Goal: Task Accomplishment & Management: Manage account settings

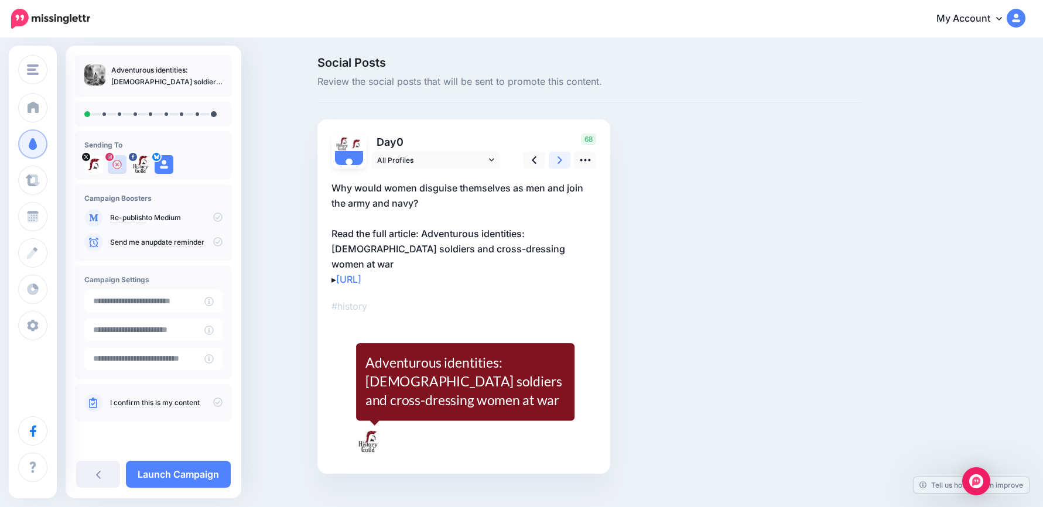
click at [567, 159] on link at bounding box center [560, 160] width 22 height 17
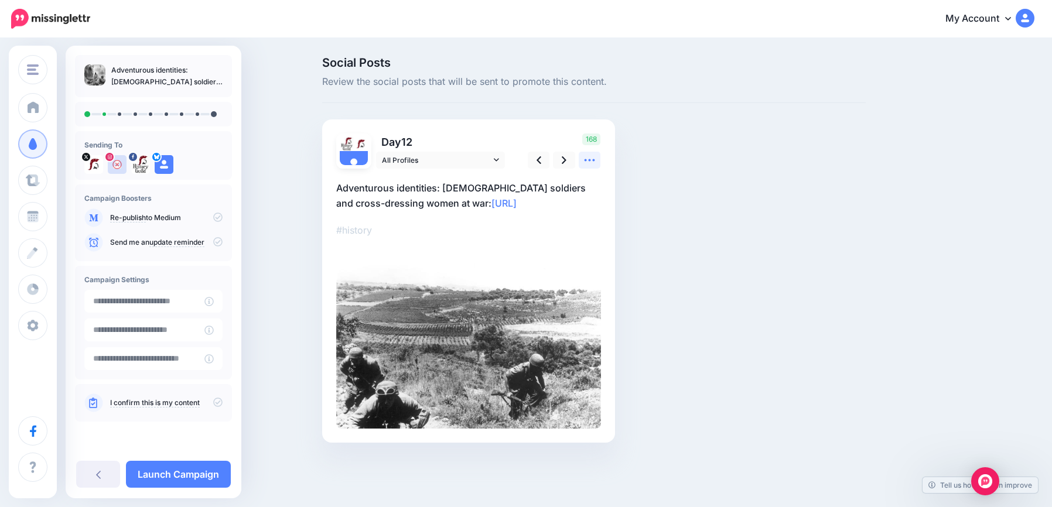
click at [590, 160] on icon at bounding box center [590, 160] width 11 height 2
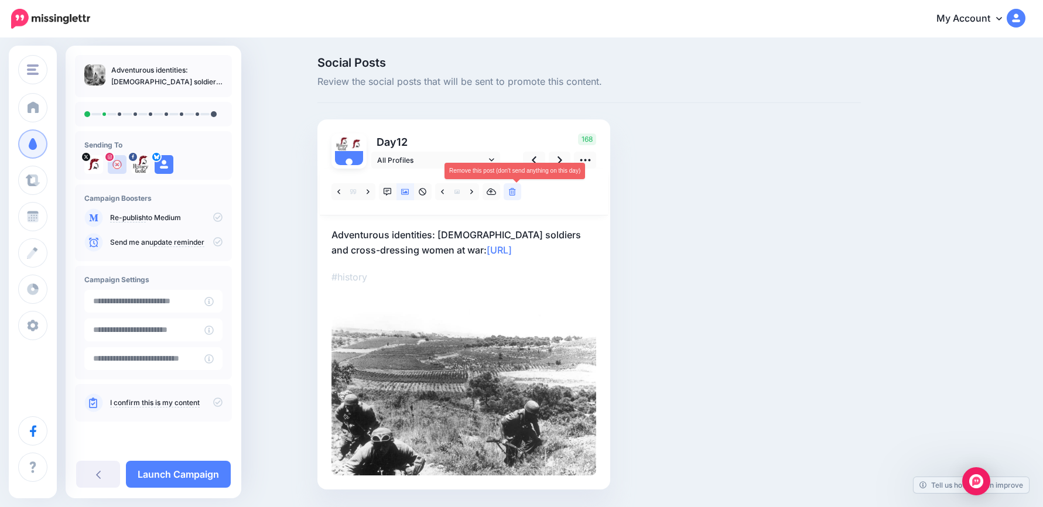
click at [521, 192] on link at bounding box center [513, 191] width 18 height 17
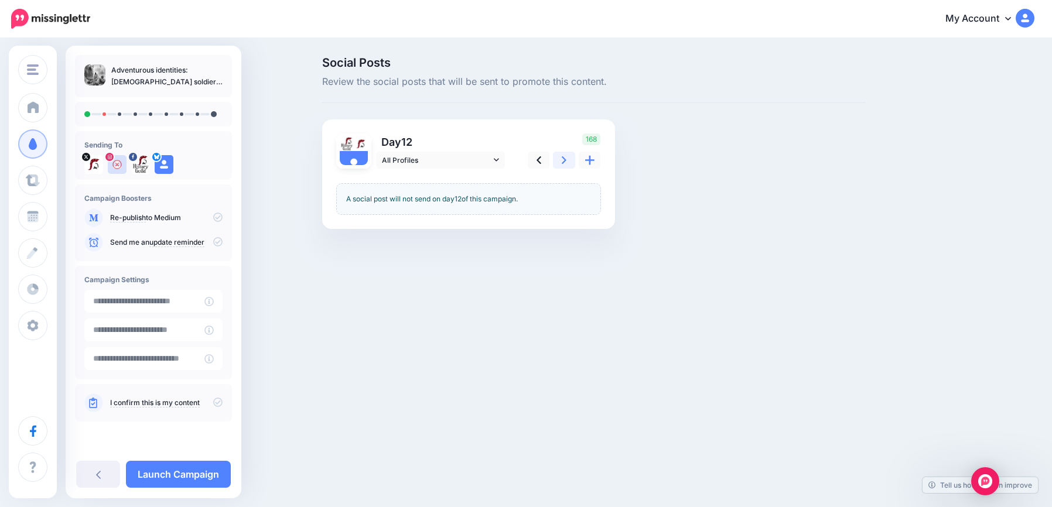
click at [560, 161] on link at bounding box center [564, 160] width 22 height 17
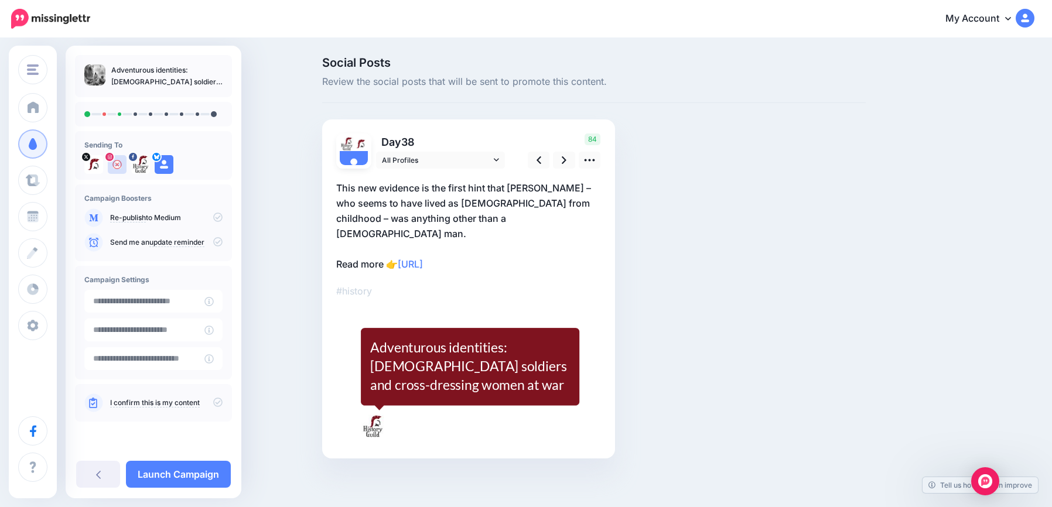
click at [602, 170] on div "Day 38 All Profiles" at bounding box center [468, 289] width 293 height 339
click at [592, 165] on icon at bounding box center [589, 160] width 12 height 12
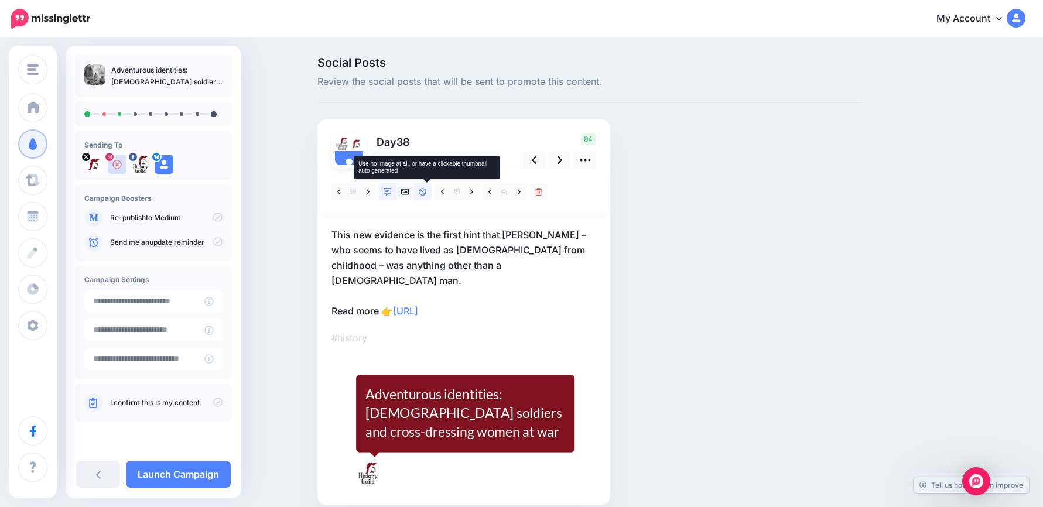
click at [424, 190] on icon at bounding box center [423, 192] width 8 height 8
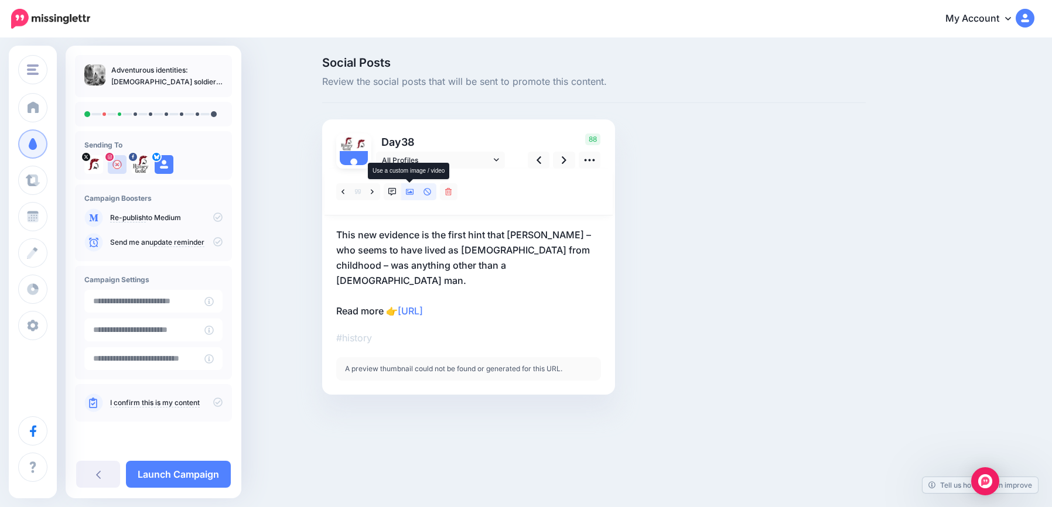
click at [407, 194] on icon at bounding box center [410, 192] width 8 height 6
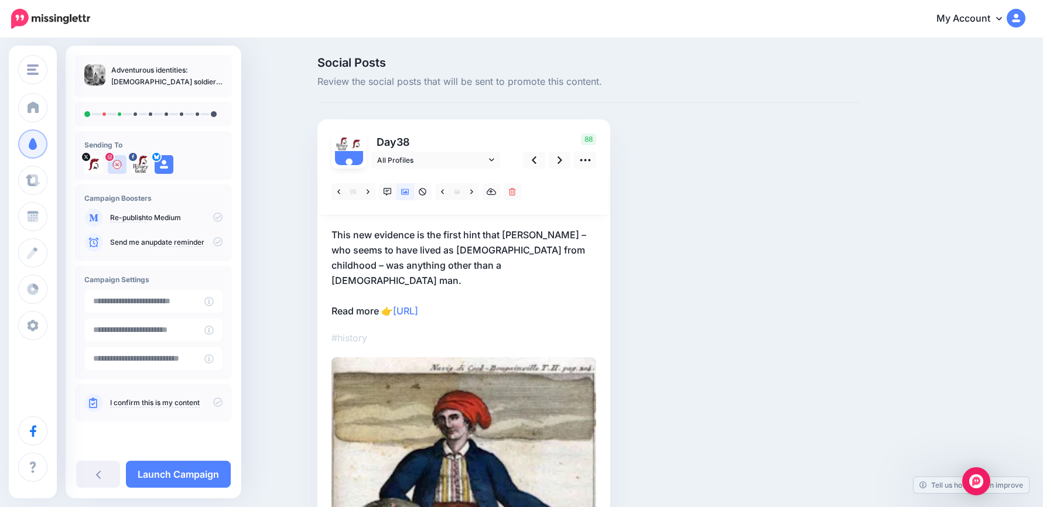
click at [516, 264] on p "This new evidence is the first hint that Pulaski – who seems to have lived as m…" at bounding box center [464, 272] width 265 height 91
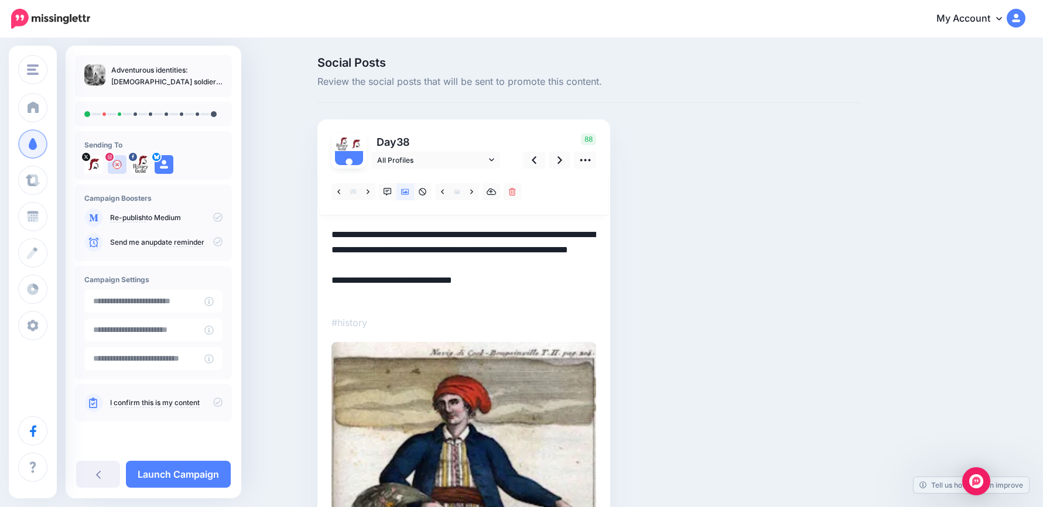
drag, startPoint x: 531, startPoint y: 266, endPoint x: 312, endPoint y: 228, distance: 222.3
click at [240, 198] on div "History Guild History Guild Add Workspace Dashboard Campaigns Curate Schedule C…" at bounding box center [521, 435] width 1043 height 793
paste textarea "**********"
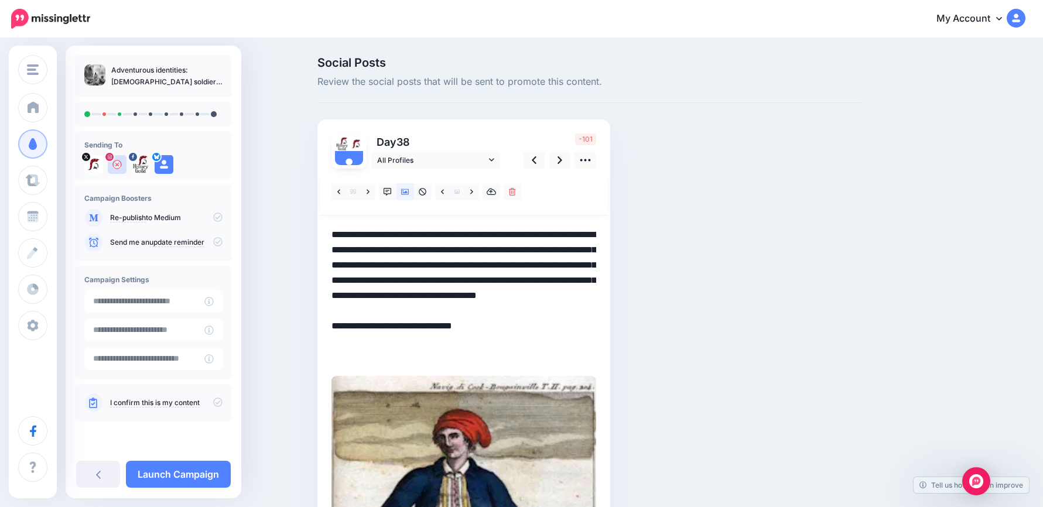
drag, startPoint x: 507, startPoint y: 265, endPoint x: 565, endPoint y: 327, distance: 84.6
click at [565, 327] on textarea "**********" at bounding box center [464, 295] width 265 height 137
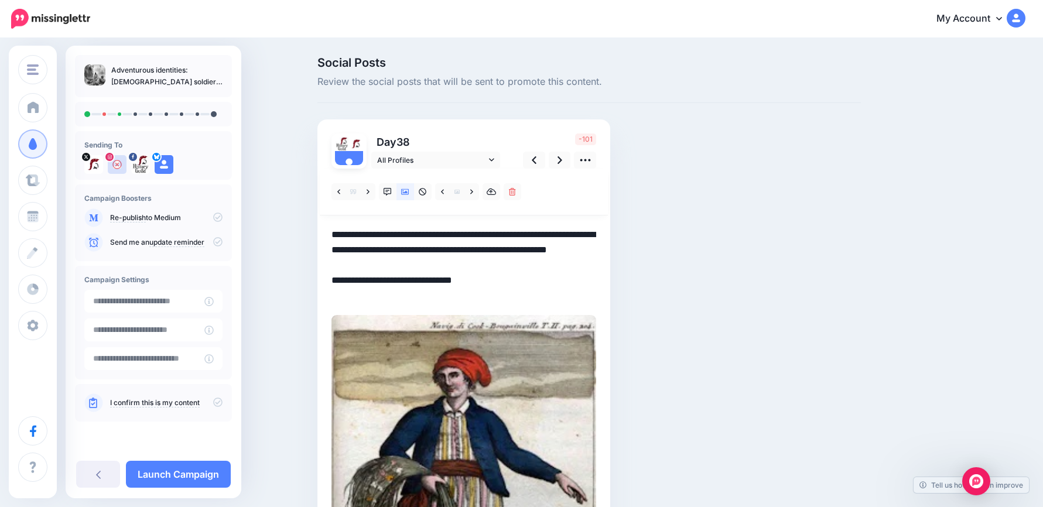
click at [339, 233] on textarea "**********" at bounding box center [464, 265] width 265 height 76
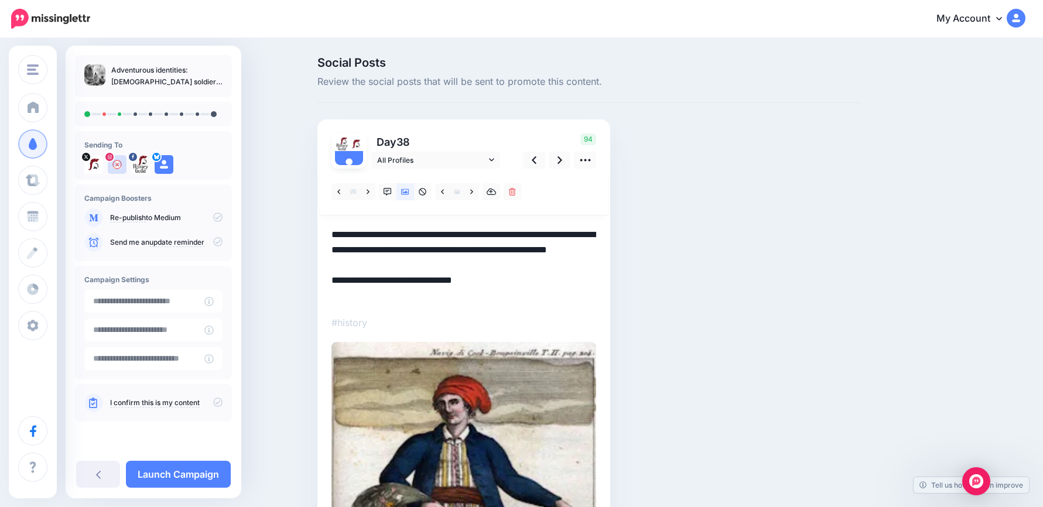
drag, startPoint x: 506, startPoint y: 298, endPoint x: 301, endPoint y: 227, distance: 216.9
click at [301, 227] on div "Social Posts Review the social posts that will be sent to promote this content.…" at bounding box center [521, 435] width 1043 height 793
click at [562, 164] on icon at bounding box center [560, 160] width 5 height 12
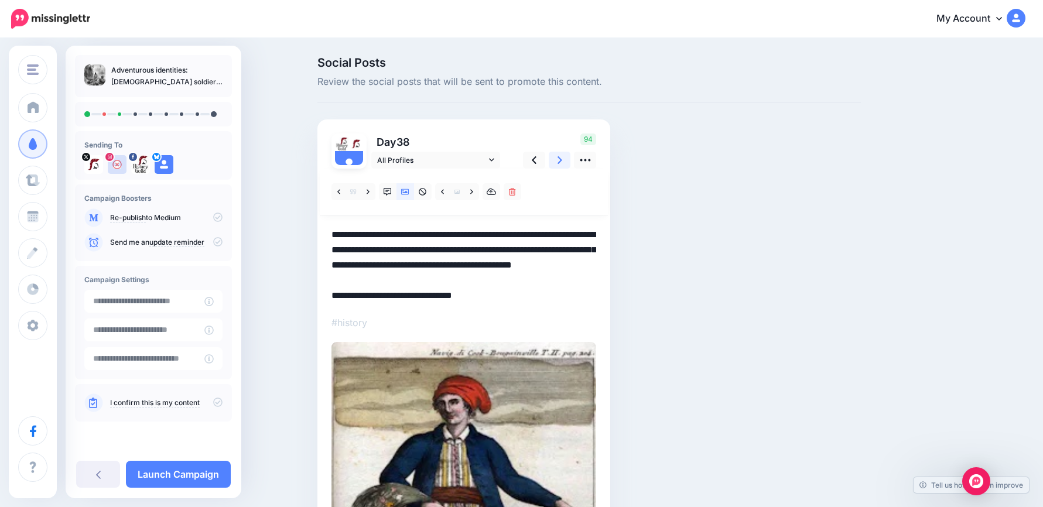
click at [562, 164] on icon at bounding box center [560, 160] width 5 height 12
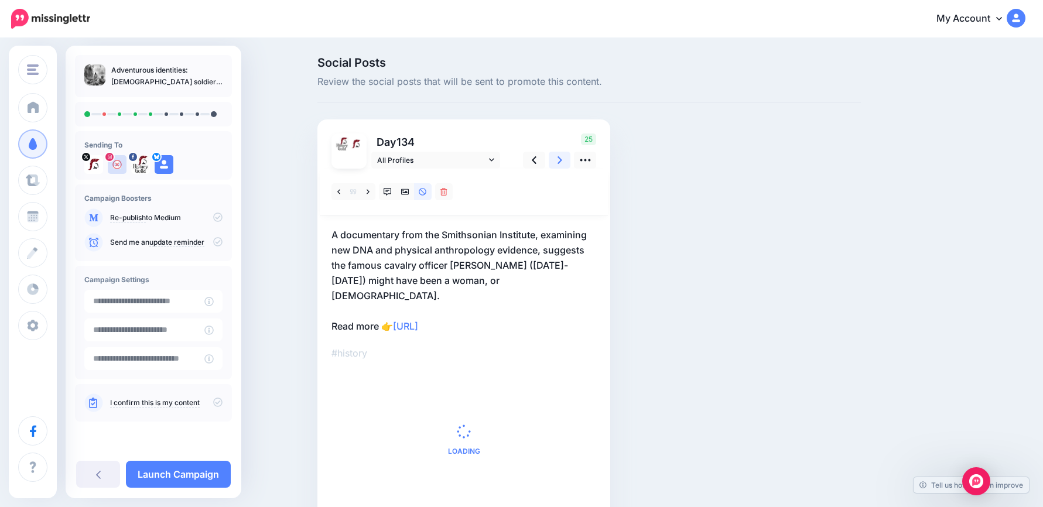
click at [562, 164] on icon at bounding box center [560, 160] width 5 height 12
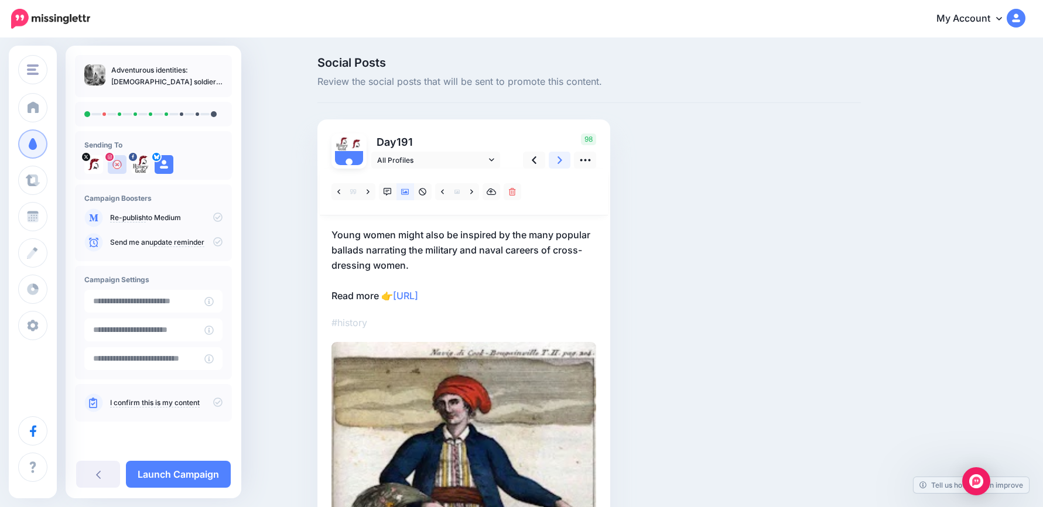
click at [562, 164] on icon at bounding box center [560, 160] width 5 height 12
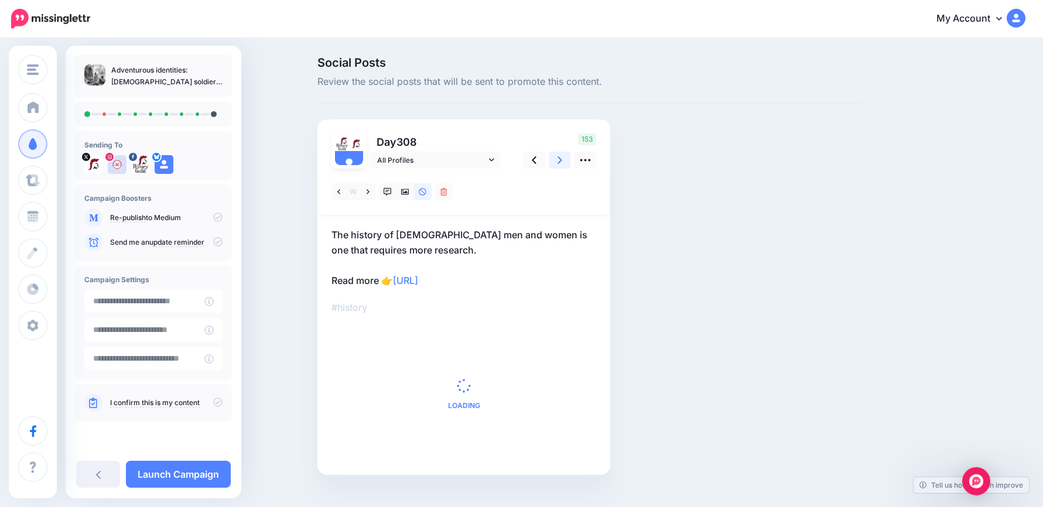
click at [562, 164] on icon at bounding box center [560, 160] width 5 height 12
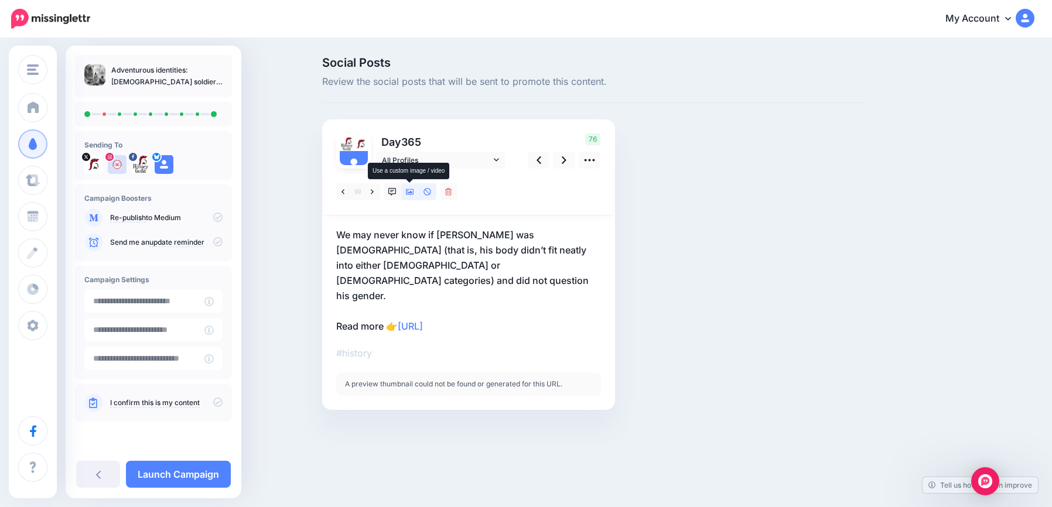
click at [411, 191] on icon at bounding box center [410, 192] width 8 height 6
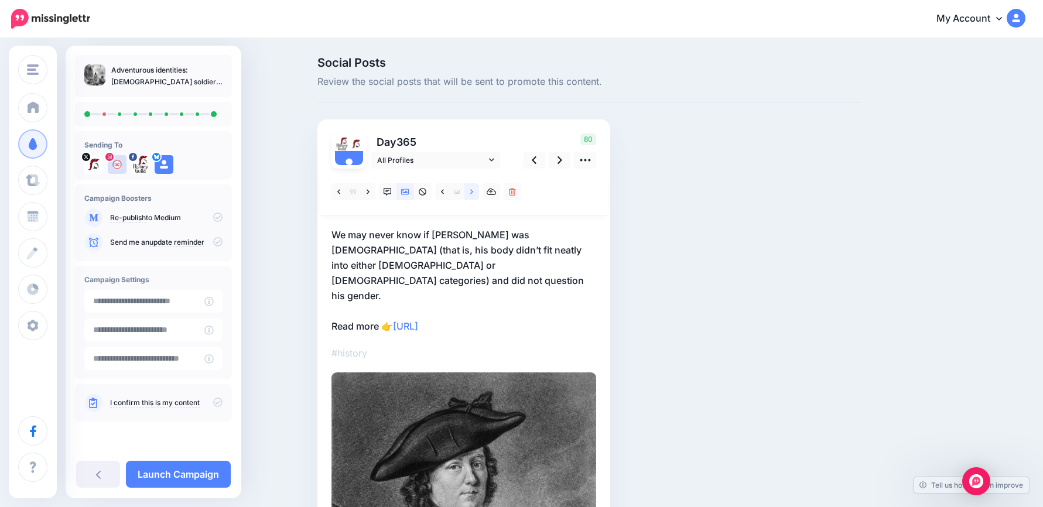
click at [473, 192] on link at bounding box center [472, 191] width 15 height 17
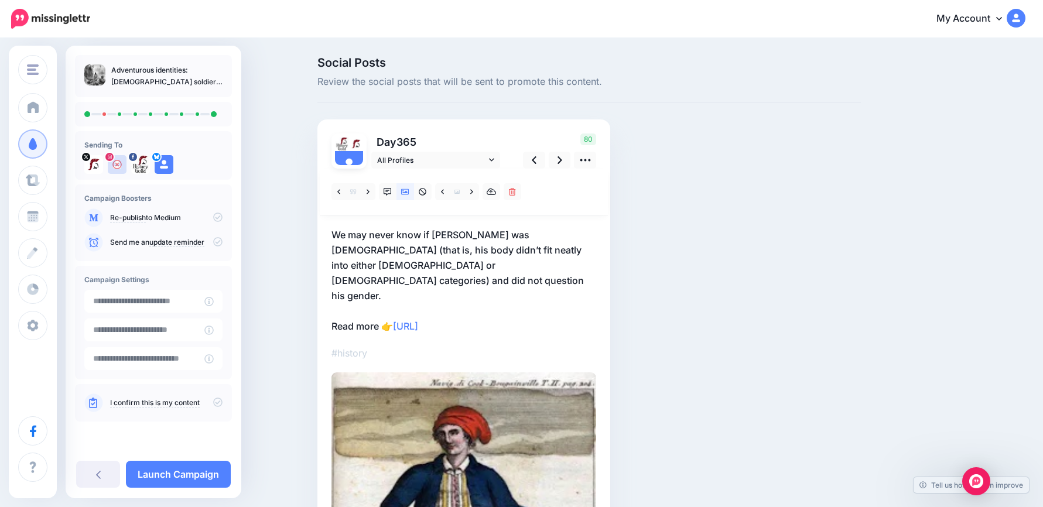
click at [491, 258] on p "We may never know if Pulaski was intersex (that is, his body didn’t fit neatly …" at bounding box center [464, 280] width 265 height 107
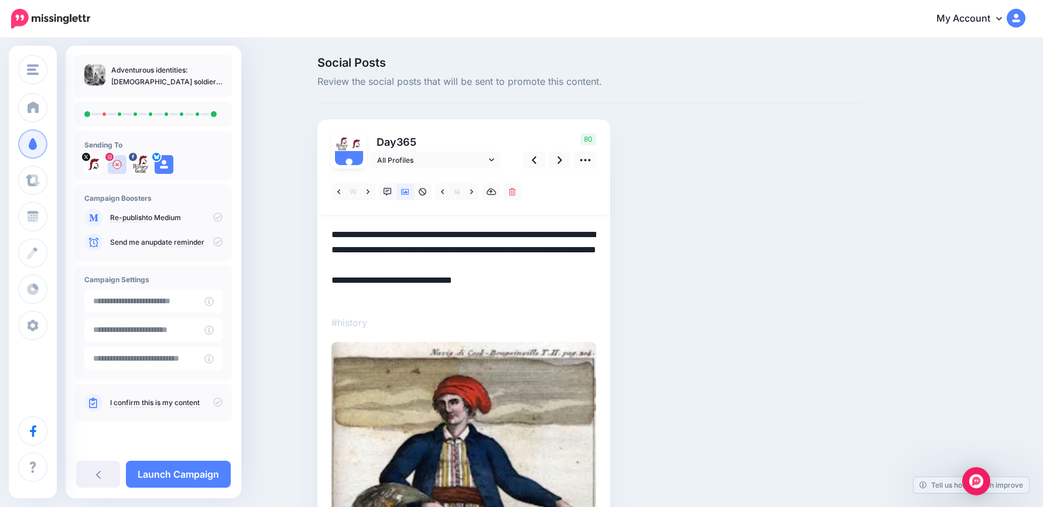
drag, startPoint x: 511, startPoint y: 264, endPoint x: 282, endPoint y: 214, distance: 234.5
click at [282, 214] on div "Social Posts Review the social posts that will be sent to promote this content.…" at bounding box center [521, 435] width 1043 height 793
paste textarea "**********"
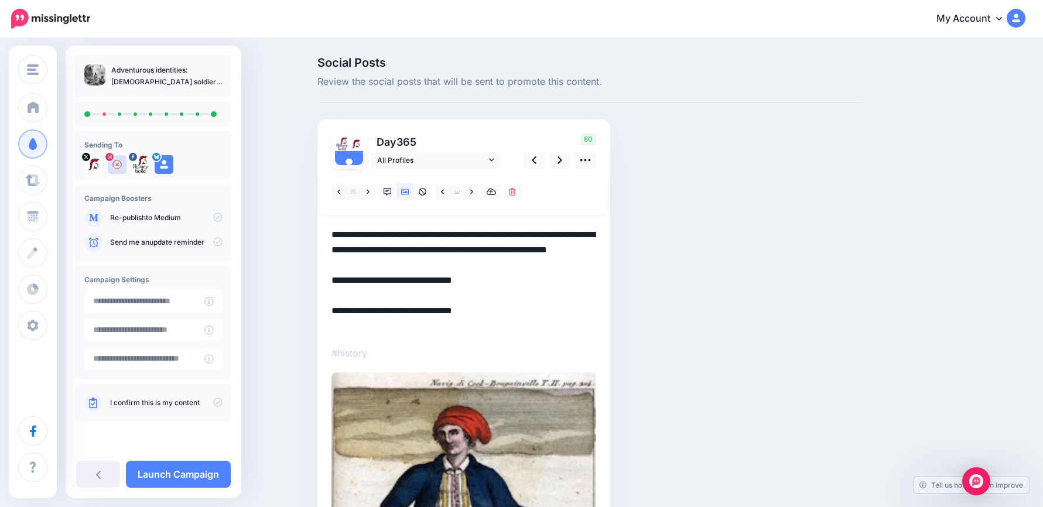
drag, startPoint x: 487, startPoint y: 294, endPoint x: 276, endPoint y: 289, distance: 211.0
click at [276, 289] on div "Social Posts Review the social posts that will be sent to promote this content.…" at bounding box center [521, 451] width 1043 height 824
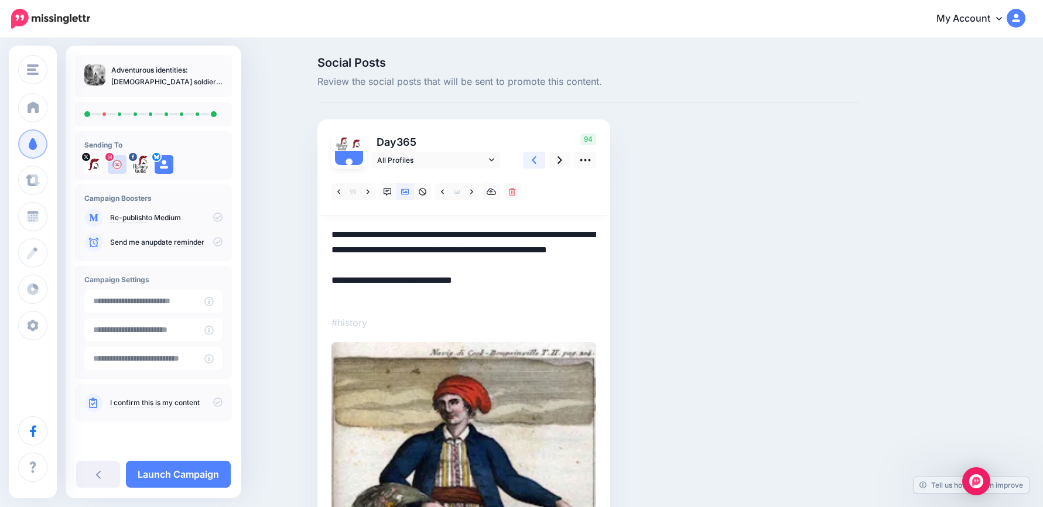
click at [537, 159] on icon at bounding box center [534, 160] width 5 height 8
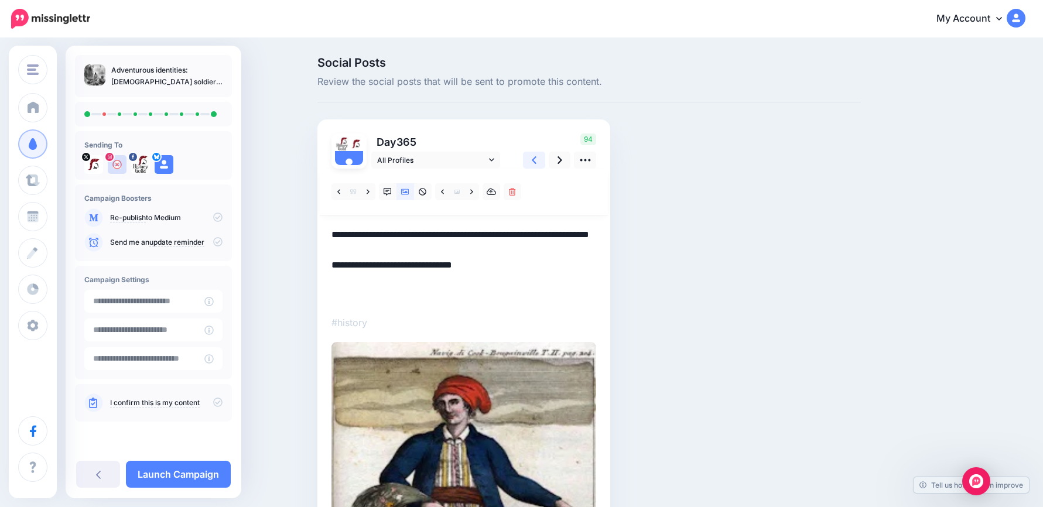
click at [537, 159] on icon at bounding box center [534, 160] width 5 height 8
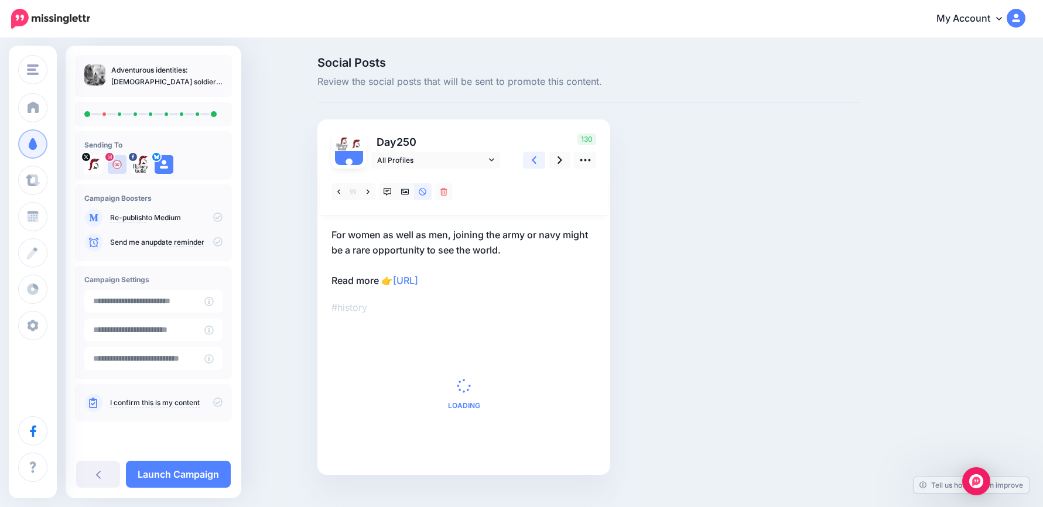
click at [537, 159] on icon at bounding box center [534, 160] width 5 height 8
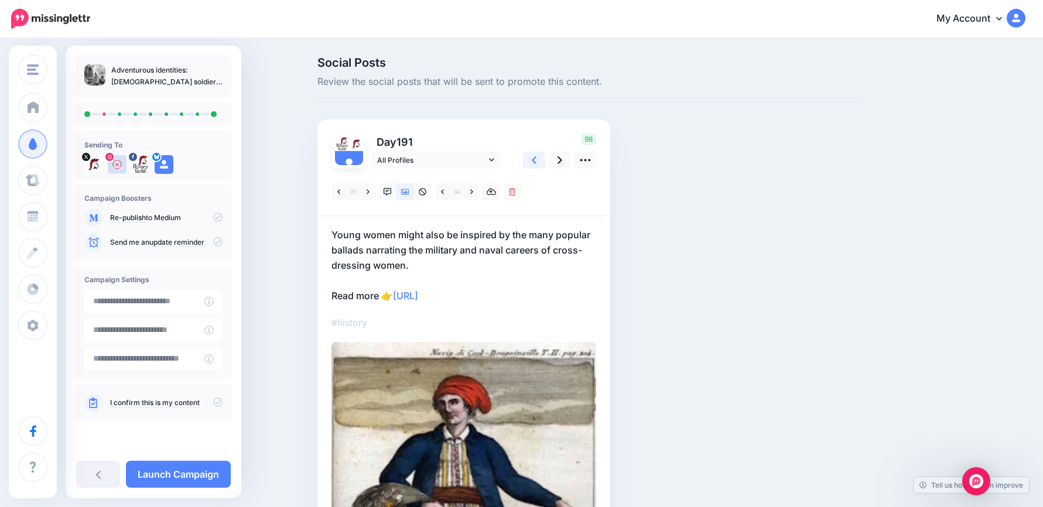
click at [537, 159] on icon at bounding box center [534, 160] width 5 height 8
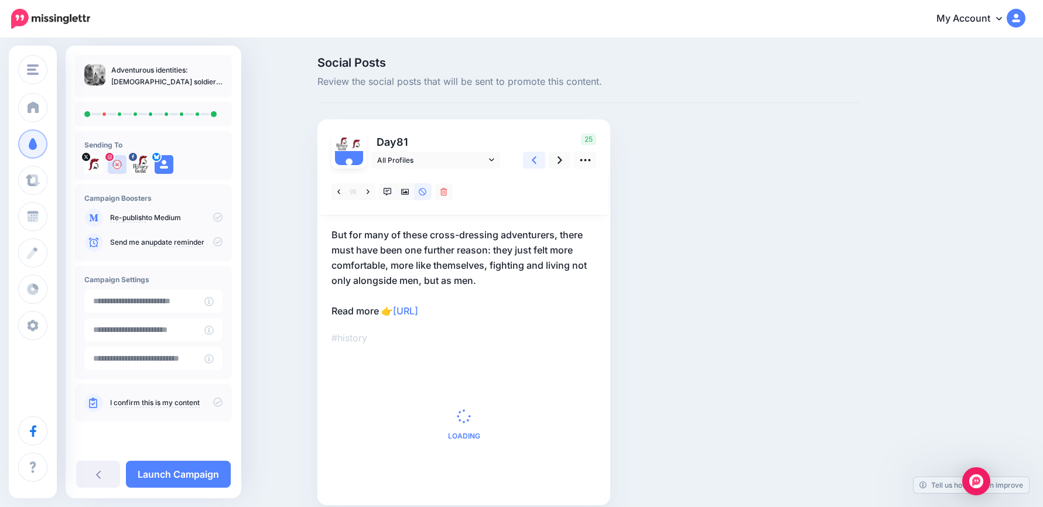
click at [537, 159] on icon at bounding box center [534, 160] width 5 height 8
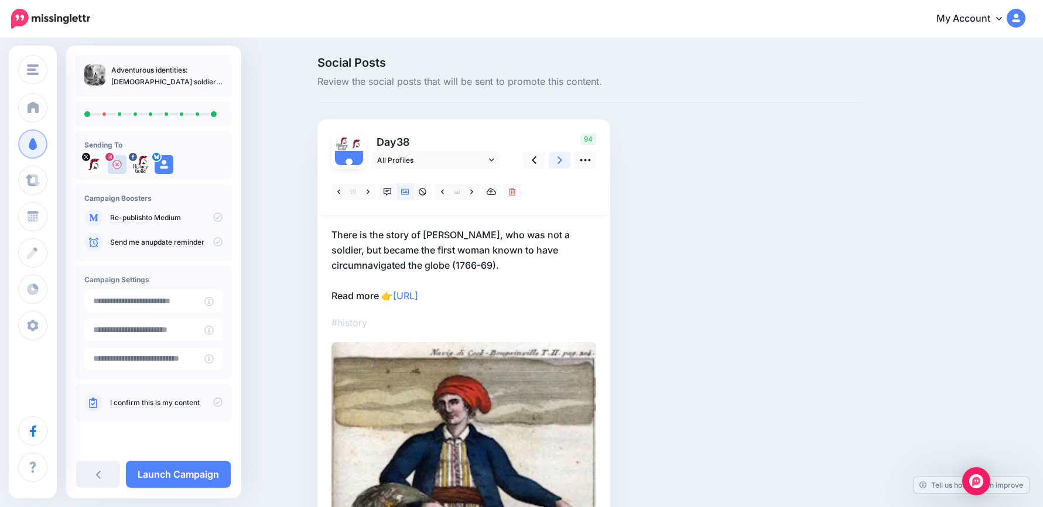
click at [557, 161] on link at bounding box center [560, 160] width 22 height 17
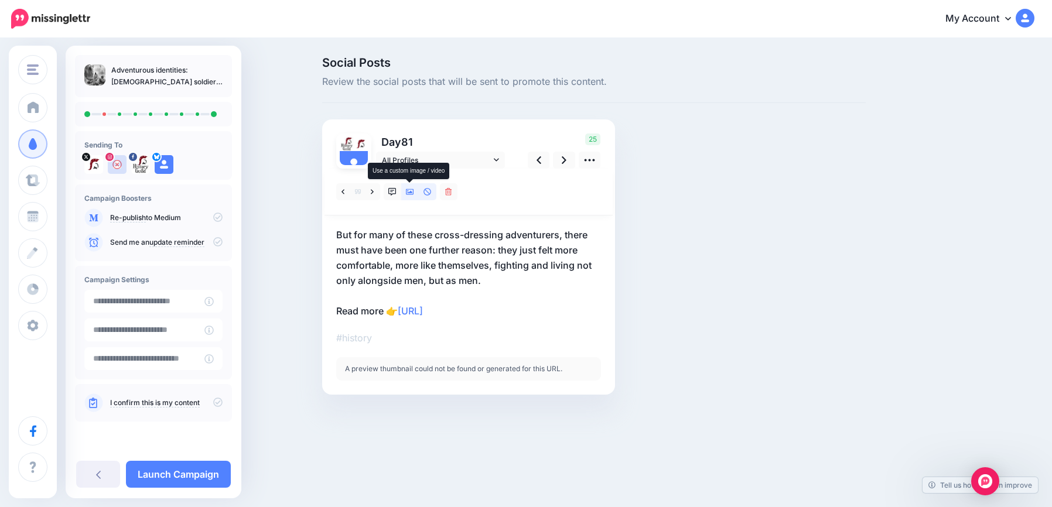
click at [410, 193] on icon at bounding box center [410, 192] width 8 height 6
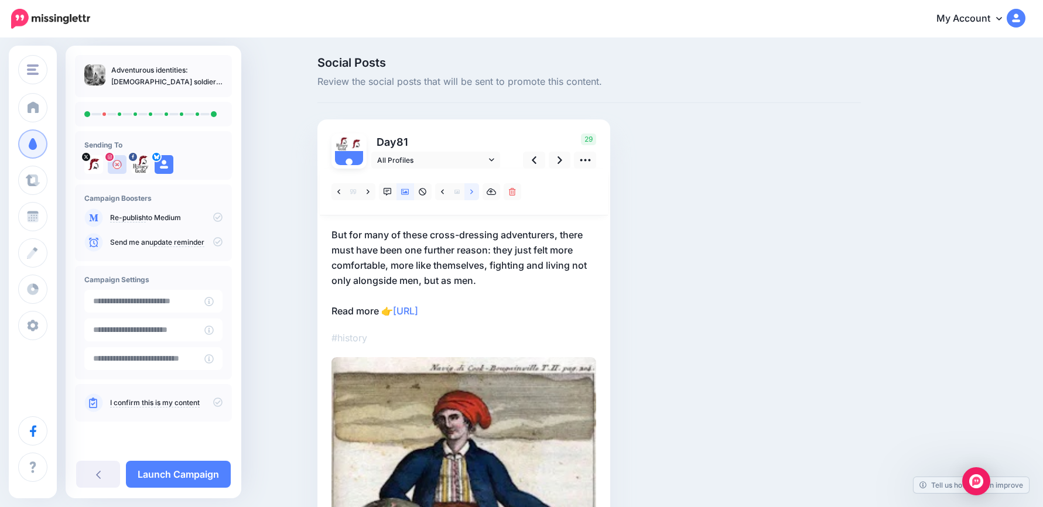
click at [478, 193] on link at bounding box center [472, 191] width 15 height 17
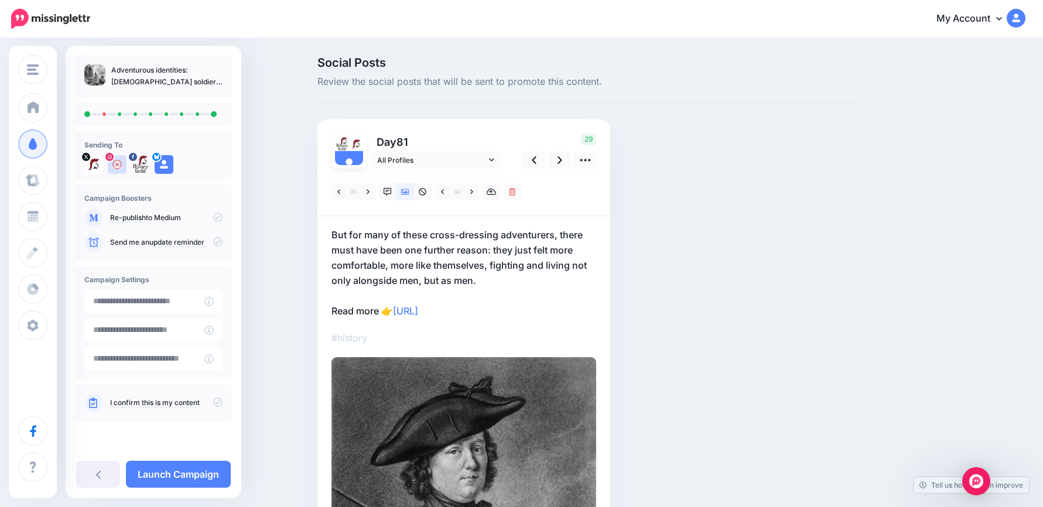
click at [488, 269] on p "But for many of these cross-dressing adventurers, there must have been one furt…" at bounding box center [464, 272] width 265 height 91
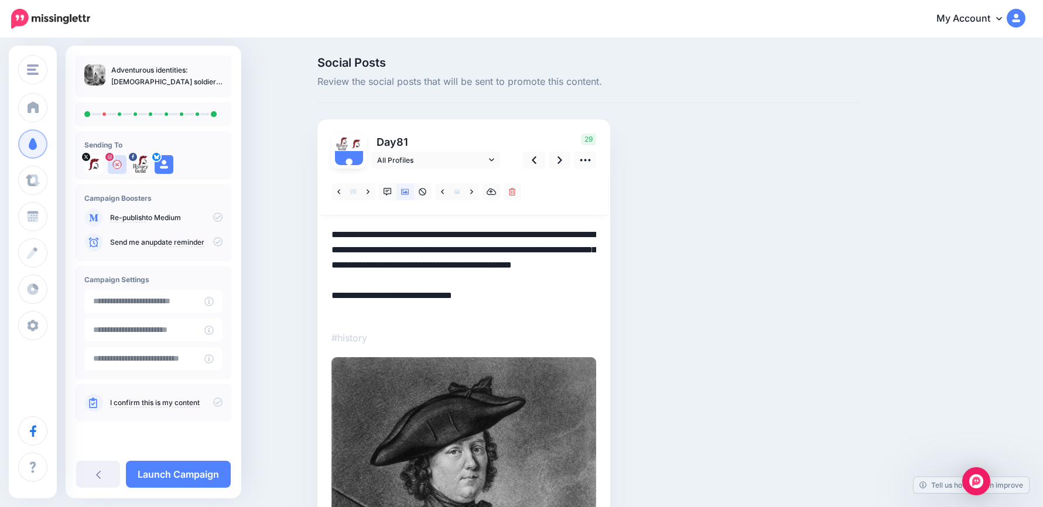
drag, startPoint x: 422, startPoint y: 256, endPoint x: 325, endPoint y: 223, distance: 102.6
click at [325, 223] on div "Day 81 All Profiles" at bounding box center [464, 402] width 293 height 565
paste textarea "**********"
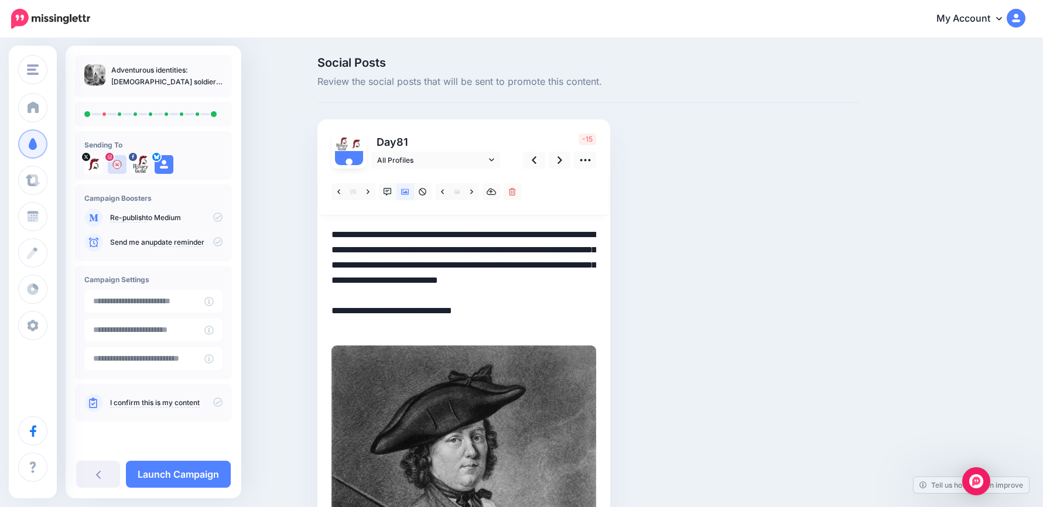
drag, startPoint x: 530, startPoint y: 299, endPoint x: 455, endPoint y: 281, distance: 77.1
click at [455, 281] on textarea "**********" at bounding box center [464, 280] width 265 height 107
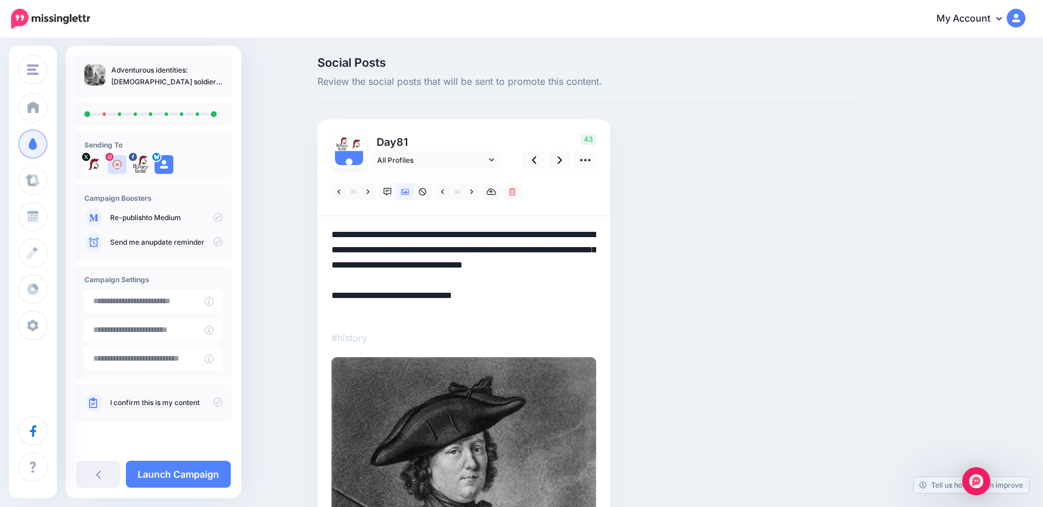
drag, startPoint x: 481, startPoint y: 306, endPoint x: 322, endPoint y: 245, distance: 170.0
click at [234, 216] on div "History Guild History Guild Add Workspace Dashboard Campaigns Curate Schedule C…" at bounding box center [521, 388] width 1043 height 698
click at [562, 162] on icon at bounding box center [560, 160] width 5 height 12
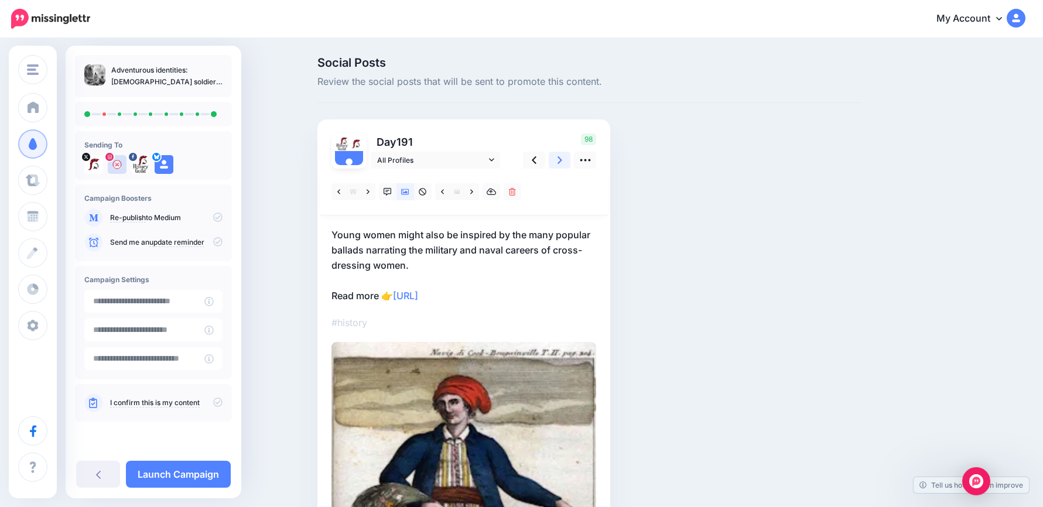
click at [562, 162] on icon at bounding box center [560, 160] width 5 height 12
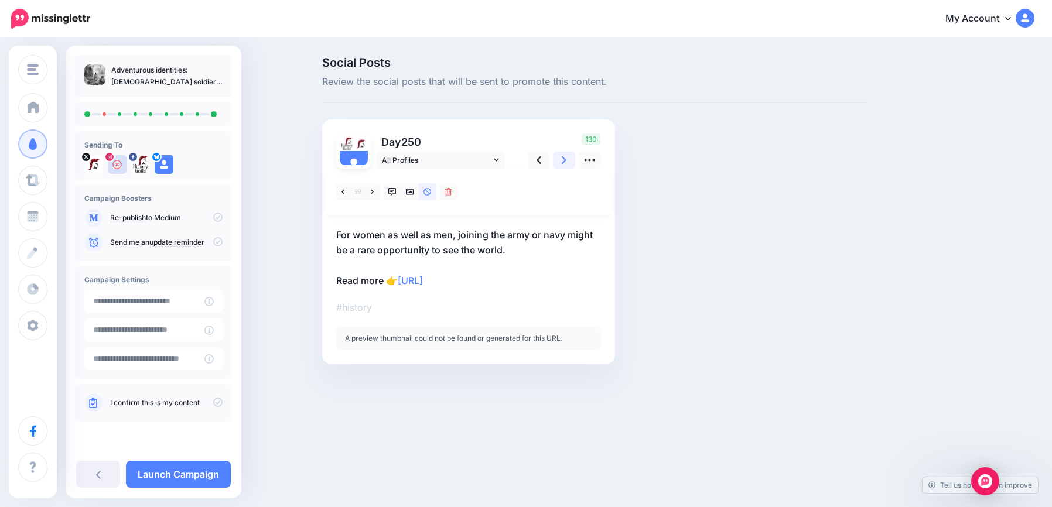
click at [565, 162] on icon at bounding box center [564, 160] width 5 height 12
click at [413, 190] on link at bounding box center [410, 191] width 18 height 17
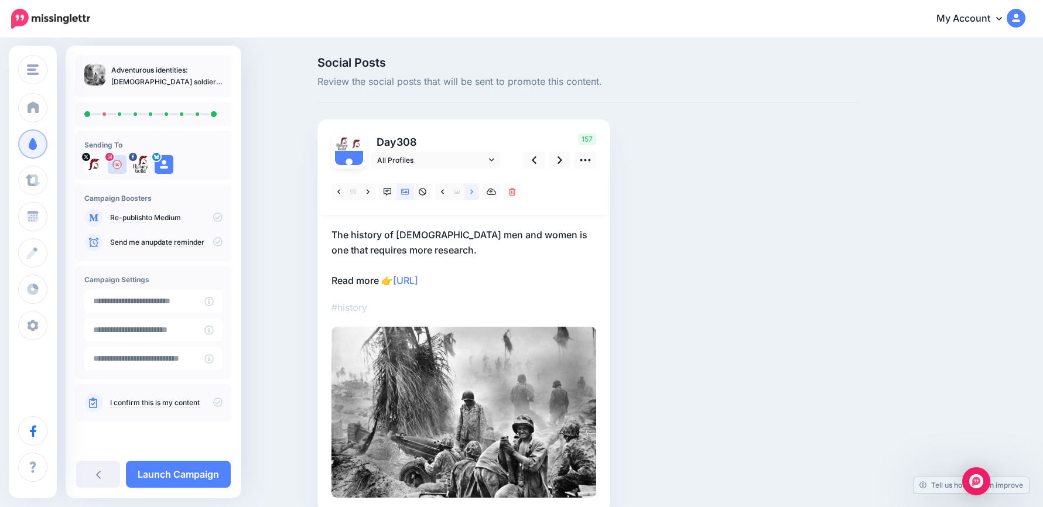
click at [473, 193] on icon at bounding box center [471, 192] width 3 height 8
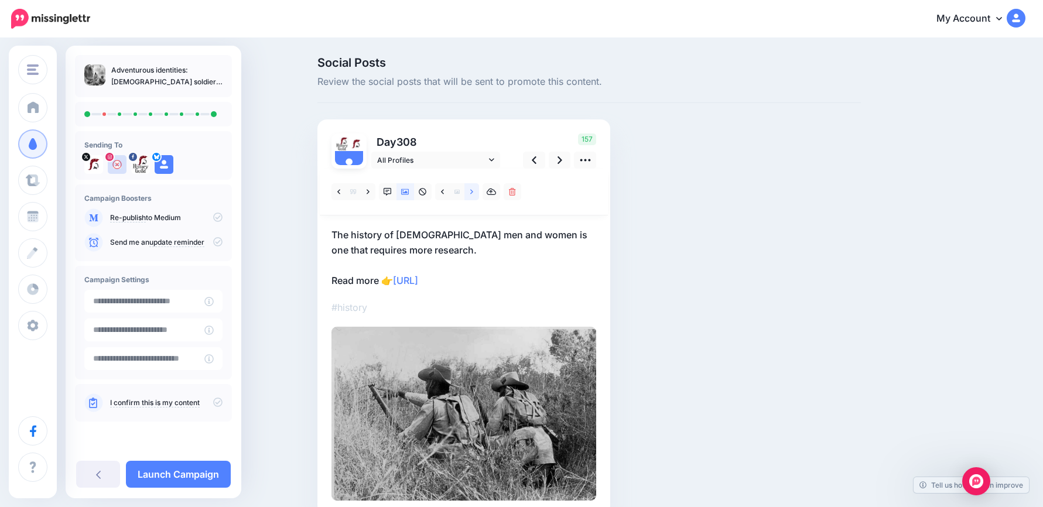
click at [474, 193] on link at bounding box center [472, 191] width 15 height 17
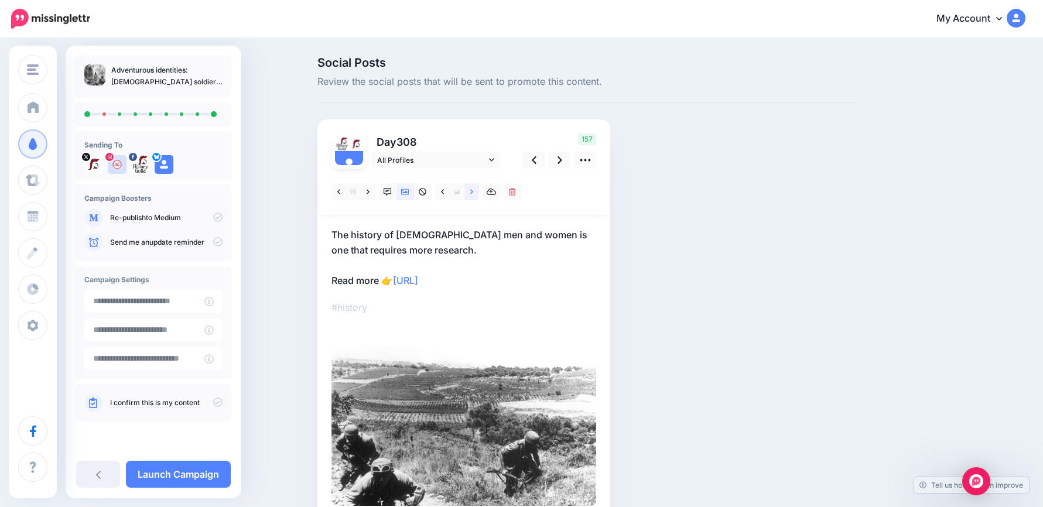
click at [474, 193] on link at bounding box center [472, 191] width 15 height 17
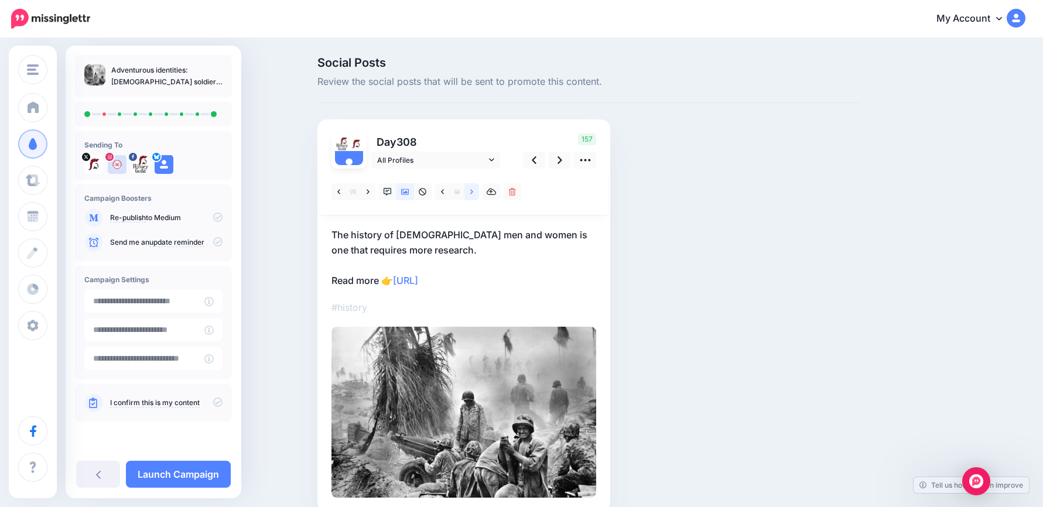
click at [474, 193] on link at bounding box center [472, 191] width 15 height 17
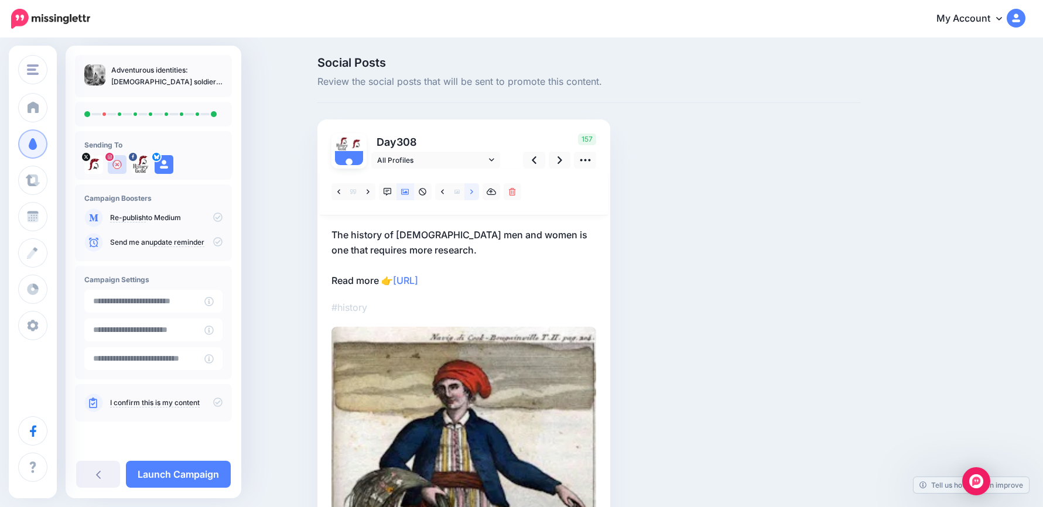
click at [474, 193] on link at bounding box center [472, 191] width 15 height 17
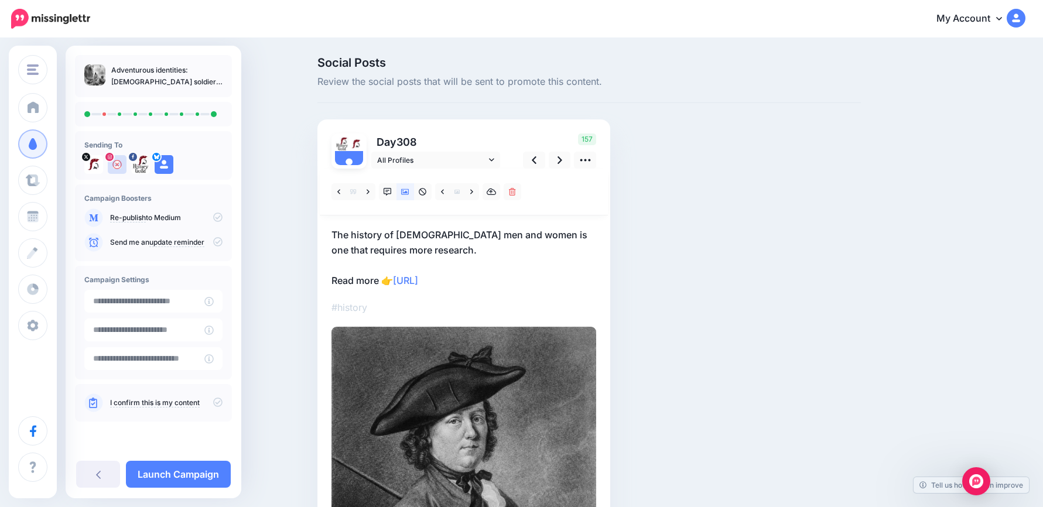
click at [470, 246] on p "The history of intersex men and women is one that requires more research. Read …" at bounding box center [464, 257] width 265 height 61
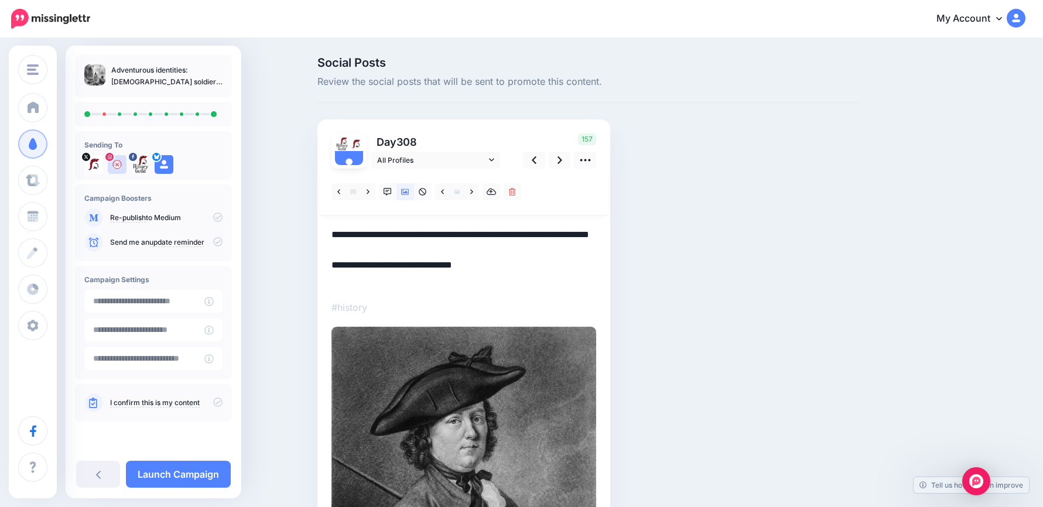
drag, startPoint x: 507, startPoint y: 286, endPoint x: 309, endPoint y: 221, distance: 209.0
click at [309, 221] on div "Social Posts Review the social posts that will be sent to promote this content.…" at bounding box center [521, 372] width 1043 height 667
paste textarea "**********"
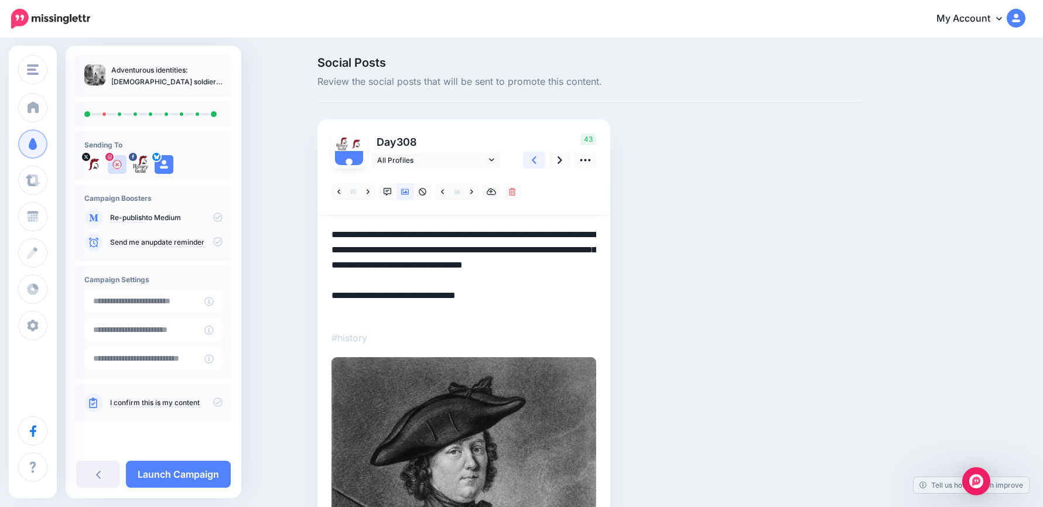
click at [543, 157] on link at bounding box center [534, 160] width 22 height 17
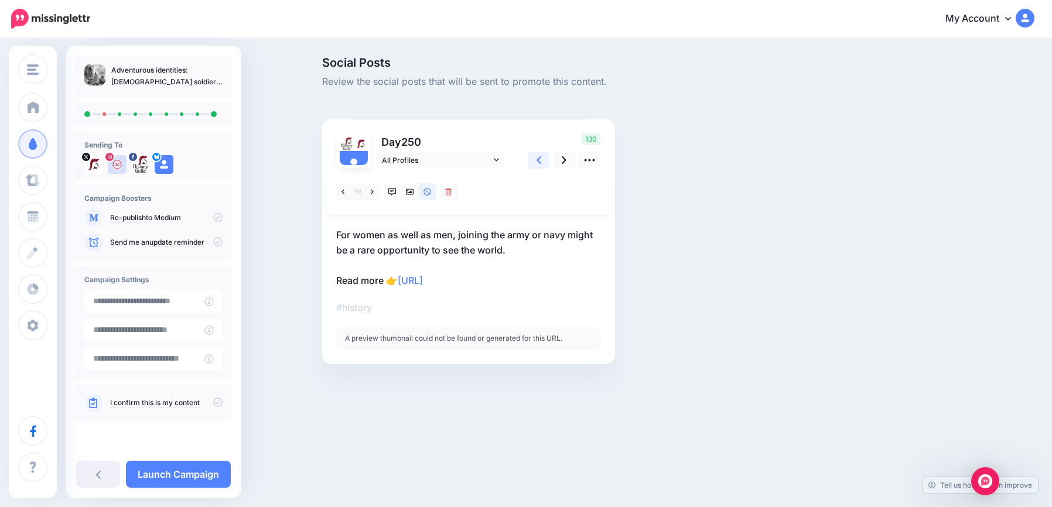
click at [543, 157] on link at bounding box center [539, 160] width 22 height 17
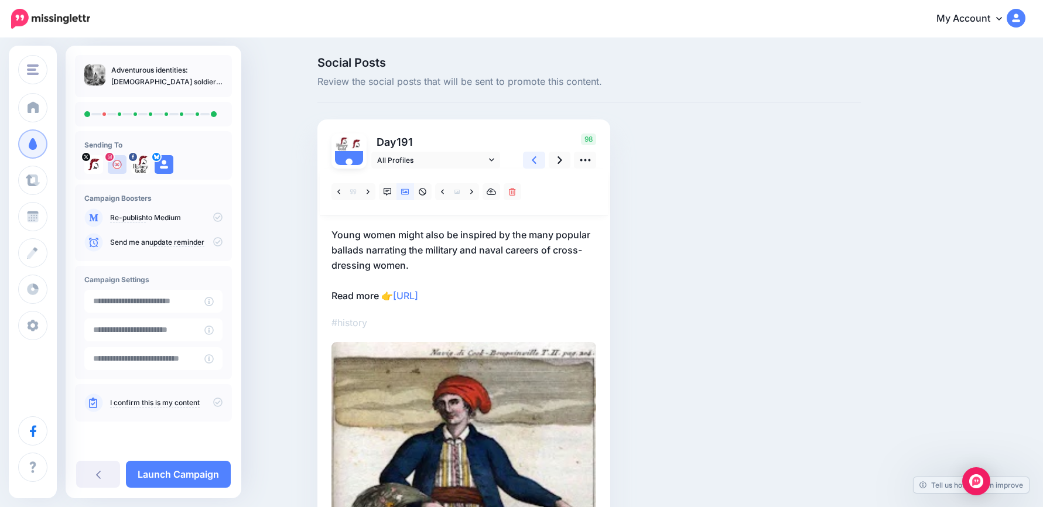
click at [543, 157] on link at bounding box center [534, 160] width 22 height 17
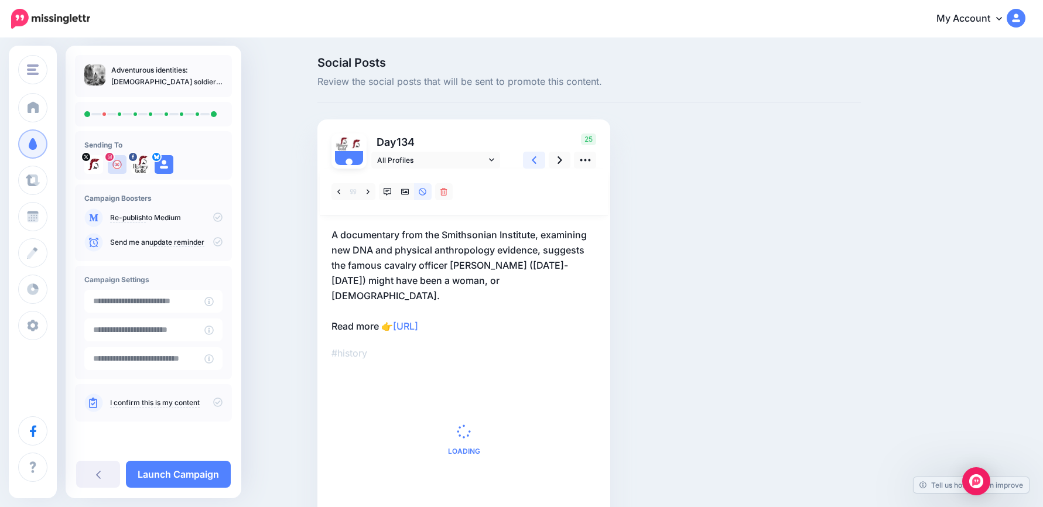
click at [543, 157] on link at bounding box center [534, 160] width 22 height 17
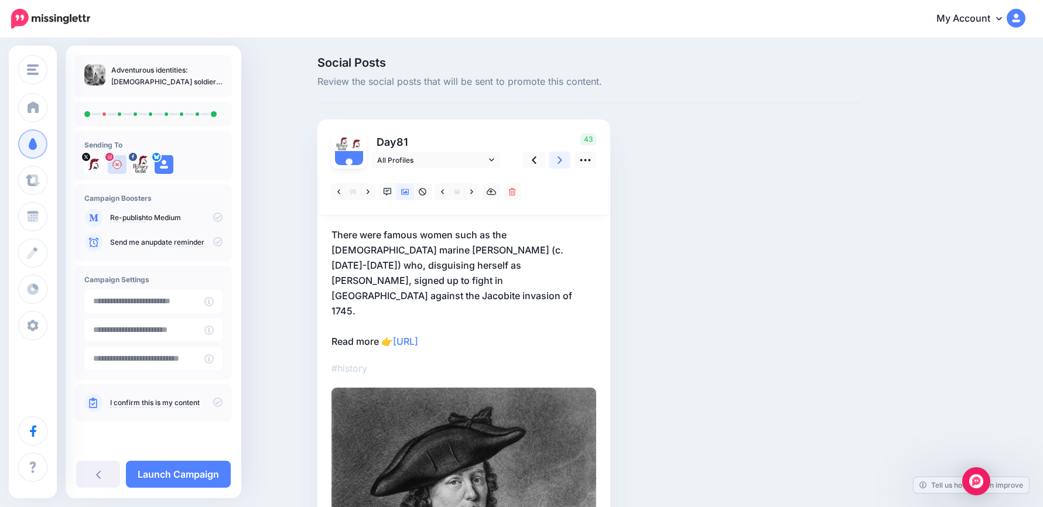
click at [567, 160] on link at bounding box center [560, 160] width 22 height 17
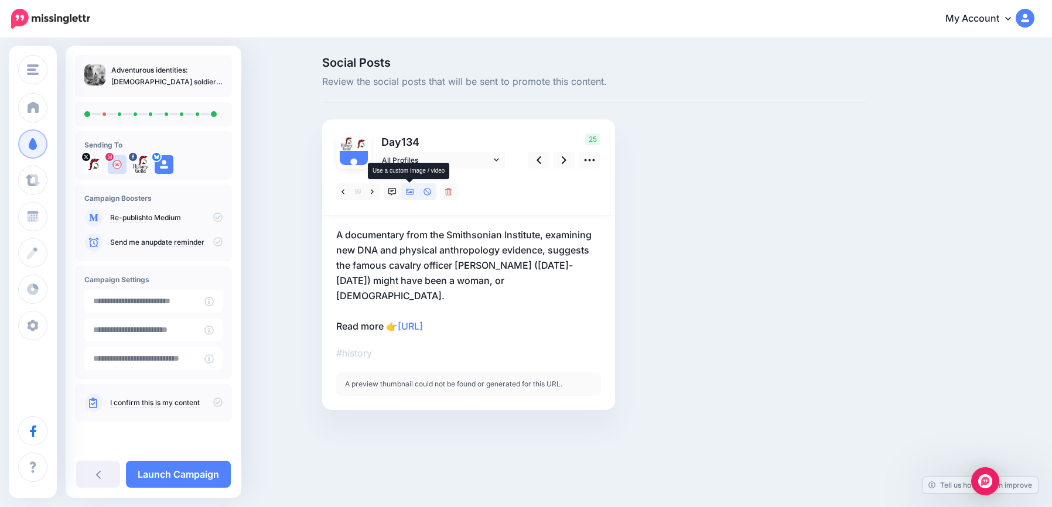
click at [409, 193] on icon at bounding box center [410, 192] width 8 height 6
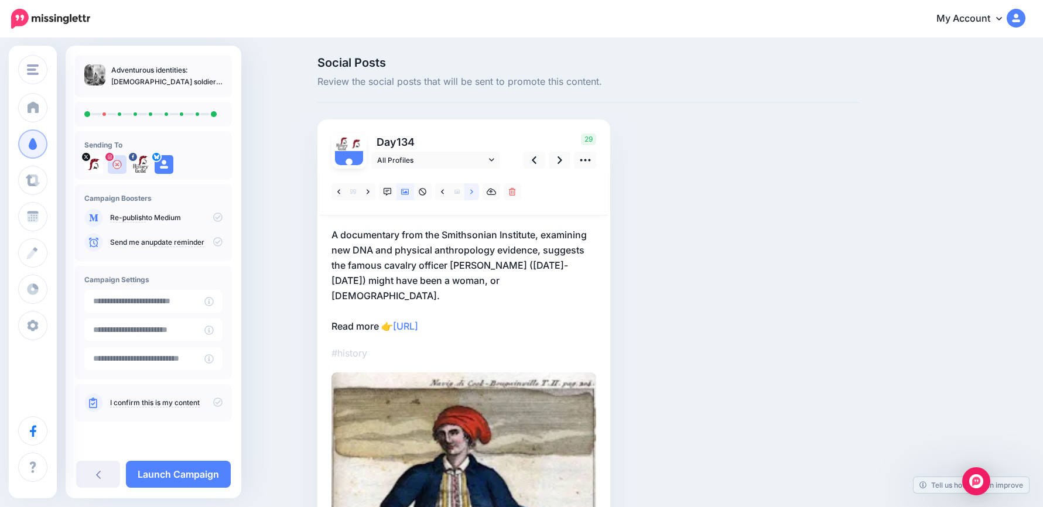
click at [473, 192] on link at bounding box center [472, 191] width 15 height 17
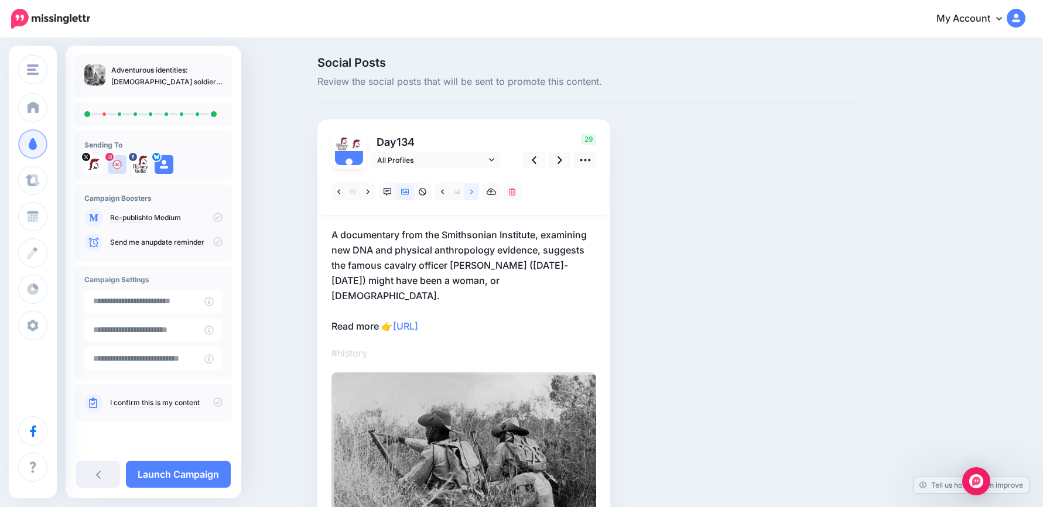
click at [473, 192] on link at bounding box center [472, 191] width 15 height 17
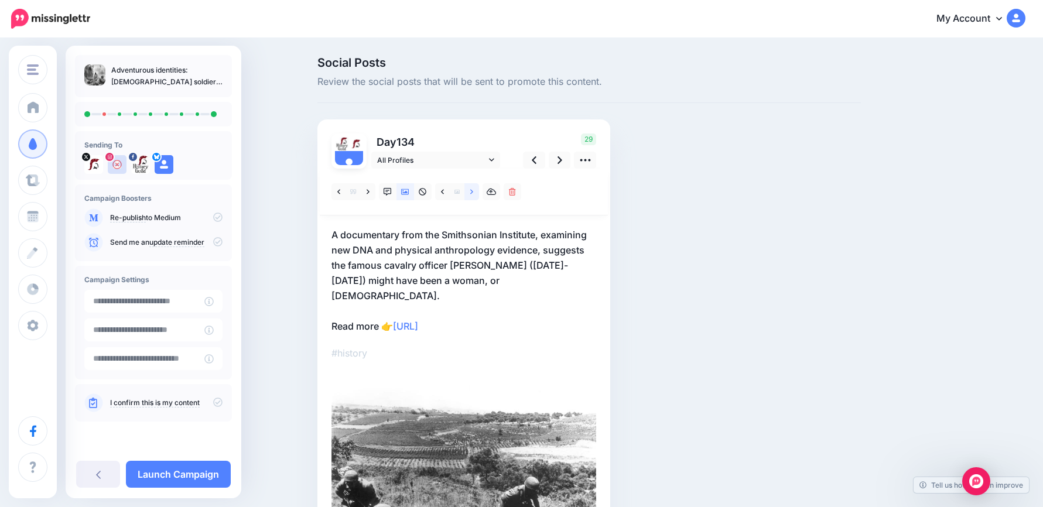
click at [473, 192] on link at bounding box center [472, 191] width 15 height 17
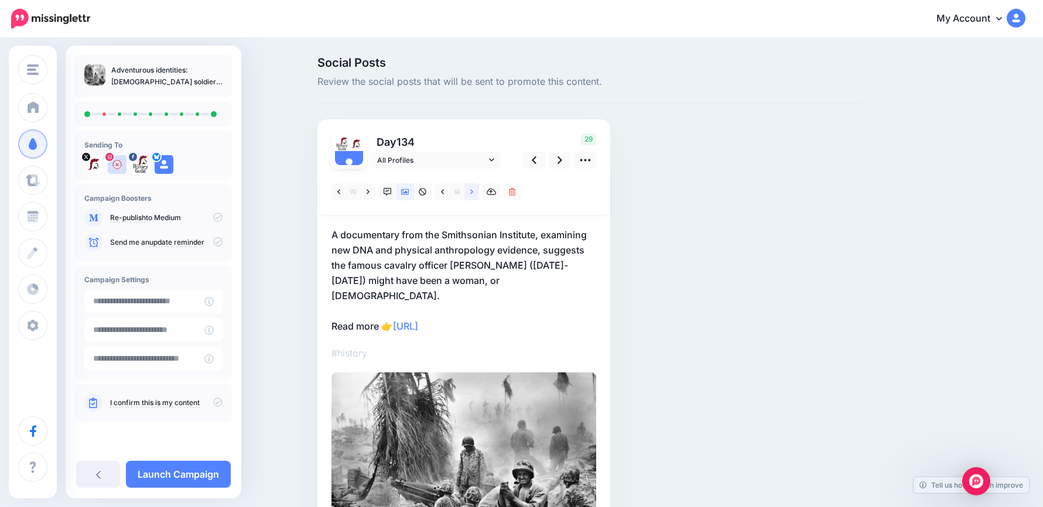
click at [473, 192] on link at bounding box center [472, 191] width 15 height 17
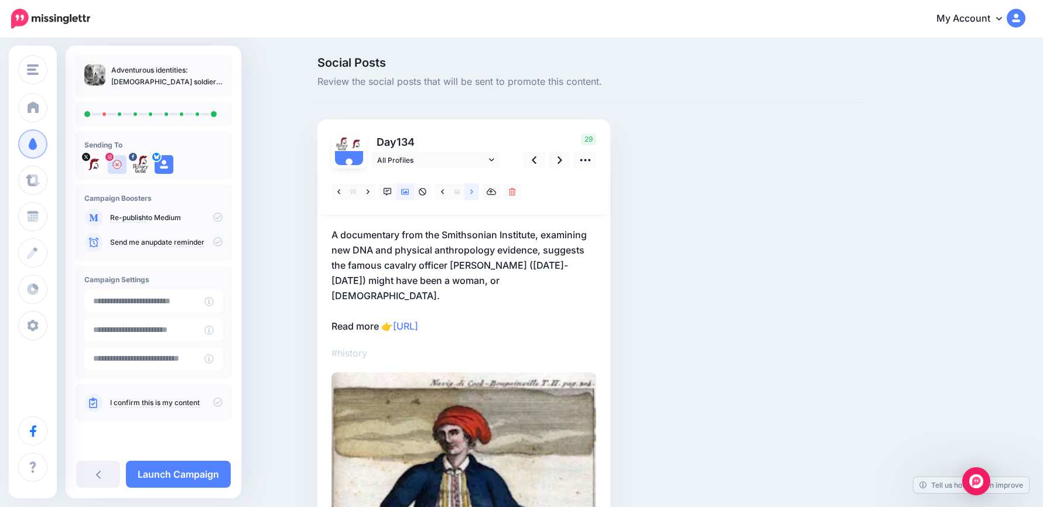
click at [473, 192] on link at bounding box center [472, 191] width 15 height 17
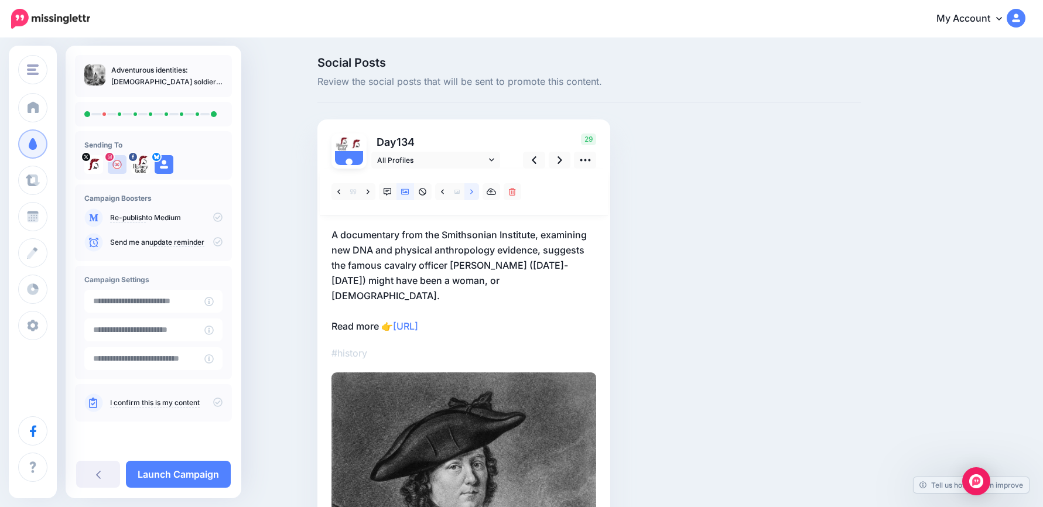
click at [473, 192] on link at bounding box center [472, 191] width 15 height 17
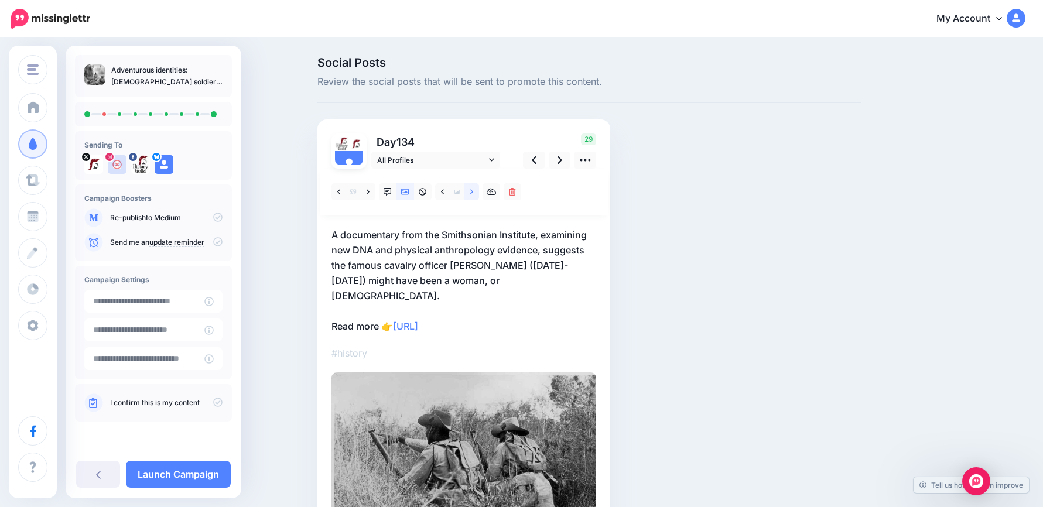
click at [473, 192] on link at bounding box center [472, 191] width 15 height 17
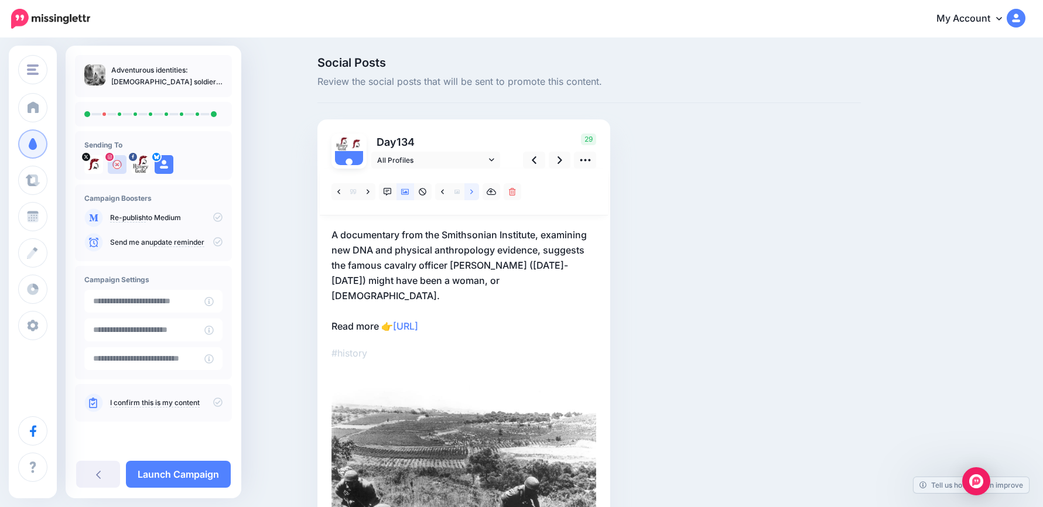
click at [473, 192] on link at bounding box center [472, 191] width 15 height 17
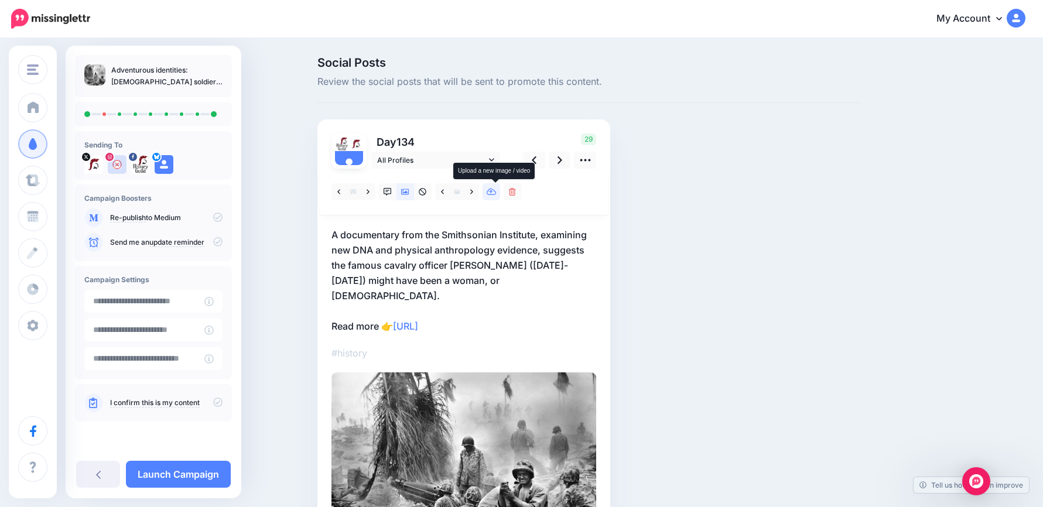
click at [496, 194] on icon at bounding box center [492, 192] width 10 height 8
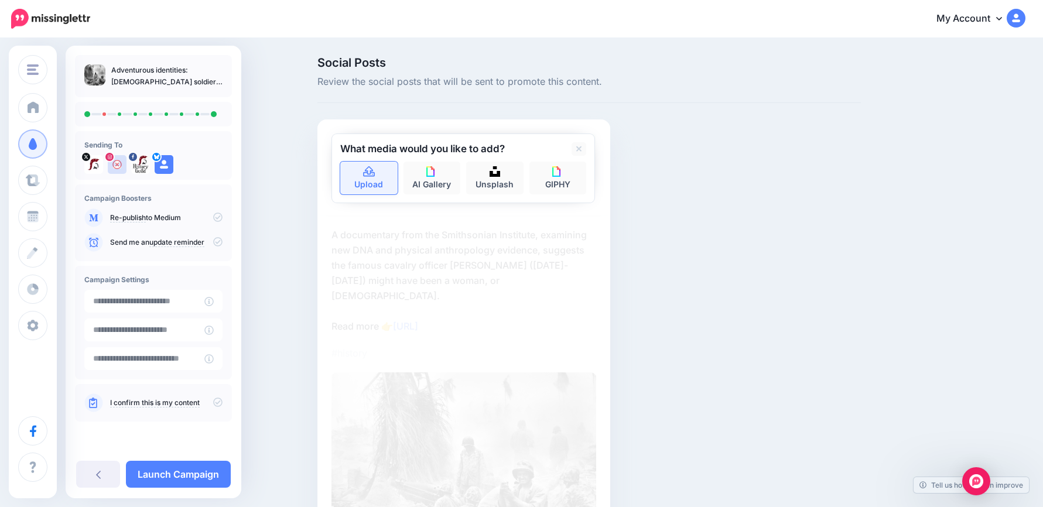
click at [368, 175] on icon at bounding box center [369, 171] width 12 height 11
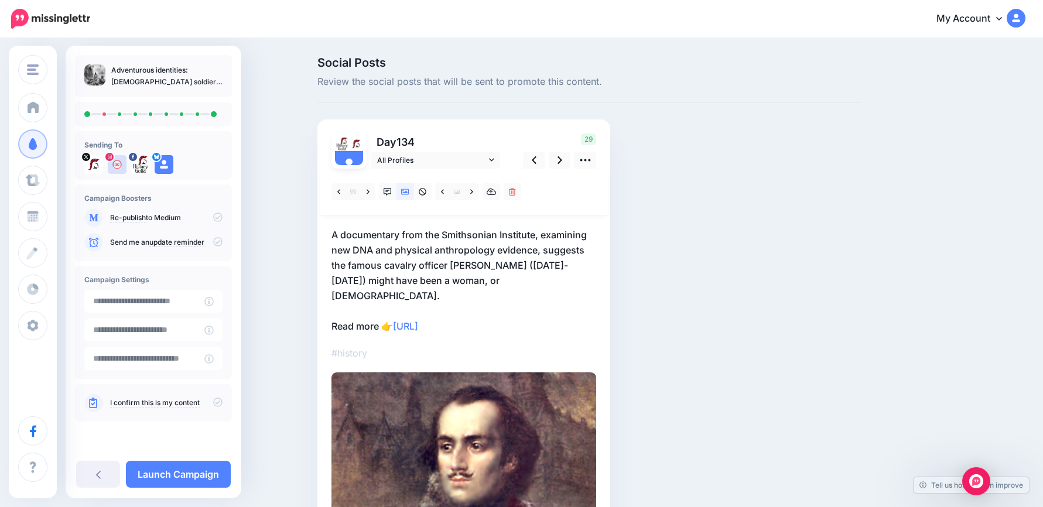
click at [517, 310] on p "A documentary from the Smithsonian Institute, examining new DNA and physical an…" at bounding box center [464, 280] width 265 height 107
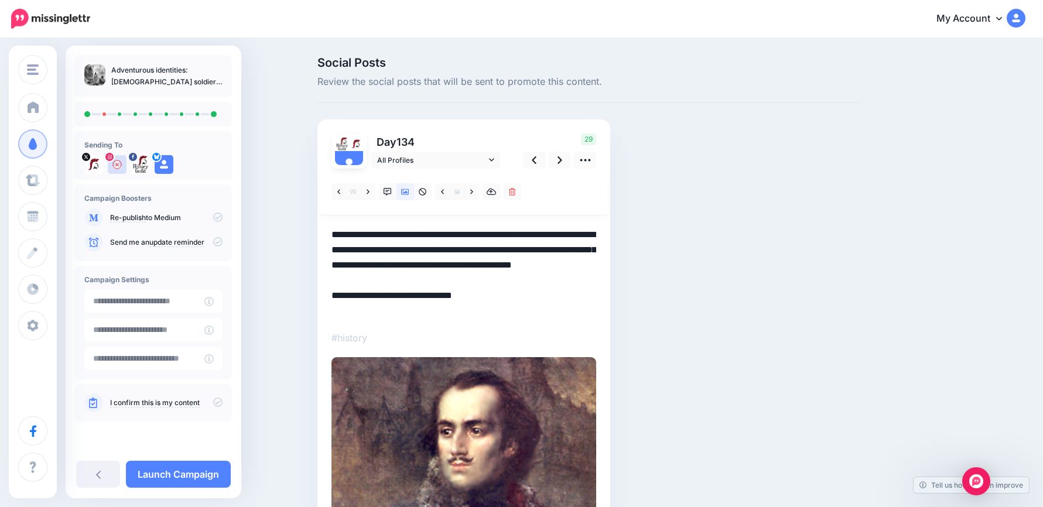
drag, startPoint x: 535, startPoint y: 313, endPoint x: 305, endPoint y: 216, distance: 250.7
click at [305, 216] on div "Social Posts Review the social posts that will be sent to promote this content.…" at bounding box center [521, 401] width 1043 height 725
click at [565, 286] on textarea "**********" at bounding box center [464, 272] width 265 height 91
click at [562, 159] on icon at bounding box center [560, 160] width 5 height 12
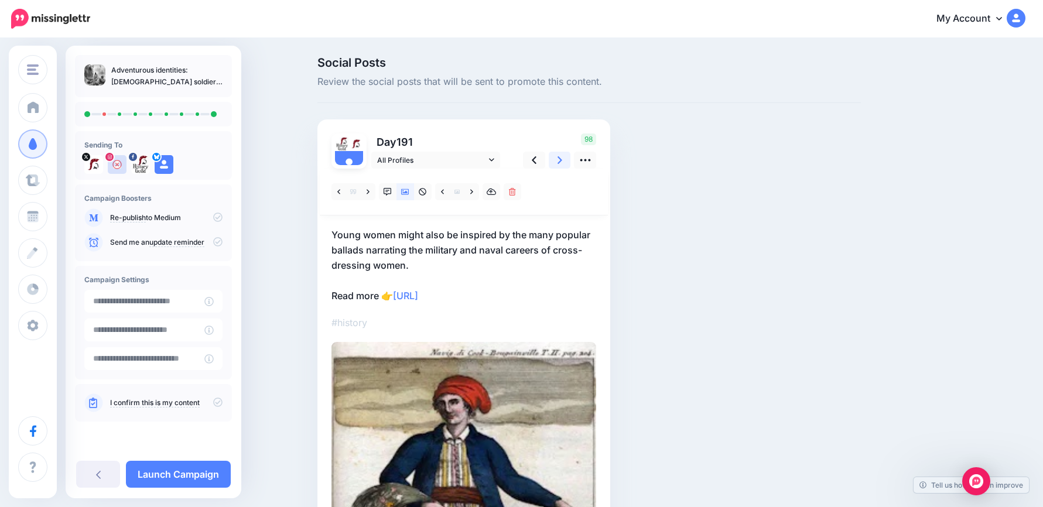
click at [562, 159] on icon at bounding box center [560, 160] width 5 height 12
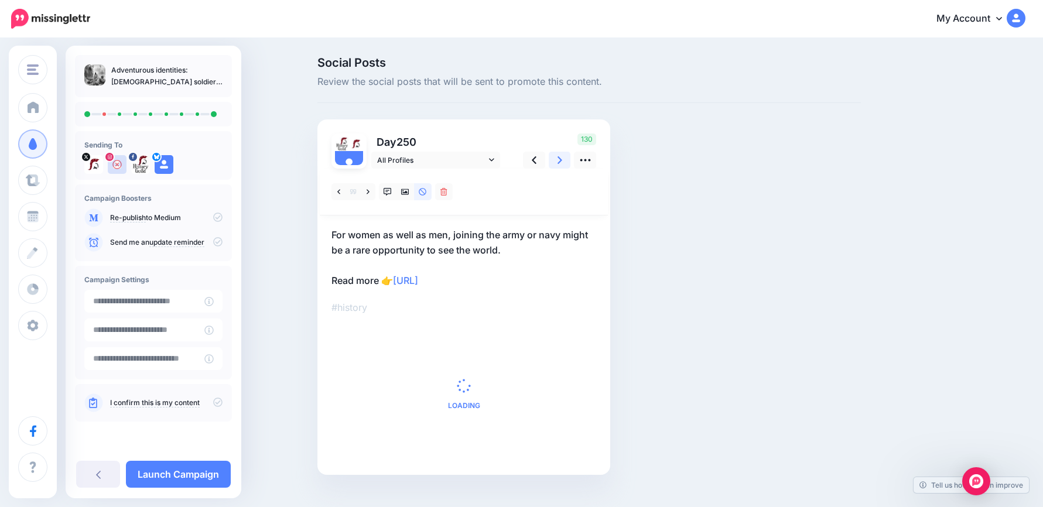
click at [562, 159] on icon at bounding box center [560, 160] width 5 height 12
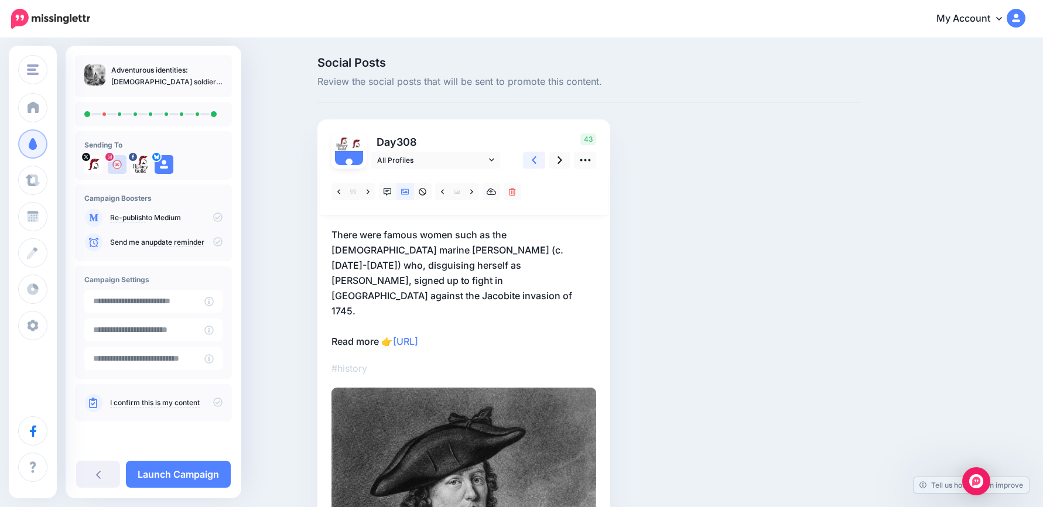
drag, startPoint x: 541, startPoint y: 160, endPoint x: 508, endPoint y: 162, distance: 32.3
click at [540, 160] on link at bounding box center [534, 160] width 22 height 17
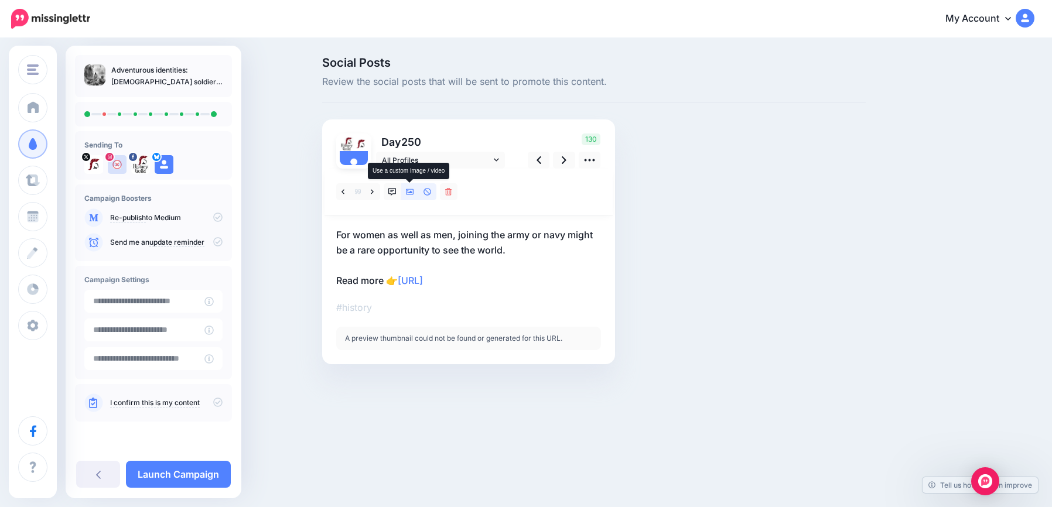
click at [409, 190] on icon at bounding box center [410, 192] width 8 height 8
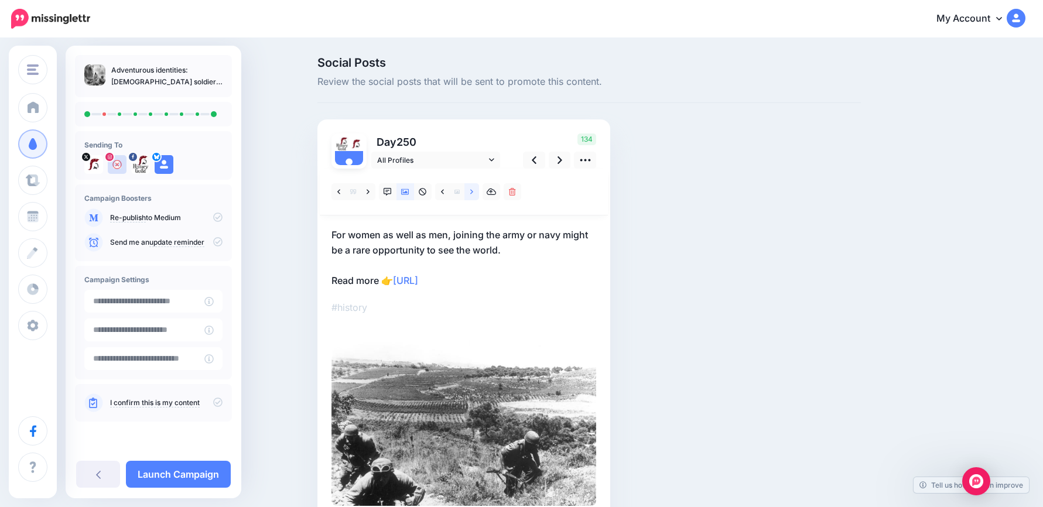
click at [473, 192] on icon at bounding box center [471, 192] width 3 height 8
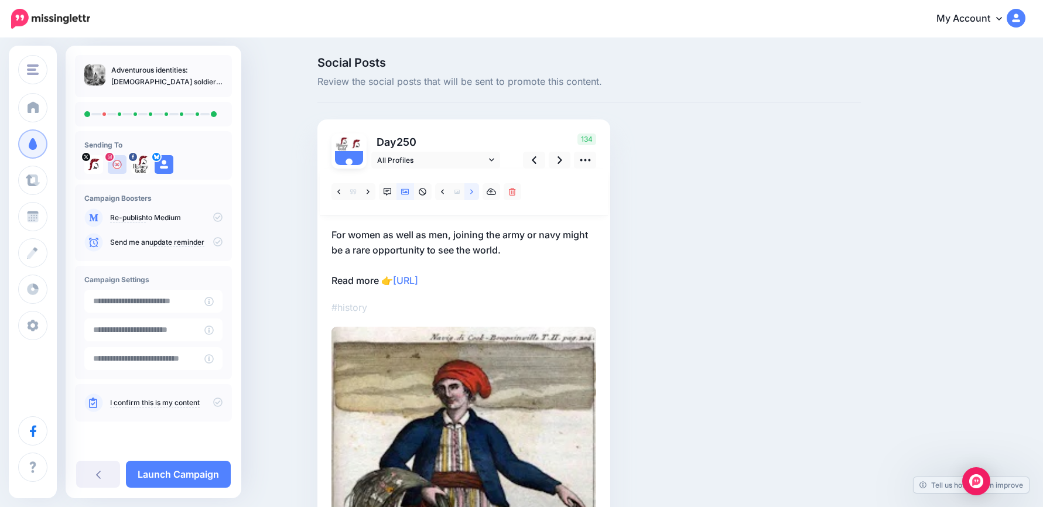
click at [473, 192] on icon at bounding box center [471, 192] width 3 height 8
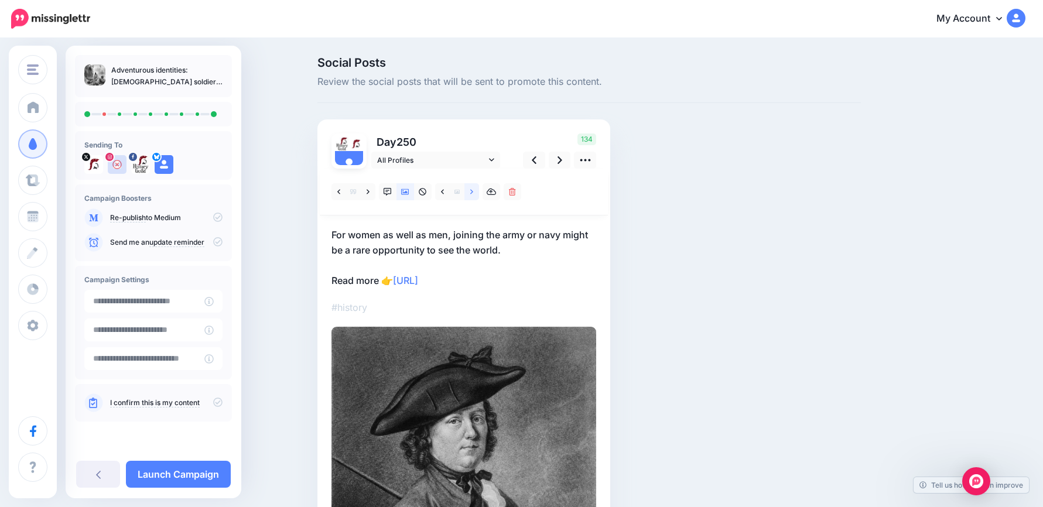
click at [473, 192] on icon at bounding box center [471, 192] width 3 height 8
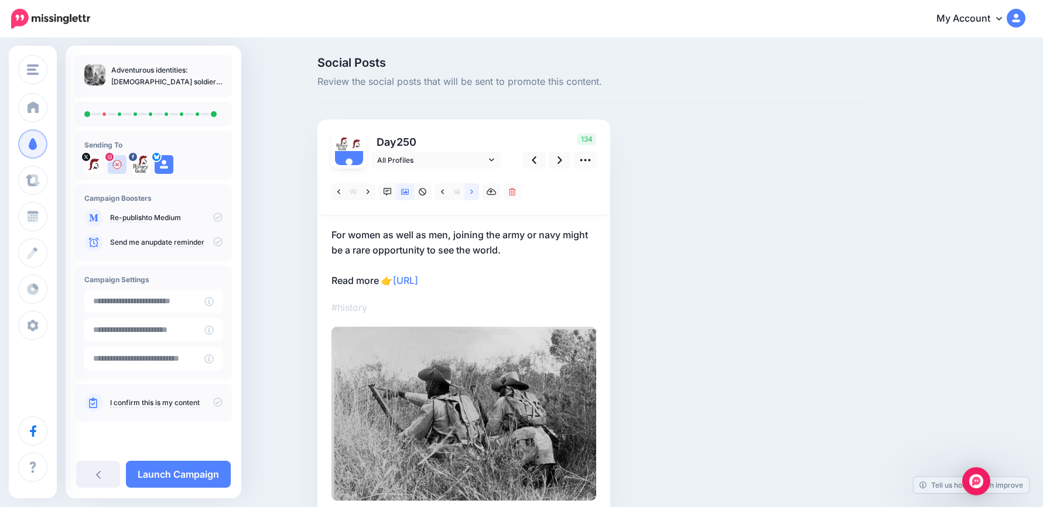
click at [473, 192] on icon at bounding box center [471, 192] width 3 height 8
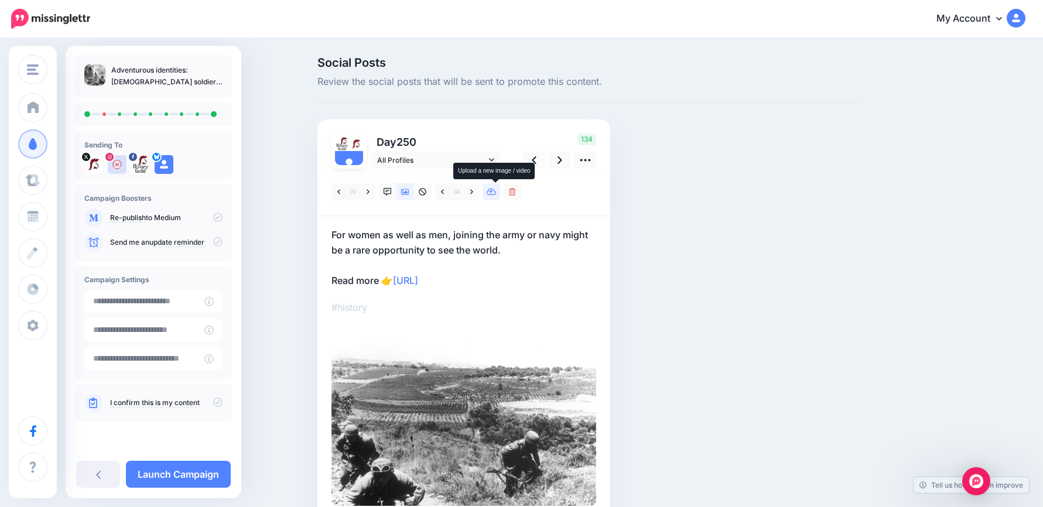
click at [494, 191] on icon at bounding box center [492, 192] width 10 height 8
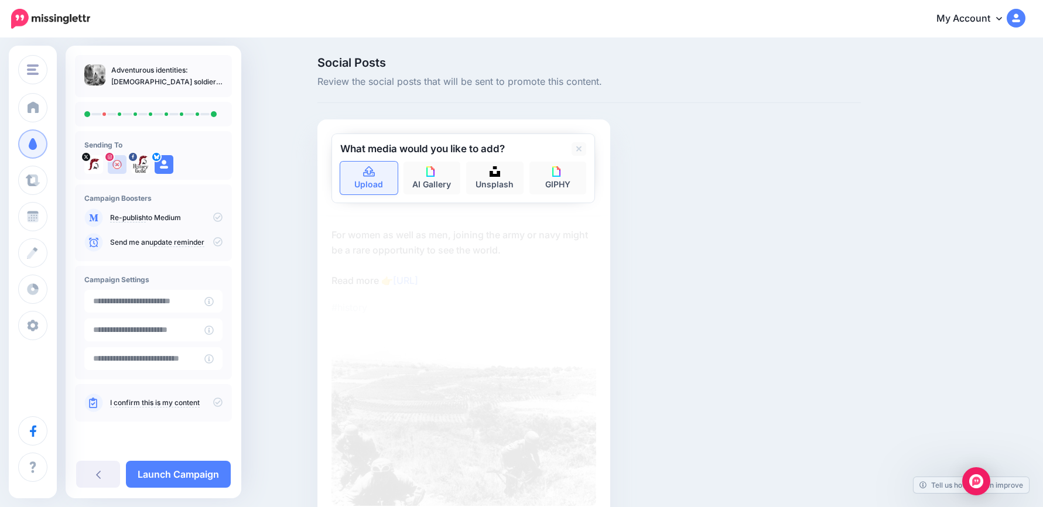
click at [377, 180] on link "Upload" at bounding box center [368, 178] width 57 height 33
click at [364, 179] on link "Upload" at bounding box center [368, 178] width 57 height 33
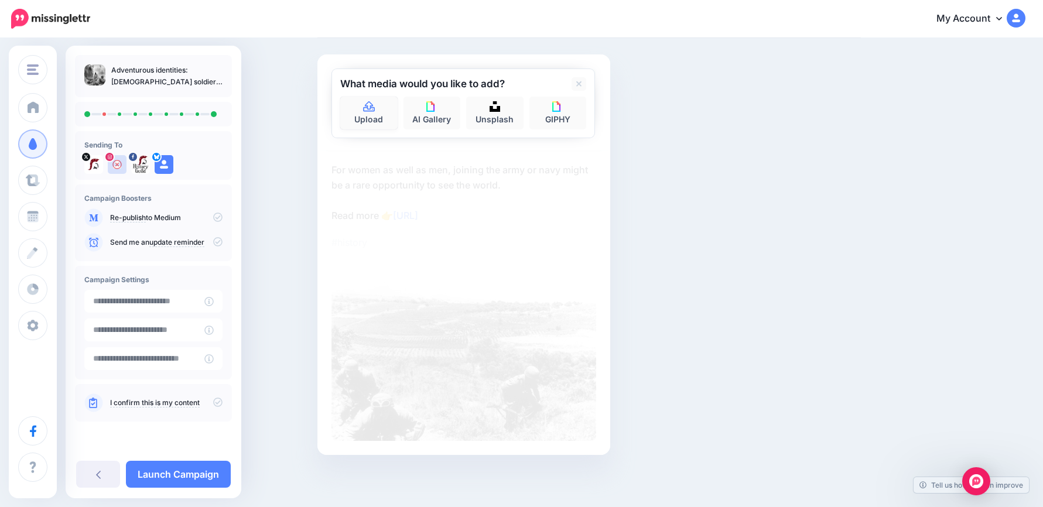
scroll to position [66, 0]
click at [518, 209] on p "For women as well as men, joining the army or navy might be a rare opportunity …" at bounding box center [464, 192] width 265 height 61
click at [561, 190] on textarea "**********" at bounding box center [464, 192] width 265 height 61
click at [586, 83] on link at bounding box center [579, 83] width 15 height 13
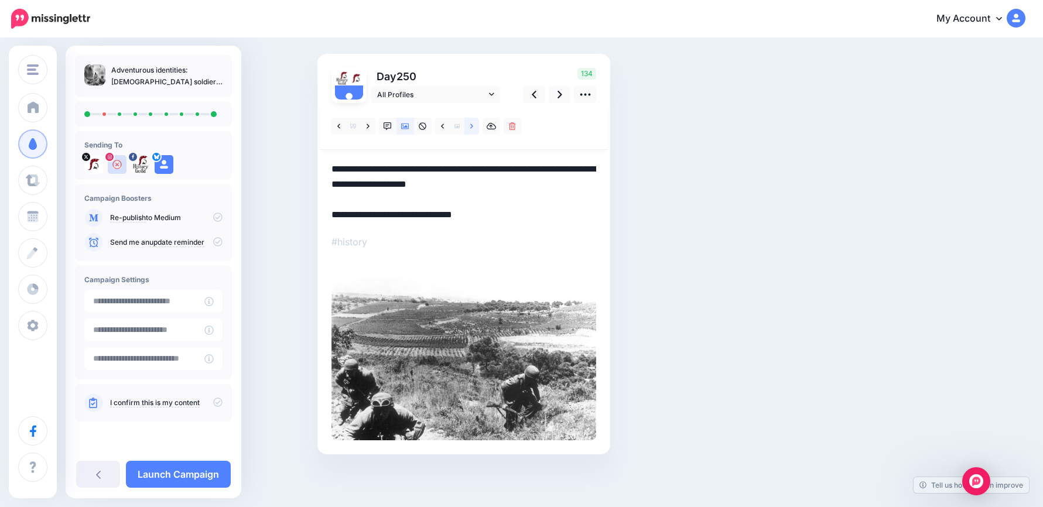
click at [472, 132] on link at bounding box center [472, 126] width 15 height 17
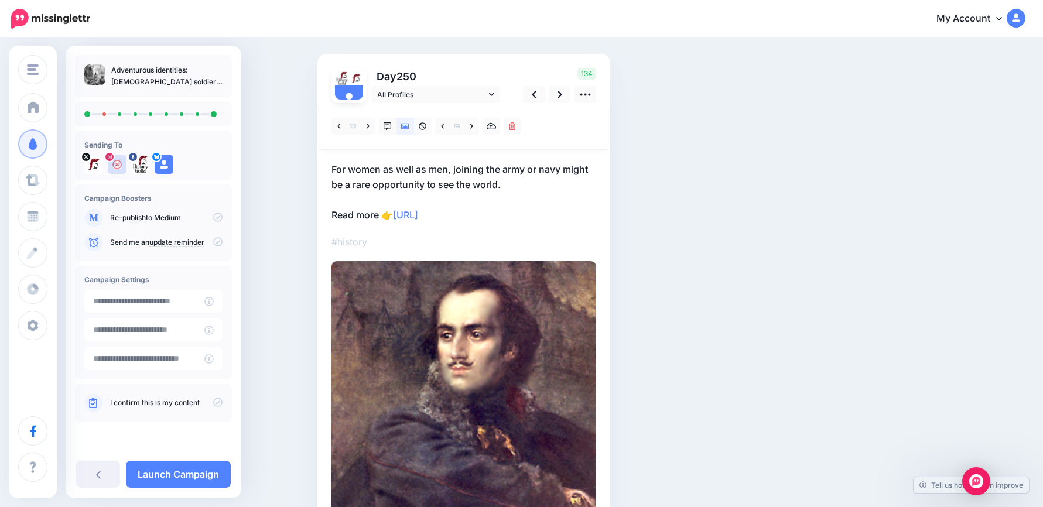
click at [518, 185] on p "For women as well as men, joining the army or navy might be a rare opportunity …" at bounding box center [464, 192] width 265 height 61
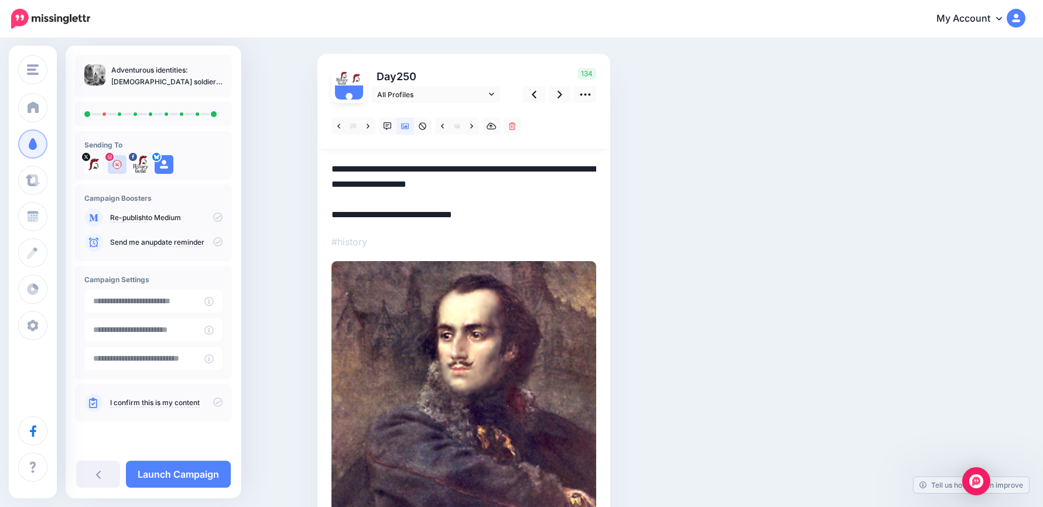
drag, startPoint x: 535, startPoint y: 217, endPoint x: 276, endPoint y: 137, distance: 270.9
click at [276, 137] on div "Social Posts Review the social posts that will be sent to promote this content.…" at bounding box center [521, 321] width 1043 height 694
paste textarea "**********"
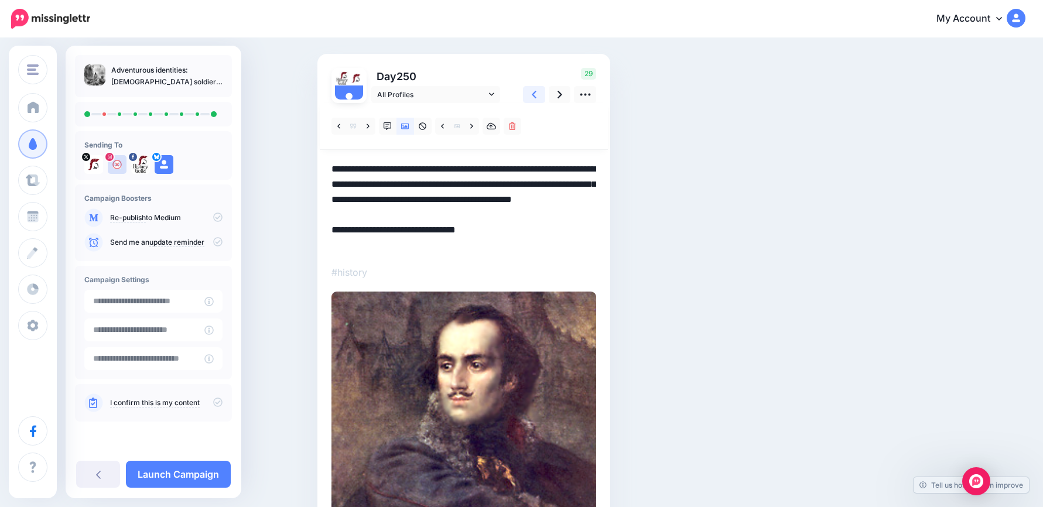
type textarea "**********"
click at [532, 100] on link at bounding box center [534, 94] width 22 height 17
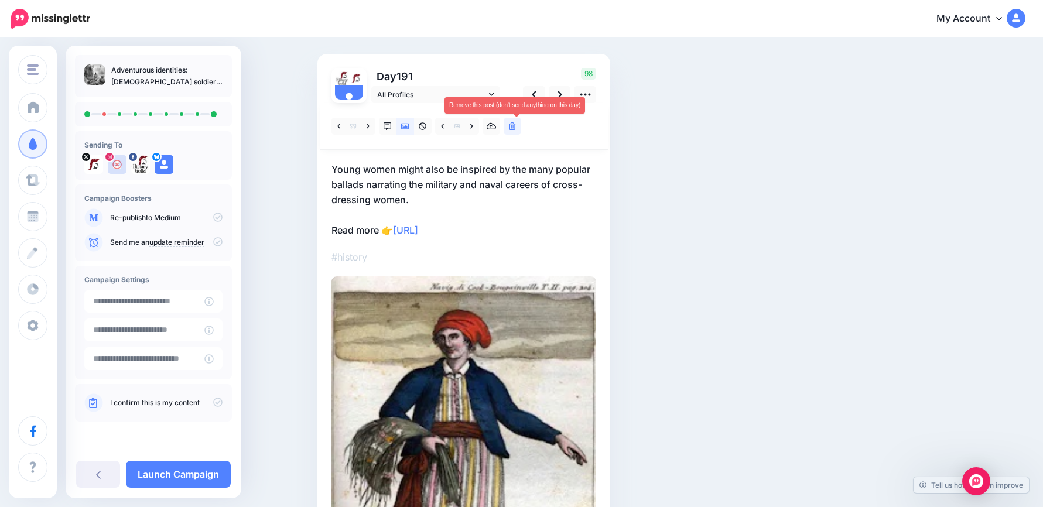
click at [516, 130] on icon at bounding box center [512, 126] width 7 height 8
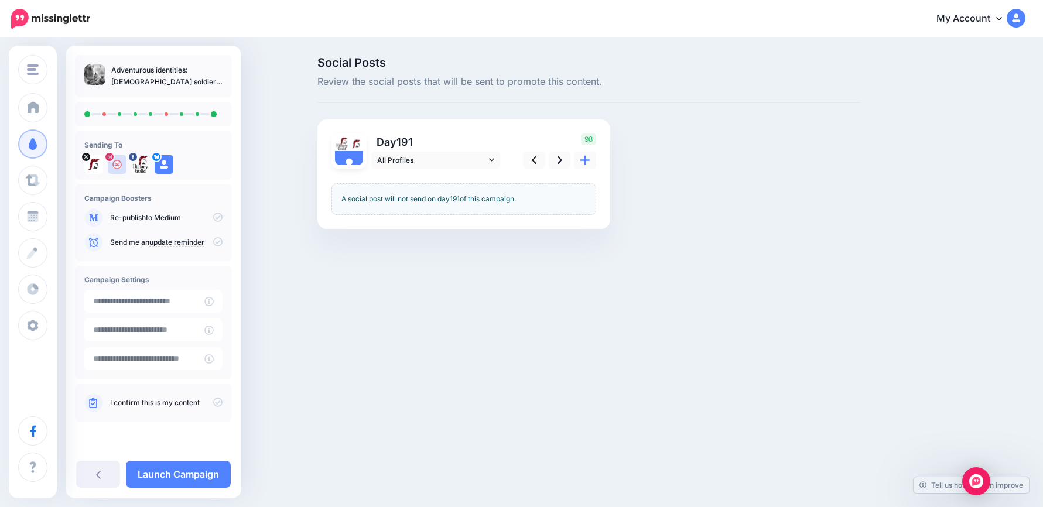
scroll to position [0, 0]
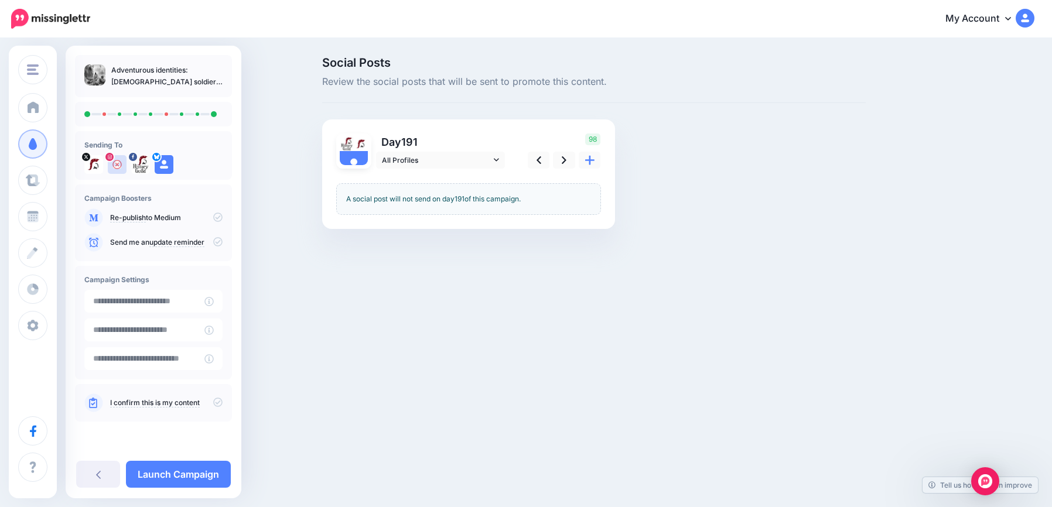
click at [534, 96] on div "Social Posts Review the social posts that will be sent to promote this content." at bounding box center [594, 80] width 544 height 46
click at [537, 155] on icon at bounding box center [539, 160] width 5 height 12
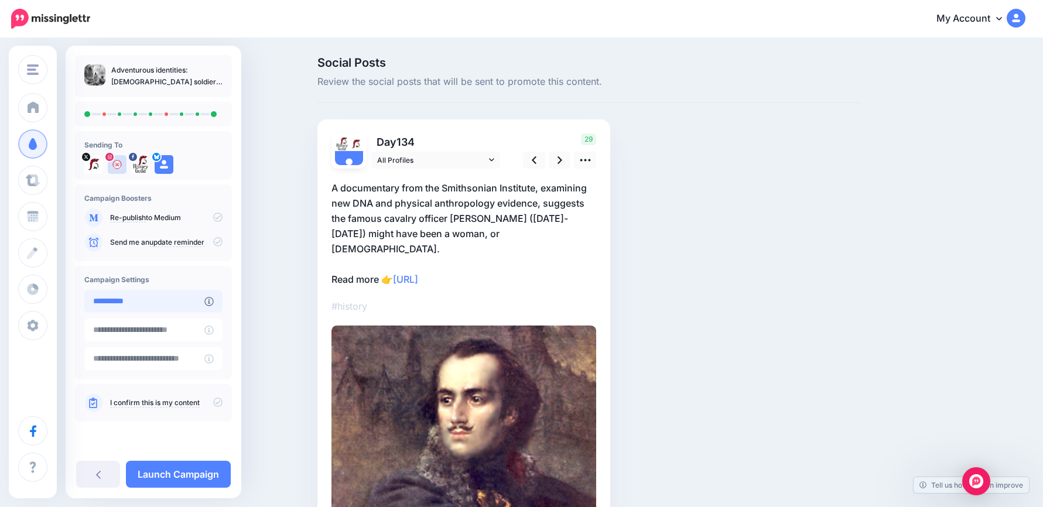
click at [178, 302] on input "**********" at bounding box center [144, 301] width 120 height 23
click at [161, 301] on input "**********" at bounding box center [144, 301] width 120 height 23
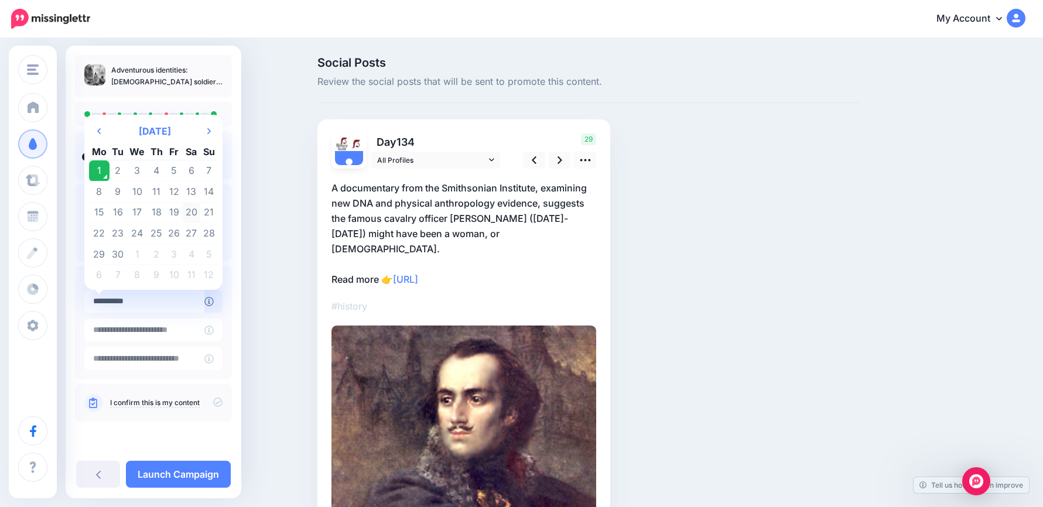
click at [188, 213] on td "20" at bounding box center [192, 212] width 18 height 21
type input "**********"
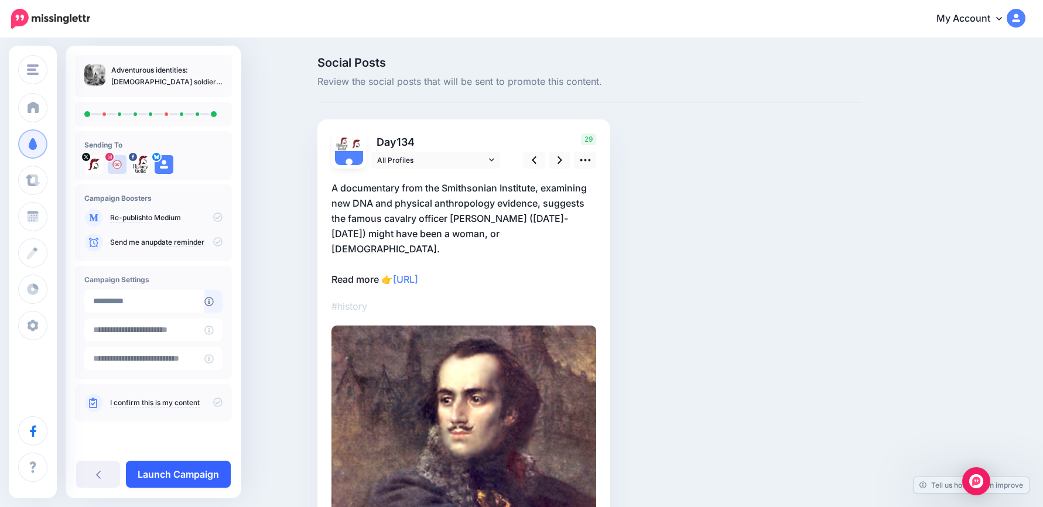
click at [204, 474] on link "Launch Campaign" at bounding box center [178, 474] width 105 height 27
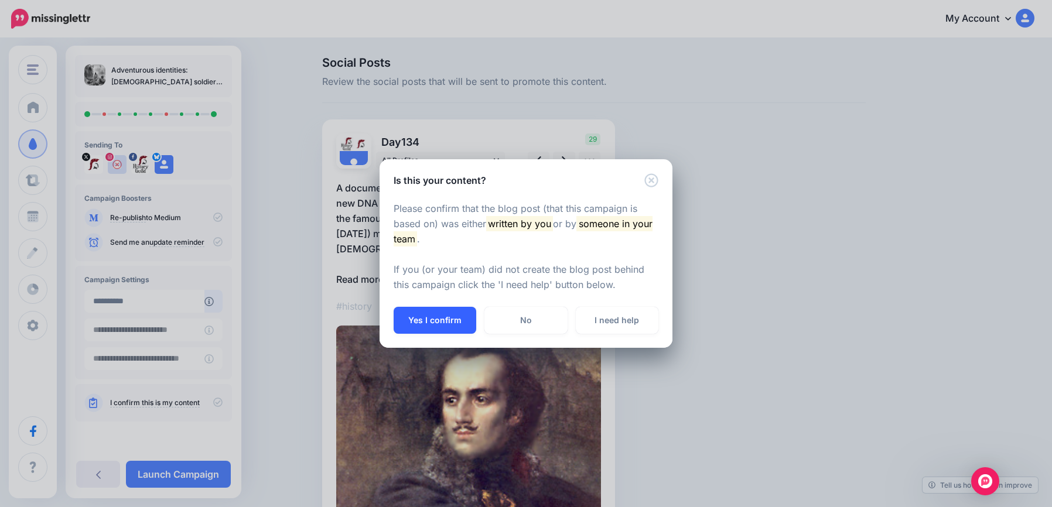
click at [452, 315] on button "Yes I confirm" at bounding box center [435, 320] width 83 height 27
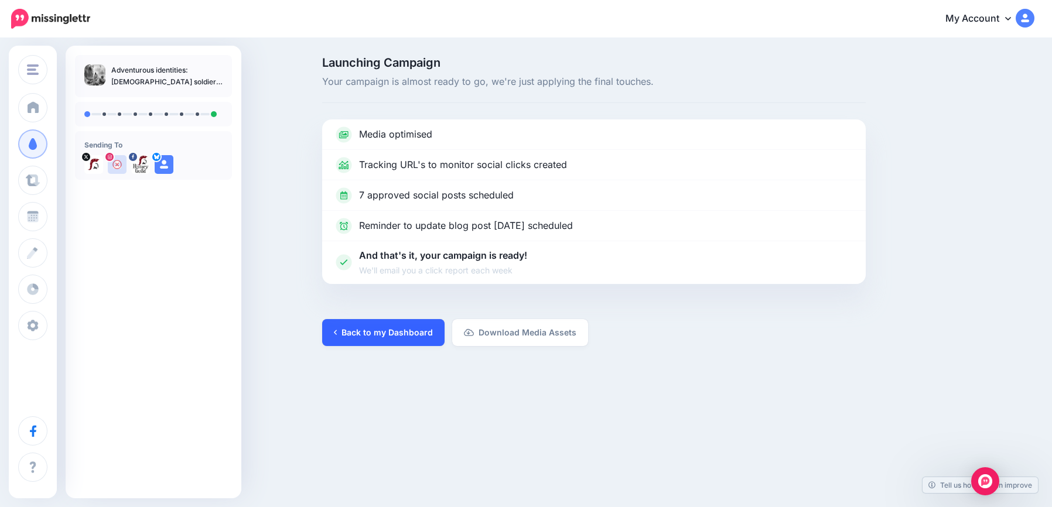
click at [393, 337] on link "Back to my Dashboard" at bounding box center [383, 332] width 122 height 27
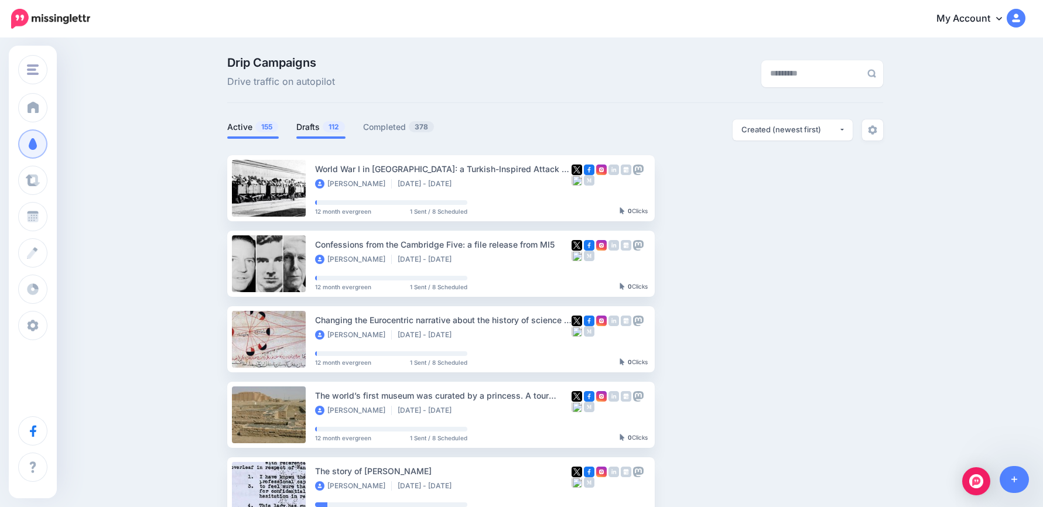
click at [316, 125] on link "Drafts 112" at bounding box center [320, 127] width 49 height 14
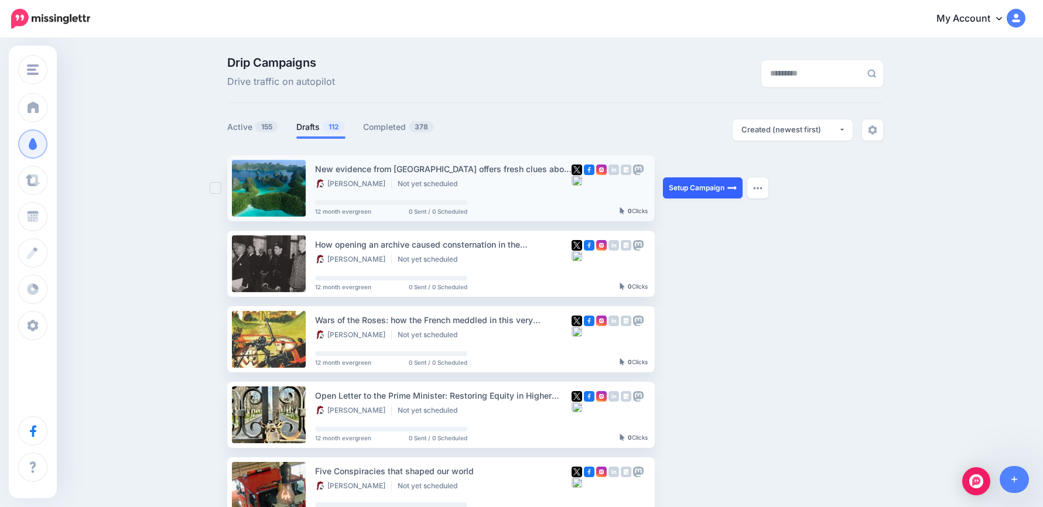
click at [723, 186] on link "Setup Campaign" at bounding box center [703, 187] width 80 height 21
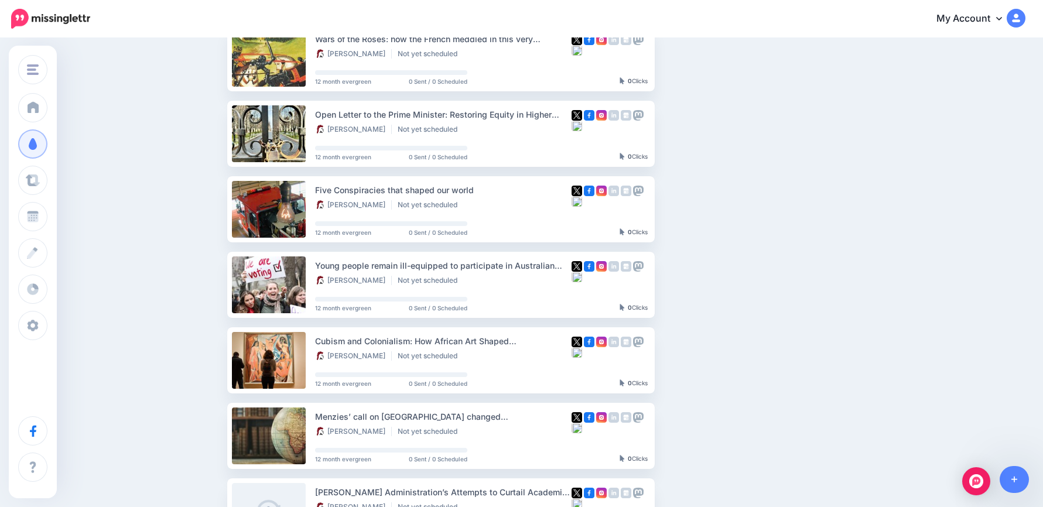
scroll to position [293, 0]
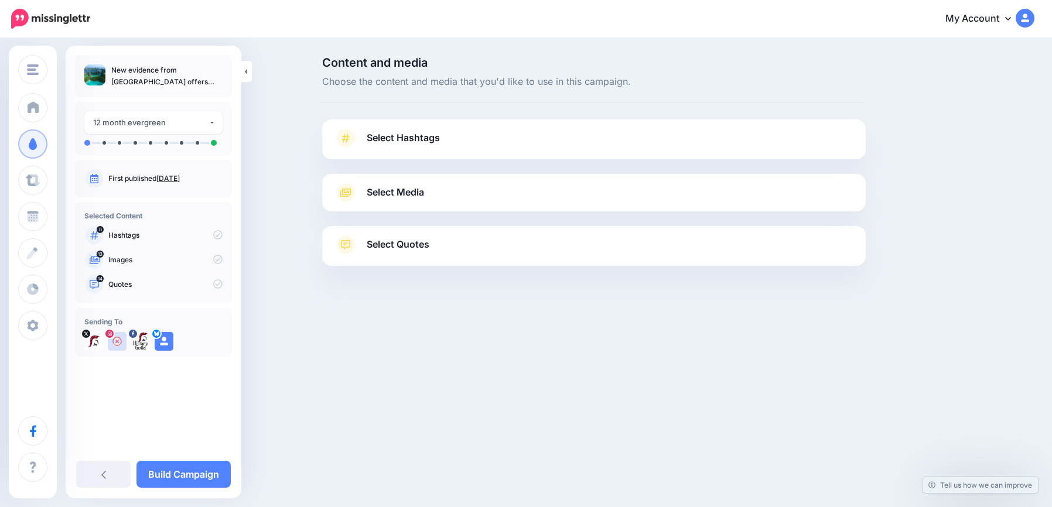
click at [431, 148] on link "Select Hashtags" at bounding box center [594, 144] width 520 height 30
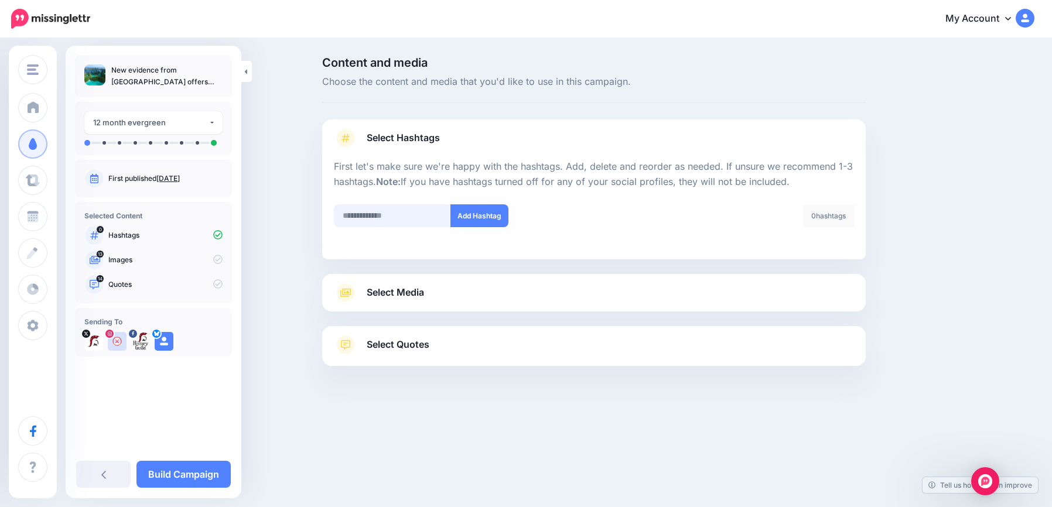
click at [399, 226] on input "text" at bounding box center [392, 215] width 117 height 23
type input "*******"
click at [480, 222] on button "Add Hashtag" at bounding box center [479, 215] width 58 height 23
click at [444, 299] on link "Select Media" at bounding box center [594, 293] width 520 height 19
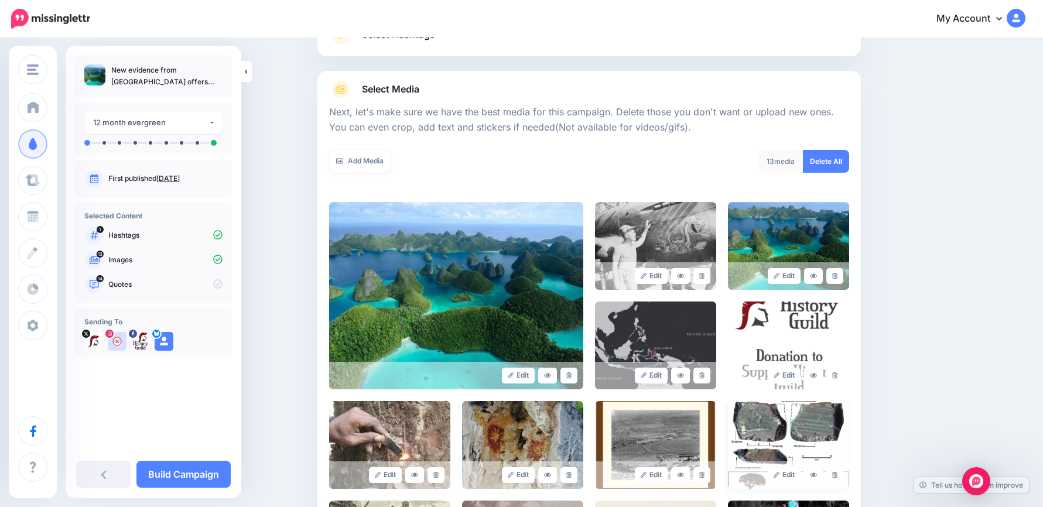
scroll to position [293, 0]
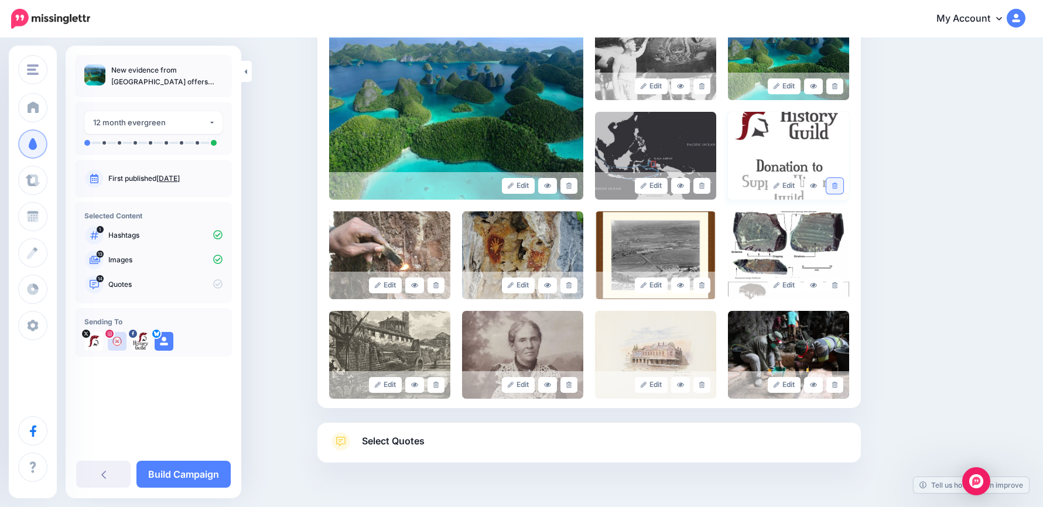
click at [838, 185] on icon at bounding box center [834, 186] width 5 height 6
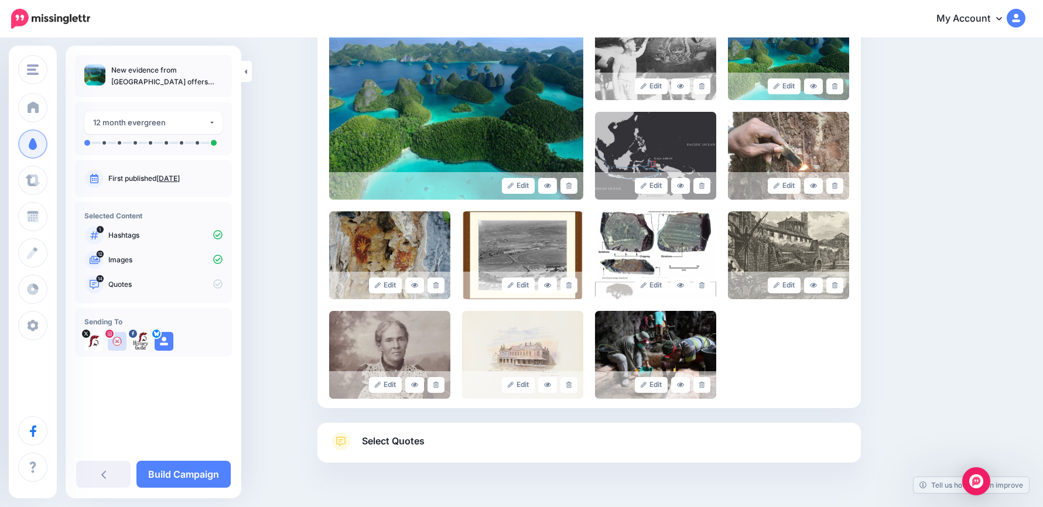
click at [466, 443] on link "Select Quotes" at bounding box center [589, 447] width 520 height 30
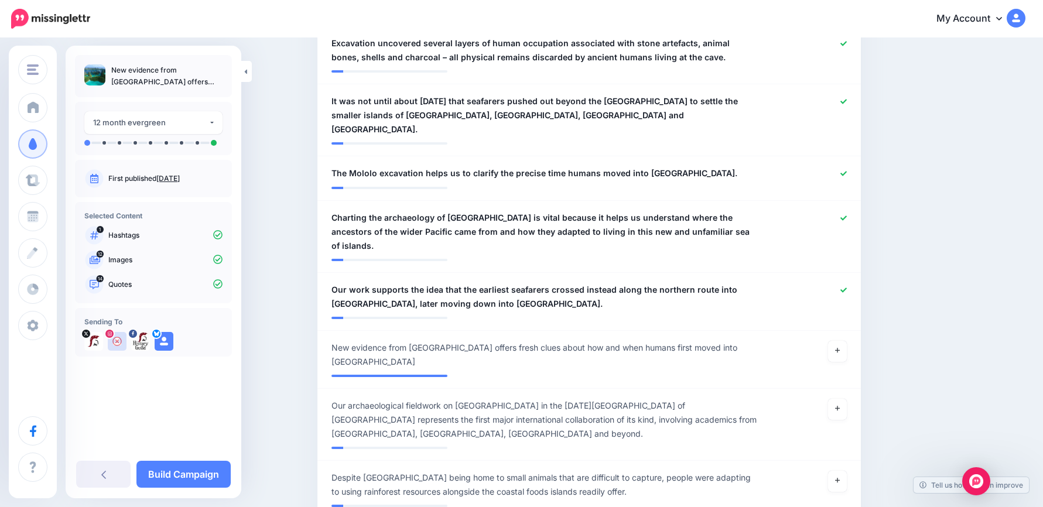
scroll to position [1054, 0]
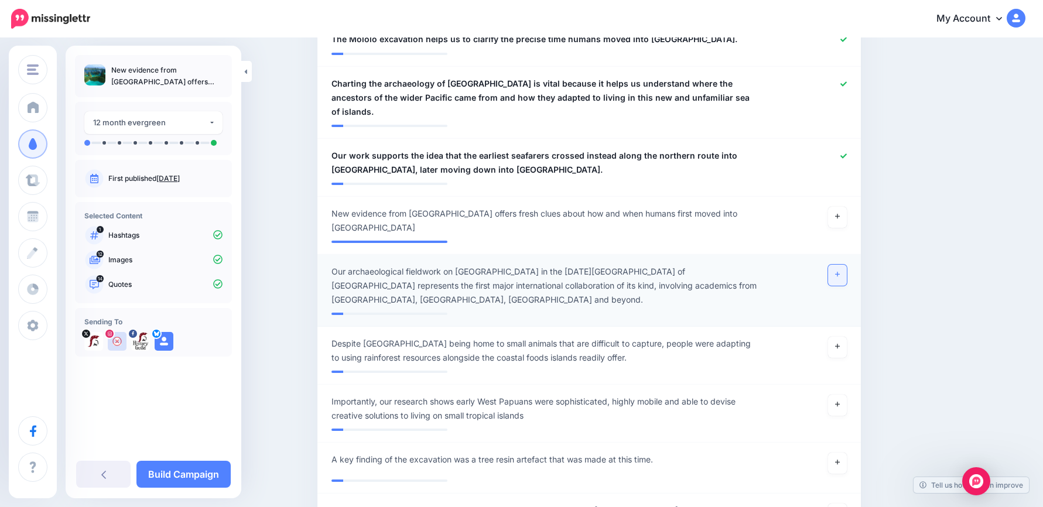
click at [840, 272] on icon at bounding box center [837, 274] width 5 height 5
click at [838, 337] on link at bounding box center [837, 347] width 19 height 21
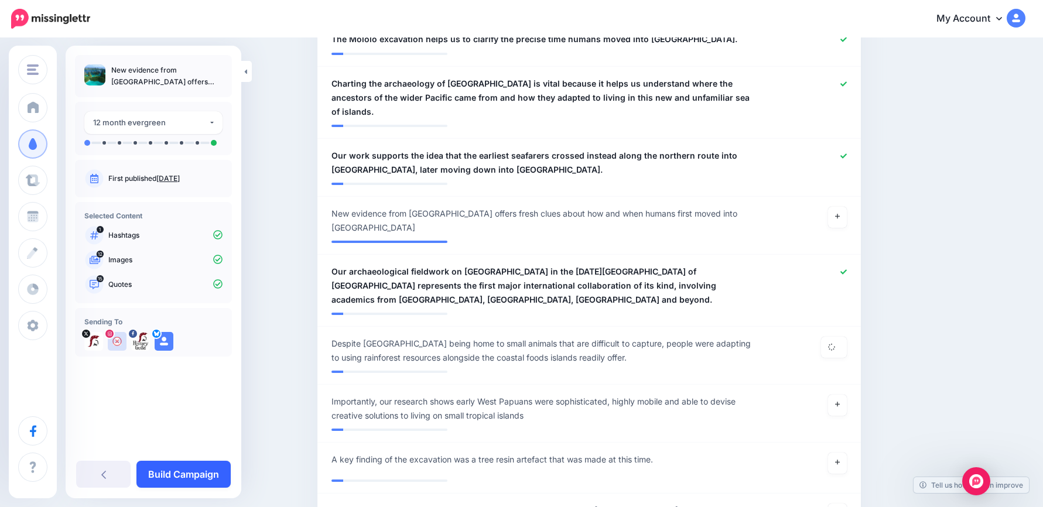
click at [209, 473] on link "Build Campaign" at bounding box center [183, 474] width 94 height 27
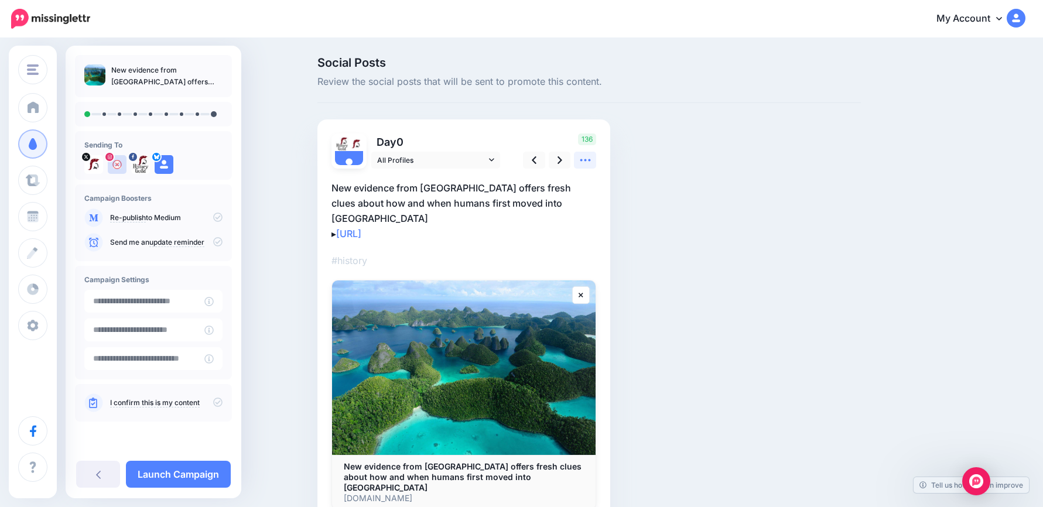
click at [582, 162] on link at bounding box center [585, 160] width 22 height 17
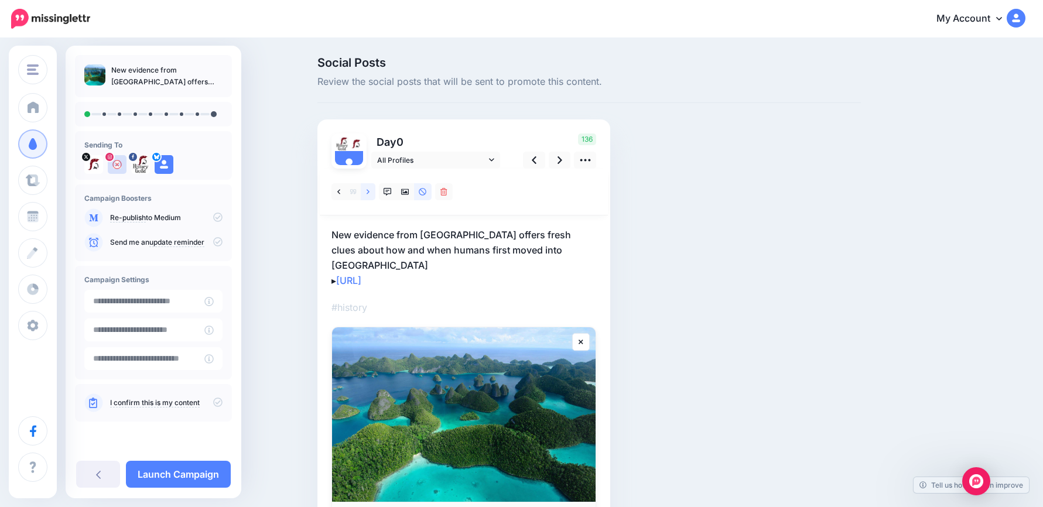
click at [370, 192] on icon at bounding box center [368, 191] width 3 height 5
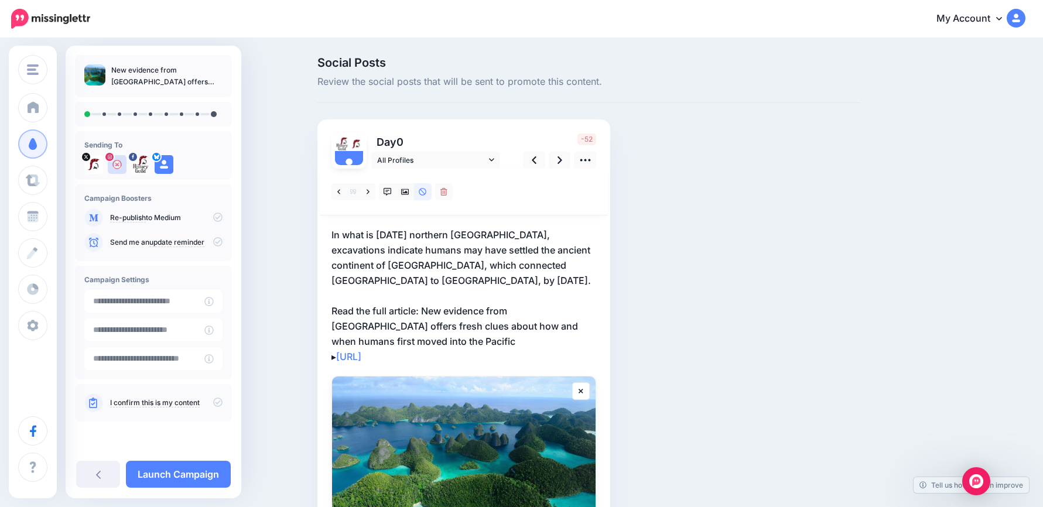
click at [465, 350] on p "In what is [DATE] northern [GEOGRAPHIC_DATA], excavations indicate humans may h…" at bounding box center [464, 295] width 265 height 137
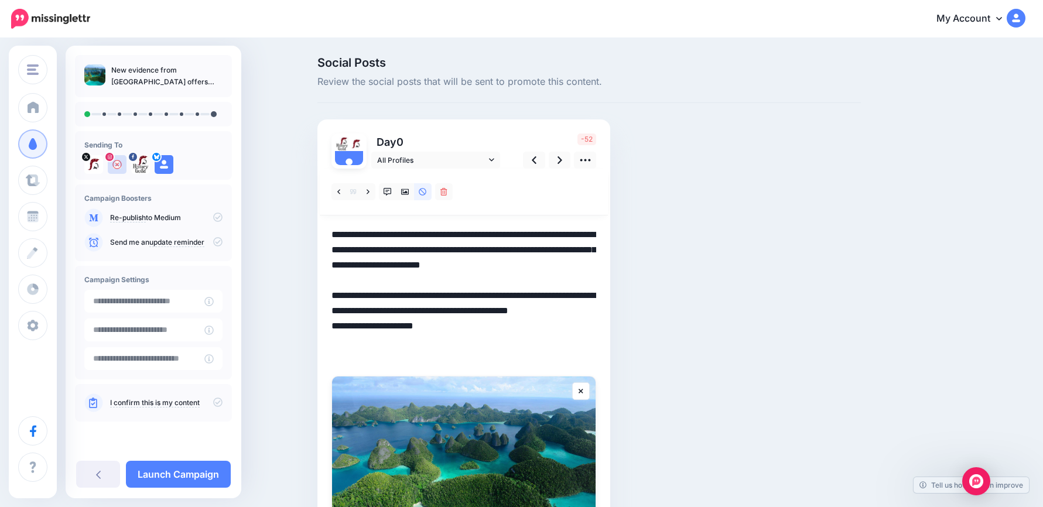
drag, startPoint x: 489, startPoint y: 360, endPoint x: 327, endPoint y: 297, distance: 172.9
click at [327, 297] on div "Day 0 All Profiles" at bounding box center [464, 370] width 293 height 501
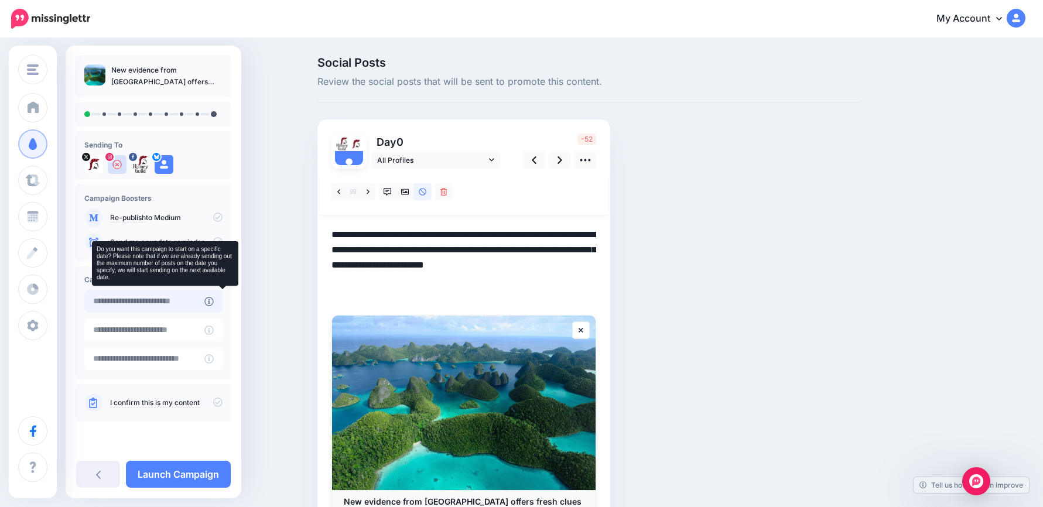
type textarea "**********"
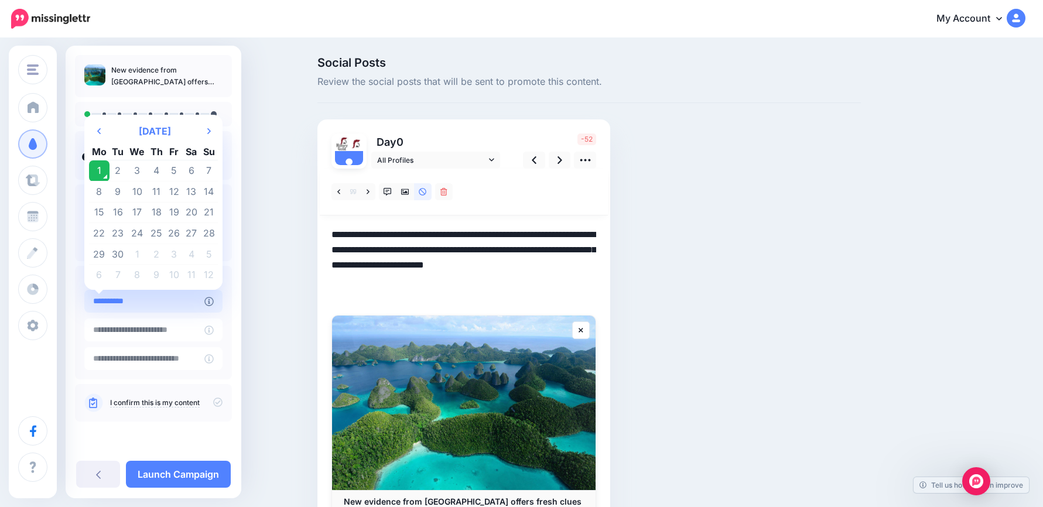
click at [165, 298] on input "**********" at bounding box center [144, 301] width 120 height 23
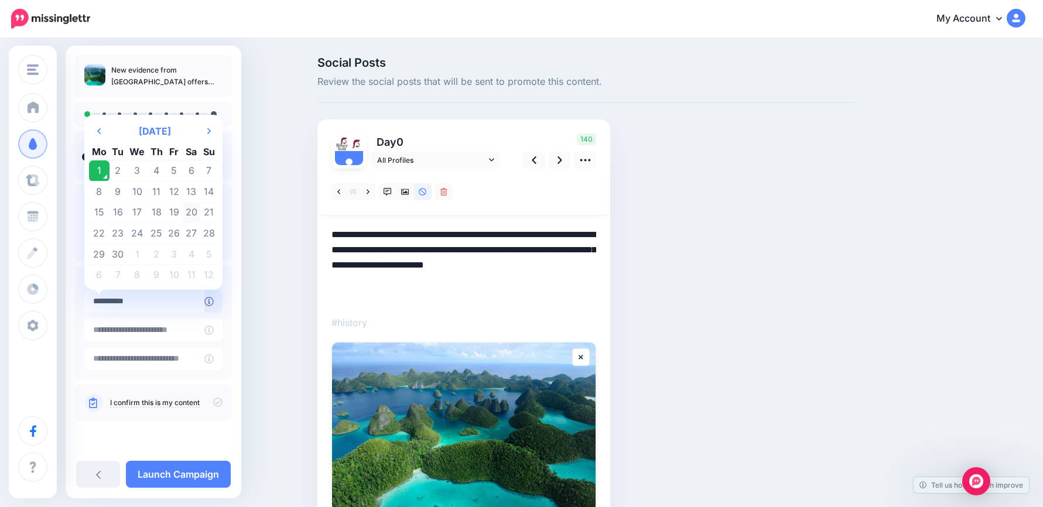
click at [192, 210] on td "20" at bounding box center [192, 212] width 18 height 21
type input "**********"
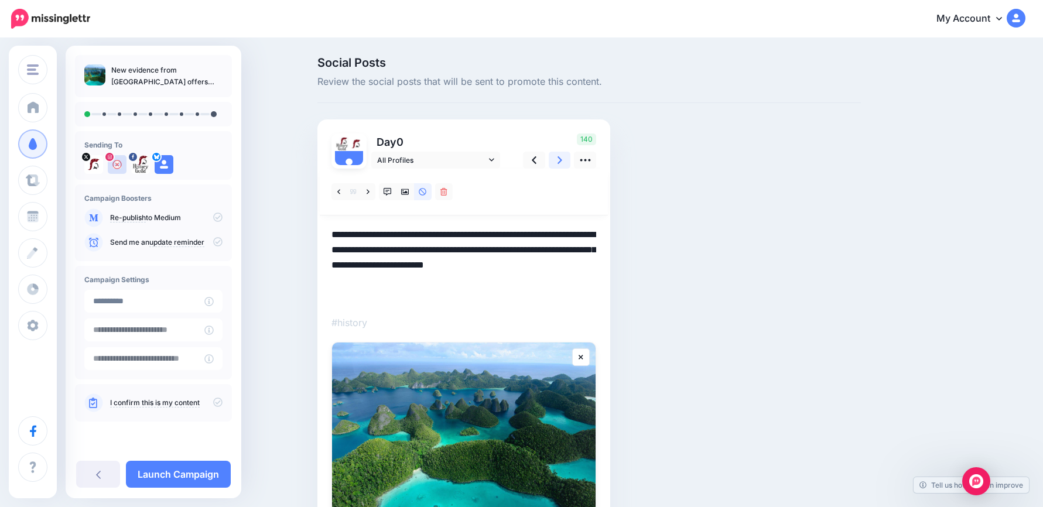
click at [571, 153] on link at bounding box center [560, 160] width 22 height 17
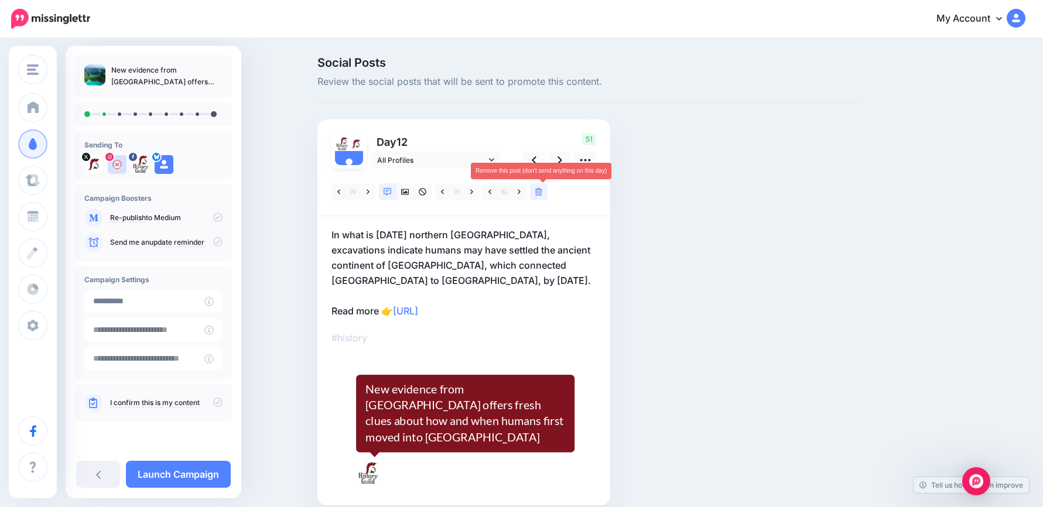
click at [542, 194] on icon at bounding box center [538, 192] width 7 height 8
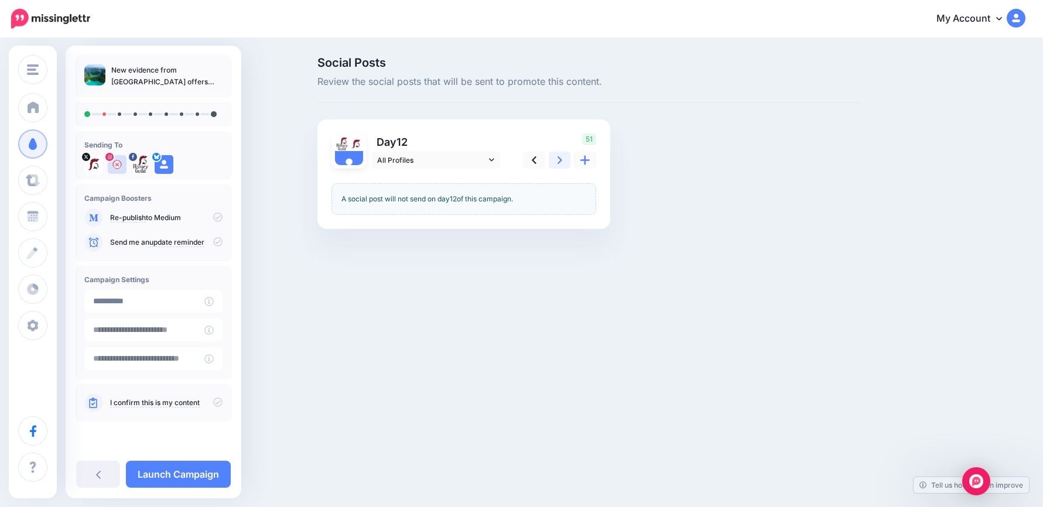
click at [557, 161] on link at bounding box center [560, 160] width 22 height 17
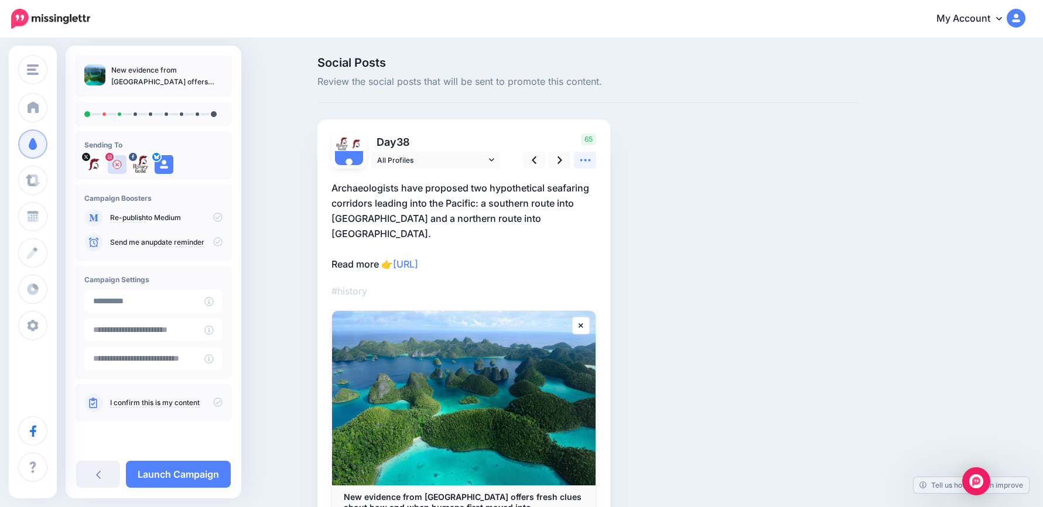
click at [592, 158] on icon at bounding box center [585, 160] width 12 height 12
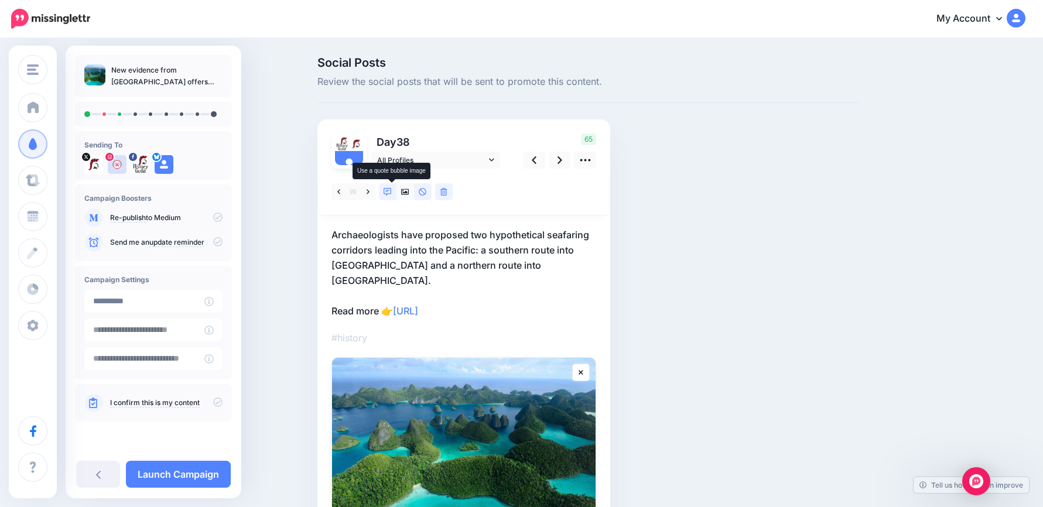
click at [391, 189] on icon at bounding box center [388, 192] width 8 height 8
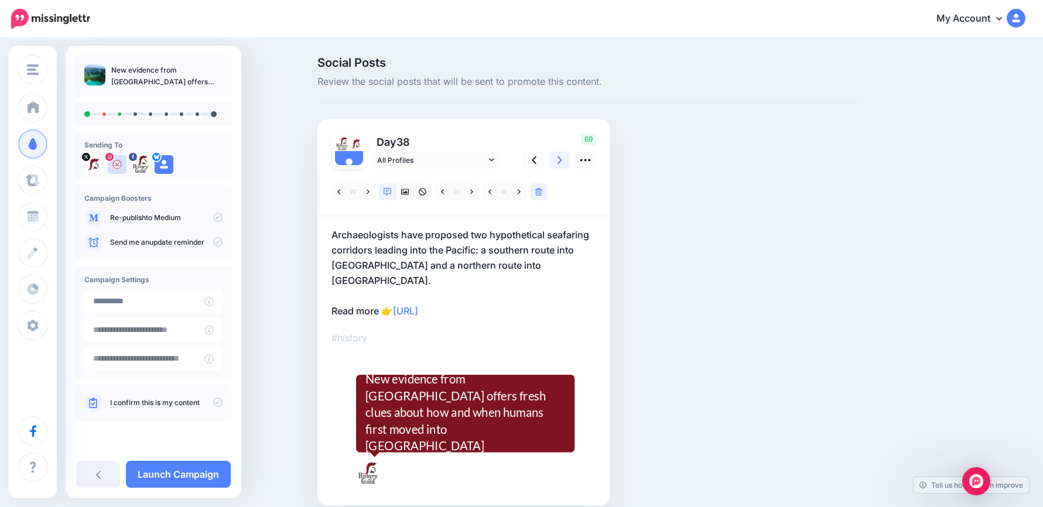
click at [562, 160] on icon at bounding box center [560, 160] width 5 height 12
click at [413, 189] on link at bounding box center [406, 191] width 18 height 17
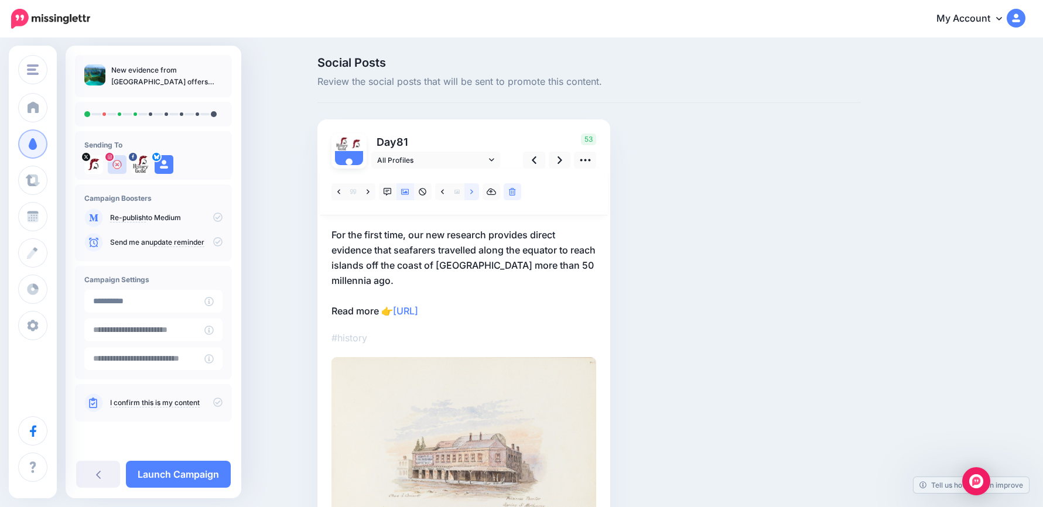
click at [479, 190] on link at bounding box center [472, 191] width 15 height 17
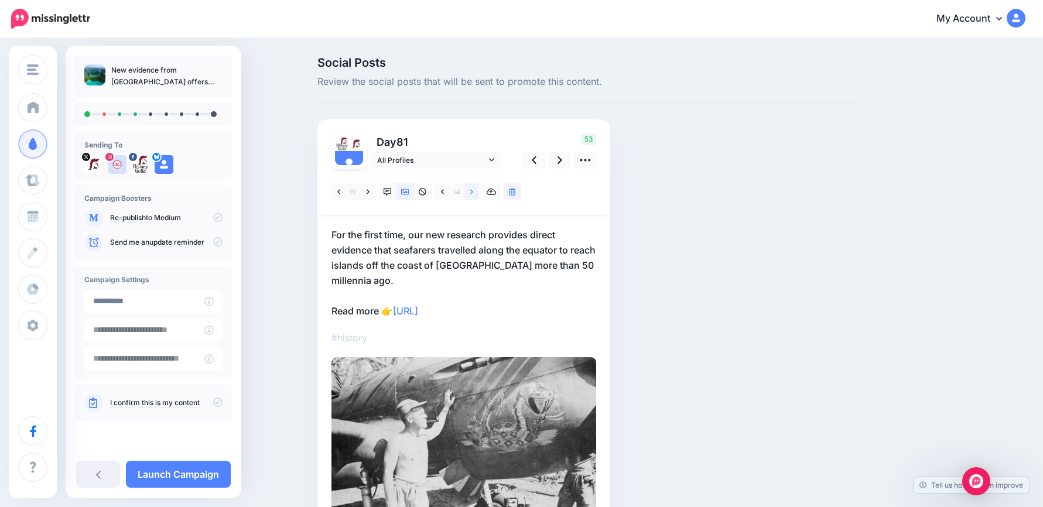
click at [478, 190] on link at bounding box center [472, 191] width 15 height 17
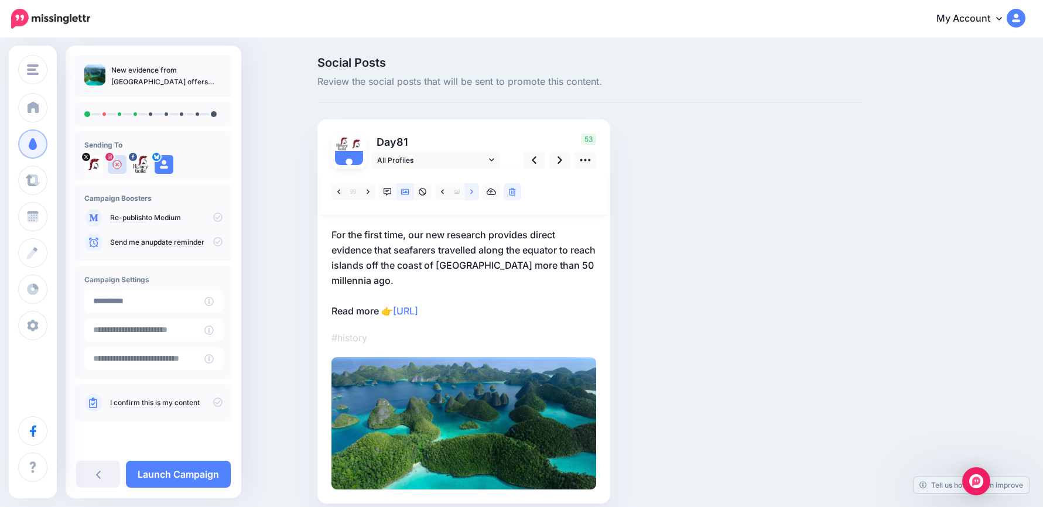
click at [478, 190] on link at bounding box center [472, 191] width 15 height 17
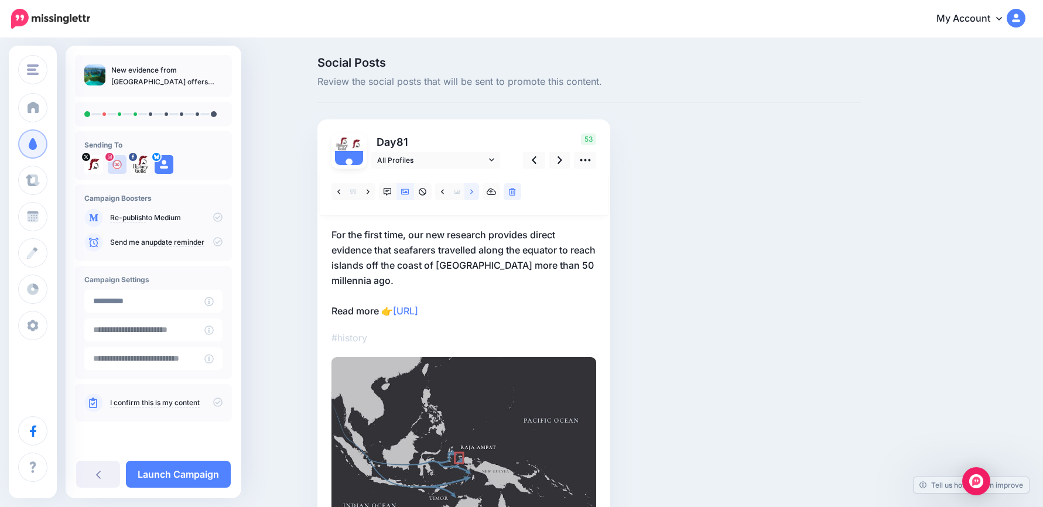
click at [478, 190] on link at bounding box center [472, 191] width 15 height 17
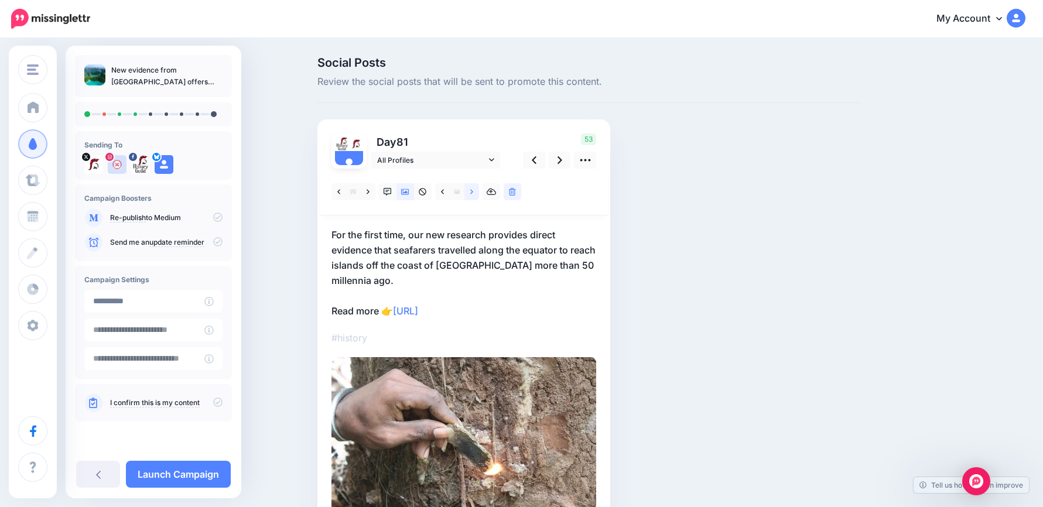
click at [477, 190] on link at bounding box center [472, 191] width 15 height 17
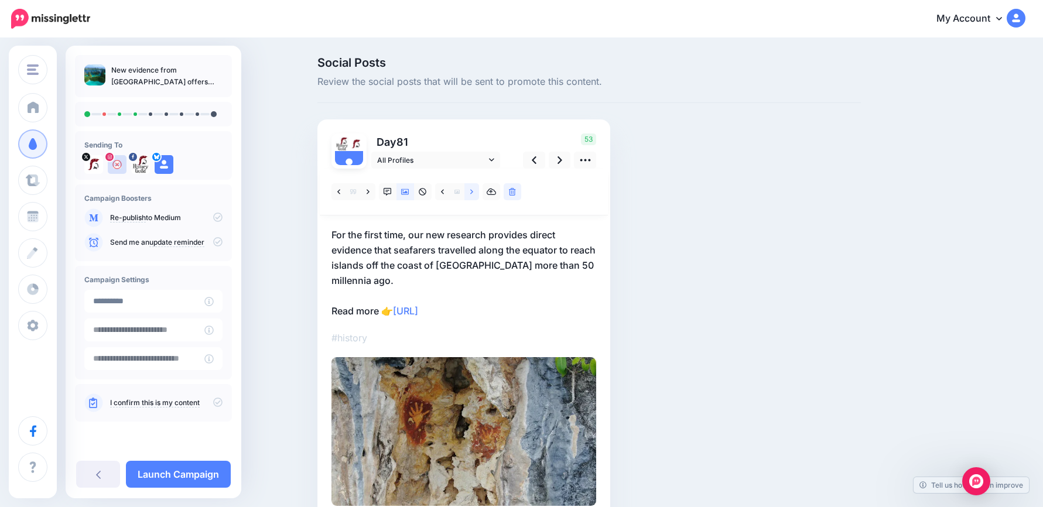
click at [473, 190] on icon at bounding box center [471, 192] width 3 height 8
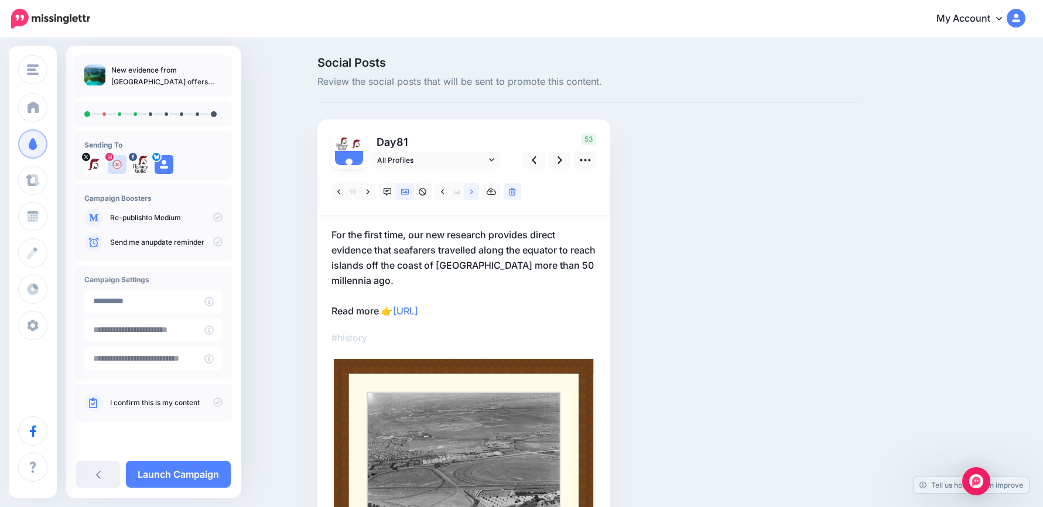
click at [473, 190] on icon at bounding box center [471, 192] width 3 height 8
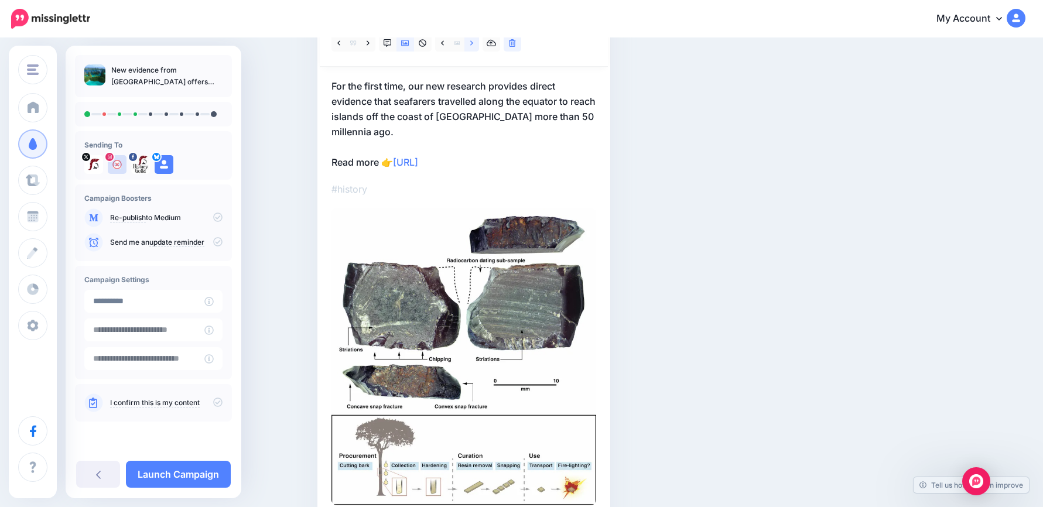
scroll to position [38, 0]
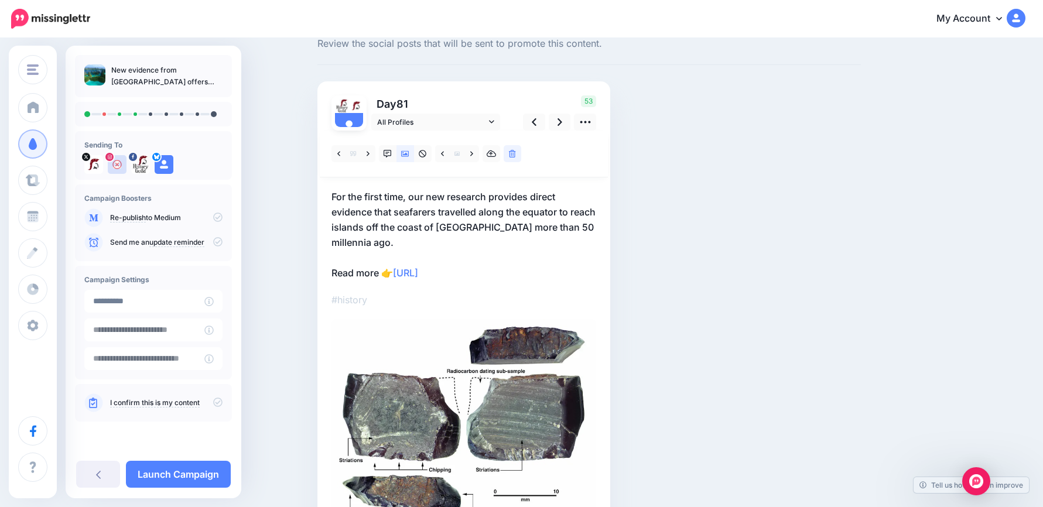
click at [414, 240] on p "For the first time, our new research provides direct evidence that seafarers tr…" at bounding box center [464, 234] width 265 height 91
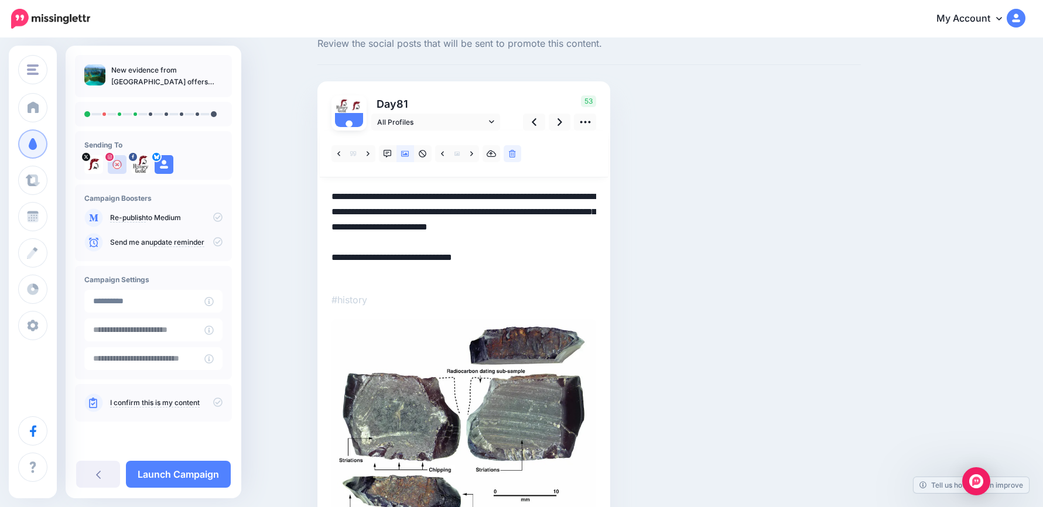
scroll to position [0, 0]
drag, startPoint x: 333, startPoint y: 199, endPoint x: 305, endPoint y: 179, distance: 34.0
click at [305, 179] on div "Social Posts Review the social posts that will be sent to promote this content.…" at bounding box center [521, 342] width 1043 height 682
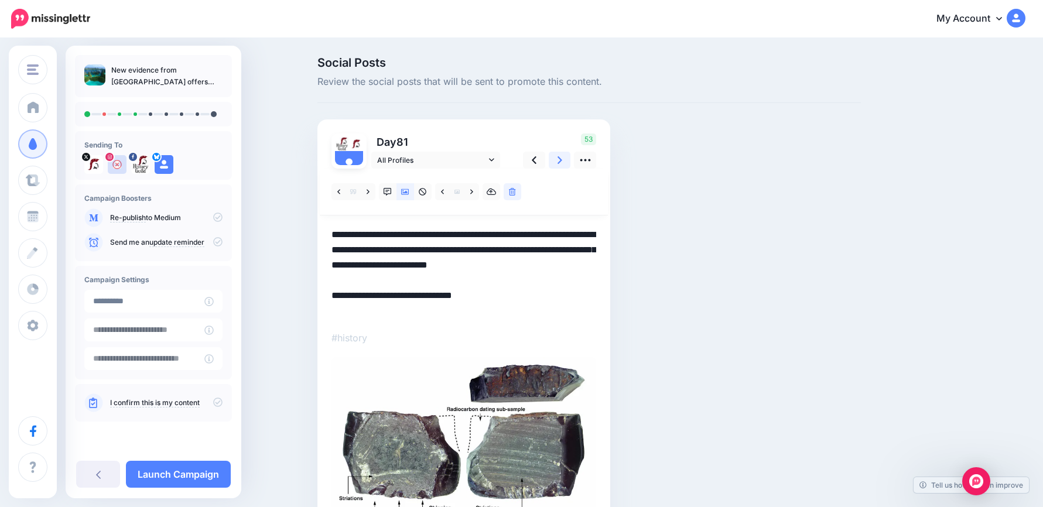
click at [558, 162] on link at bounding box center [560, 160] width 22 height 17
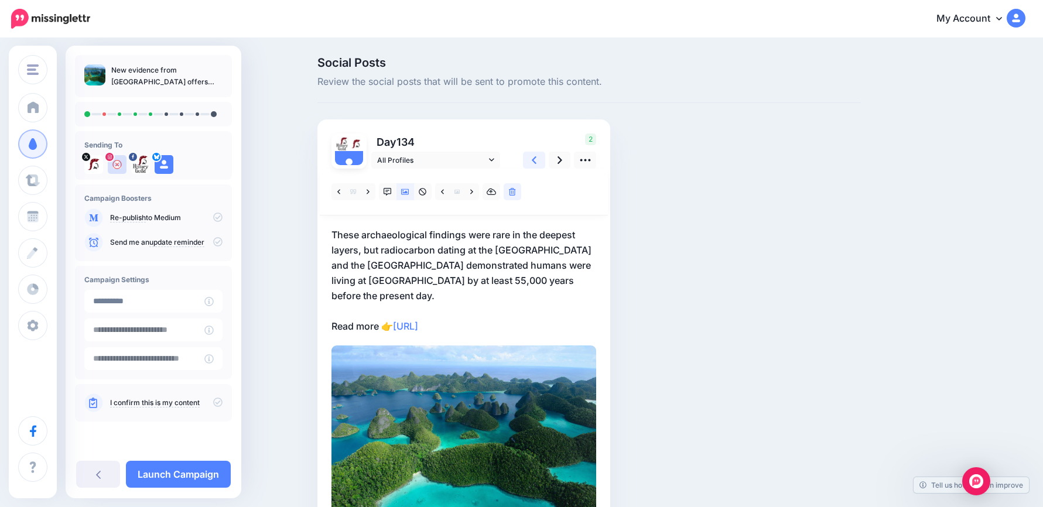
click at [537, 159] on icon at bounding box center [534, 160] width 5 height 12
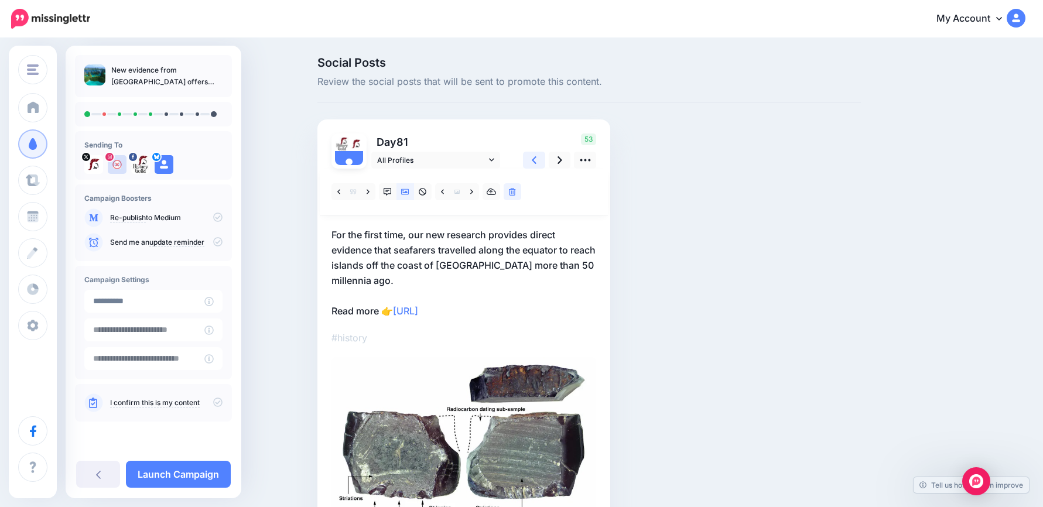
click at [537, 159] on icon at bounding box center [534, 160] width 5 height 12
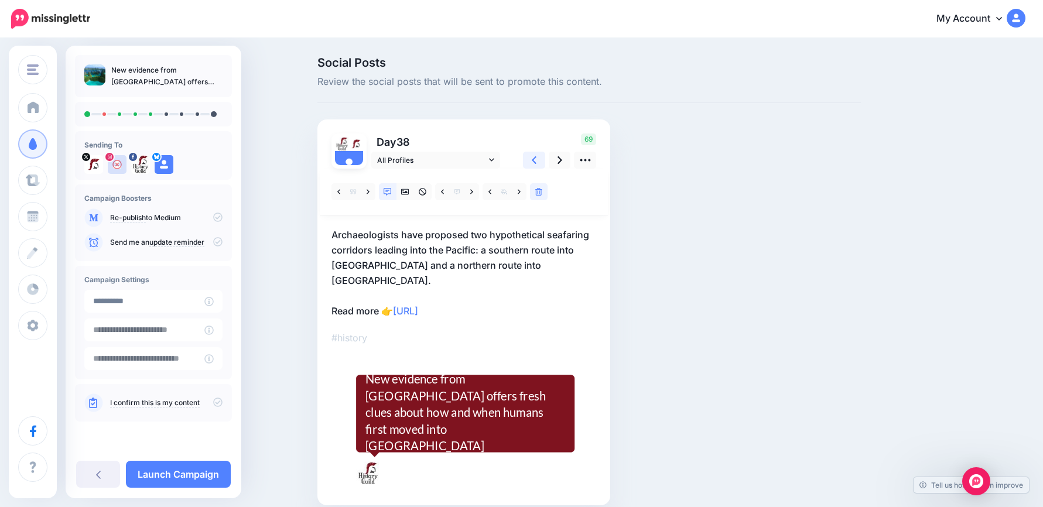
click at [537, 161] on icon at bounding box center [534, 160] width 5 height 8
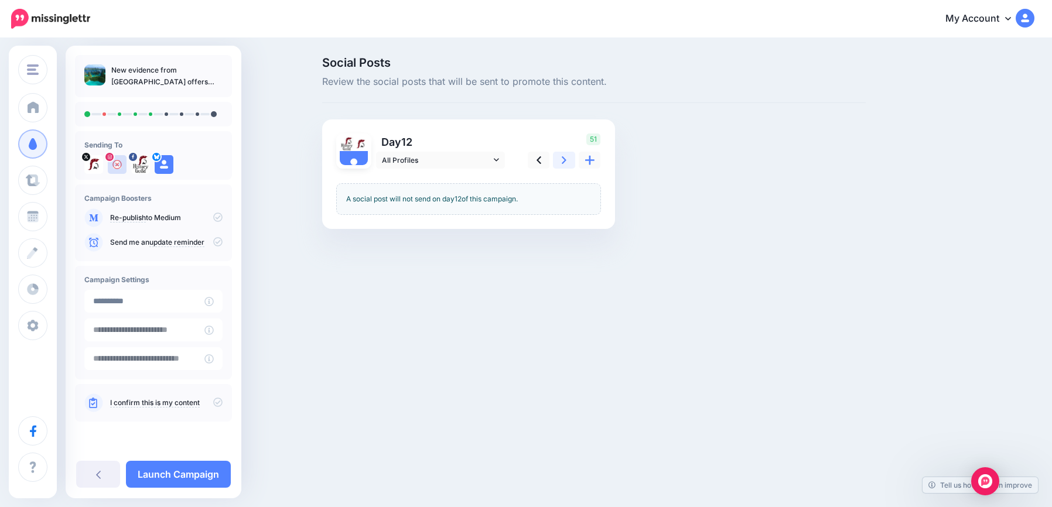
click at [559, 163] on link at bounding box center [564, 160] width 22 height 17
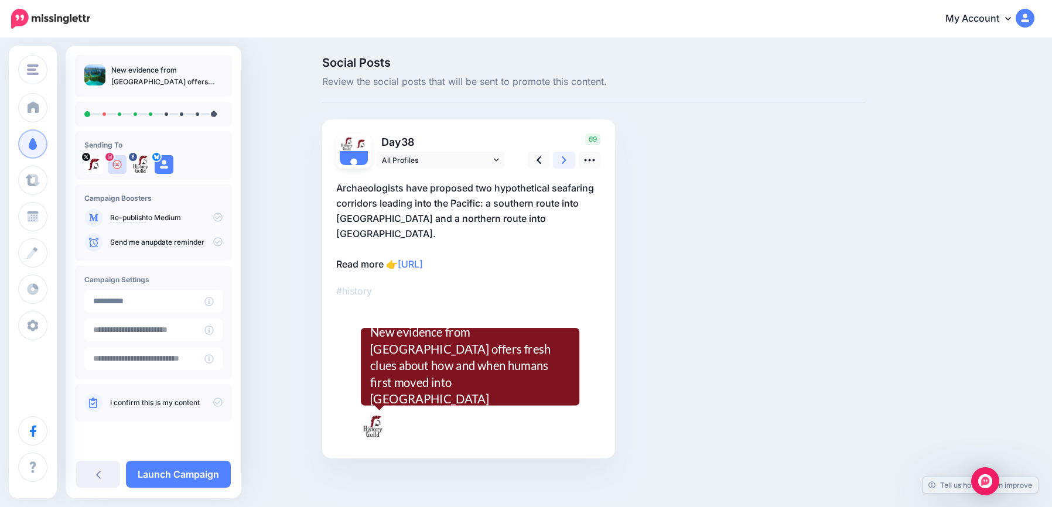
click at [559, 164] on link at bounding box center [564, 160] width 22 height 17
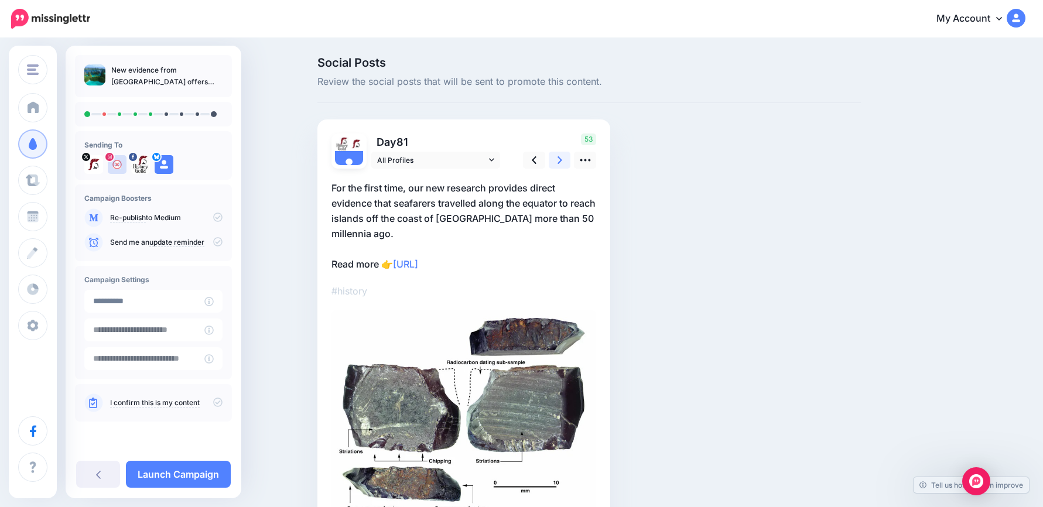
click at [559, 164] on link at bounding box center [560, 160] width 22 height 17
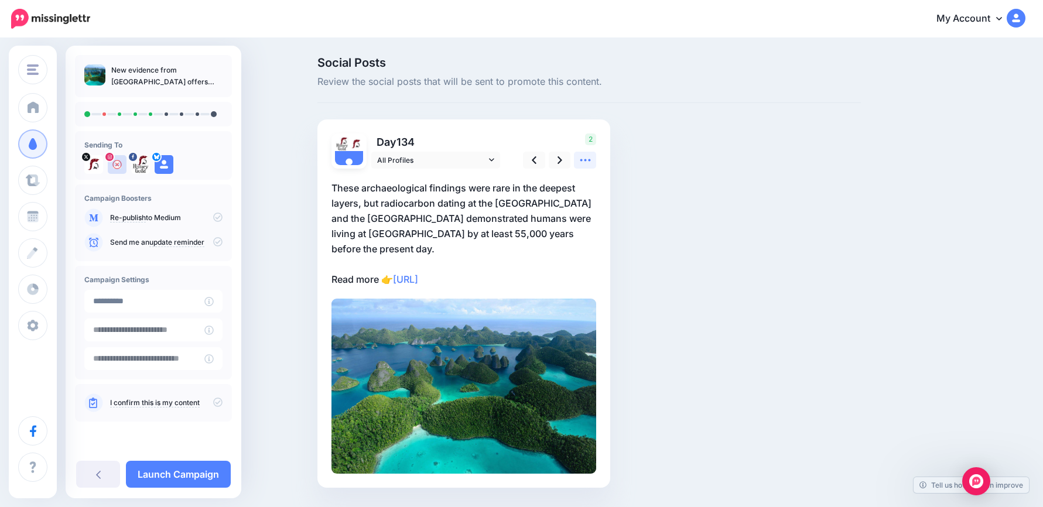
click at [584, 163] on icon at bounding box center [585, 160] width 12 height 12
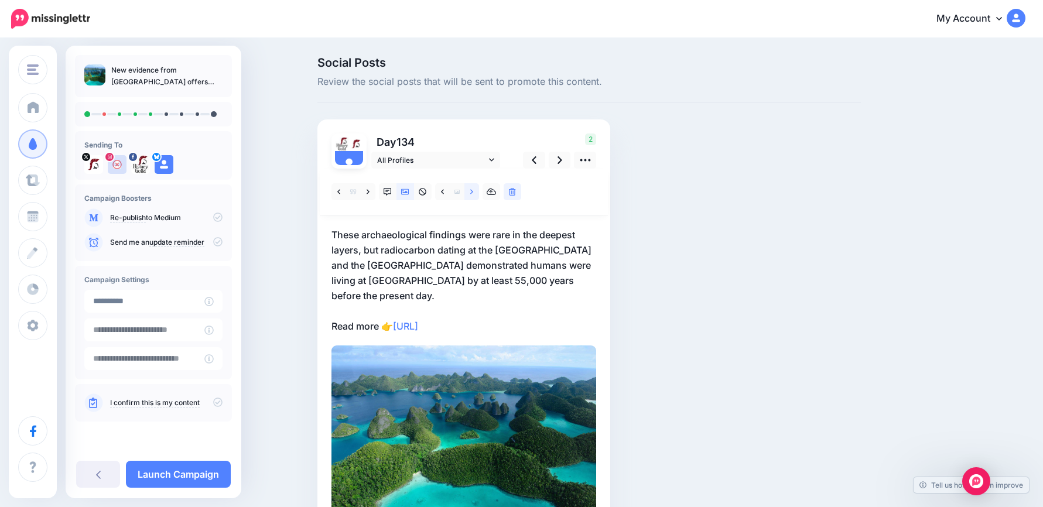
click at [473, 194] on icon at bounding box center [471, 192] width 3 height 8
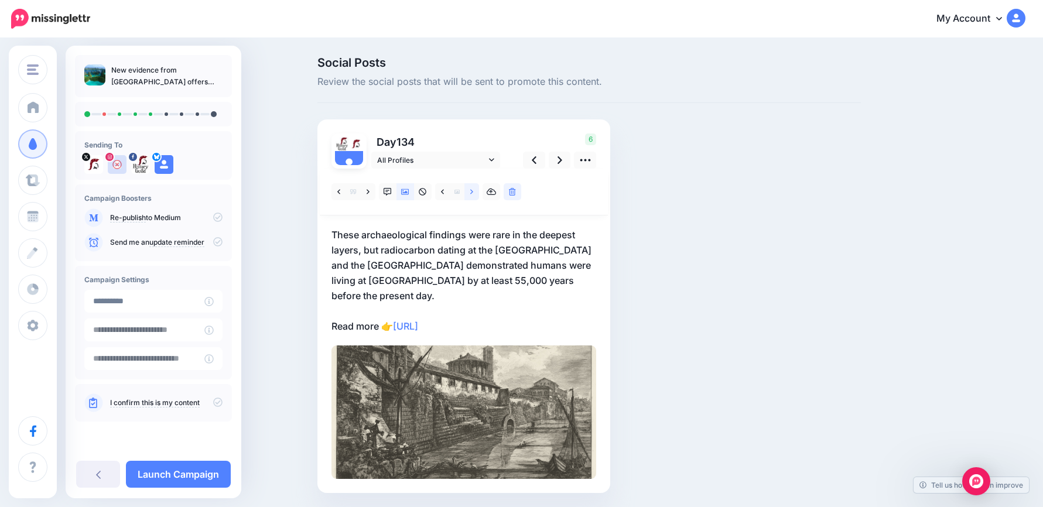
click at [473, 194] on icon at bounding box center [471, 192] width 3 height 8
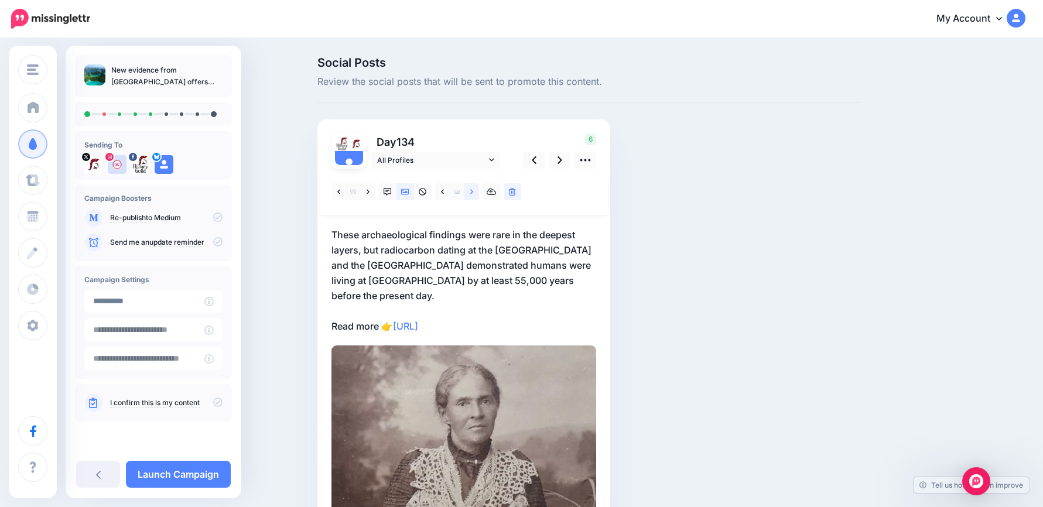
click at [473, 193] on icon at bounding box center [471, 192] width 3 height 8
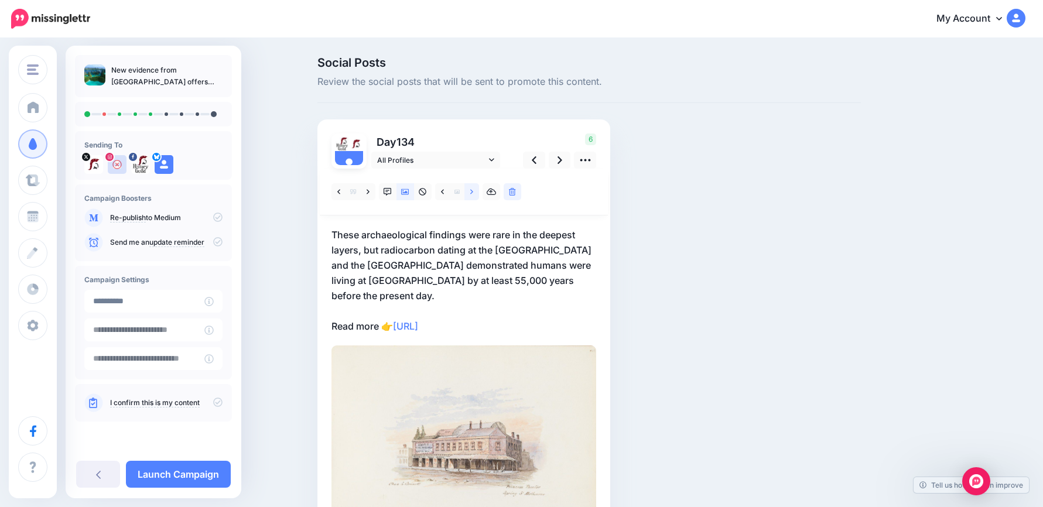
click at [473, 193] on icon at bounding box center [471, 192] width 3 height 8
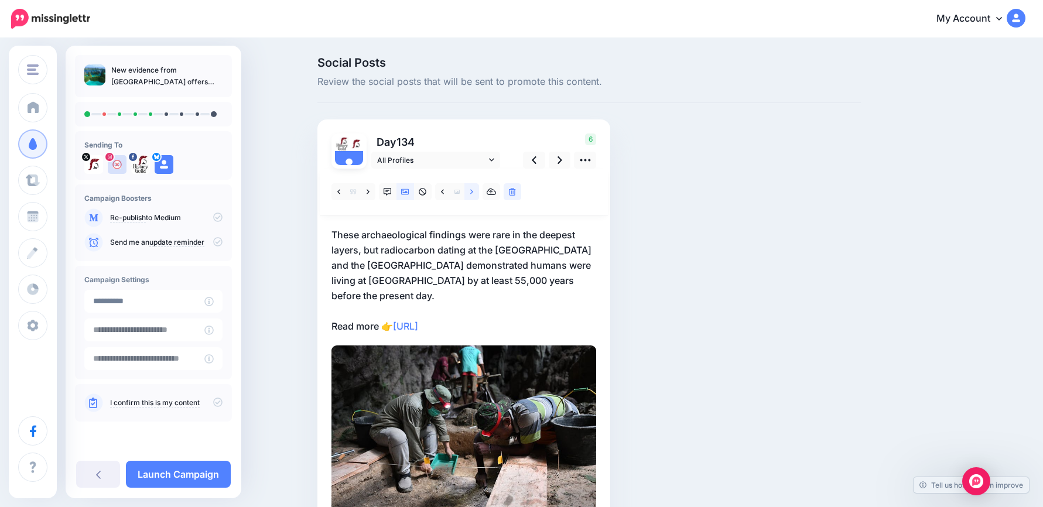
click at [473, 193] on icon at bounding box center [471, 192] width 3 height 8
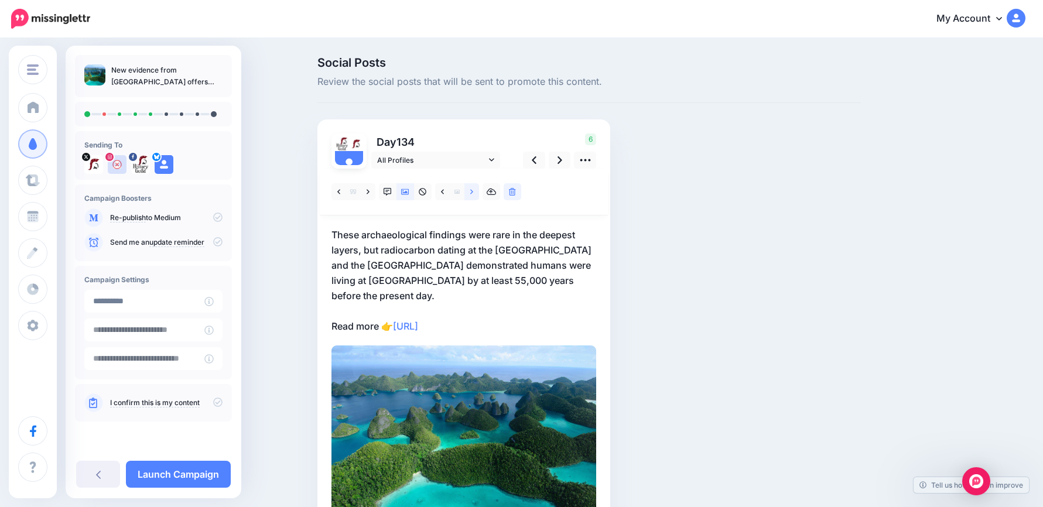
click at [473, 193] on icon at bounding box center [471, 192] width 3 height 8
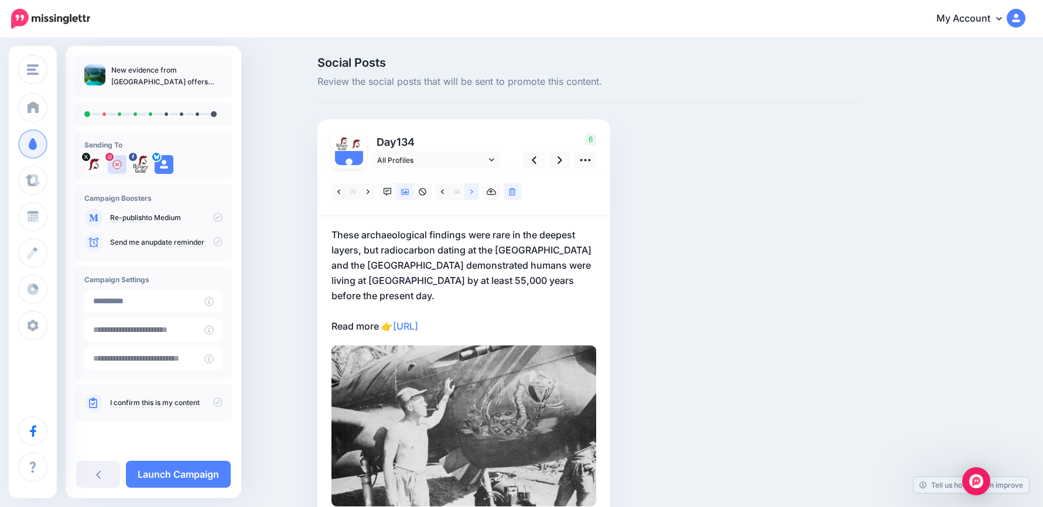
click at [473, 193] on icon at bounding box center [471, 192] width 3 height 8
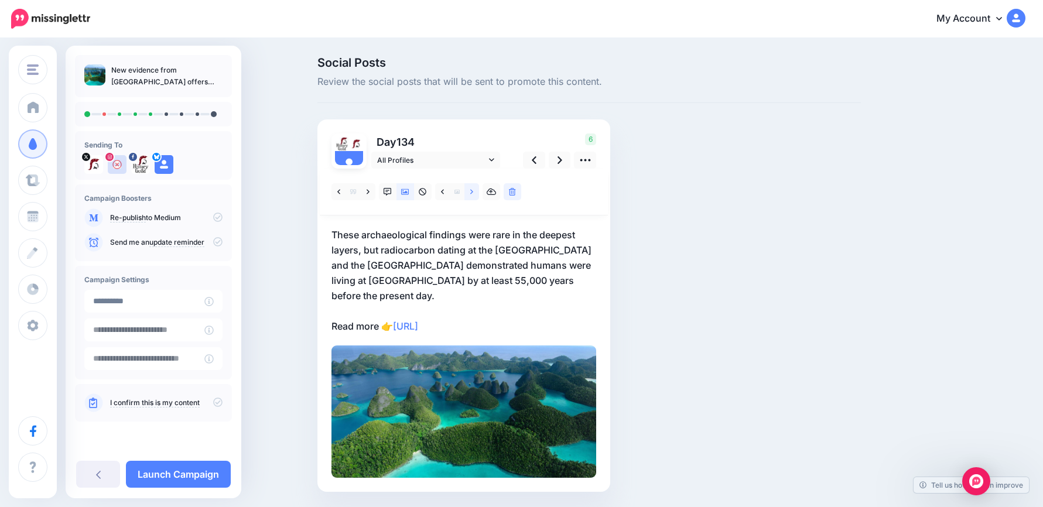
click at [473, 193] on icon at bounding box center [471, 192] width 3 height 8
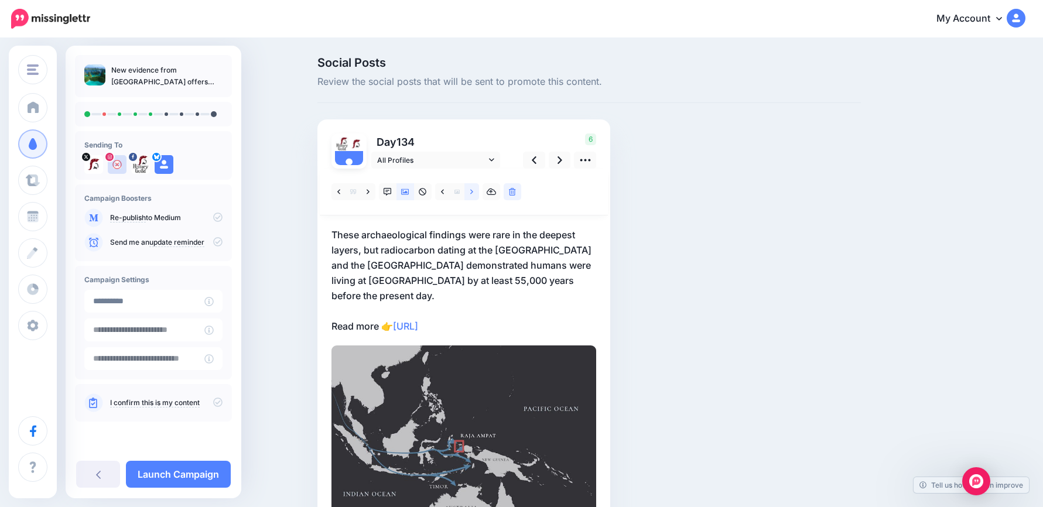
click at [473, 193] on icon at bounding box center [471, 192] width 3 height 8
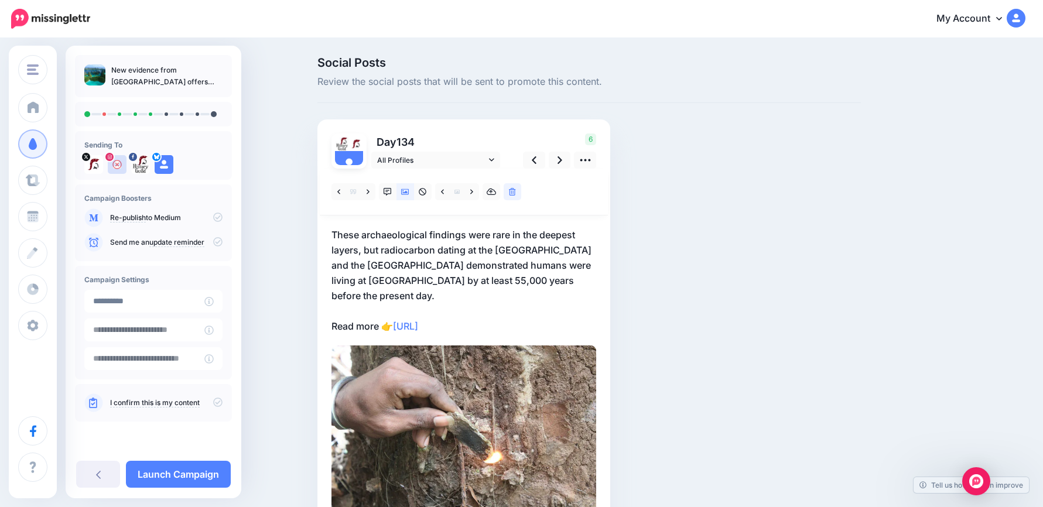
click at [378, 281] on p "These archaeological findings were rare in the deepest layers, but radiocarbon …" at bounding box center [464, 280] width 265 height 107
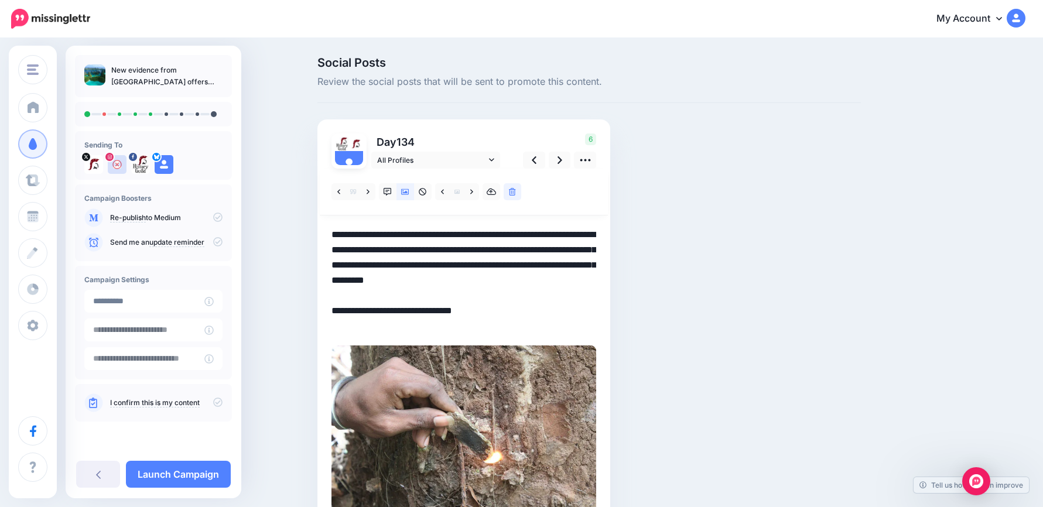
drag, startPoint x: 322, startPoint y: 250, endPoint x: 311, endPoint y: 214, distance: 37.3
click at [298, 206] on div "Social Posts Review the social posts that will be sent to promote this content.…" at bounding box center [521, 314] width 1043 height 550
paste textarea
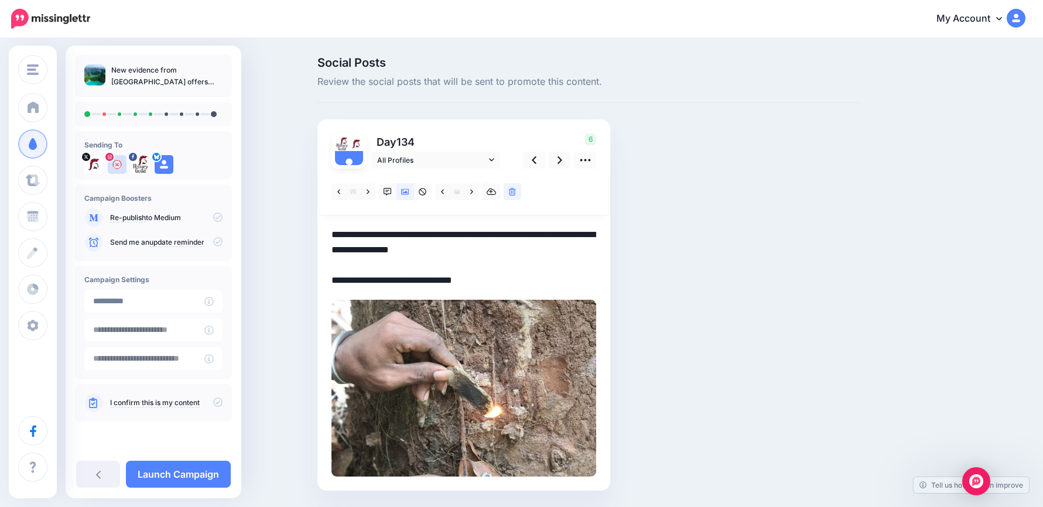
paste textarea "**********"
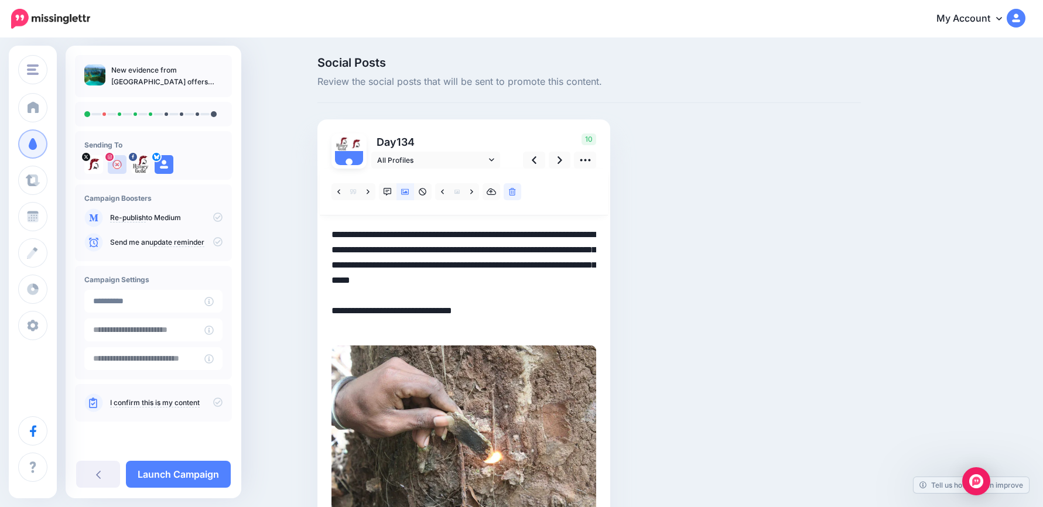
drag, startPoint x: 451, startPoint y: 265, endPoint x: 596, endPoint y: 275, distance: 145.1
click at [596, 275] on textarea "**********" at bounding box center [464, 280] width 265 height 107
click at [514, 295] on textarea "**********" at bounding box center [464, 280] width 265 height 107
type textarea "**********"
click at [558, 161] on link at bounding box center [560, 160] width 22 height 17
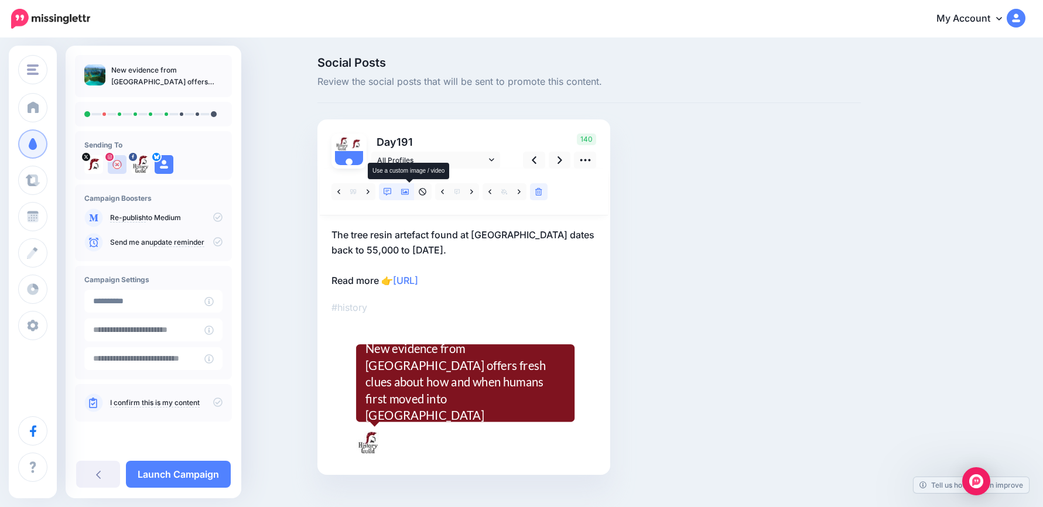
click at [414, 192] on link at bounding box center [406, 191] width 18 height 17
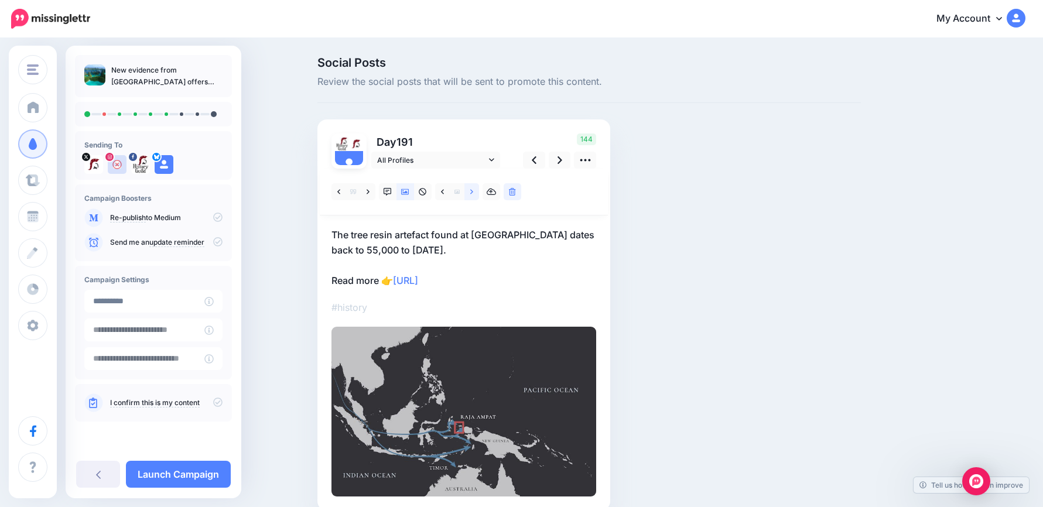
click at [473, 194] on icon at bounding box center [471, 192] width 3 height 8
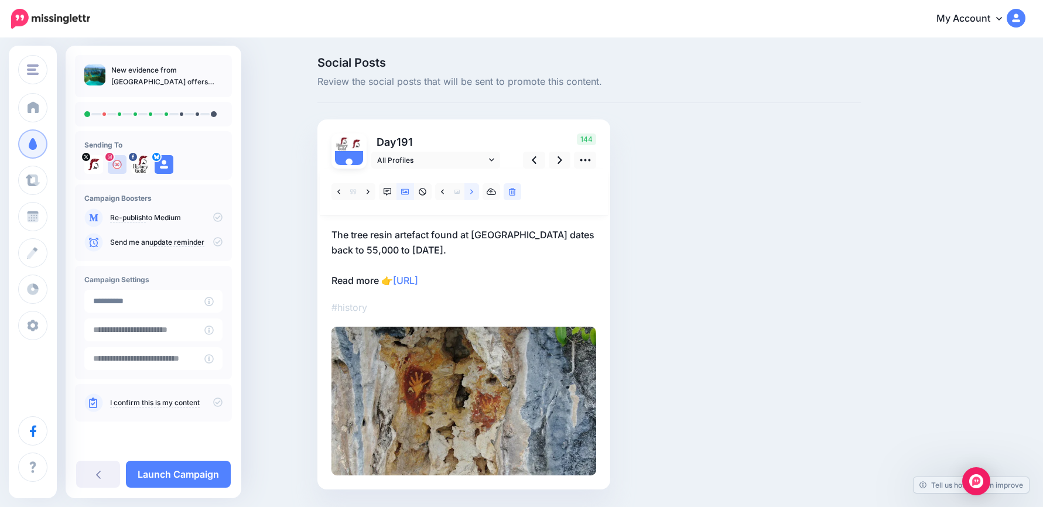
click at [473, 194] on icon at bounding box center [471, 192] width 3 height 8
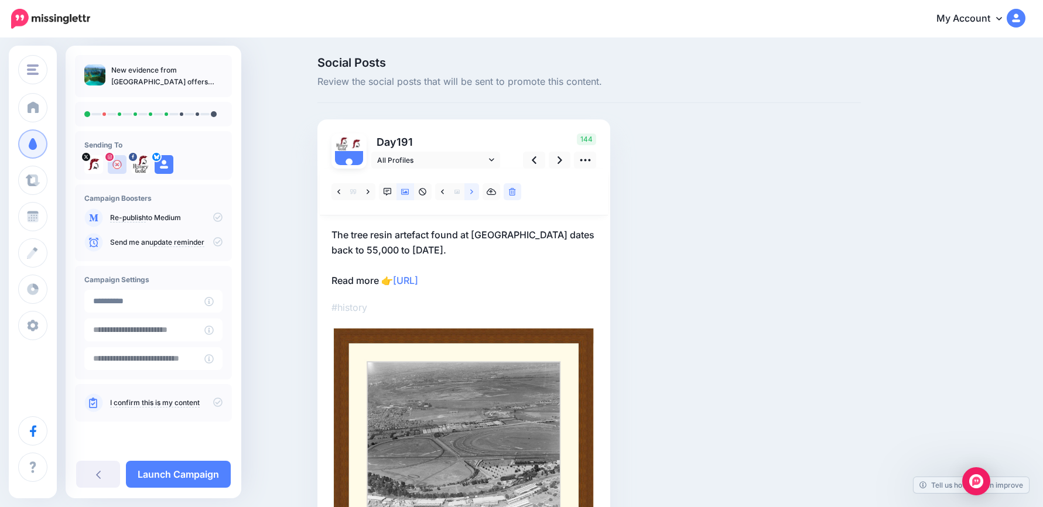
click at [473, 194] on icon at bounding box center [471, 192] width 3 height 8
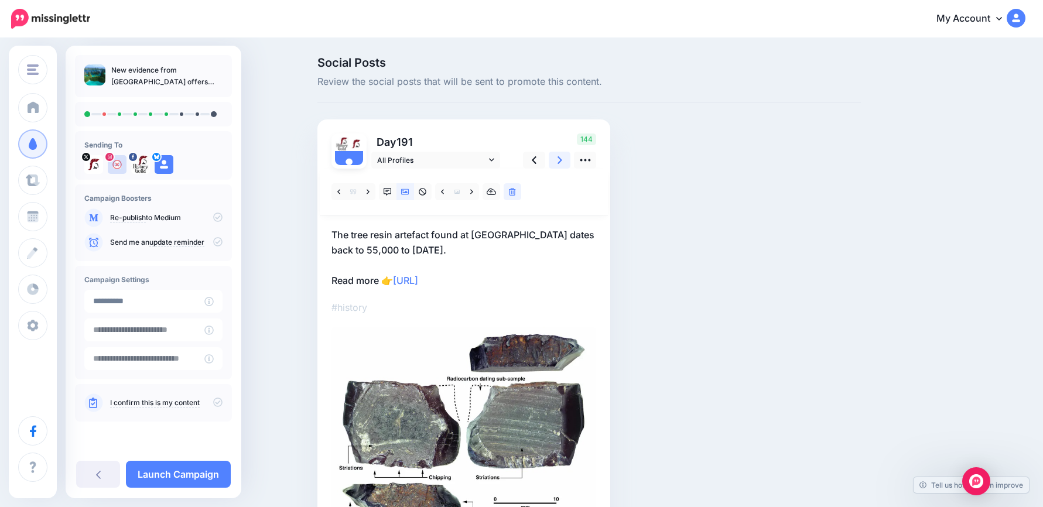
click at [559, 163] on link at bounding box center [560, 160] width 22 height 17
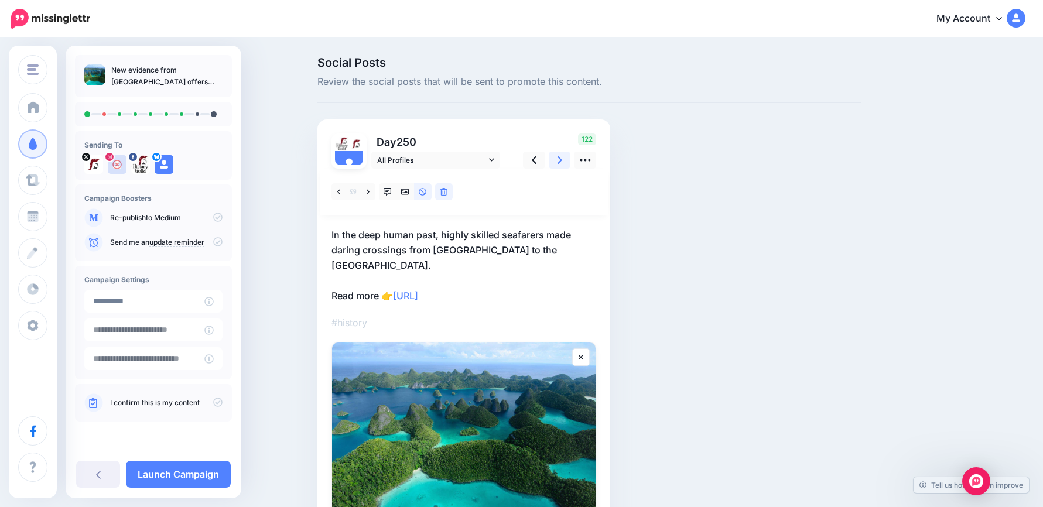
click at [562, 160] on icon at bounding box center [560, 160] width 5 height 8
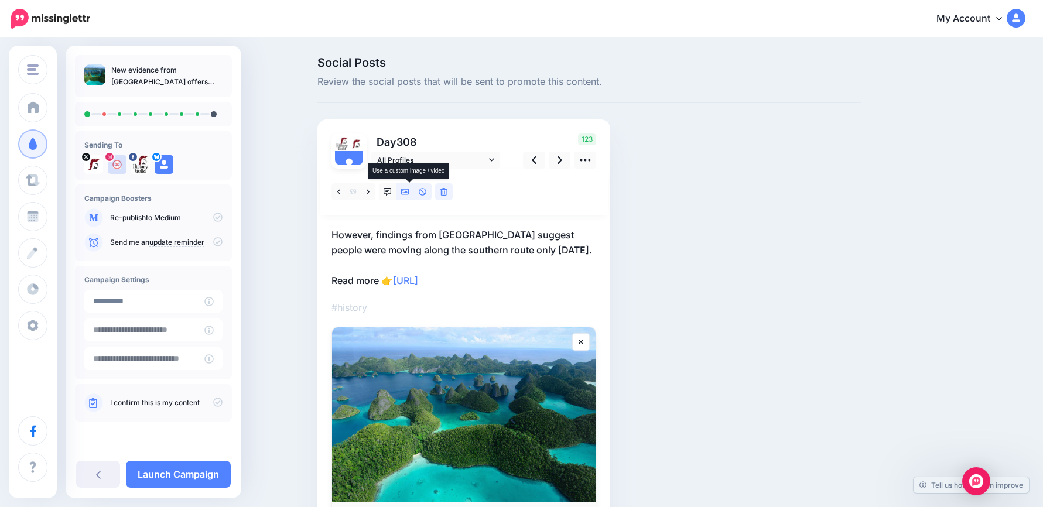
click at [408, 192] on icon at bounding box center [405, 192] width 8 height 8
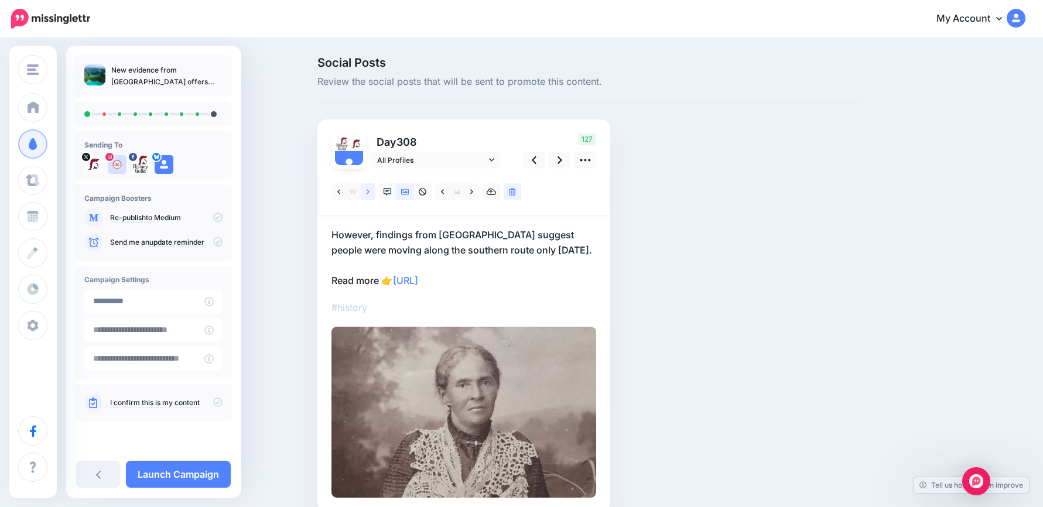
click at [370, 193] on icon at bounding box center [368, 192] width 3 height 8
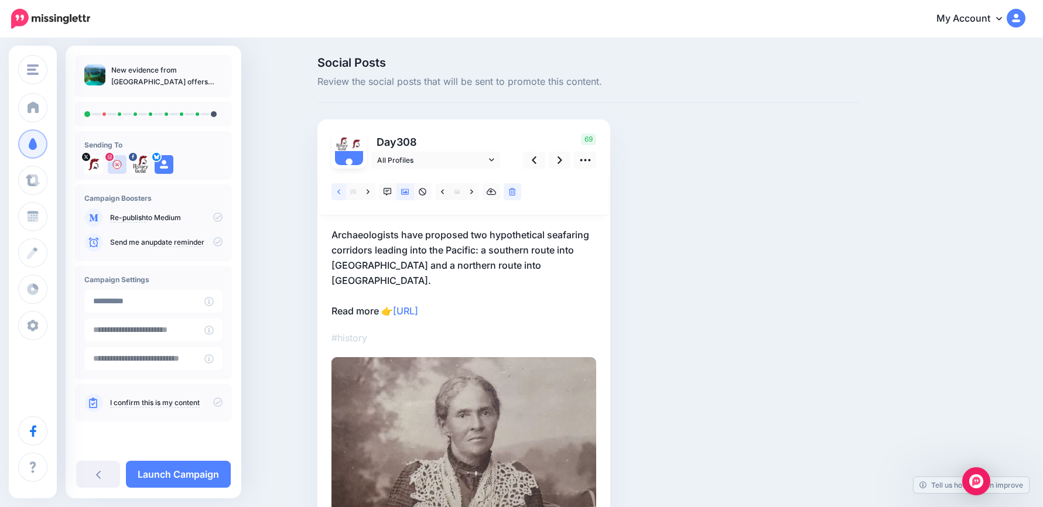
click at [340, 189] on icon at bounding box center [338, 192] width 3 height 8
click at [474, 193] on link at bounding box center [472, 191] width 15 height 17
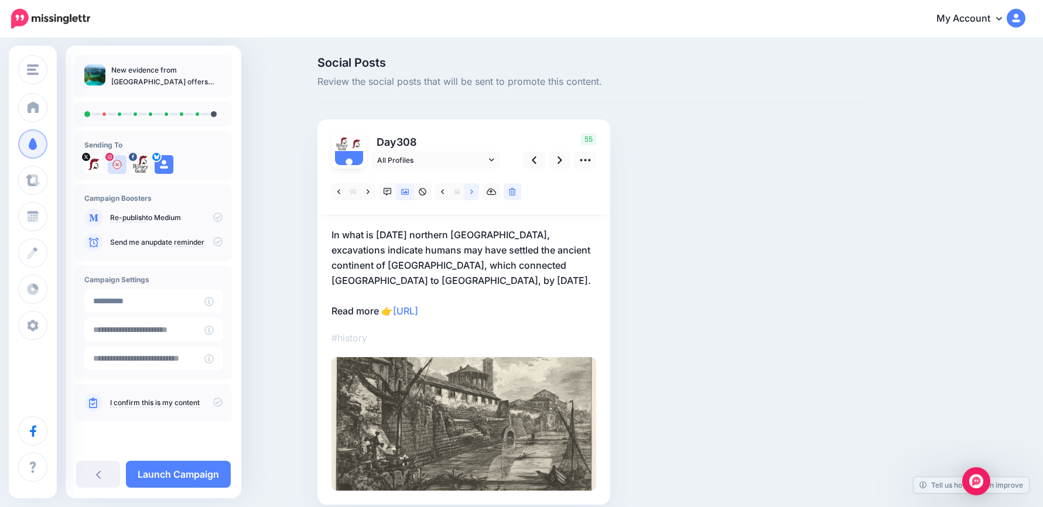
click at [474, 193] on link at bounding box center [472, 191] width 15 height 17
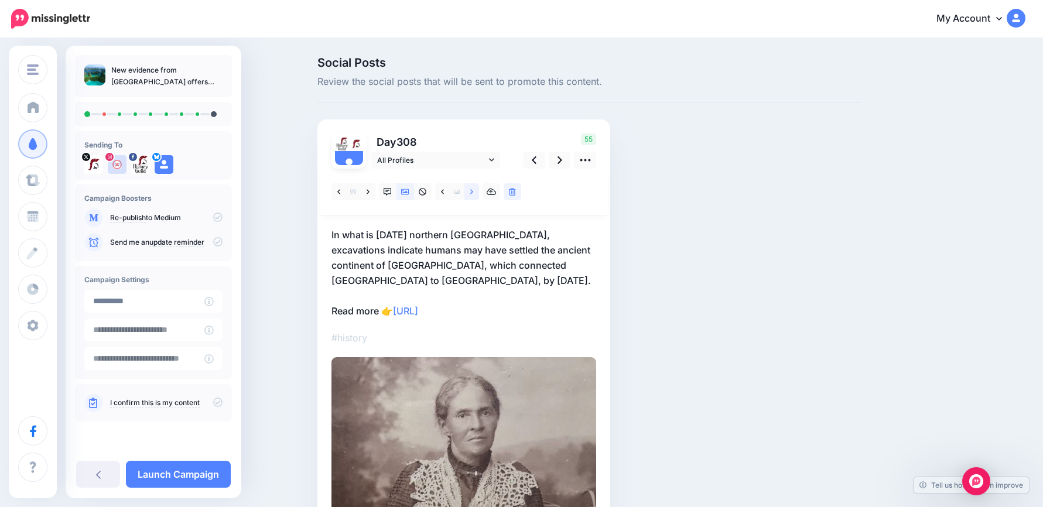
click at [474, 193] on link at bounding box center [472, 191] width 15 height 17
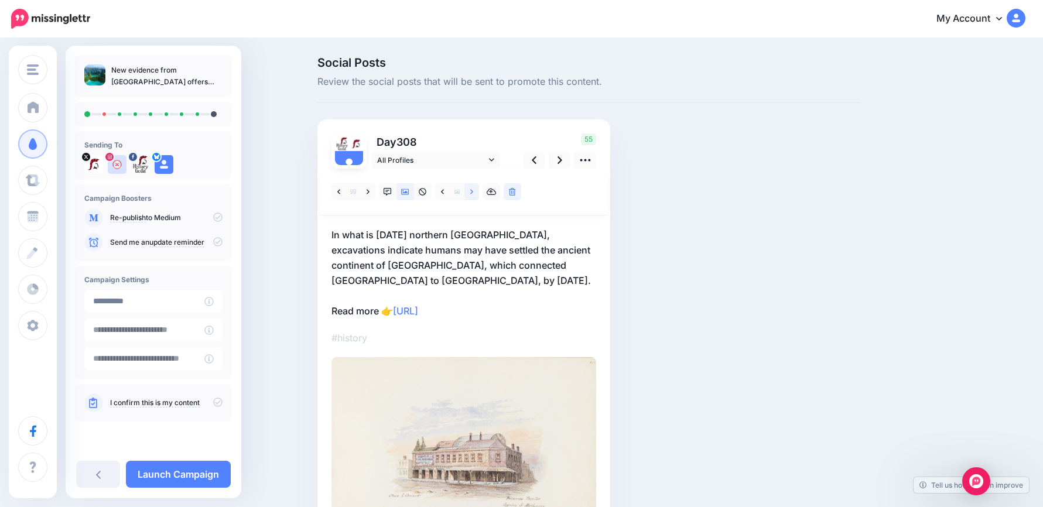
click at [474, 193] on link at bounding box center [472, 191] width 15 height 17
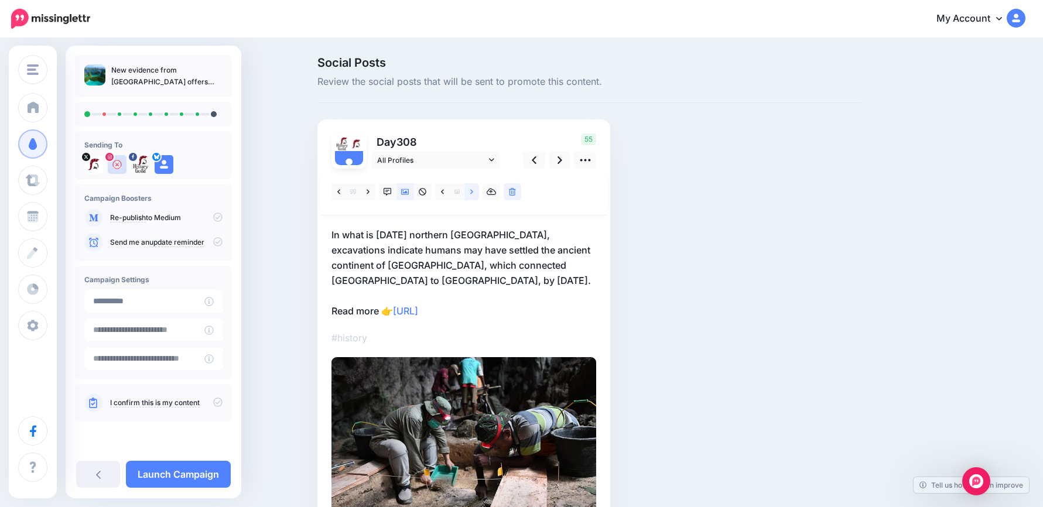
click at [474, 193] on link at bounding box center [472, 191] width 15 height 17
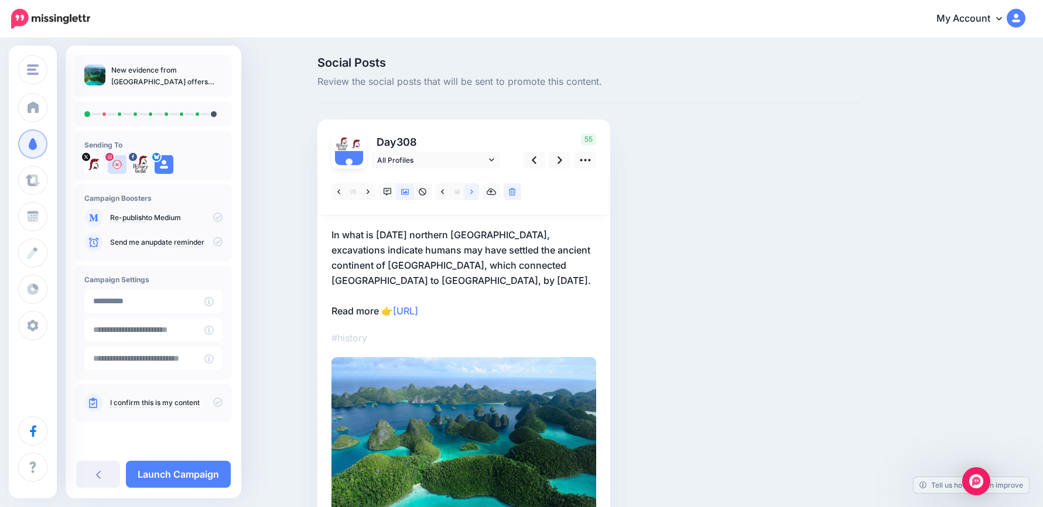
click at [474, 193] on link at bounding box center [472, 191] width 15 height 17
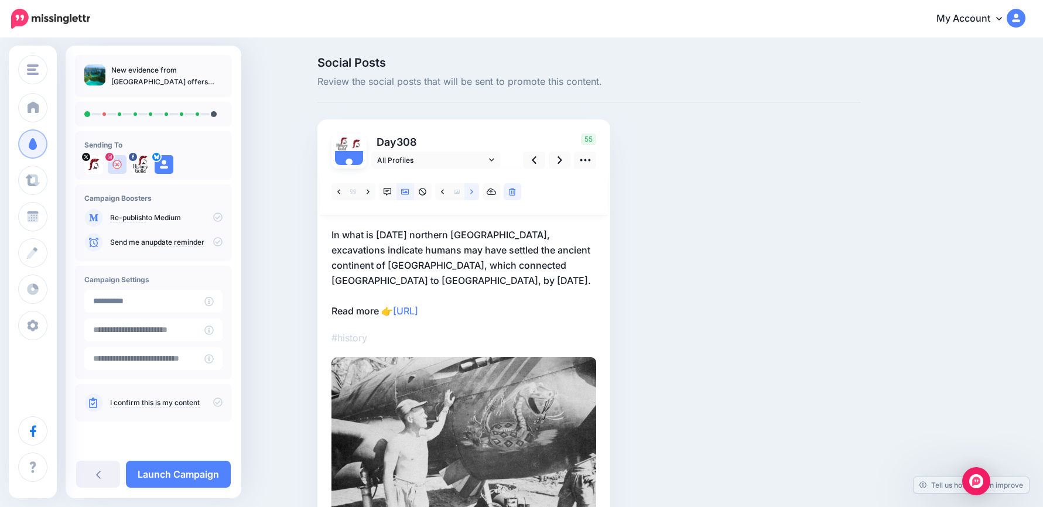
click at [474, 193] on link at bounding box center [472, 191] width 15 height 17
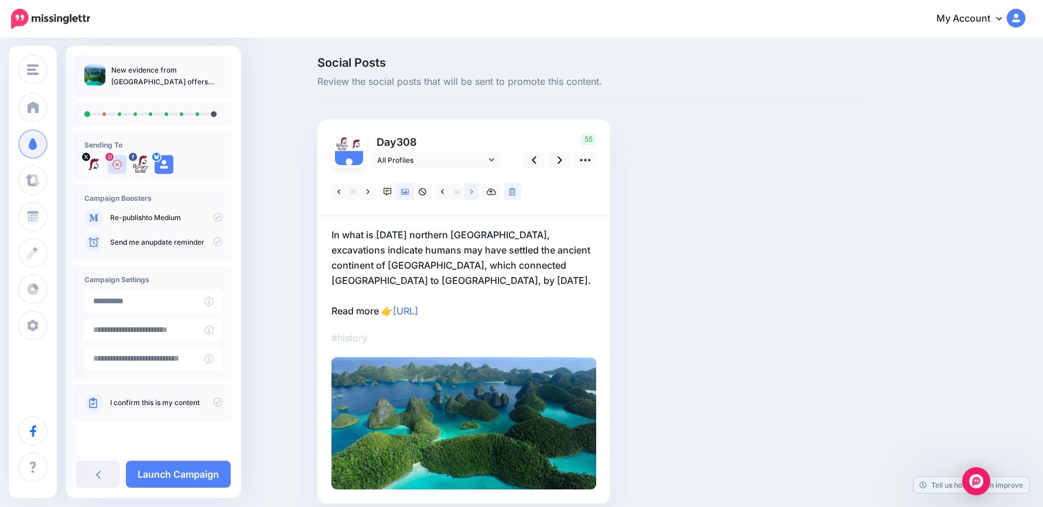
click at [474, 193] on link at bounding box center [472, 191] width 15 height 17
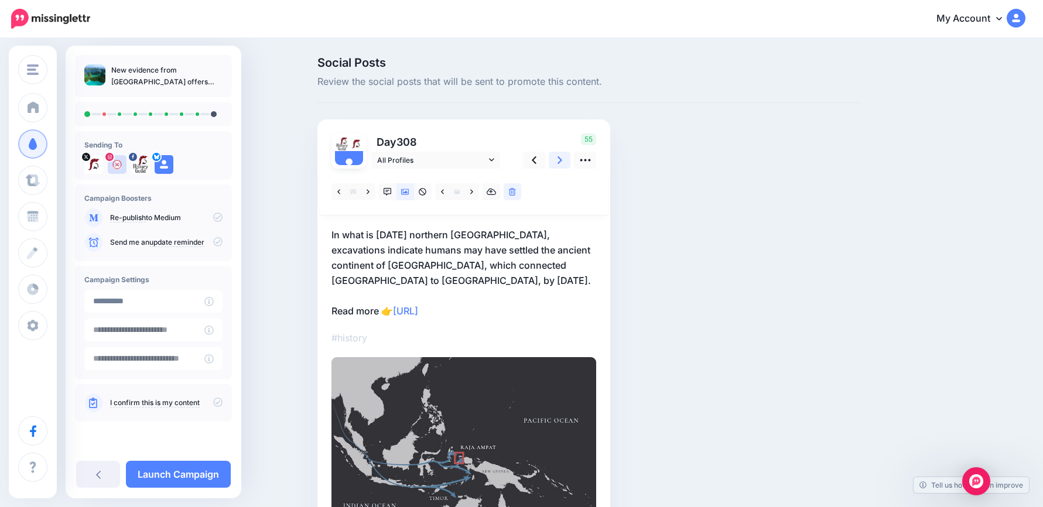
click at [567, 162] on link at bounding box center [560, 160] width 22 height 17
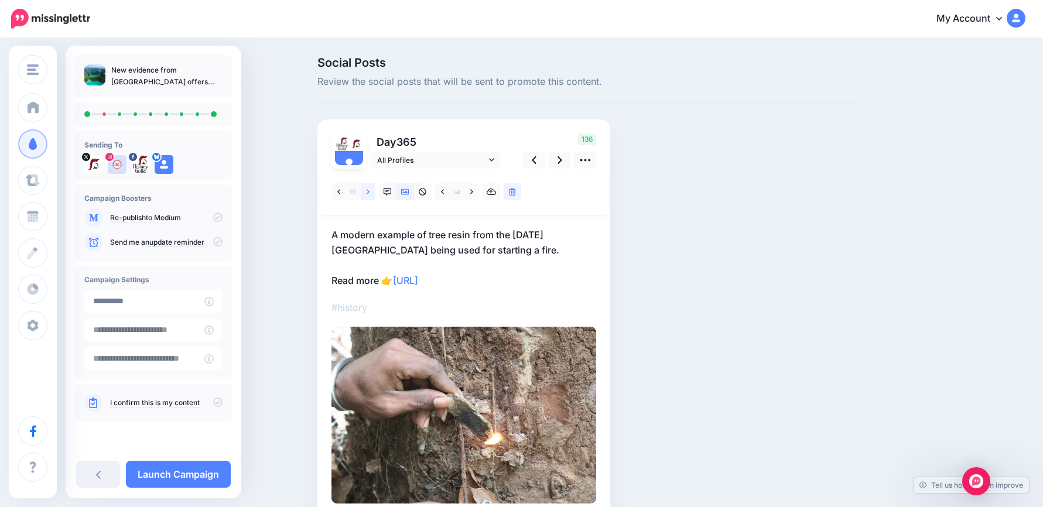
click at [375, 191] on link at bounding box center [368, 191] width 15 height 17
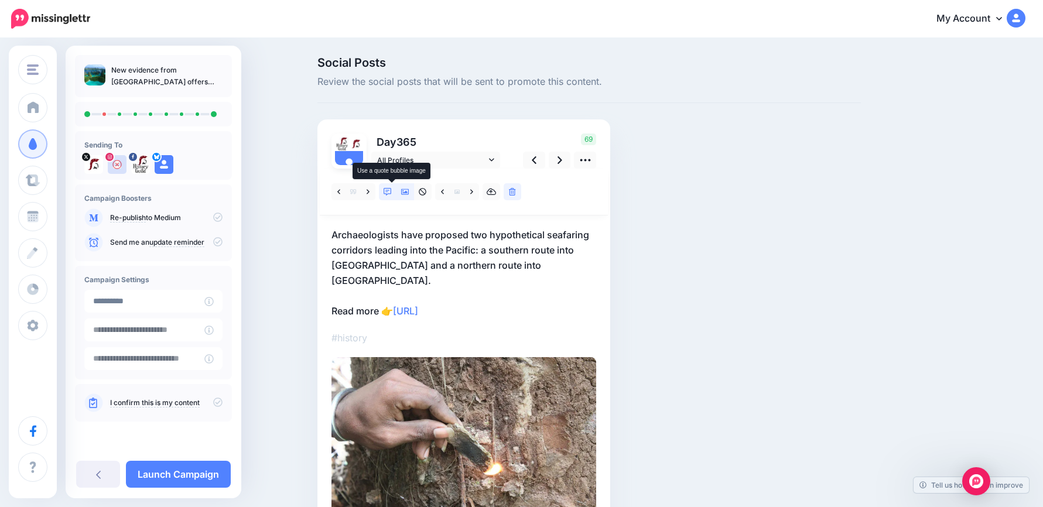
click at [392, 193] on icon at bounding box center [388, 192] width 8 height 8
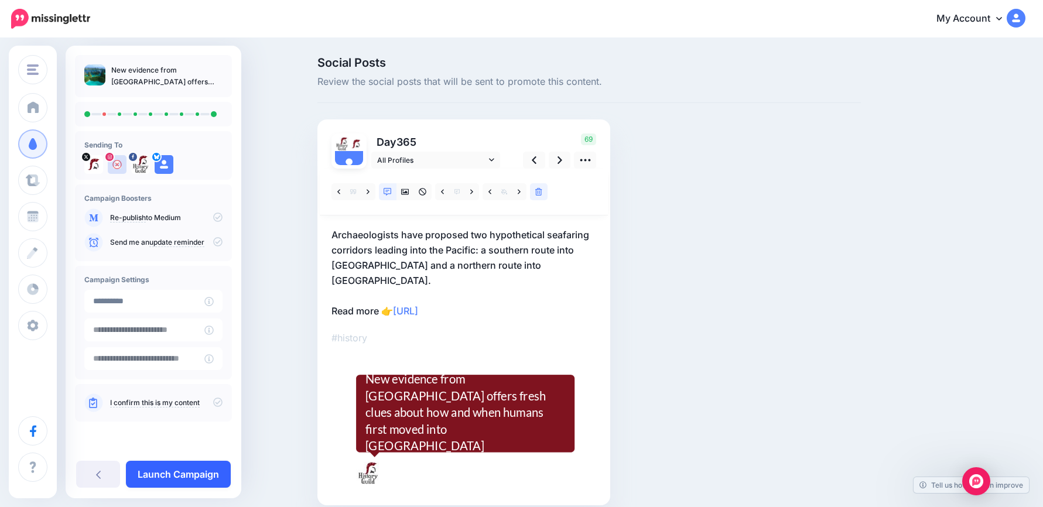
click at [197, 473] on link "Launch Campaign" at bounding box center [178, 474] width 105 height 27
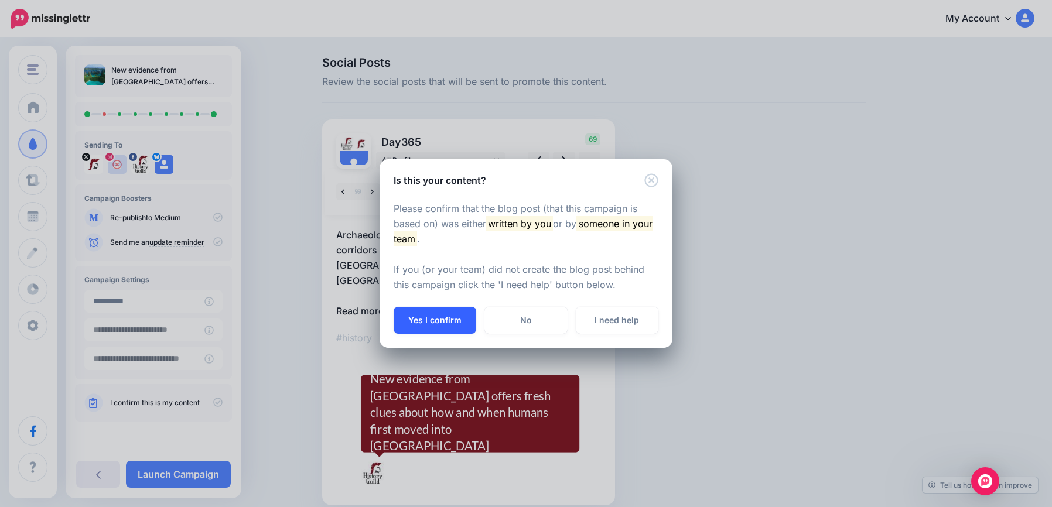
click at [455, 320] on button "Yes I confirm" at bounding box center [435, 320] width 83 height 27
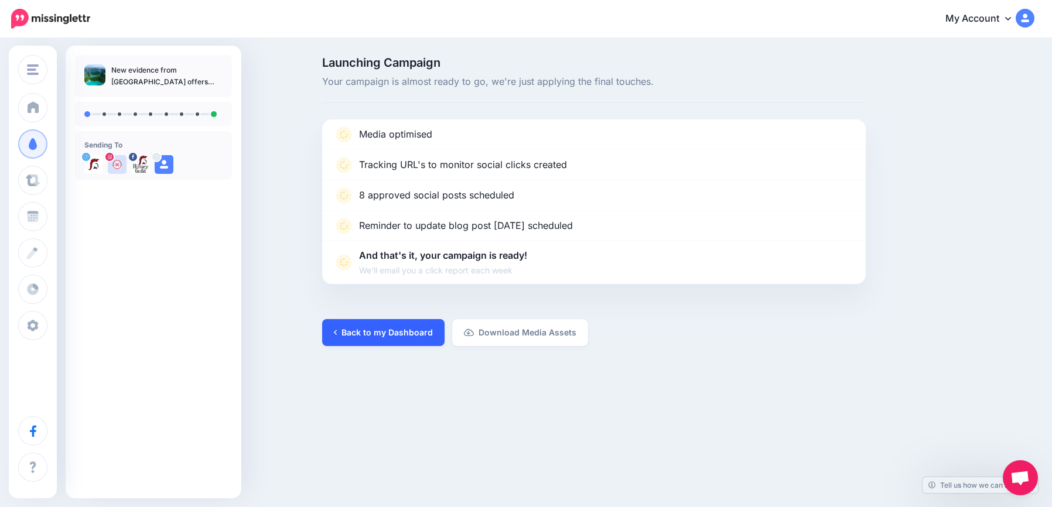
click at [374, 325] on link "Back to my Dashboard" at bounding box center [383, 332] width 122 height 27
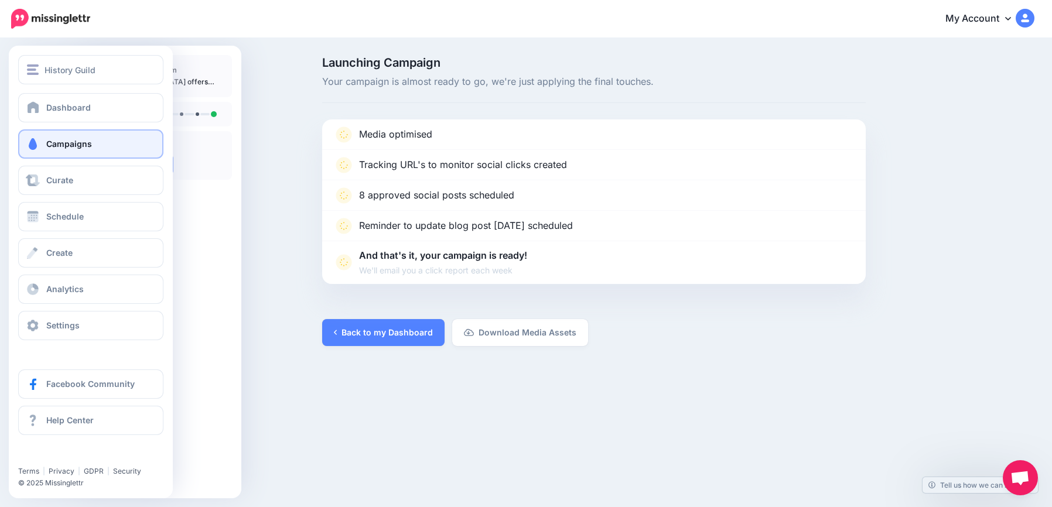
click at [33, 147] on span at bounding box center [32, 144] width 15 height 12
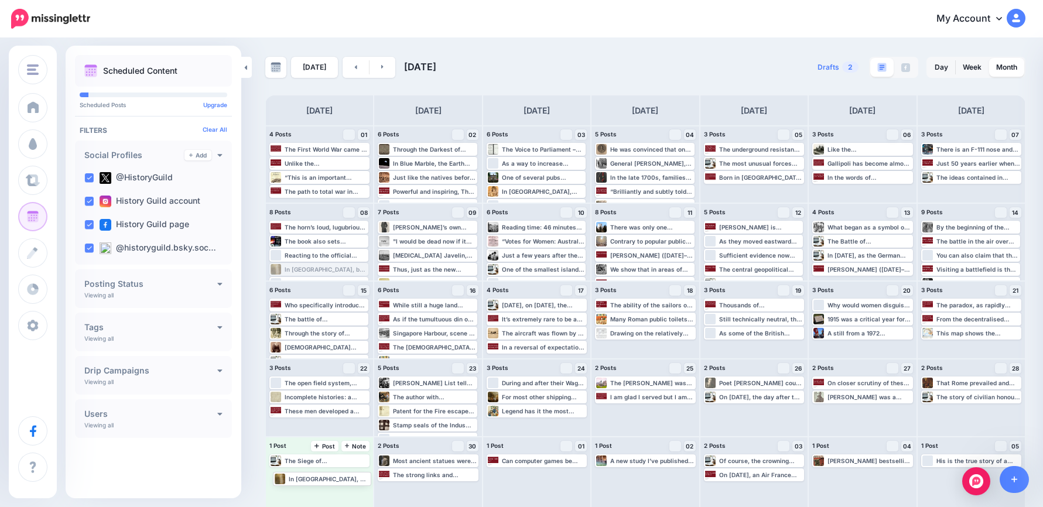
drag, startPoint x: 344, startPoint y: 265, endPoint x: 342, endPoint y: 476, distance: 210.9
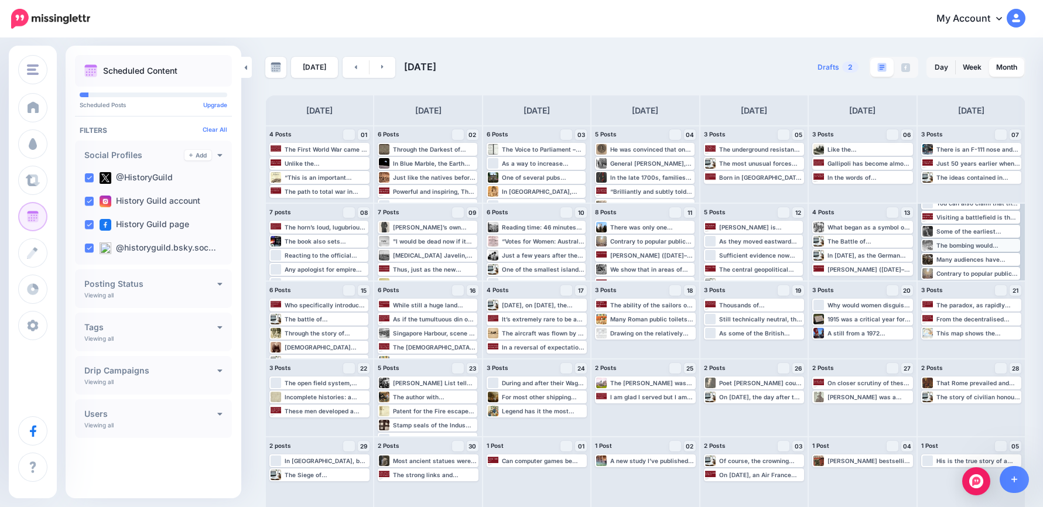
scroll to position [70, 0]
drag, startPoint x: 999, startPoint y: 254, endPoint x: 675, endPoint y: 408, distance: 358.7
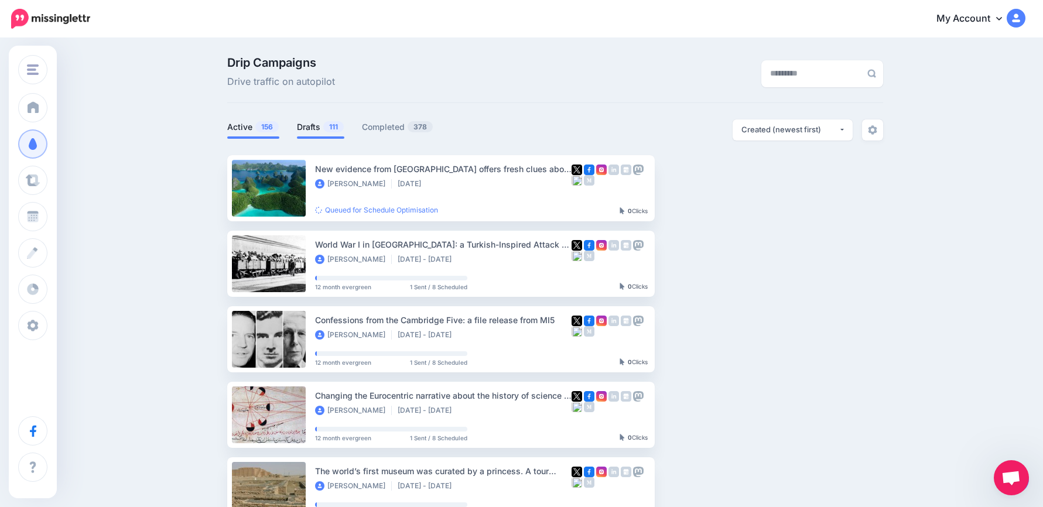
click at [307, 124] on link "Drafts 111" at bounding box center [320, 127] width 47 height 14
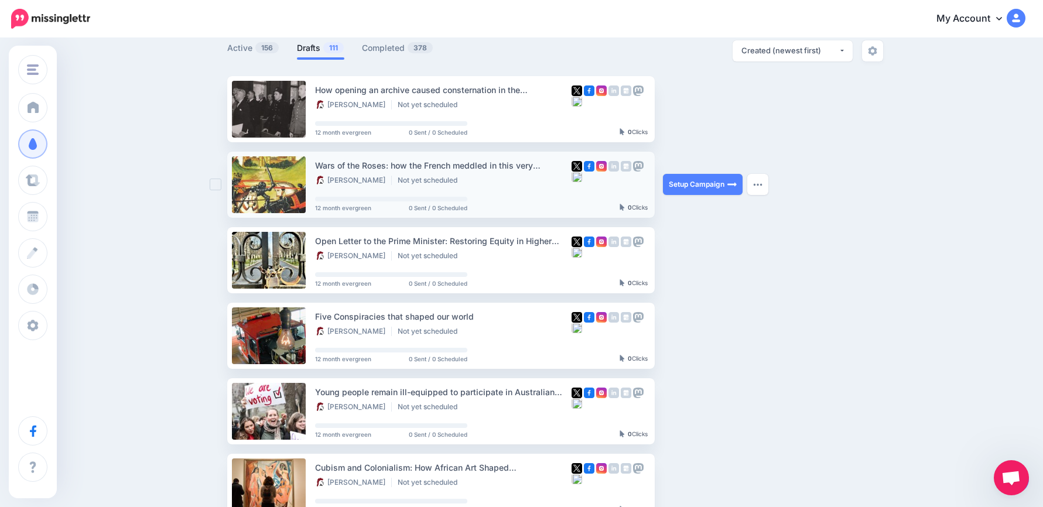
scroll to position [59, 0]
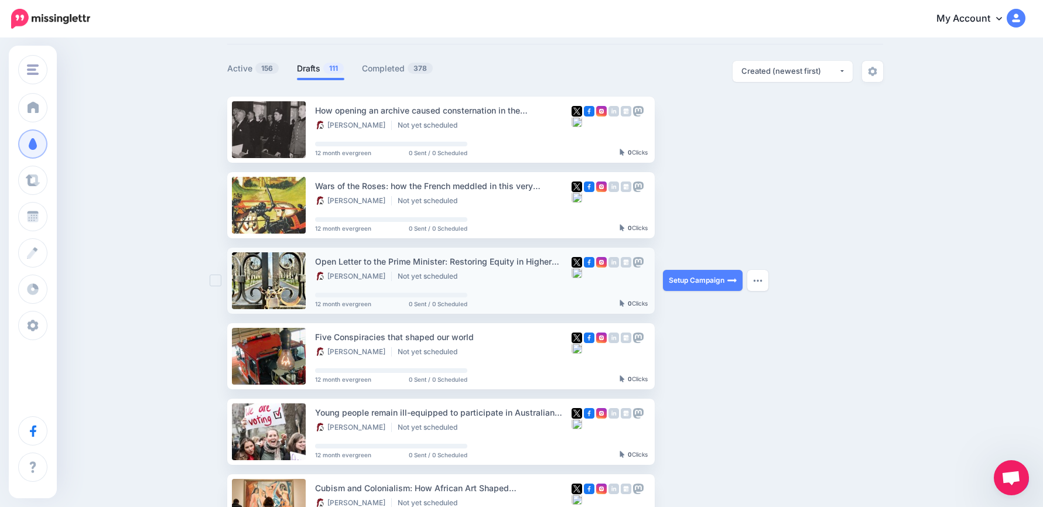
drag, startPoint x: 315, startPoint y: 258, endPoint x: 557, endPoint y: 260, distance: 242.5
click at [557, 260] on li "Open Letter to the Prime Minister: Restoring Equity in Higher Education [PERSON…" at bounding box center [441, 281] width 428 height 66
drag, startPoint x: 557, startPoint y: 260, endPoint x: 520, endPoint y: 261, distance: 36.9
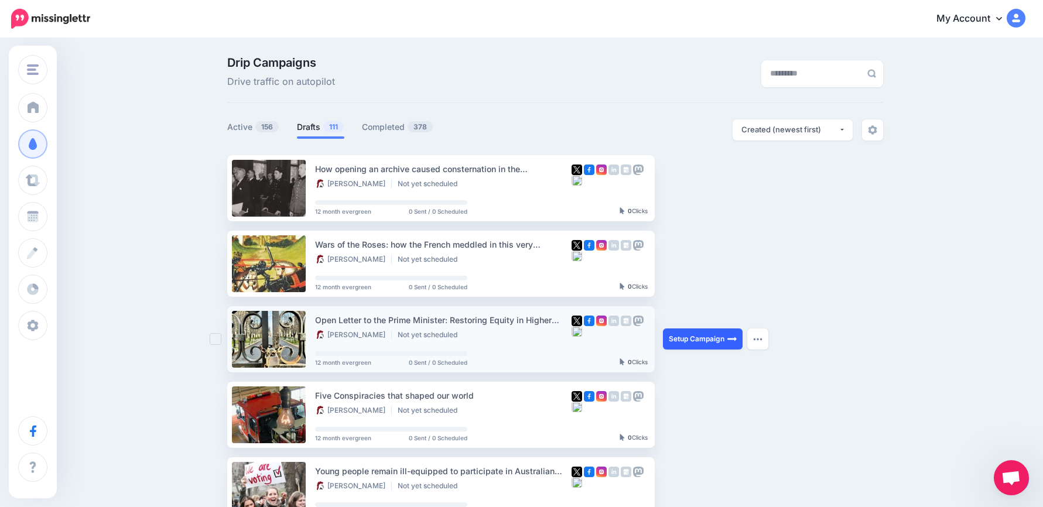
drag, startPoint x: 713, startPoint y: 344, endPoint x: 713, endPoint y: 337, distance: 7.1
click at [713, 342] on link "Setup Campaign" at bounding box center [703, 339] width 80 height 21
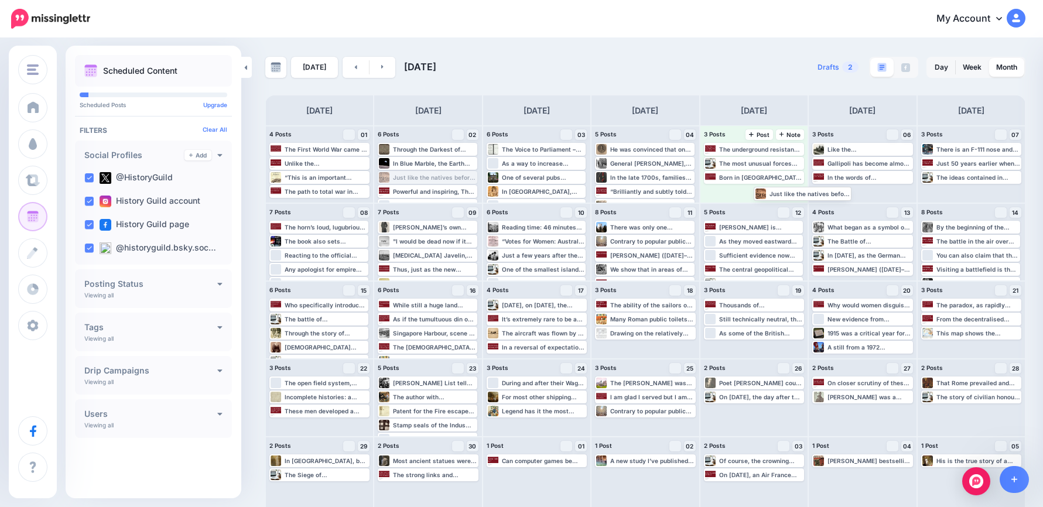
drag, startPoint x: 444, startPoint y: 179, endPoint x: 805, endPoint y: 195, distance: 361.8
drag, startPoint x: 559, startPoint y: 188, endPoint x: 969, endPoint y: 193, distance: 410.7
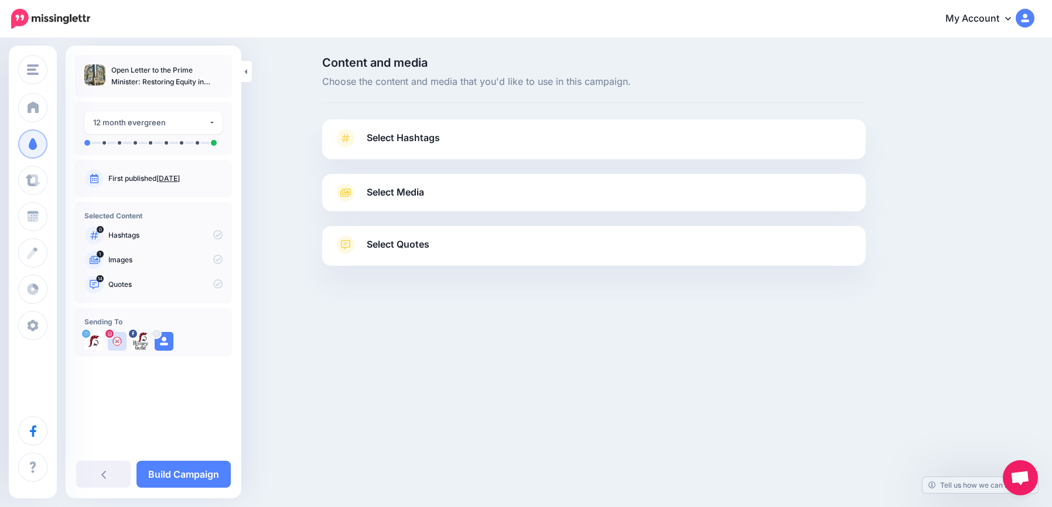
click at [422, 135] on span "Select Hashtags" at bounding box center [403, 138] width 73 height 16
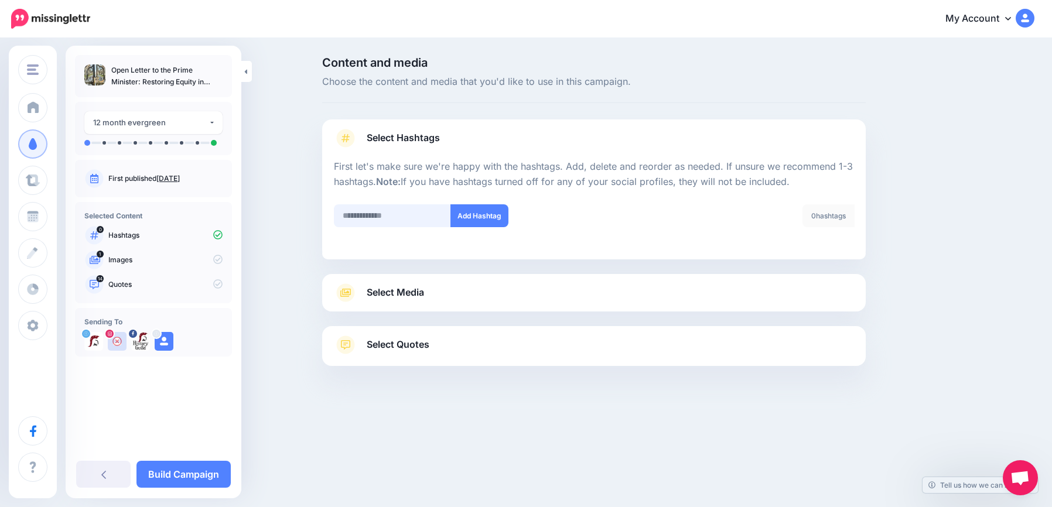
click at [416, 211] on input "text" at bounding box center [392, 215] width 117 height 23
type input "*******"
click at [455, 299] on link "Select Media" at bounding box center [594, 293] width 520 height 19
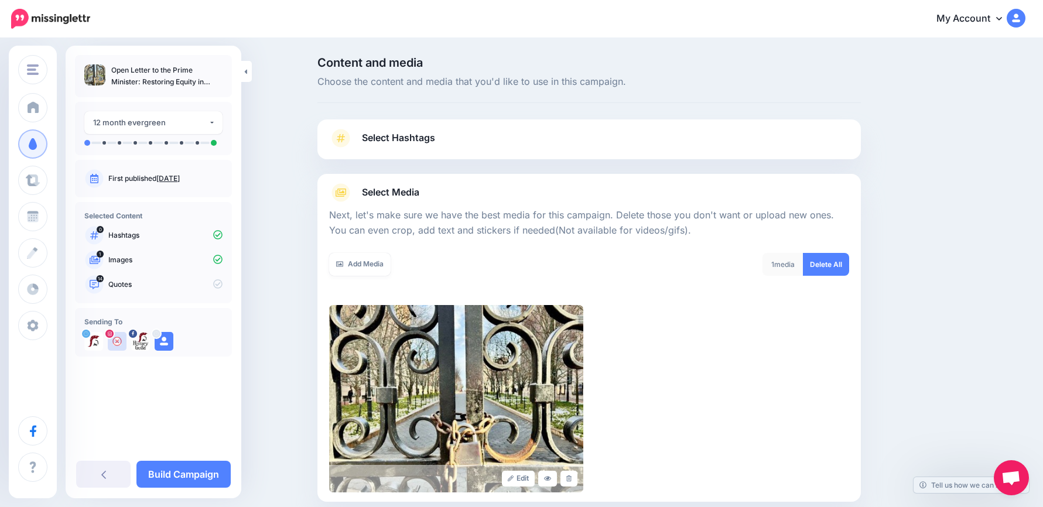
scroll to position [125, 0]
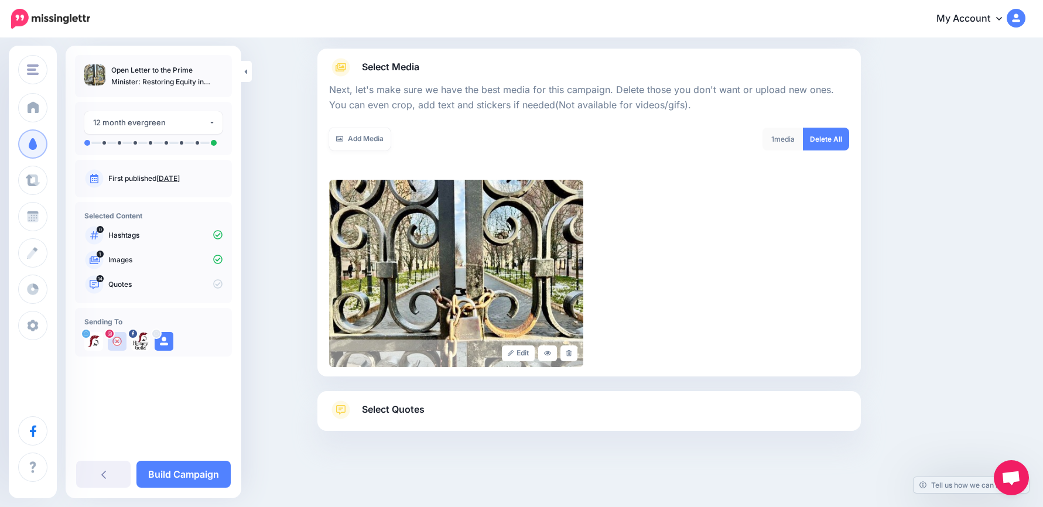
click at [493, 406] on link "Select Quotes" at bounding box center [589, 416] width 520 height 30
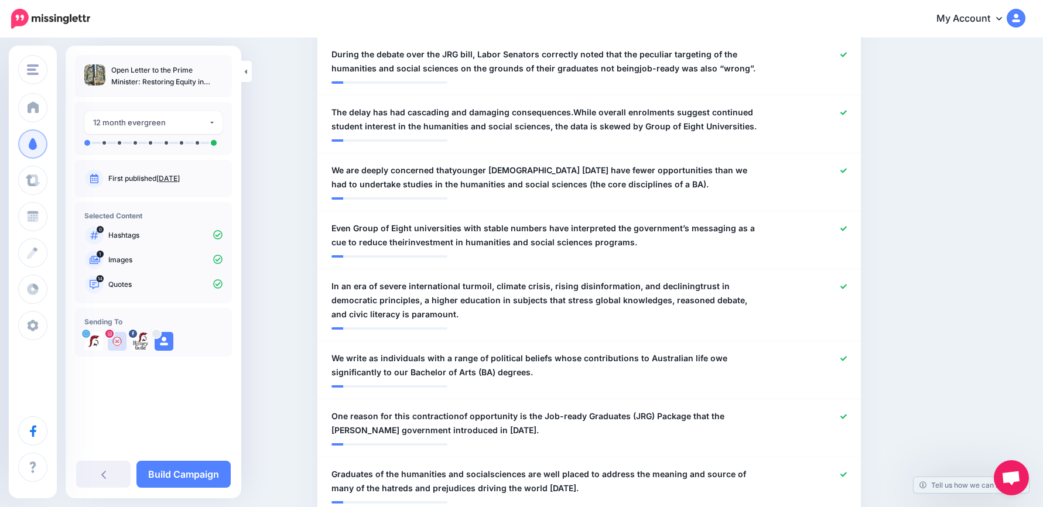
scroll to position [945, 0]
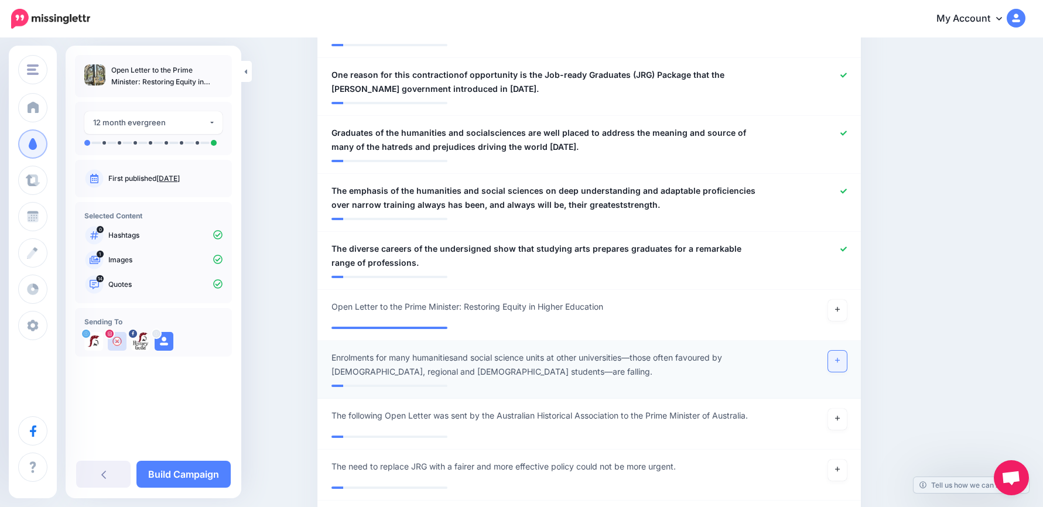
click at [846, 361] on link at bounding box center [837, 361] width 19 height 21
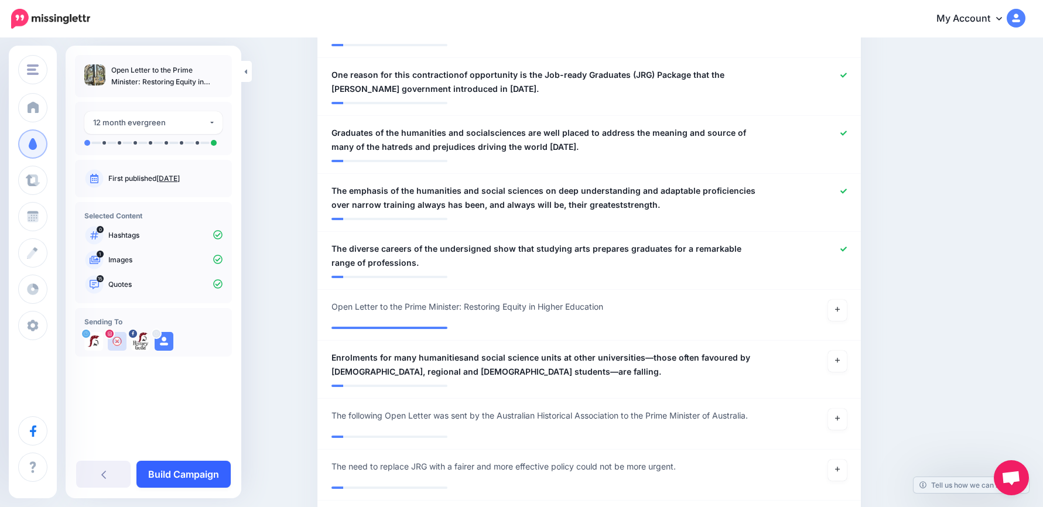
click at [211, 473] on link "Build Campaign" at bounding box center [183, 474] width 94 height 27
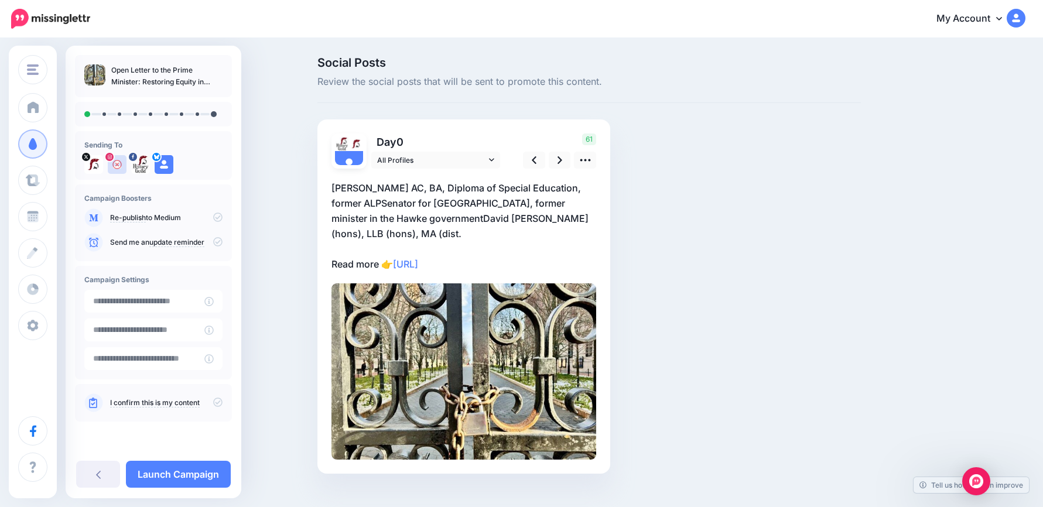
click at [374, 229] on p "[PERSON_NAME] AC, BA, Diploma of Special Education, former ALPSenator for [GEOG…" at bounding box center [464, 225] width 265 height 91
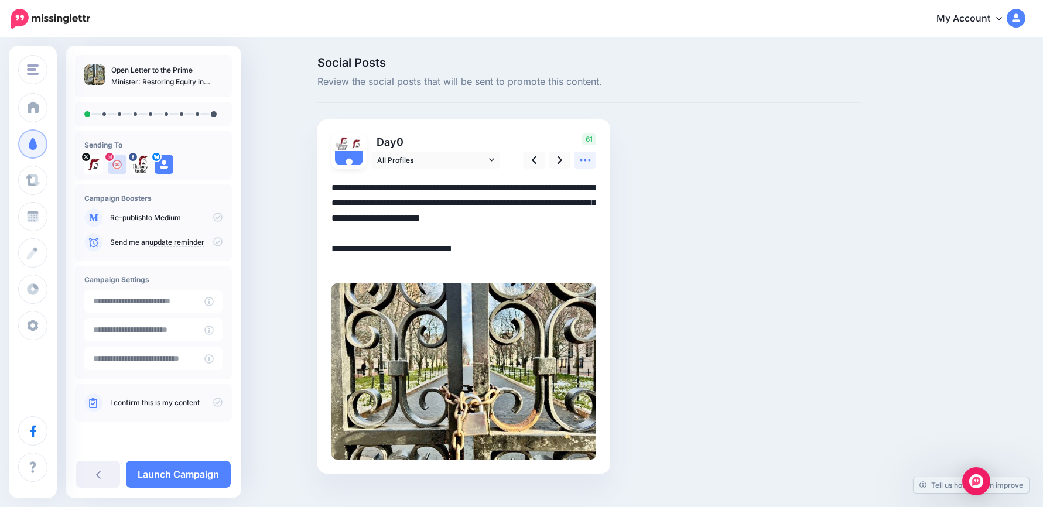
click at [589, 161] on icon at bounding box center [585, 160] width 11 height 2
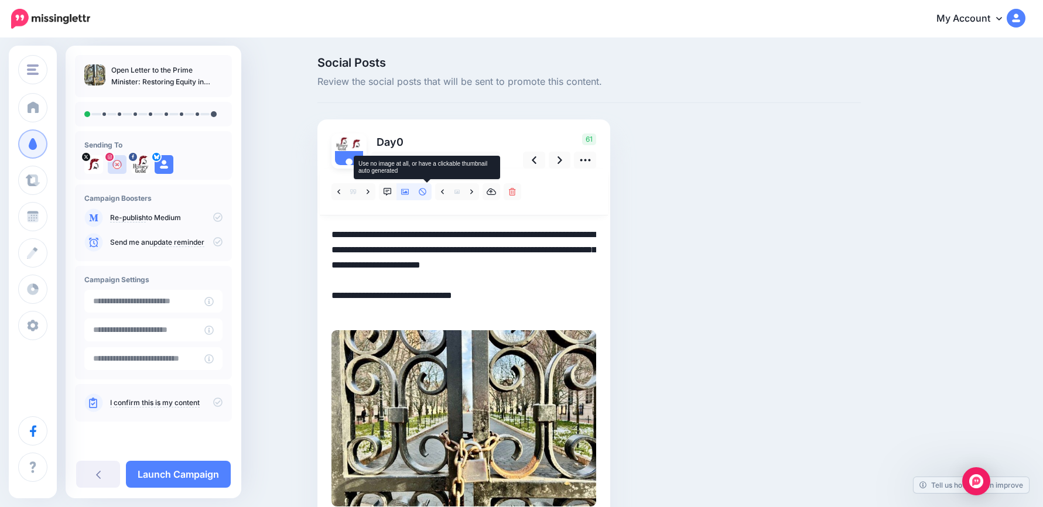
click at [426, 192] on icon at bounding box center [423, 192] width 8 height 8
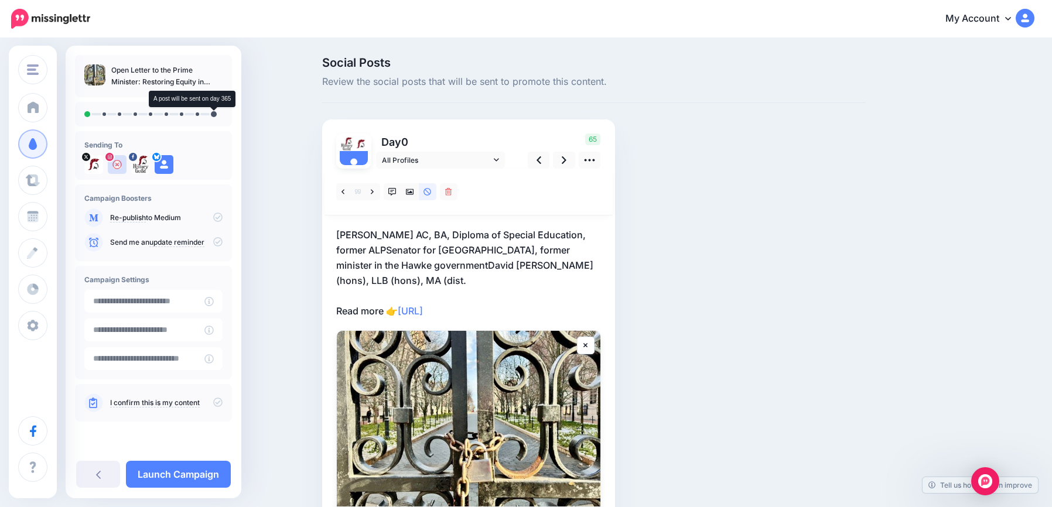
click at [214, 114] on li at bounding box center [214, 114] width 6 height 6
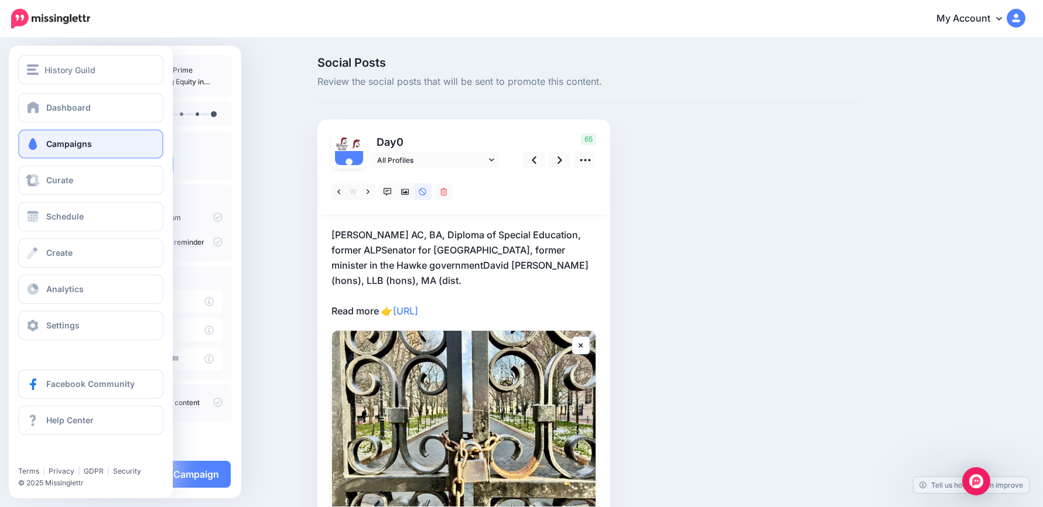
click at [39, 140] on span at bounding box center [32, 144] width 15 height 12
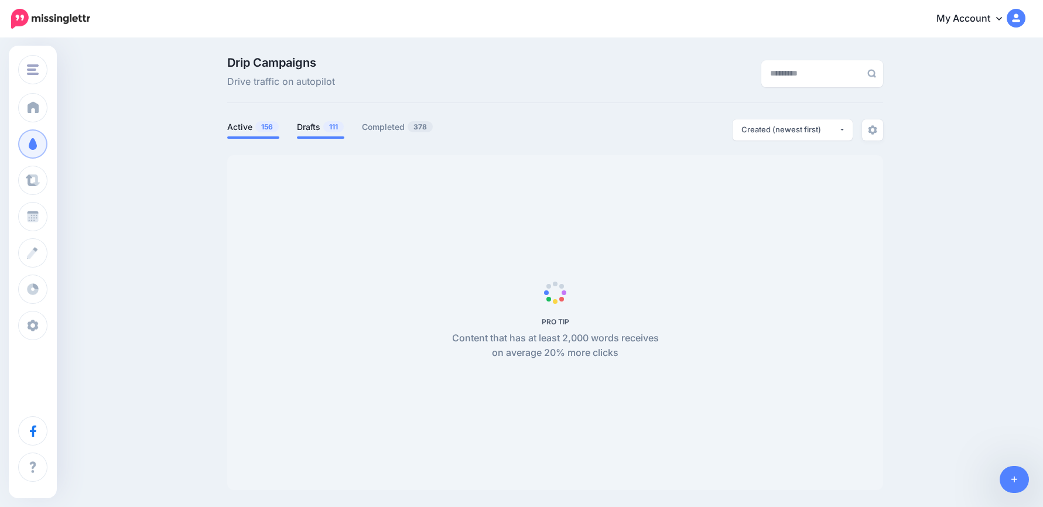
click at [312, 125] on link "Drafts 111" at bounding box center [320, 127] width 47 height 14
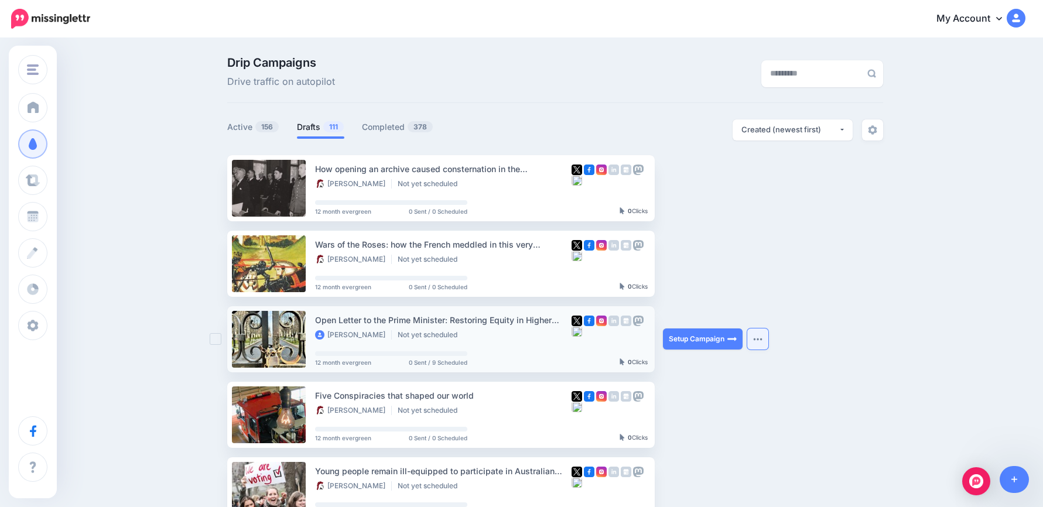
click at [762, 340] on img "button" at bounding box center [757, 339] width 9 height 4
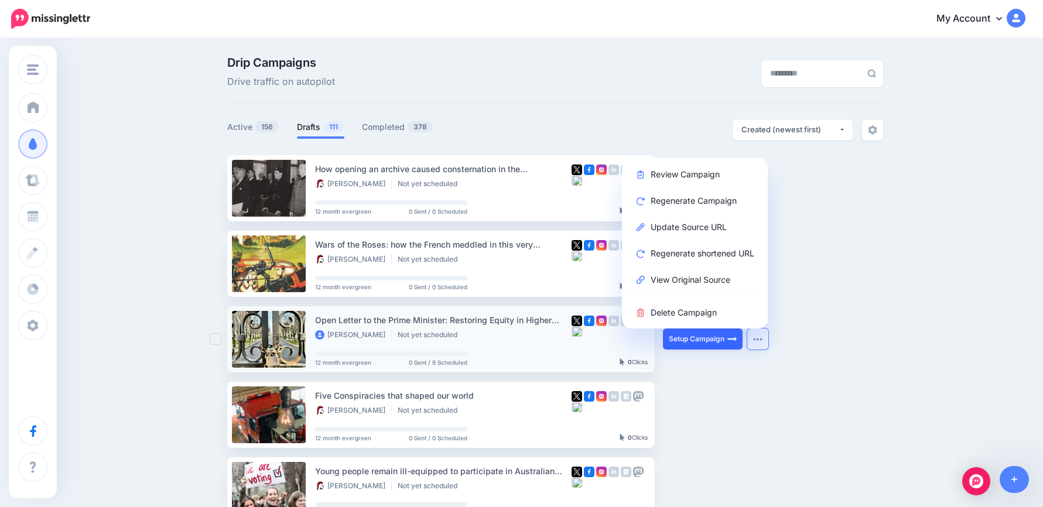
click at [707, 339] on link "Setup Campaign" at bounding box center [703, 339] width 80 height 21
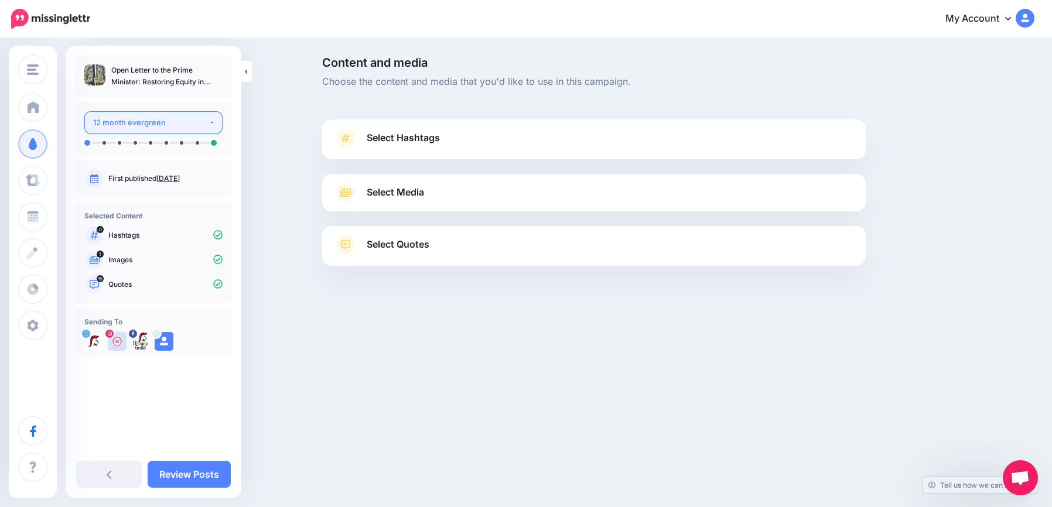
click at [198, 125] on div "12 month evergreen" at bounding box center [150, 122] width 115 height 13
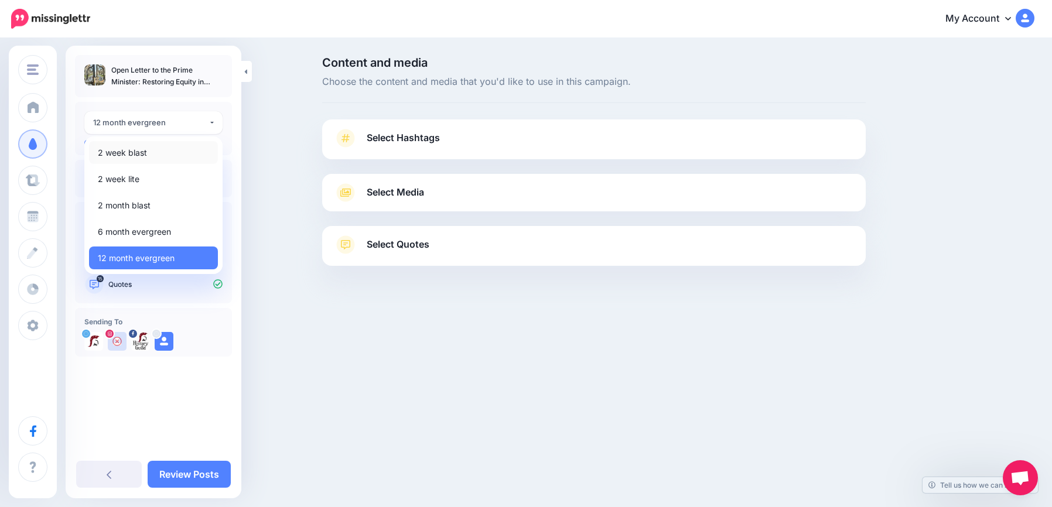
click at [165, 147] on link "2 week blast" at bounding box center [153, 152] width 129 height 23
select select "******"
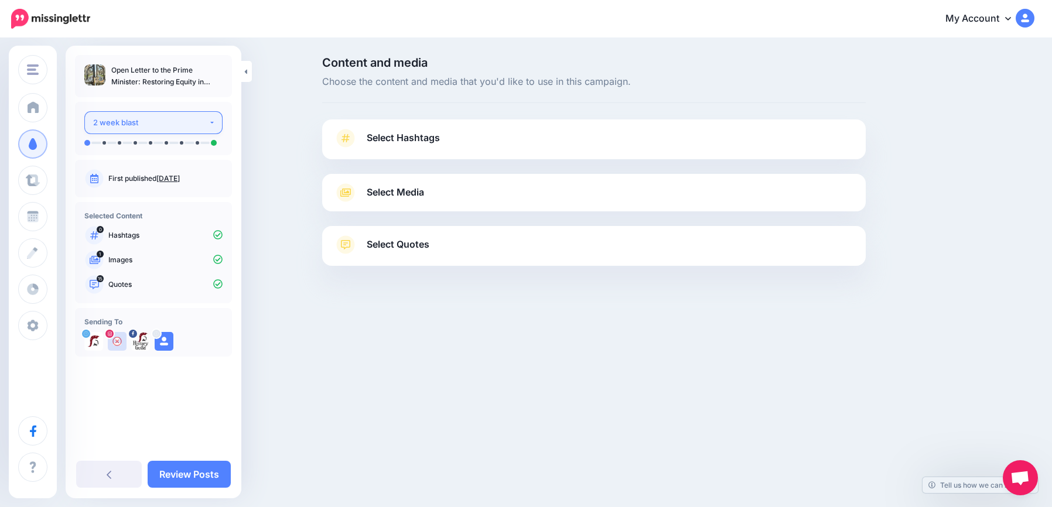
click at [198, 123] on div "2 week blast" at bounding box center [150, 122] width 115 height 13
click at [189, 121] on div "12 month evergreen" at bounding box center [150, 122] width 115 height 13
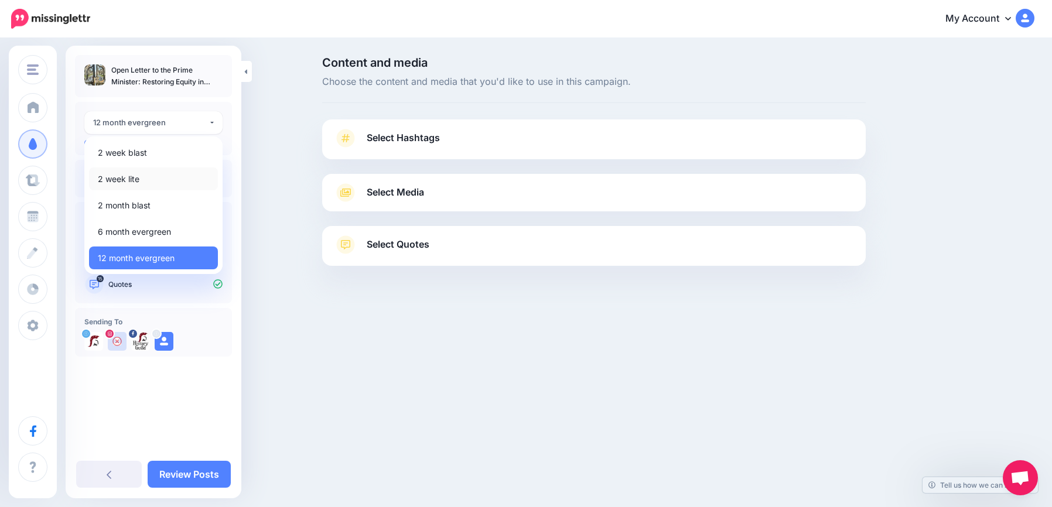
click at [119, 176] on span "2 week lite" at bounding box center [119, 179] width 42 height 14
select select "******"
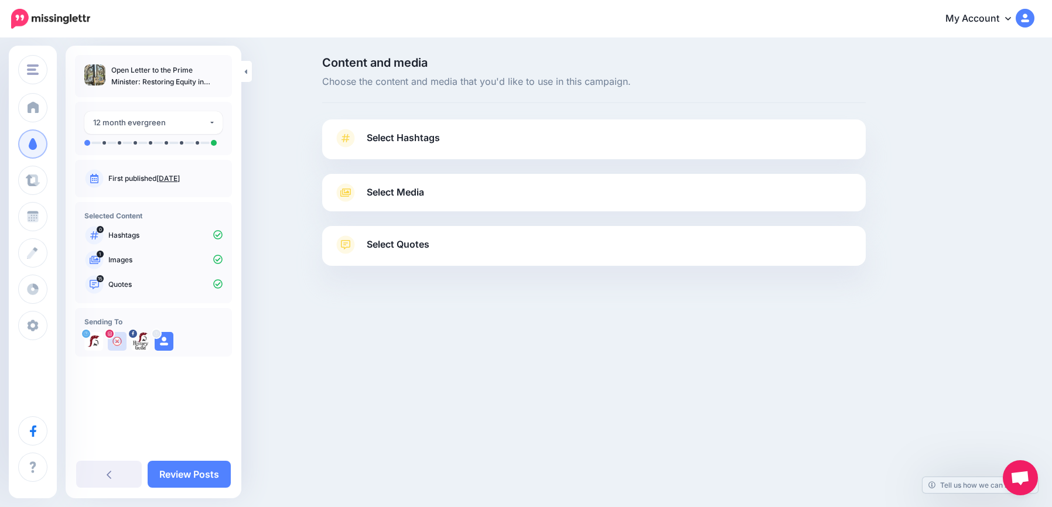
click at [421, 137] on span "Select Hashtags" at bounding box center [403, 138] width 73 height 16
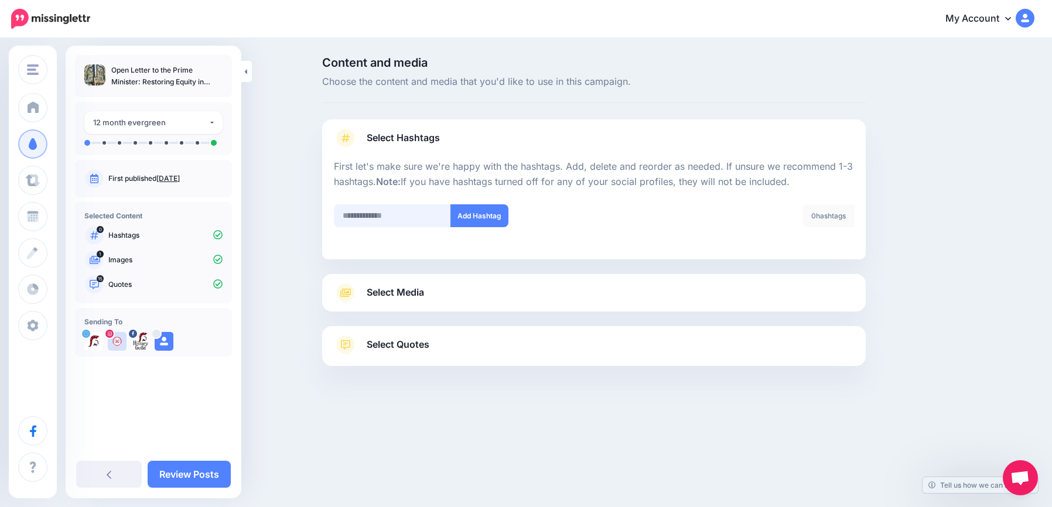
click at [391, 220] on input "text" at bounding box center [392, 215] width 117 height 23
type input "*******"
click at [460, 297] on link "Select Media" at bounding box center [594, 293] width 520 height 19
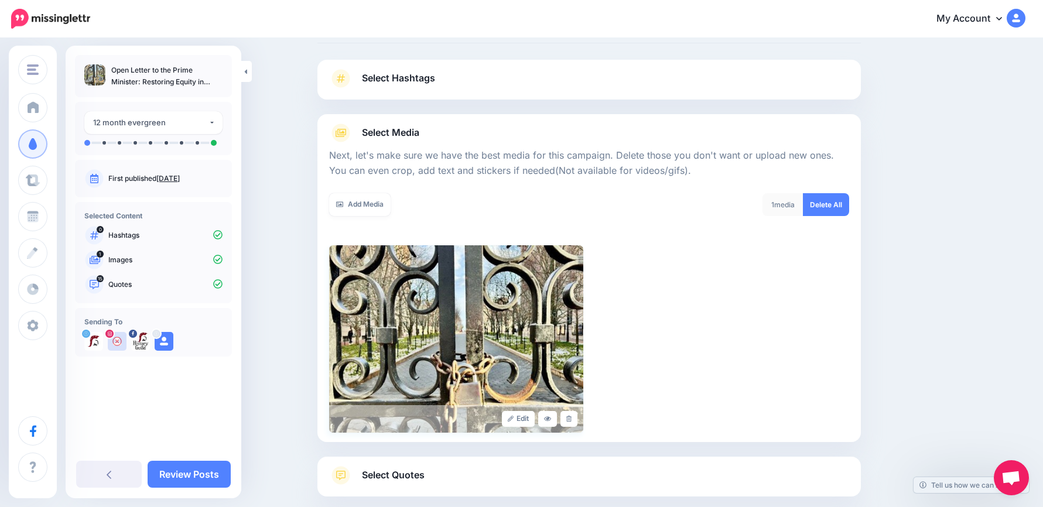
scroll to position [125, 0]
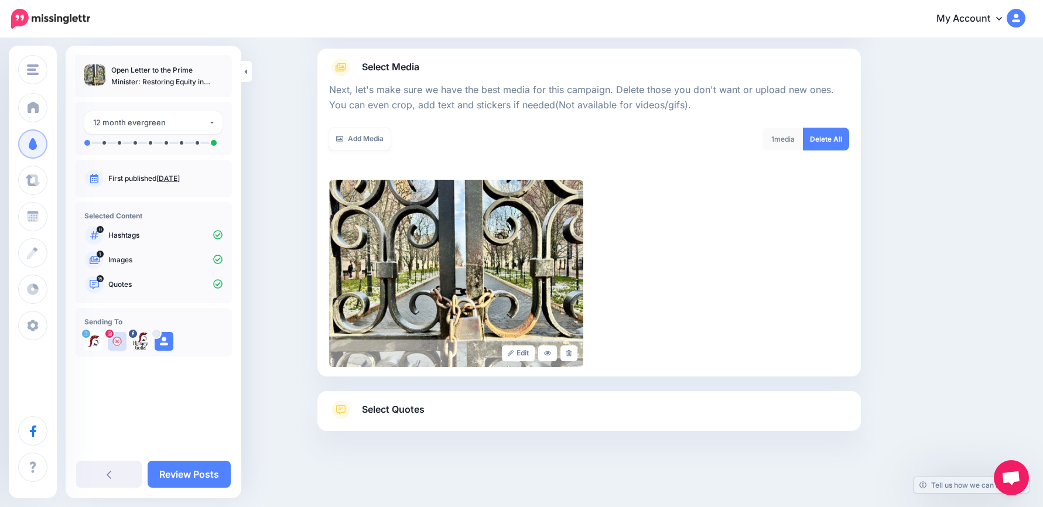
click at [448, 404] on link "Select Quotes" at bounding box center [589, 416] width 520 height 30
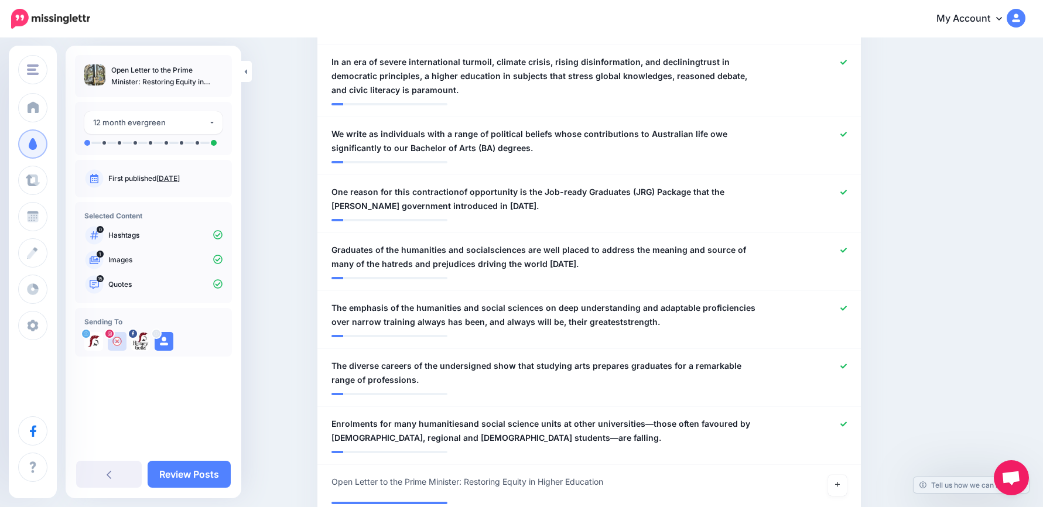
scroll to position [1063, 0]
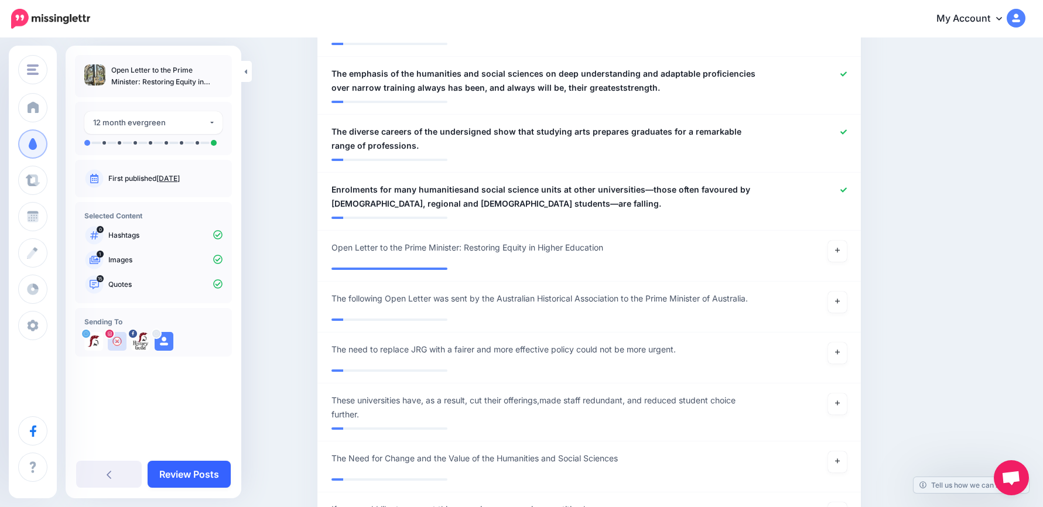
click at [210, 476] on link "Review Posts" at bounding box center [189, 474] width 83 height 27
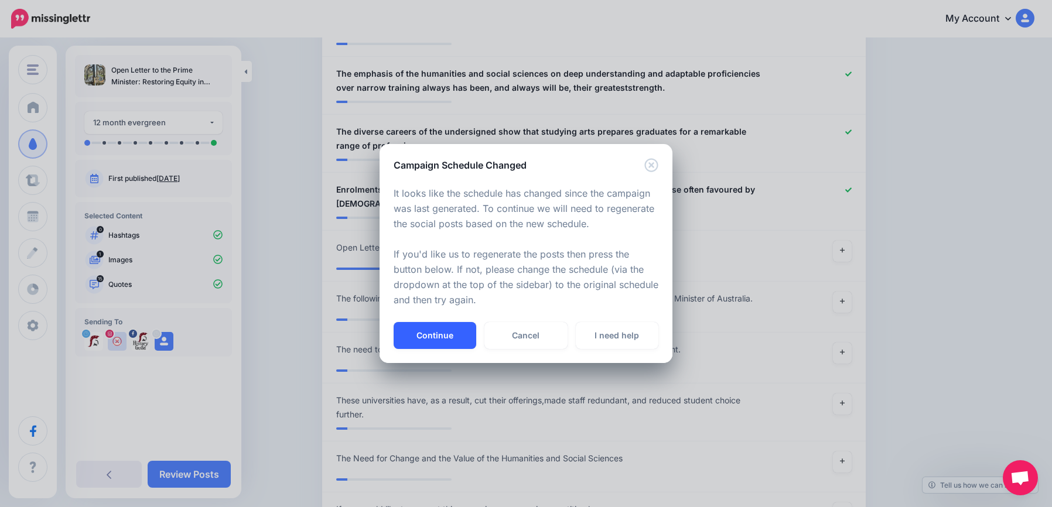
click at [424, 337] on button "Continue" at bounding box center [435, 335] width 83 height 27
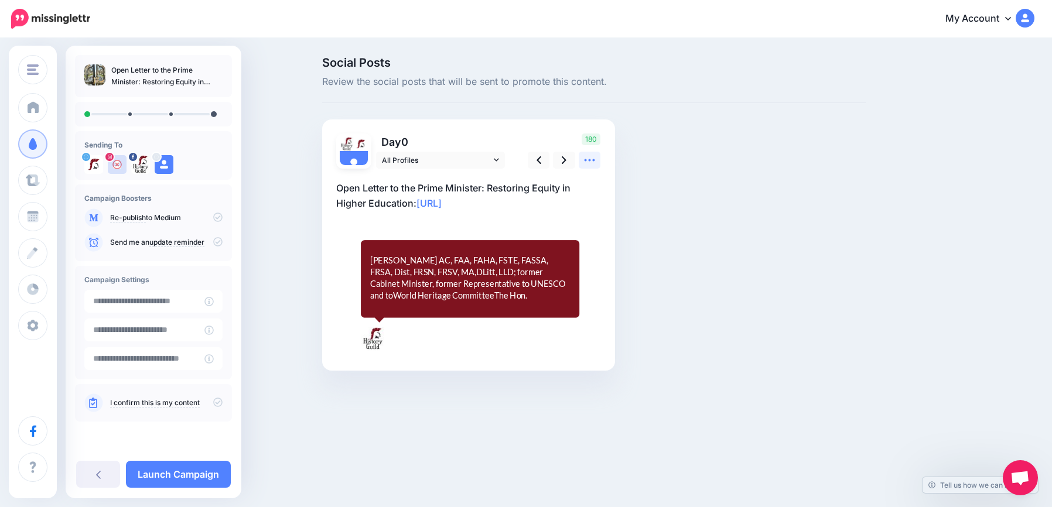
click at [587, 162] on icon at bounding box center [589, 160] width 12 height 12
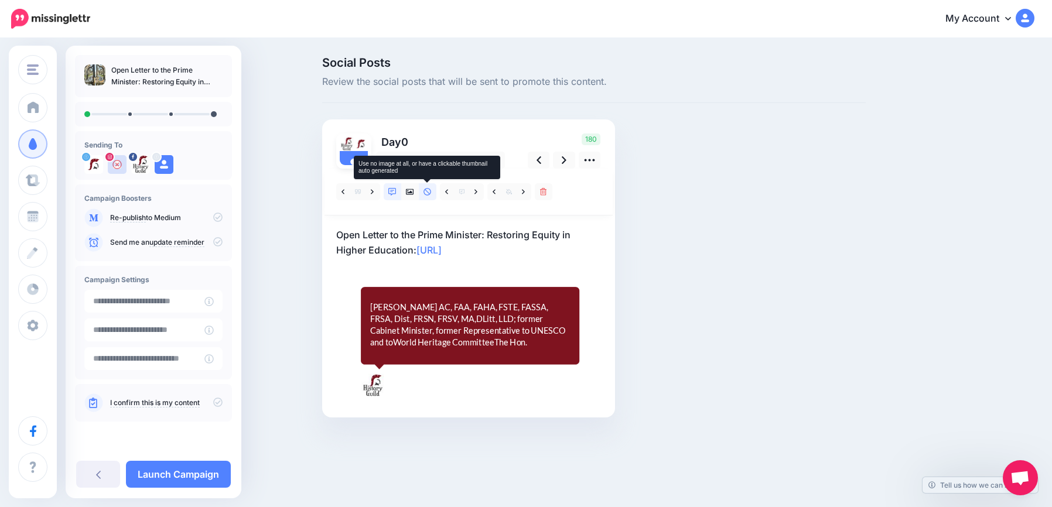
click at [430, 190] on icon at bounding box center [428, 192] width 8 height 8
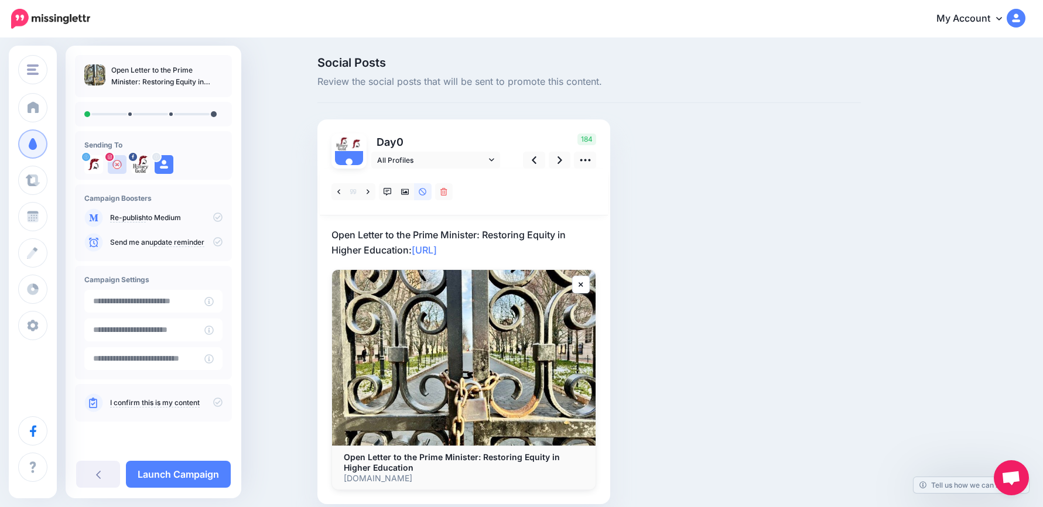
click at [527, 247] on p "Open Letter to the Prime Minister: Restoring Equity in Higher Education: [URL]" at bounding box center [464, 242] width 265 height 30
drag, startPoint x: 550, startPoint y: 253, endPoint x: 319, endPoint y: 215, distance: 234.5
click at [319, 215] on div "Social Posts Review the social posts that will be sent to promote this content.…" at bounding box center [589, 298] width 561 height 483
paste textarea "**********"
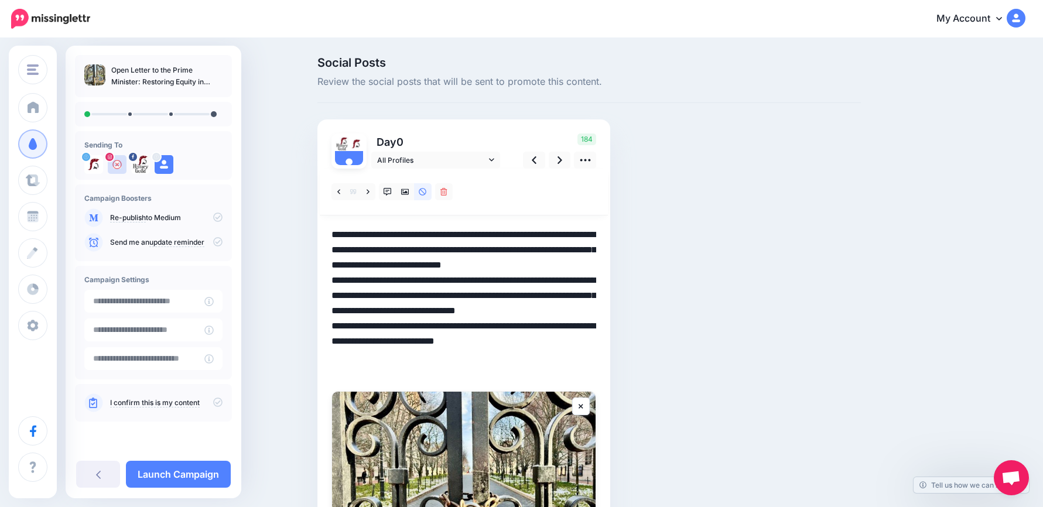
drag, startPoint x: 376, startPoint y: 326, endPoint x: 597, endPoint y: 375, distance: 226.3
click at [596, 375] on textarea "**********" at bounding box center [464, 303] width 265 height 152
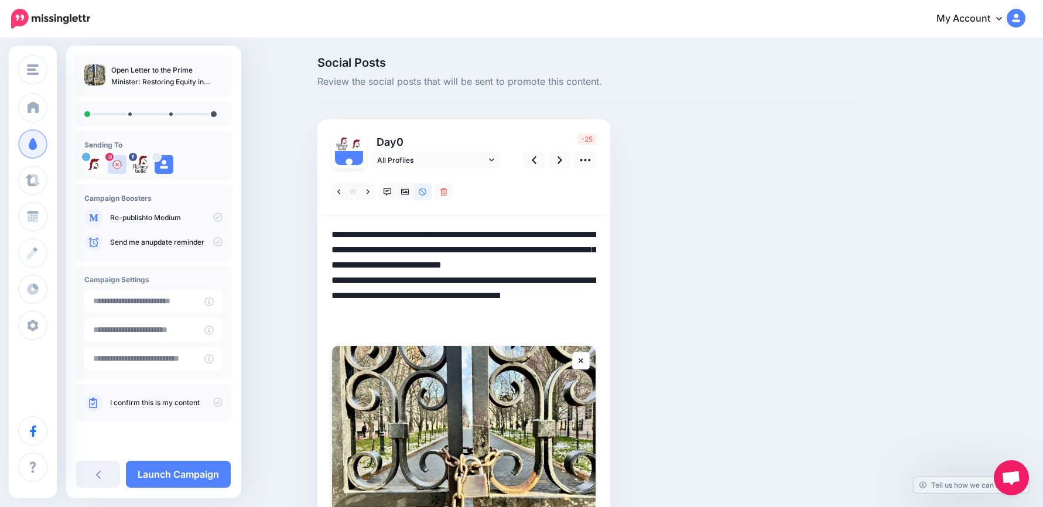
click at [336, 297] on textarea "**********" at bounding box center [464, 280] width 265 height 107
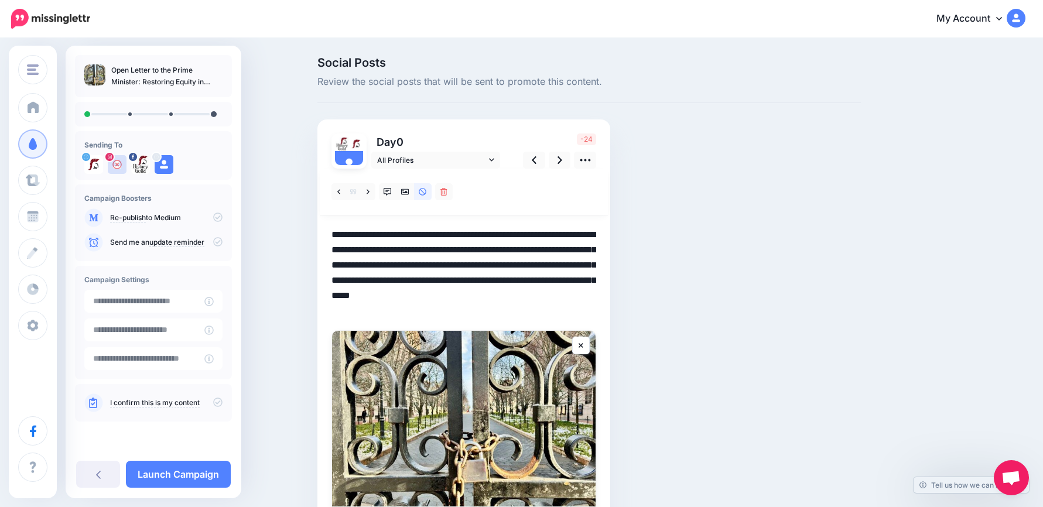
click at [516, 312] on textarea "**********" at bounding box center [464, 272] width 265 height 91
drag, startPoint x: 493, startPoint y: 267, endPoint x: 529, endPoint y: 311, distance: 57.1
click at [529, 311] on textarea "**********" at bounding box center [464, 272] width 265 height 91
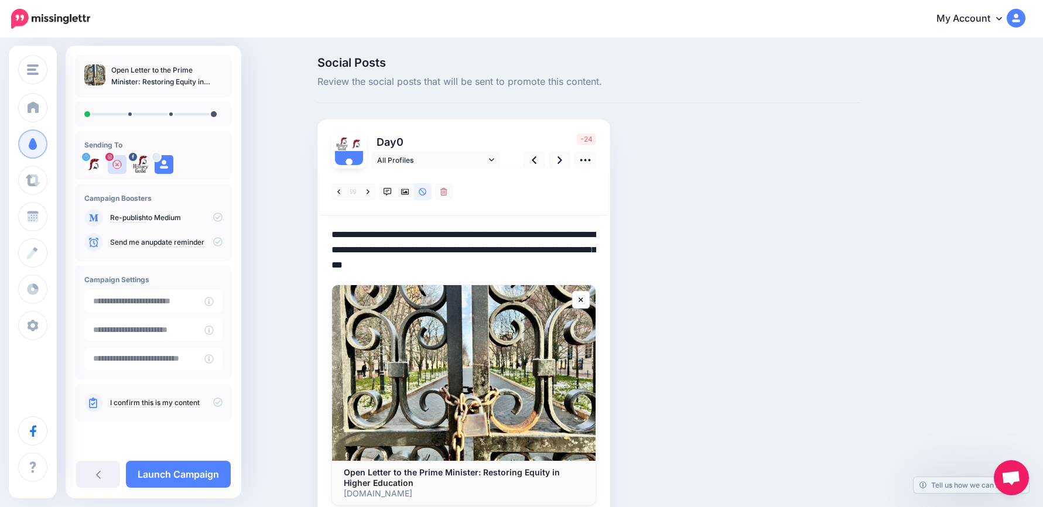
click at [338, 234] on textarea "**********" at bounding box center [464, 250] width 265 height 46
click at [496, 268] on textarea "**********" at bounding box center [464, 250] width 265 height 46
click at [487, 262] on textarea "**********" at bounding box center [464, 250] width 265 height 46
paste textarea "**********"
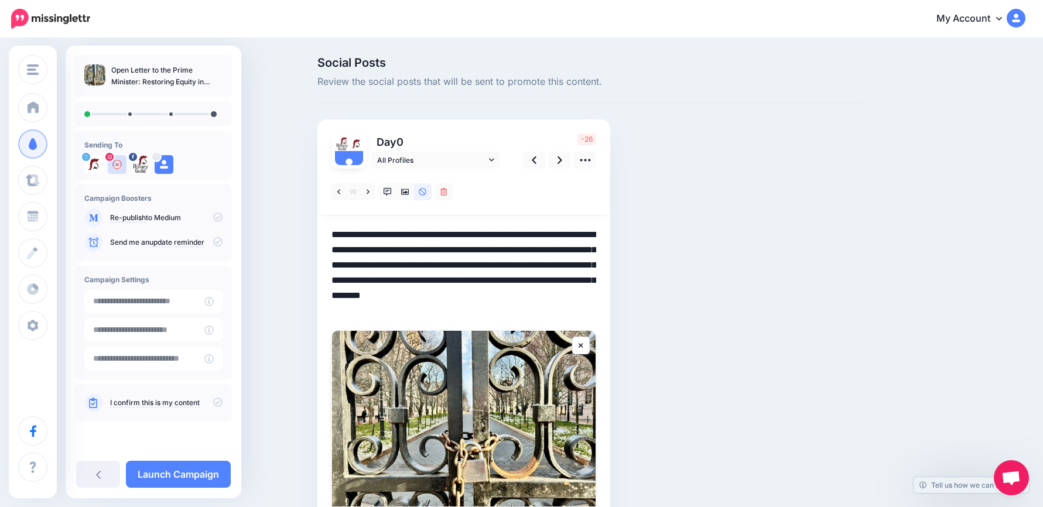
drag, startPoint x: 477, startPoint y: 312, endPoint x: 496, endPoint y: 261, distance: 54.5
click at [496, 261] on textarea "**********" at bounding box center [464, 272] width 265 height 91
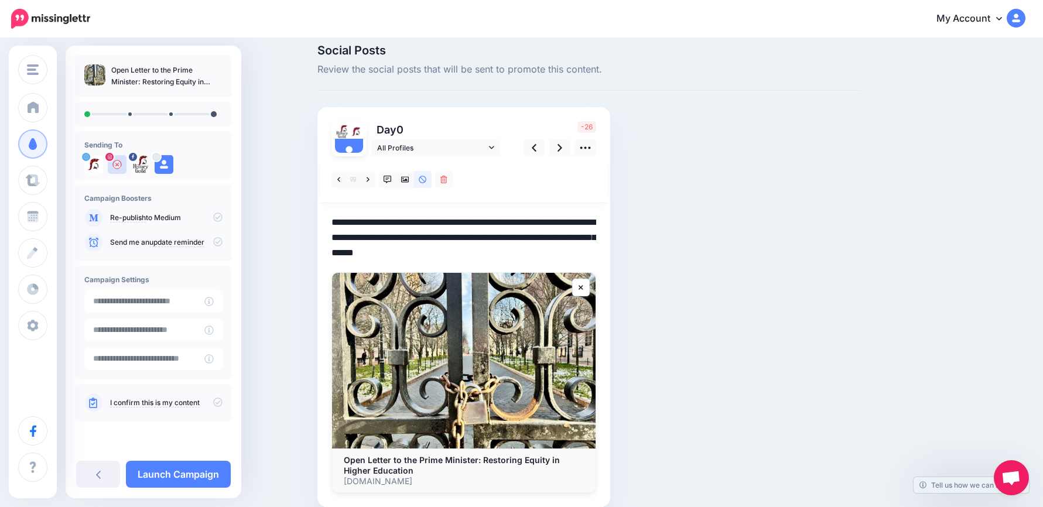
scroll to position [65, 0]
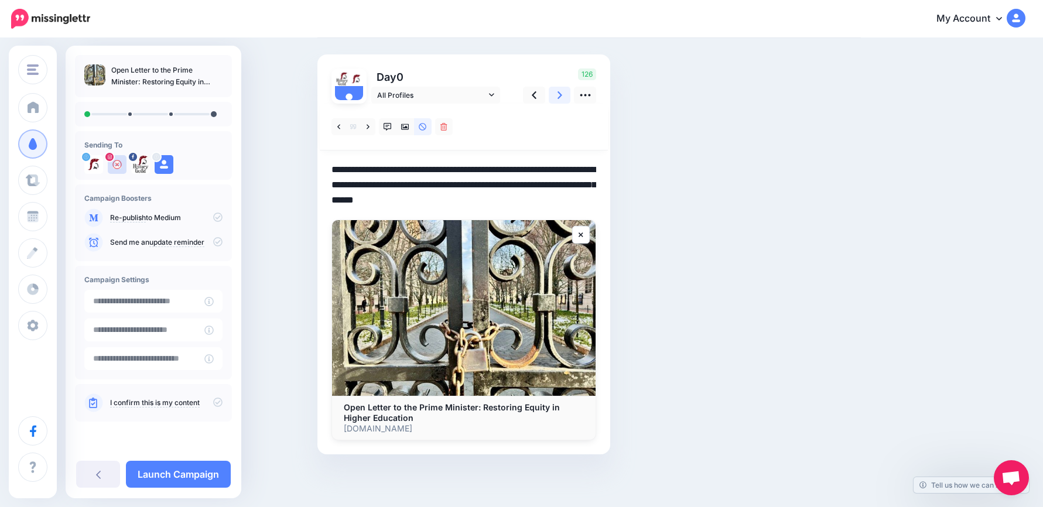
click at [568, 95] on link at bounding box center [560, 95] width 22 height 17
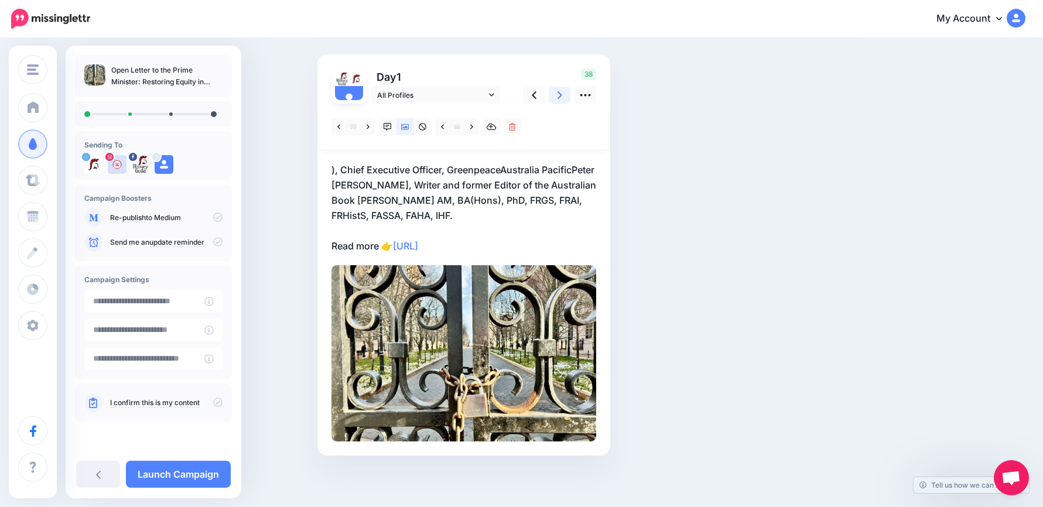
scroll to position [0, 0]
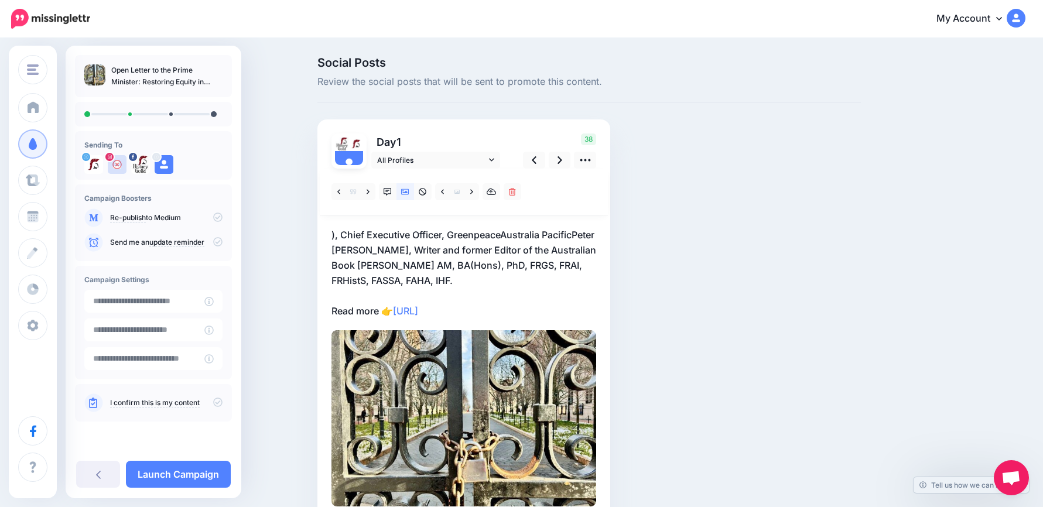
click at [526, 305] on p "), Chief Executive Officer, GreenpeaceAustralia PacificPeter Rose, BA, Writer a…" at bounding box center [464, 272] width 265 height 91
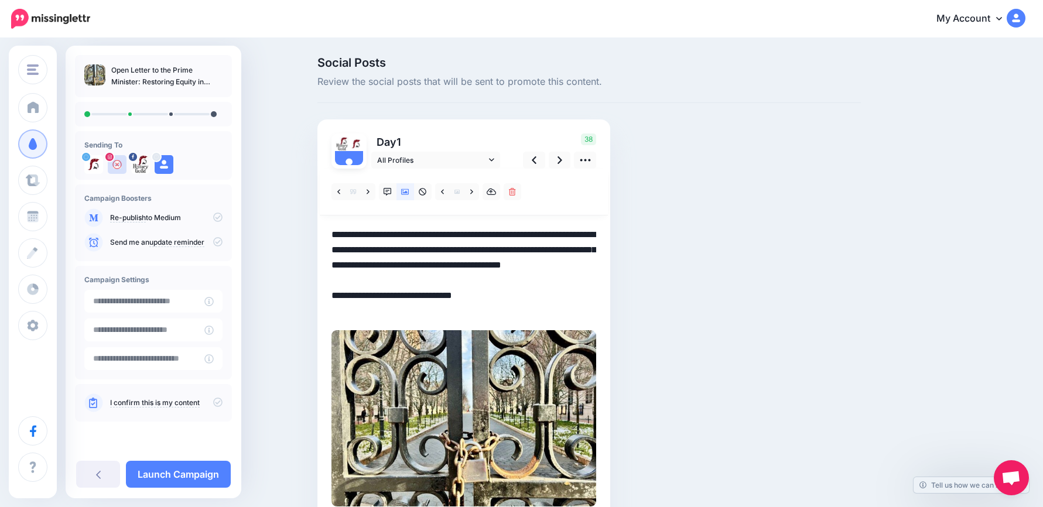
drag, startPoint x: 521, startPoint y: 312, endPoint x: 276, endPoint y: 224, distance: 260.5
click at [276, 224] on div "Social Posts Review the social posts that will be sent to promote this content.…" at bounding box center [521, 306] width 1043 height 534
paste textarea
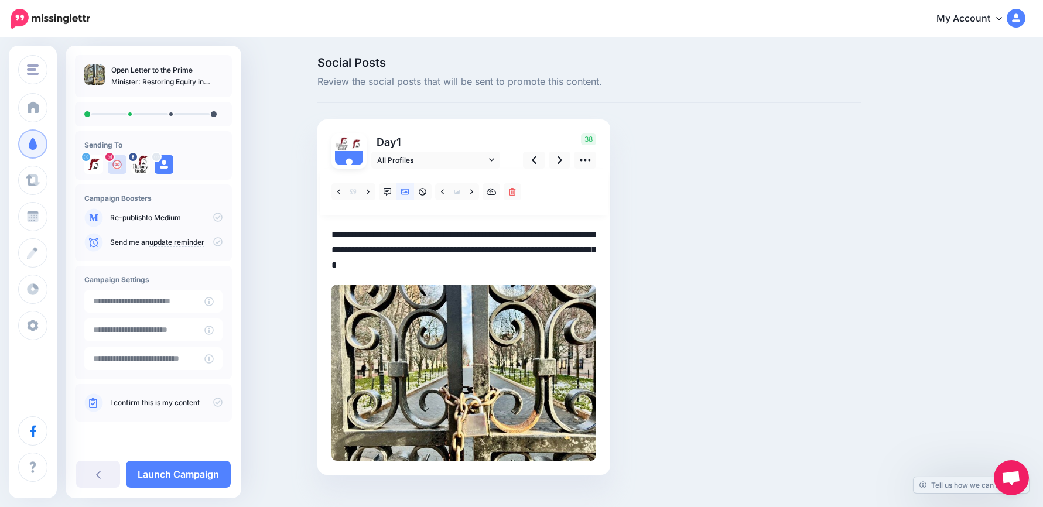
click at [338, 235] on textarea "**********" at bounding box center [464, 250] width 265 height 46
click at [427, 191] on icon at bounding box center [423, 192] width 8 height 8
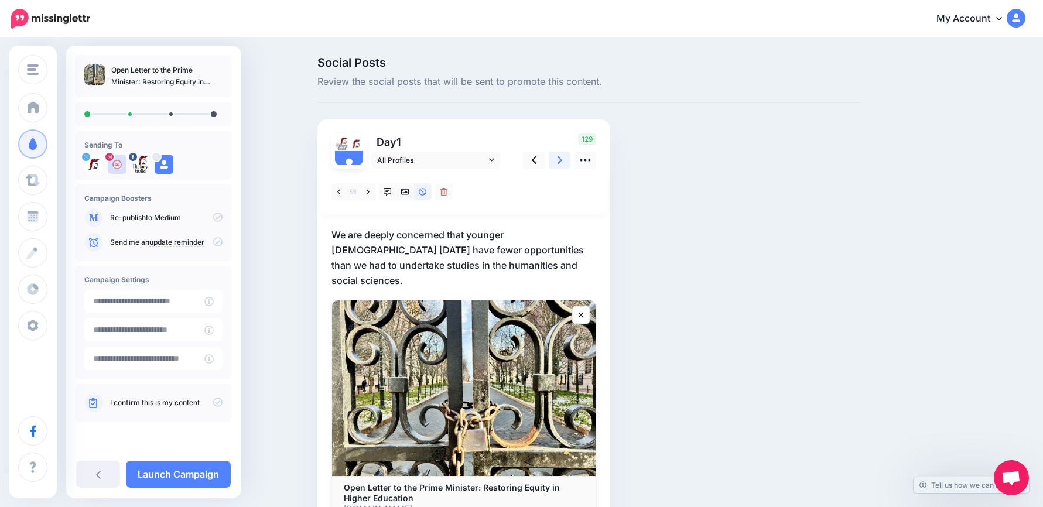
drag, startPoint x: 567, startPoint y: 160, endPoint x: 564, endPoint y: 167, distance: 7.6
click at [566, 162] on link at bounding box center [560, 160] width 22 height 17
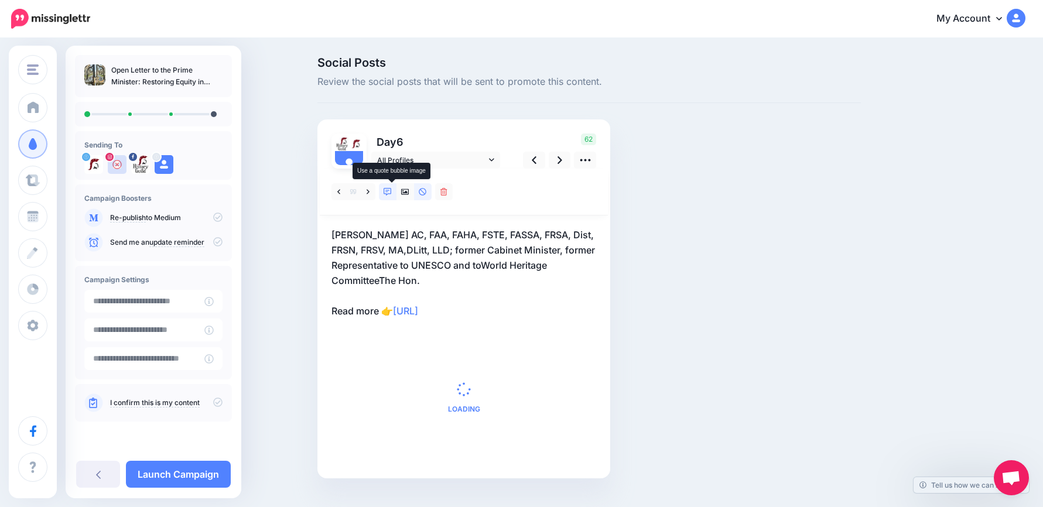
click at [391, 190] on icon at bounding box center [388, 192] width 8 height 8
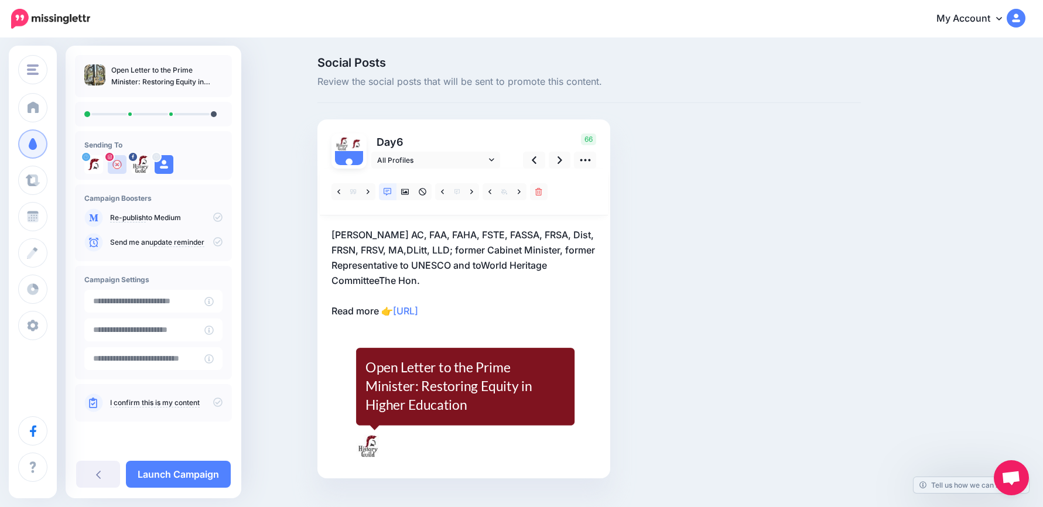
click at [442, 269] on p "Barry Jones AC, FAA, FAHA, FSTE, FASSA, FRSA, Dist, FRSN, FRSV, MA,DLitt, LLD; …" at bounding box center [464, 272] width 265 height 91
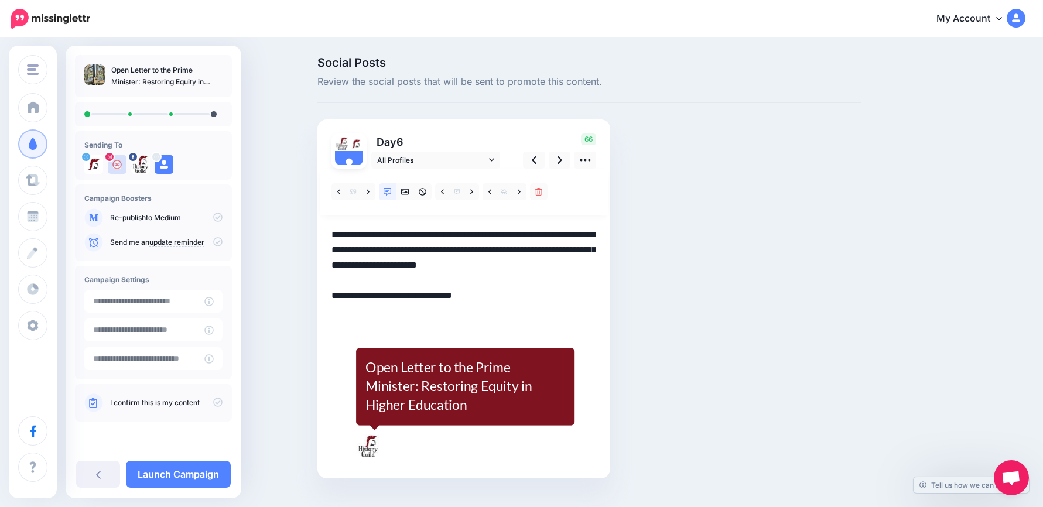
drag, startPoint x: 442, startPoint y: 267, endPoint x: 304, endPoint y: 209, distance: 150.1
click at [304, 209] on div "Social Posts Review the social posts that will be sent to promote this content.…" at bounding box center [521, 285] width 1043 height 492
paste textarea
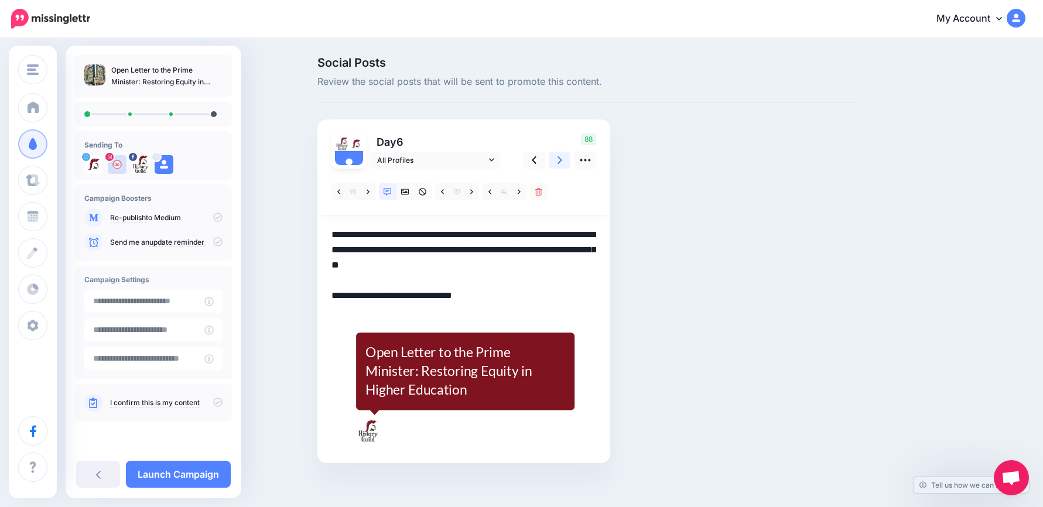
click at [562, 159] on icon at bounding box center [560, 160] width 5 height 8
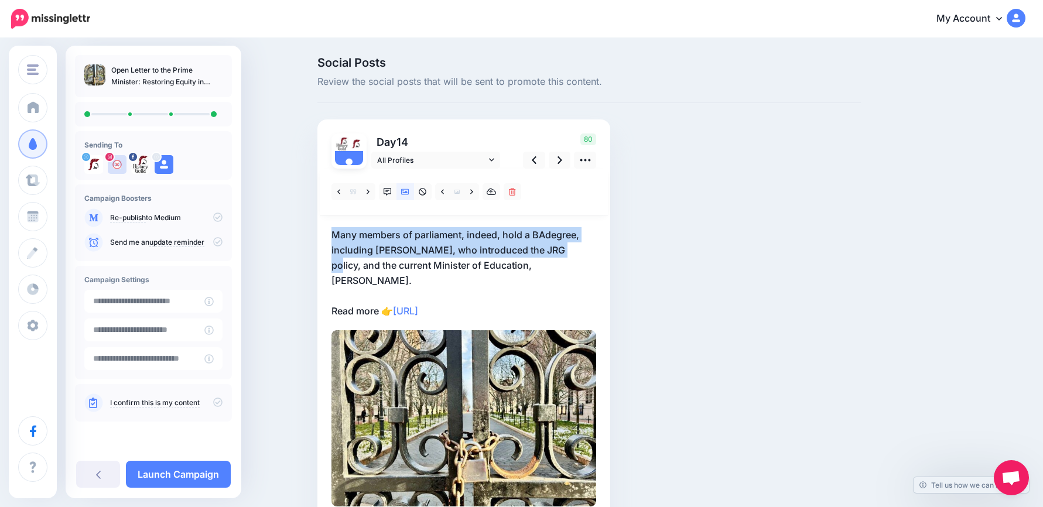
drag, startPoint x: 568, startPoint y: 258, endPoint x: 333, endPoint y: 210, distance: 239.6
click at [332, 210] on div at bounding box center [464, 338] width 265 height 338
drag, startPoint x: 566, startPoint y: 271, endPoint x: 326, endPoint y: 231, distance: 244.0
click at [322, 231] on div "Day 14 All Profiles" at bounding box center [464, 320] width 293 height 401
drag, startPoint x: 326, startPoint y: 231, endPoint x: 415, endPoint y: 245, distance: 90.1
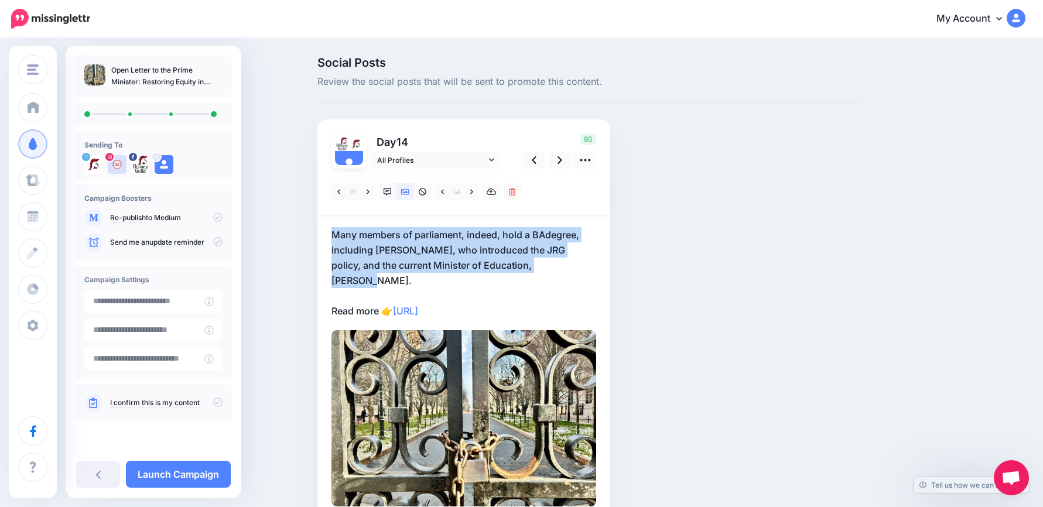
drag, startPoint x: 415, startPoint y: 245, endPoint x: 381, endPoint y: 244, distance: 33.4
click at [381, 244] on p "Many members of parliament, indeed, hold a BAdegree, including Dan Tehan, who i…" at bounding box center [464, 272] width 265 height 91
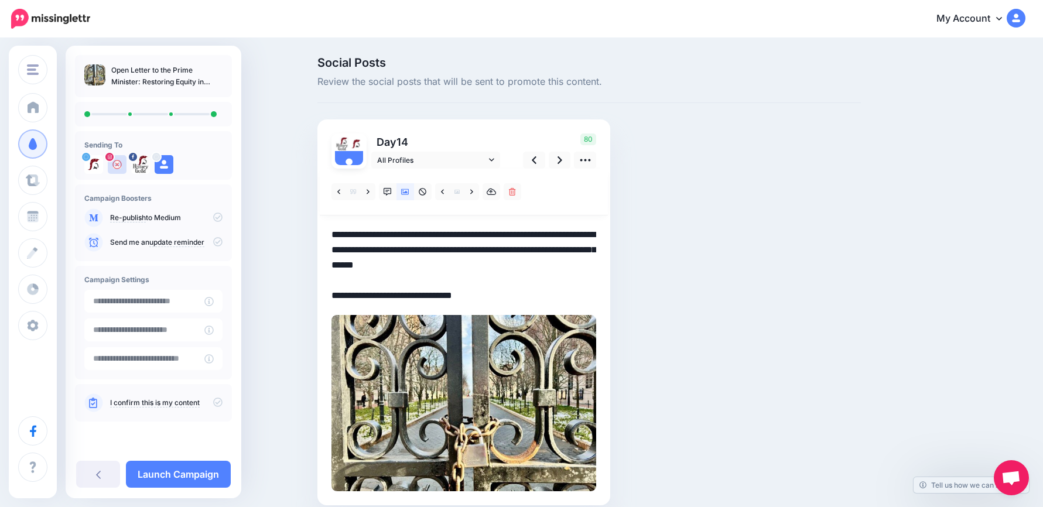
click at [576, 265] on textarea "**********" at bounding box center [464, 265] width 265 height 76
drag, startPoint x: 584, startPoint y: 269, endPoint x: 264, endPoint y: 237, distance: 321.5
click at [264, 237] on div "Social Posts Review the social posts that will be sent to promote this content.…" at bounding box center [521, 298] width 1043 height 519
paste textarea
type textarea "**********"
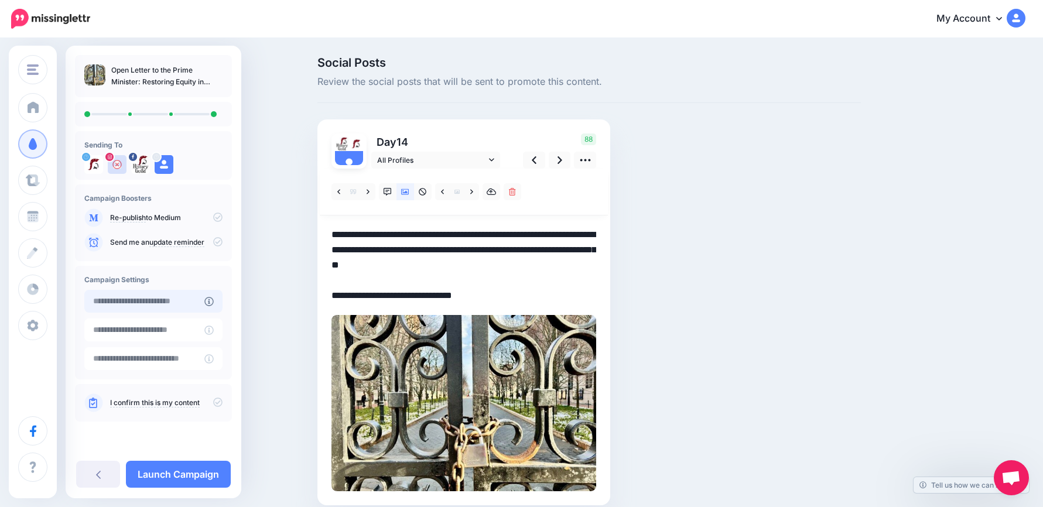
type input "**********"
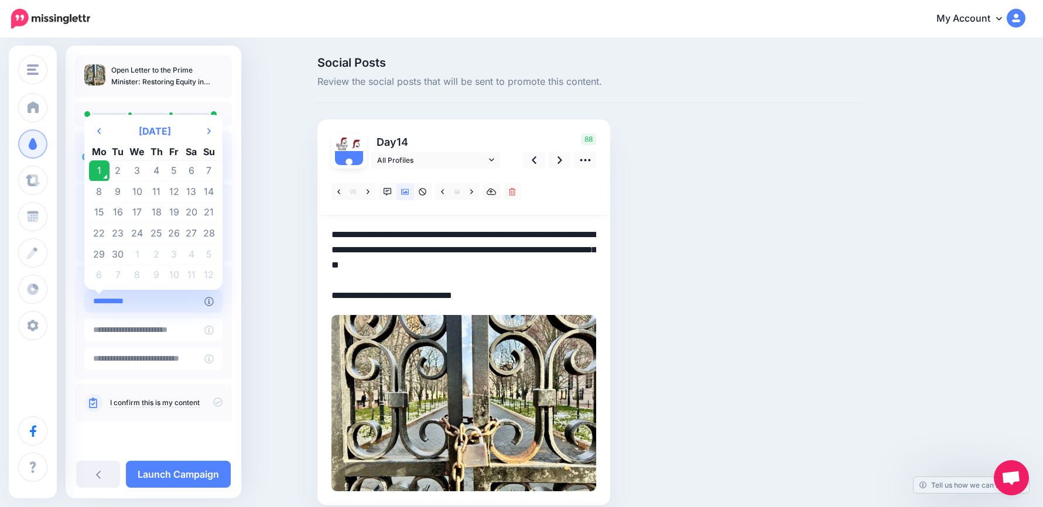
click at [197, 299] on input "**********" at bounding box center [144, 301] width 120 height 23
click at [191, 478] on link "Launch Campaign" at bounding box center [178, 474] width 105 height 27
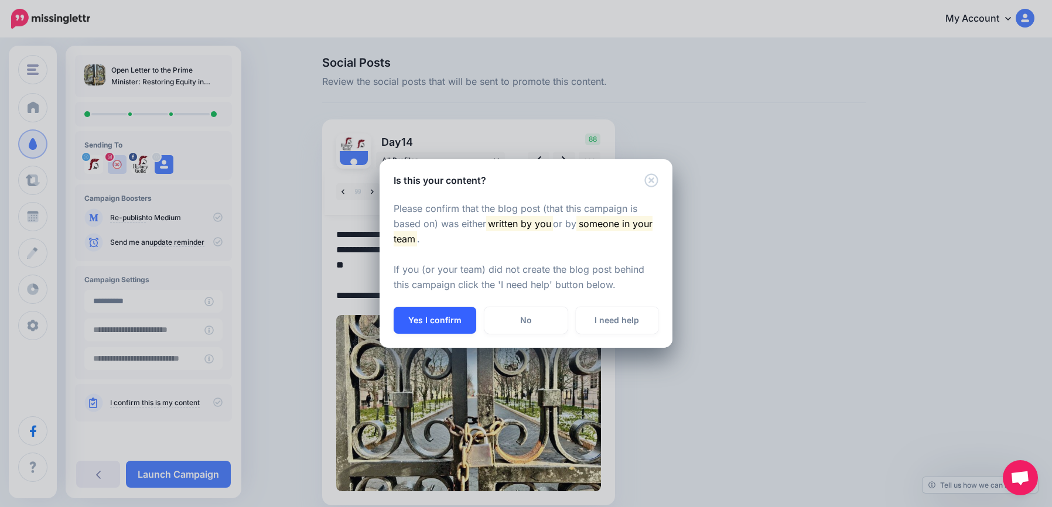
click at [443, 318] on button "Yes I confirm" at bounding box center [435, 320] width 83 height 27
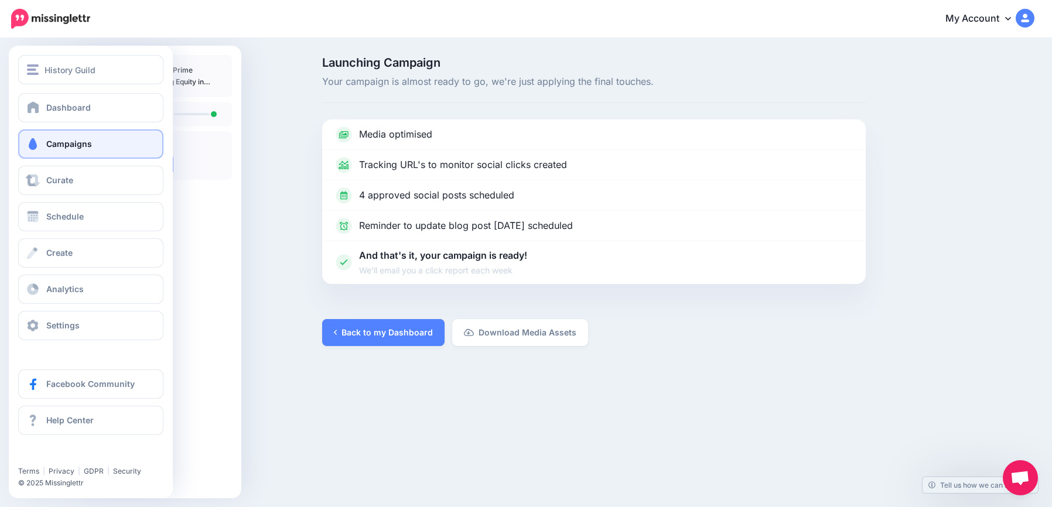
click at [46, 148] on span "Campaigns" at bounding box center [69, 144] width 46 height 10
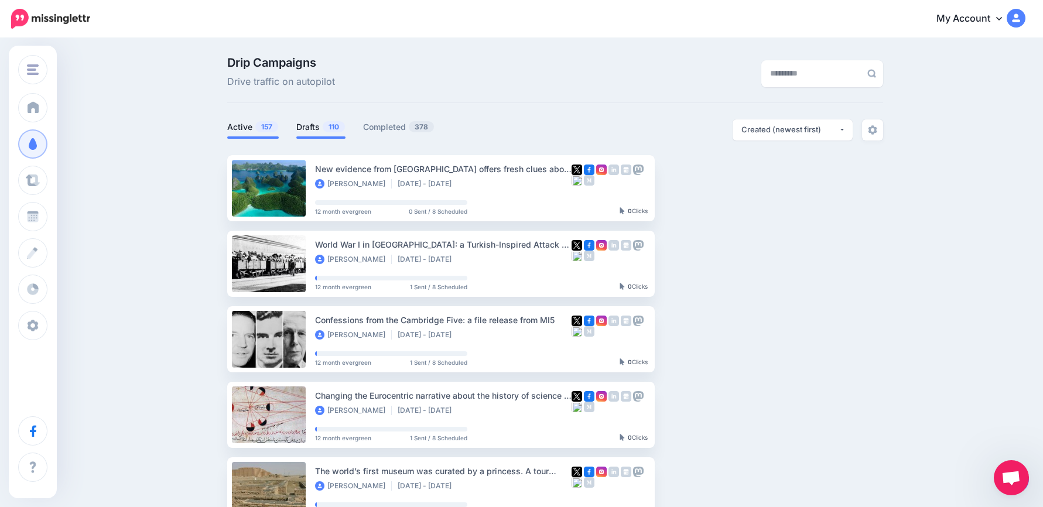
click at [326, 131] on link "Drafts 110" at bounding box center [320, 127] width 49 height 14
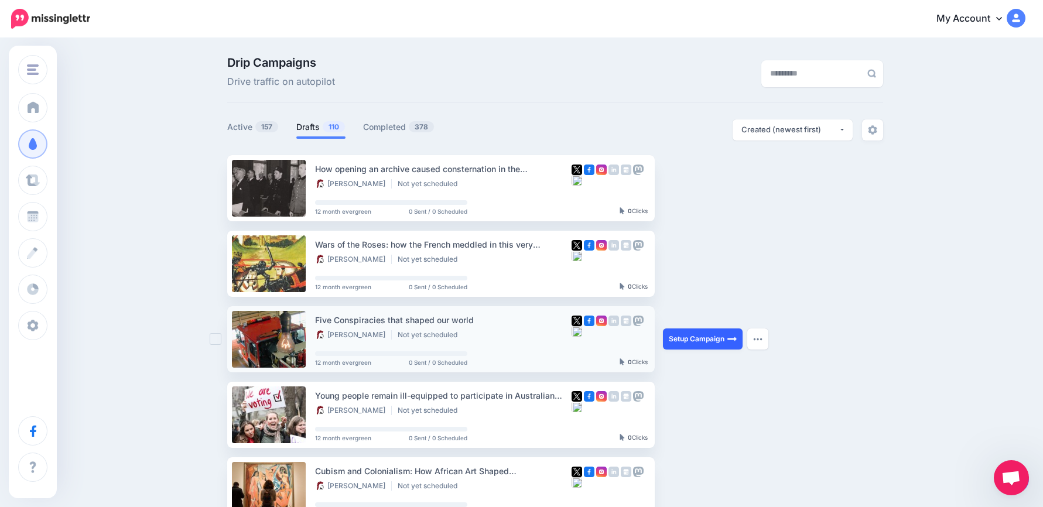
click at [712, 334] on link "Setup Campaign" at bounding box center [703, 339] width 80 height 21
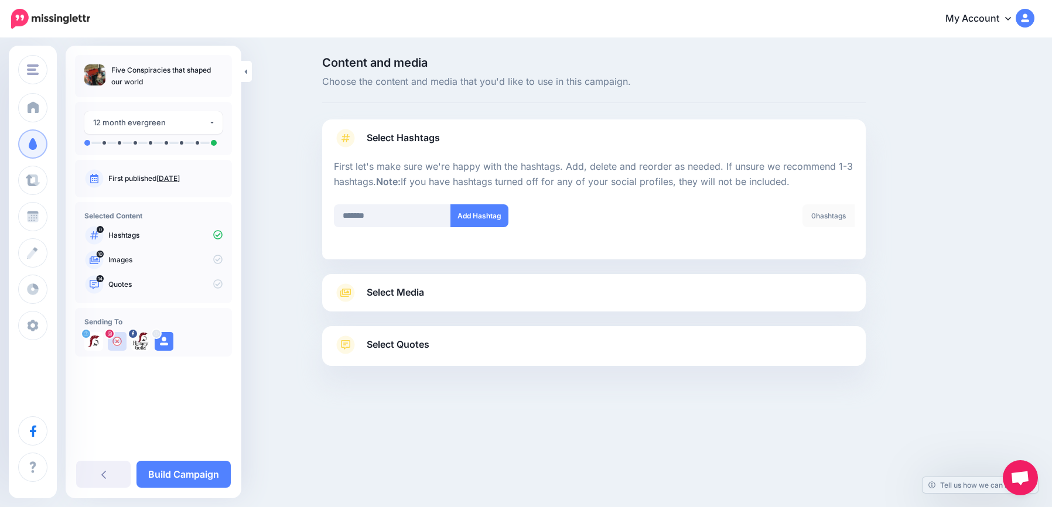
type input "*******"
click at [496, 280] on div "Select Media Next, let's make sure we have the best media for this campaign. De…" at bounding box center [594, 292] width 544 height 37
click at [455, 279] on div "Select Media Next, let's make sure we have the best media for this campaign. De…" at bounding box center [594, 292] width 544 height 37
click at [428, 290] on link "Select Media" at bounding box center [594, 293] width 520 height 19
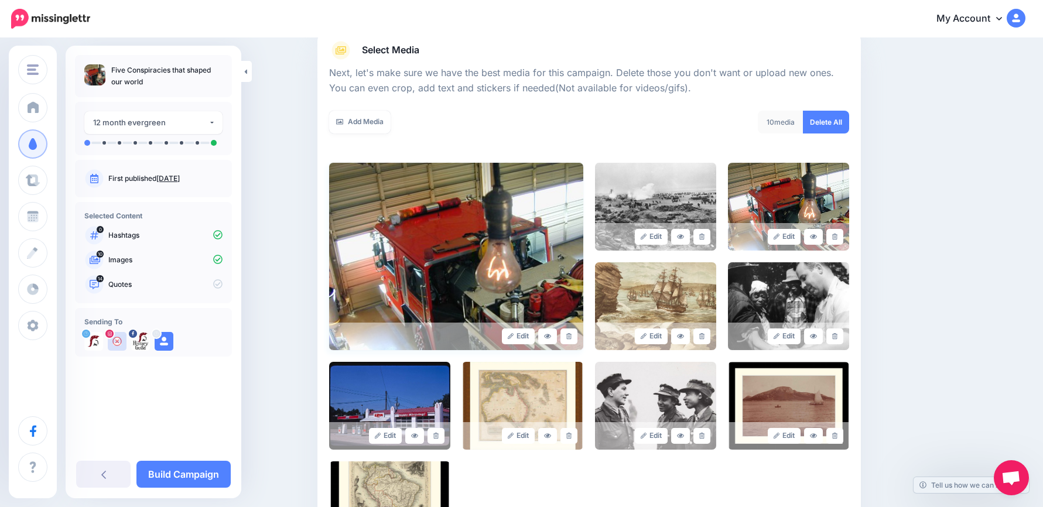
scroll to position [325, 0]
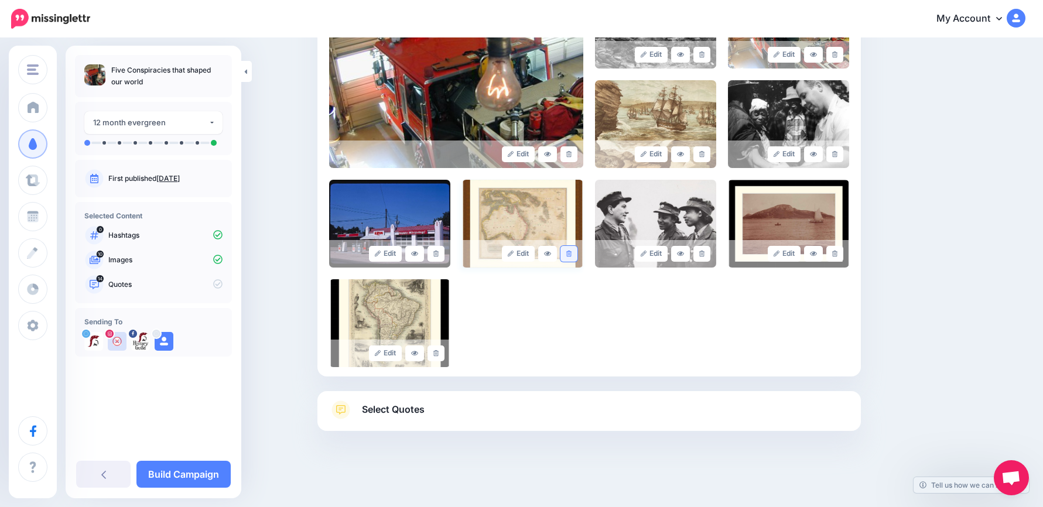
click at [571, 255] on icon at bounding box center [568, 254] width 5 height 6
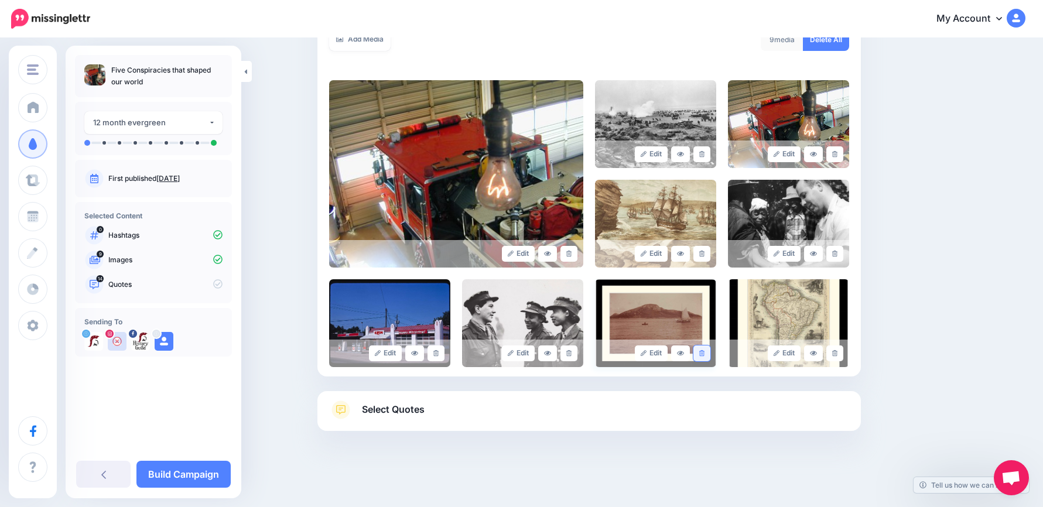
click at [705, 354] on icon at bounding box center [701, 353] width 5 height 6
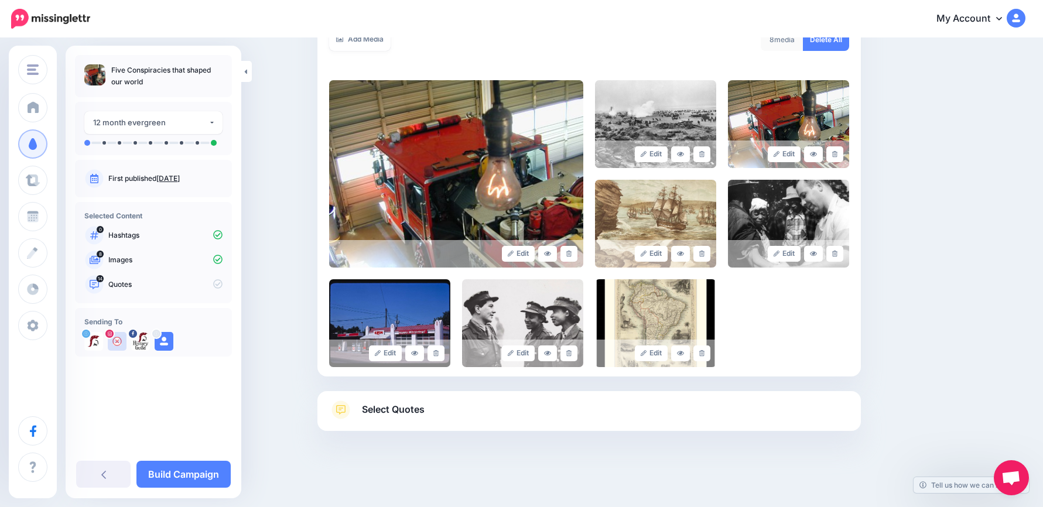
click at [469, 415] on link "Select Quotes" at bounding box center [589, 416] width 520 height 30
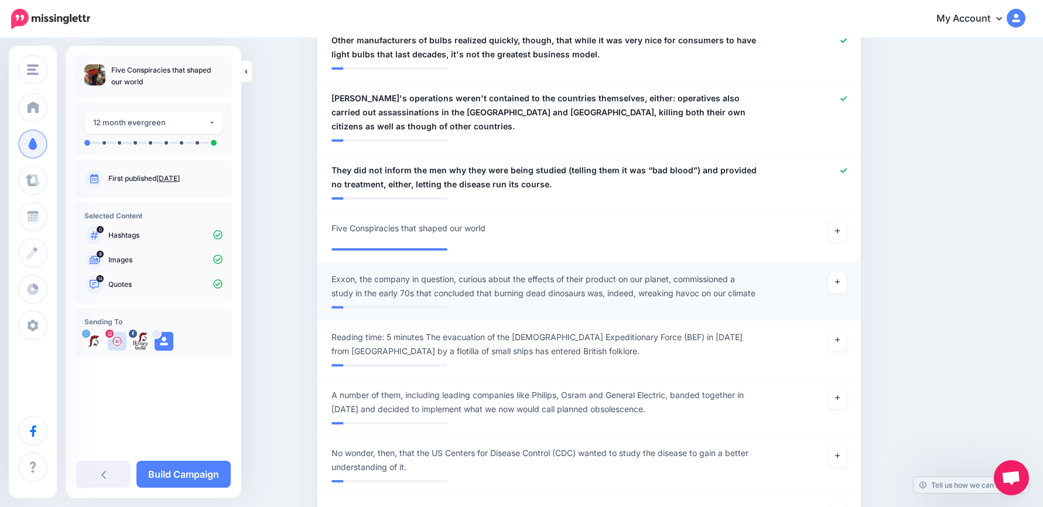
scroll to position [1104, 0]
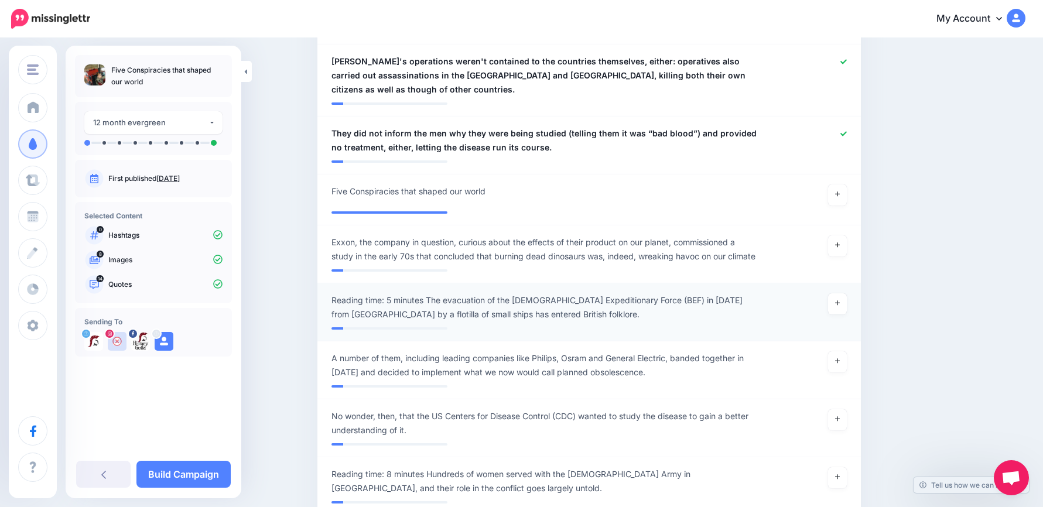
drag, startPoint x: 845, startPoint y: 243, endPoint x: 835, endPoint y: 302, distance: 59.5
click at [845, 244] on link at bounding box center [837, 245] width 19 height 21
click at [841, 315] on link at bounding box center [837, 303] width 19 height 21
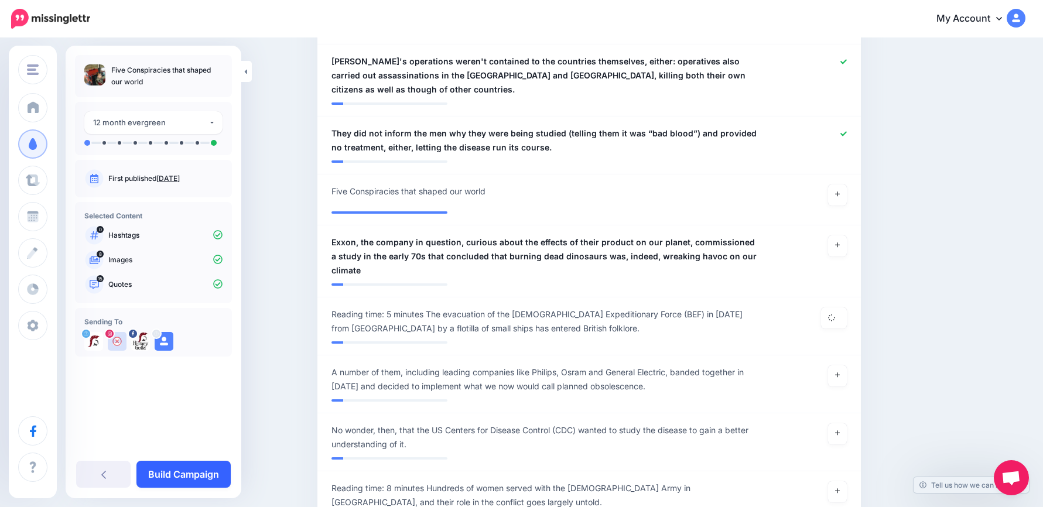
click at [219, 468] on link "Build Campaign" at bounding box center [183, 474] width 94 height 27
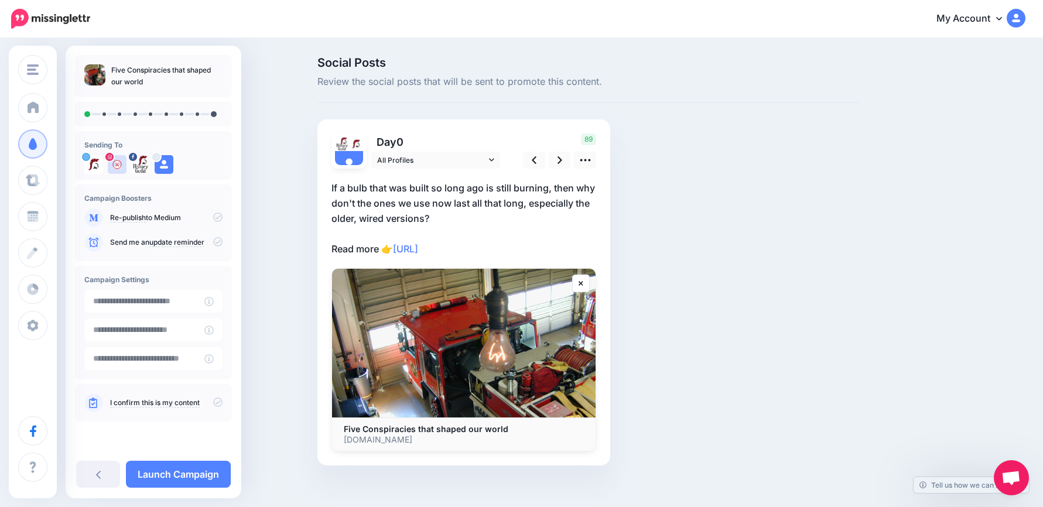
drag, startPoint x: 543, startPoint y: 247, endPoint x: 359, endPoint y: 238, distance: 184.2
click at [359, 238] on p "If a bulb that was built so long ago is still burning, then why don't the ones …" at bounding box center [464, 218] width 265 height 76
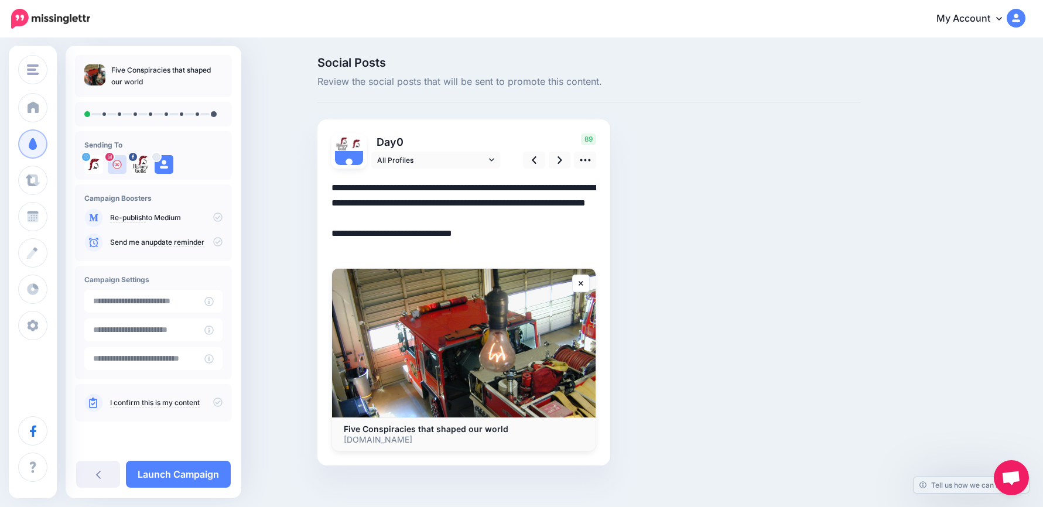
drag, startPoint x: 515, startPoint y: 251, endPoint x: 324, endPoint y: 235, distance: 192.2
click at [324, 235] on div "Day 0 All Profiles" at bounding box center [464, 293] width 293 height 346
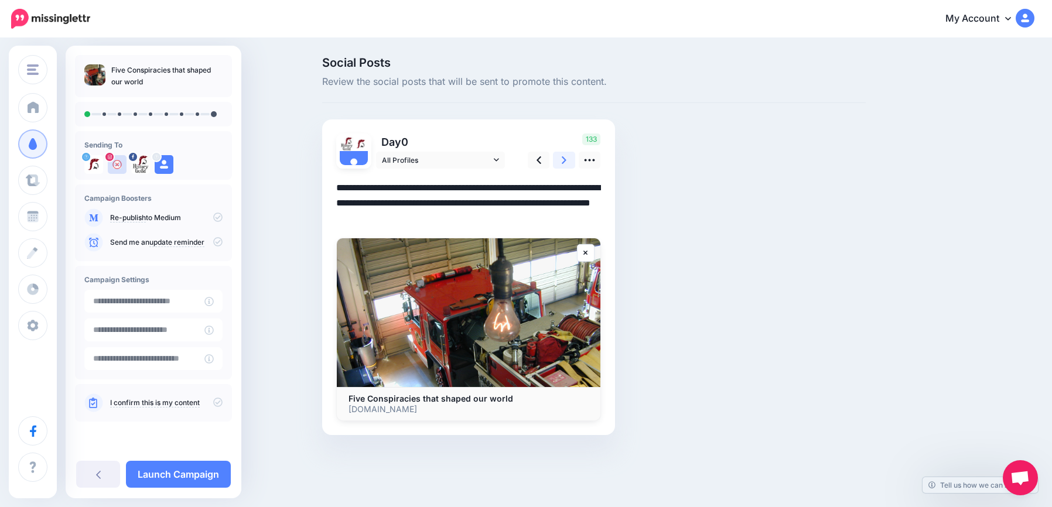
click at [566, 161] on link at bounding box center [564, 160] width 22 height 17
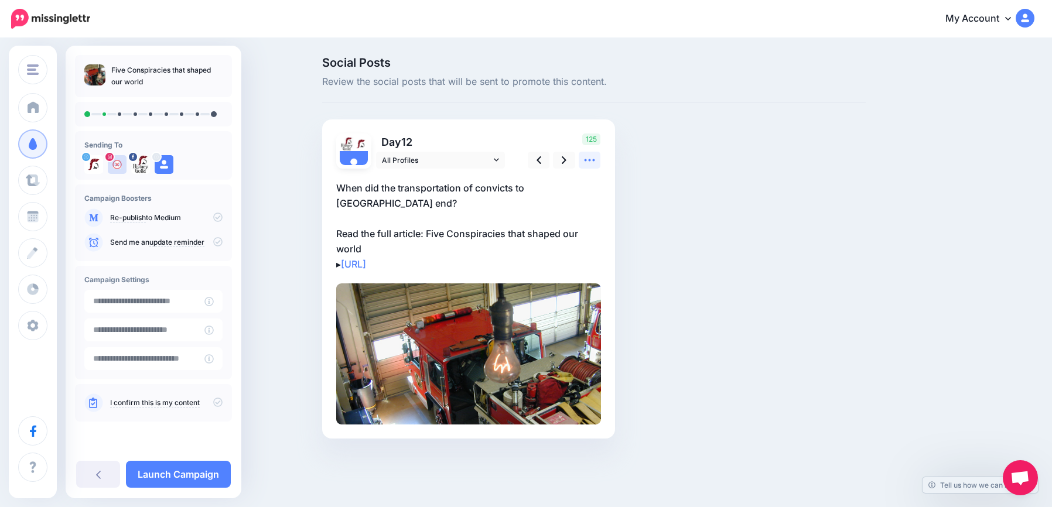
click at [588, 162] on icon at bounding box center [589, 160] width 12 height 12
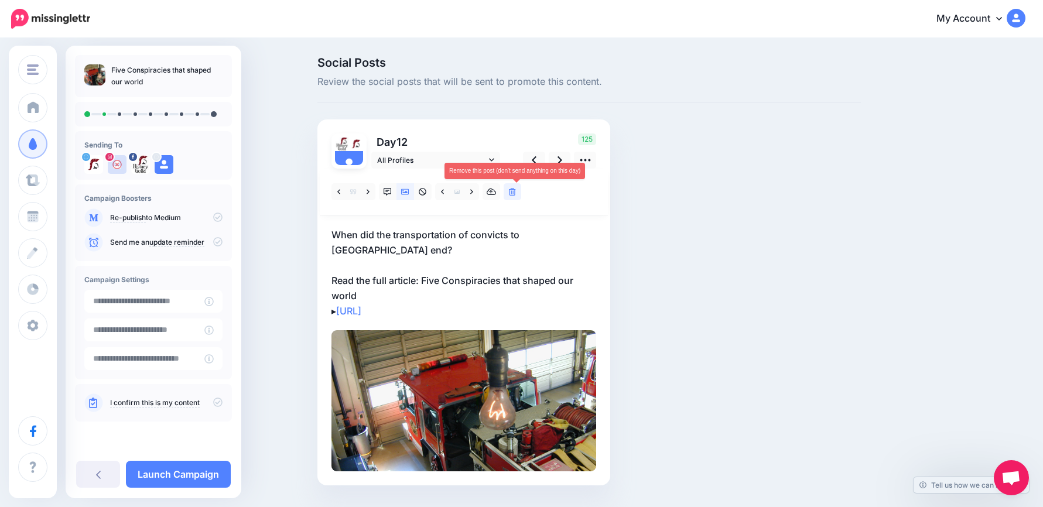
click at [516, 194] on icon at bounding box center [512, 192] width 7 height 8
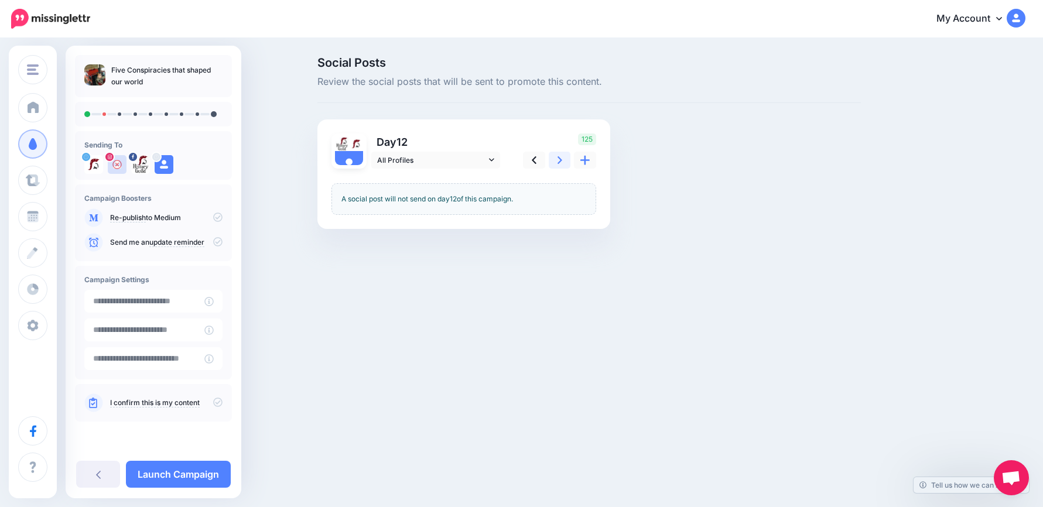
click at [562, 163] on icon at bounding box center [560, 160] width 5 height 12
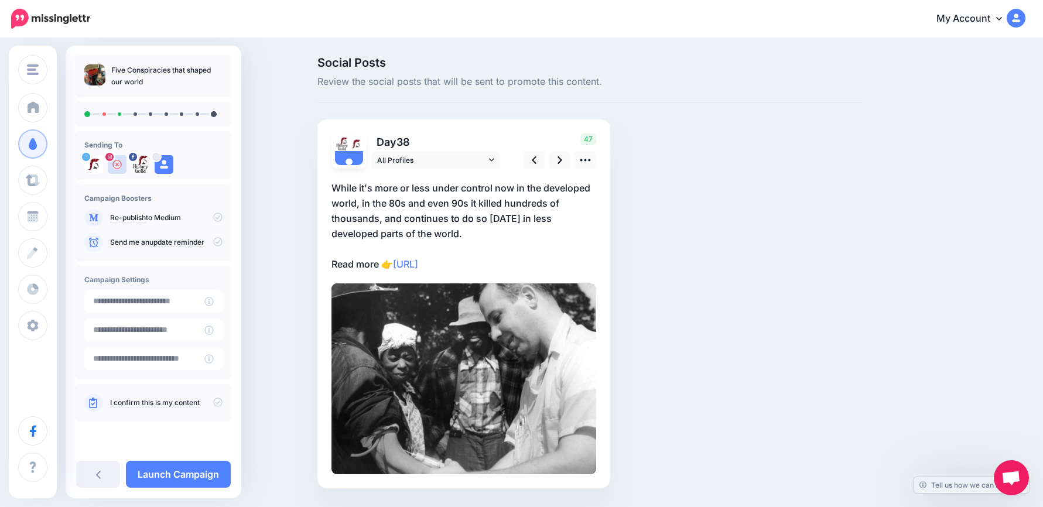
click at [430, 223] on p "While it's more or less under control now in the developed world, in the 80s an…" at bounding box center [464, 225] width 265 height 91
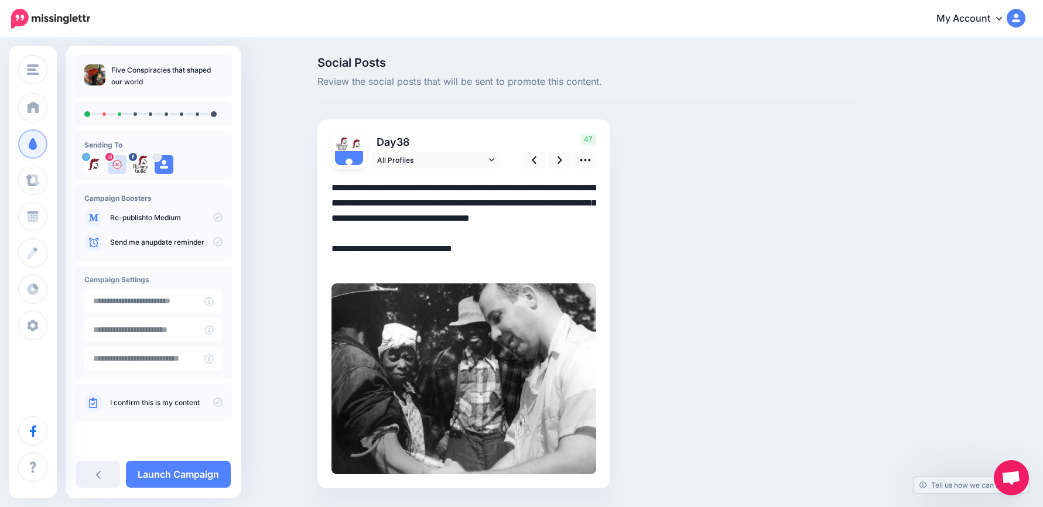
drag, startPoint x: 438, startPoint y: 230, endPoint x: 285, endPoint y: 161, distance: 167.6
click at [285, 161] on div "Social Posts Review the social posts that will be sent to promote this content.…" at bounding box center [521, 290] width 1043 height 502
paste textarea "**********"
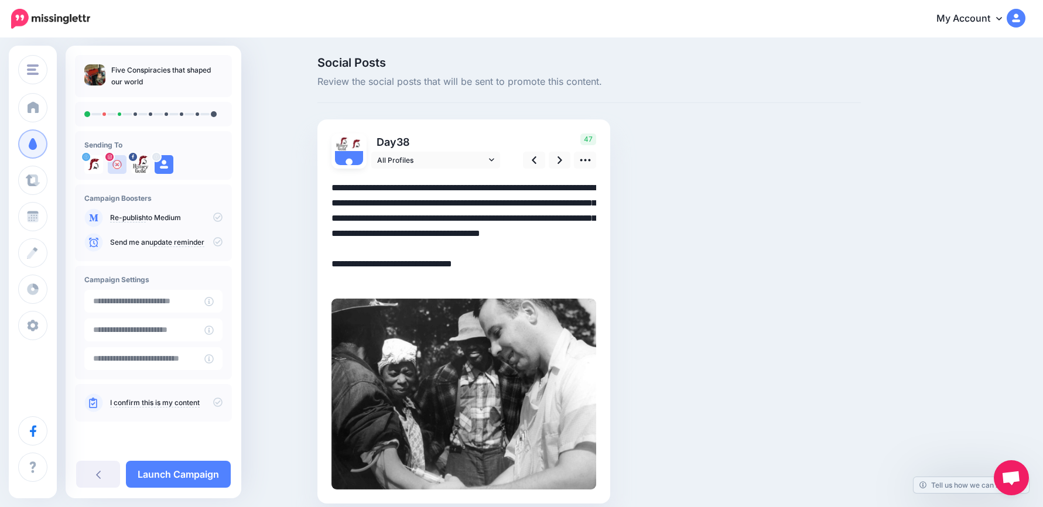
click at [340, 189] on textarea "**********" at bounding box center [464, 233] width 265 height 107
drag, startPoint x: 565, startPoint y: 249, endPoint x: 385, endPoint y: 249, distance: 179.8
click at [381, 248] on textarea "**********" at bounding box center [464, 233] width 265 height 107
drag, startPoint x: 521, startPoint y: 282, endPoint x: 303, endPoint y: 171, distance: 244.2
click at [303, 171] on div "Social Posts Review the social posts that will be sent to promote this content.…" at bounding box center [521, 297] width 1043 height 517
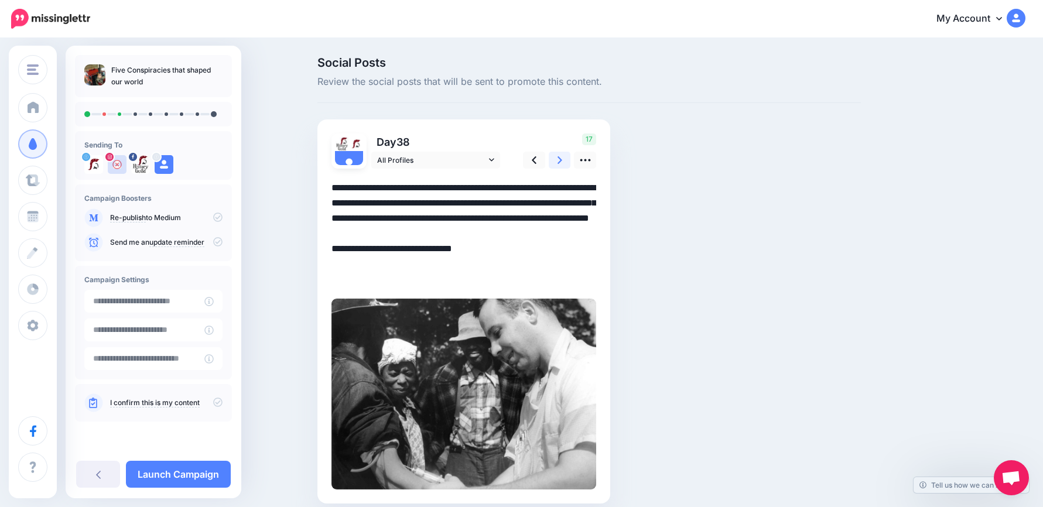
click at [561, 159] on link at bounding box center [560, 160] width 22 height 17
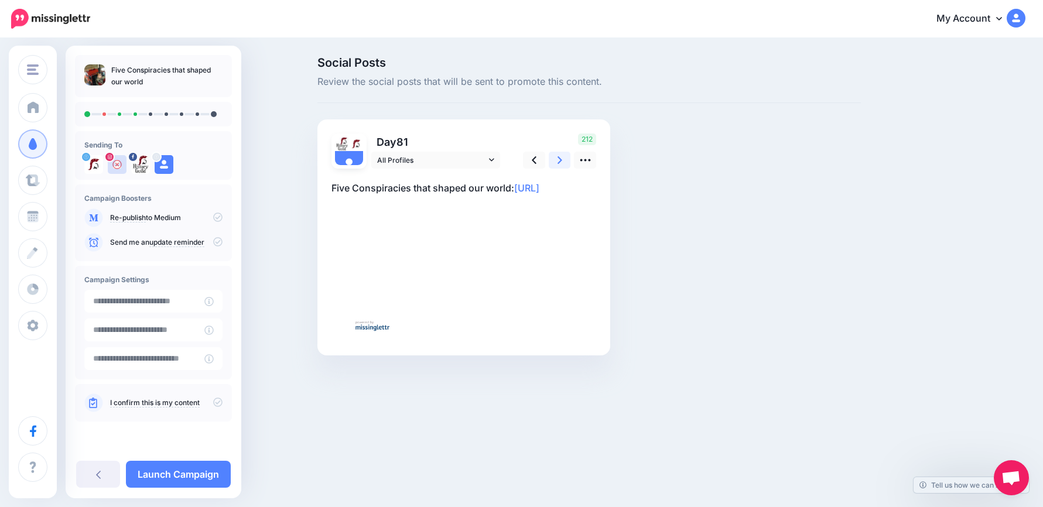
click at [561, 159] on link at bounding box center [560, 160] width 22 height 17
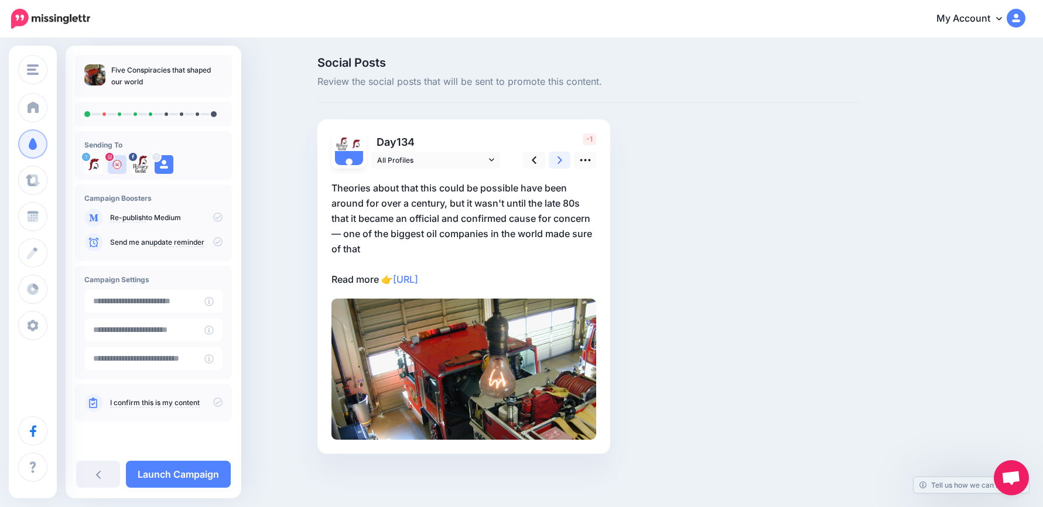
click at [561, 159] on link at bounding box center [560, 160] width 22 height 17
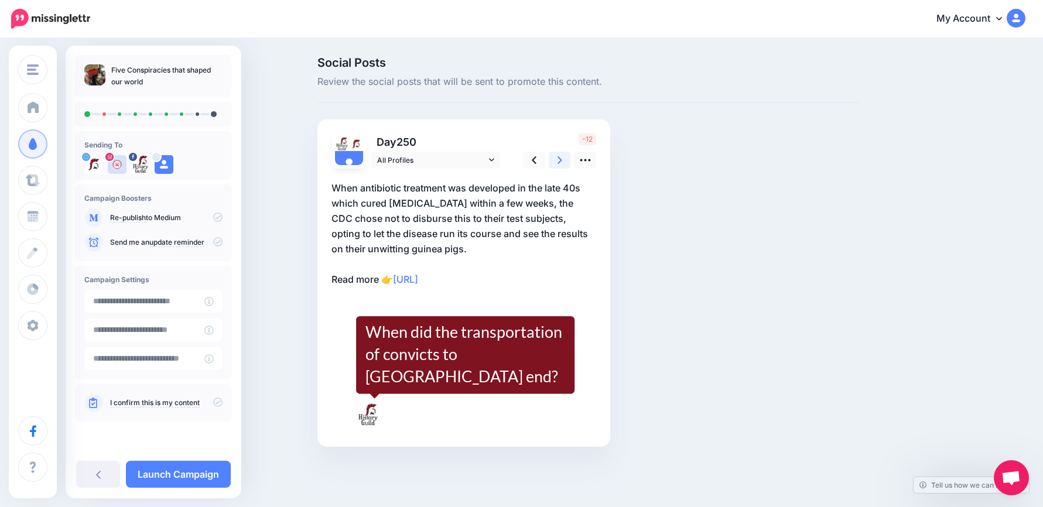
click at [561, 159] on link at bounding box center [560, 160] width 22 height 17
click at [561, 160] on link at bounding box center [560, 160] width 22 height 17
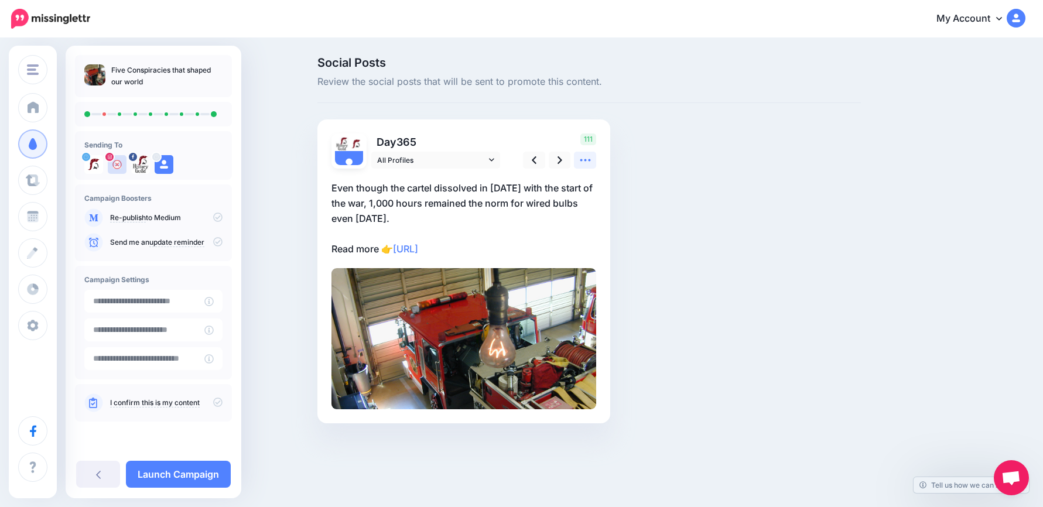
click at [592, 166] on icon at bounding box center [585, 160] width 12 height 12
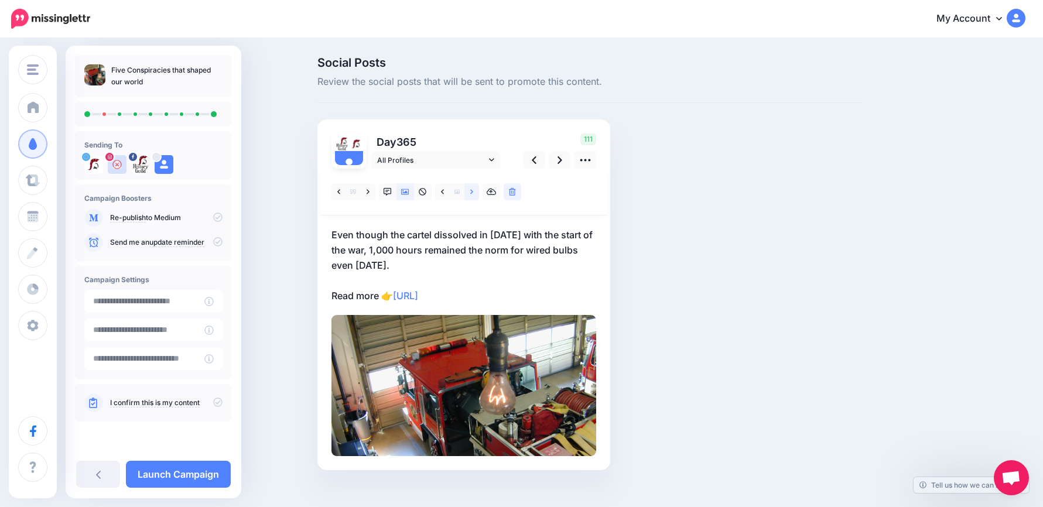
click at [473, 192] on icon at bounding box center [471, 192] width 3 height 8
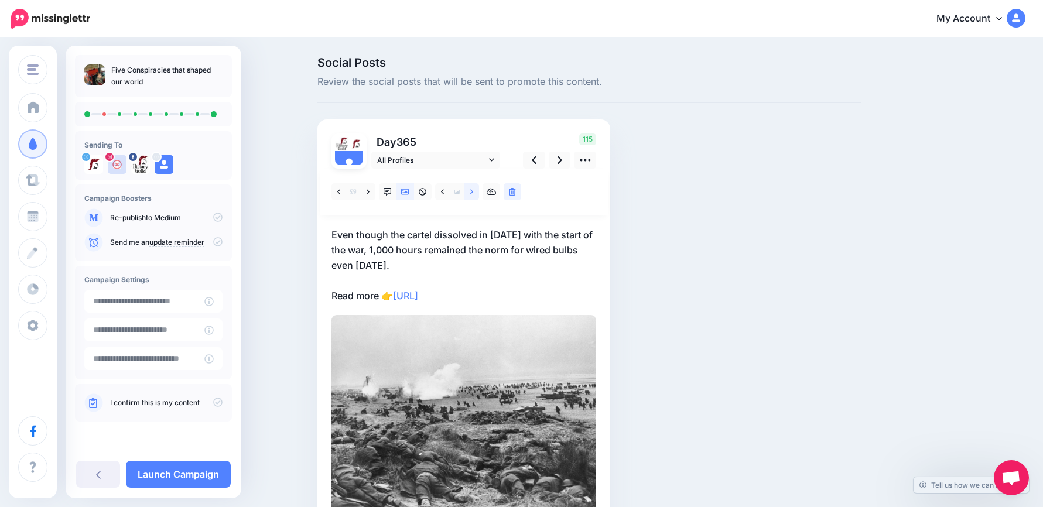
click at [473, 192] on icon at bounding box center [471, 192] width 3 height 8
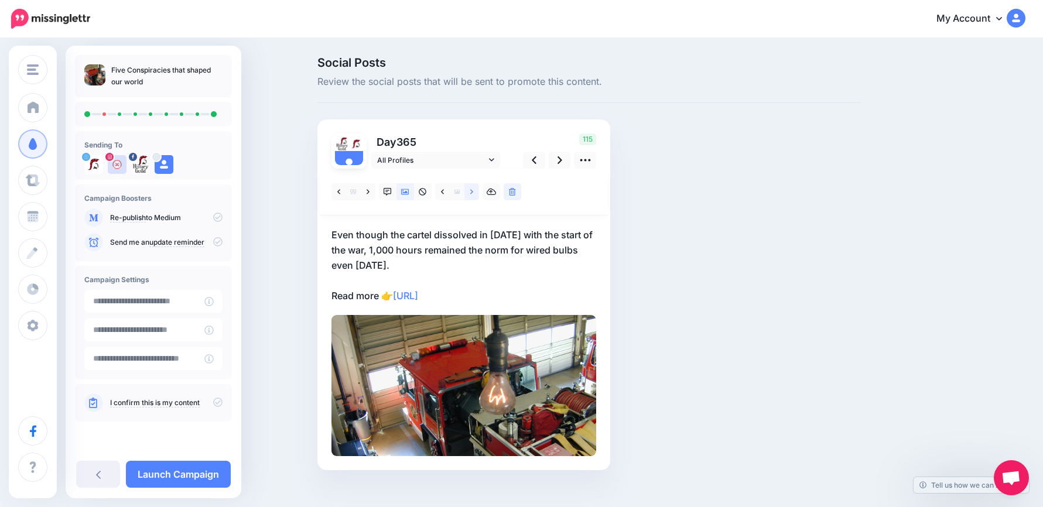
click at [473, 192] on icon at bounding box center [471, 192] width 3 height 8
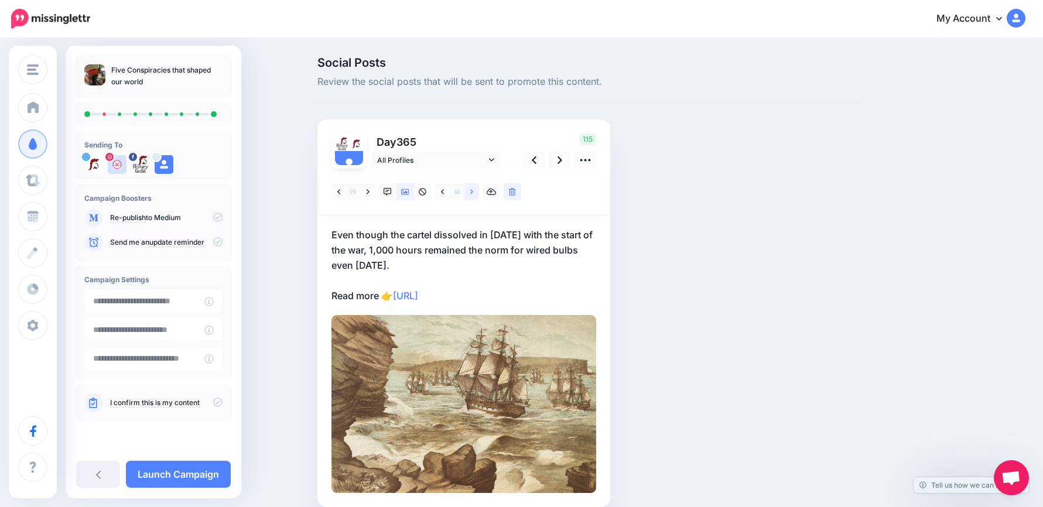
click at [473, 192] on icon at bounding box center [471, 192] width 3 height 8
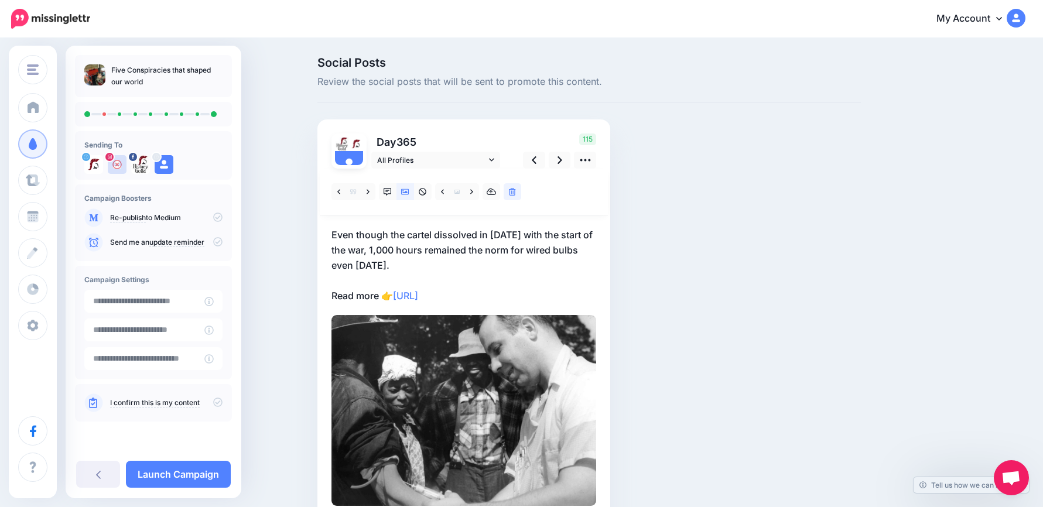
click at [509, 291] on p "Even though the cartel dissolved in 1939 with the start of the war, 1,000 hours…" at bounding box center [464, 265] width 265 height 76
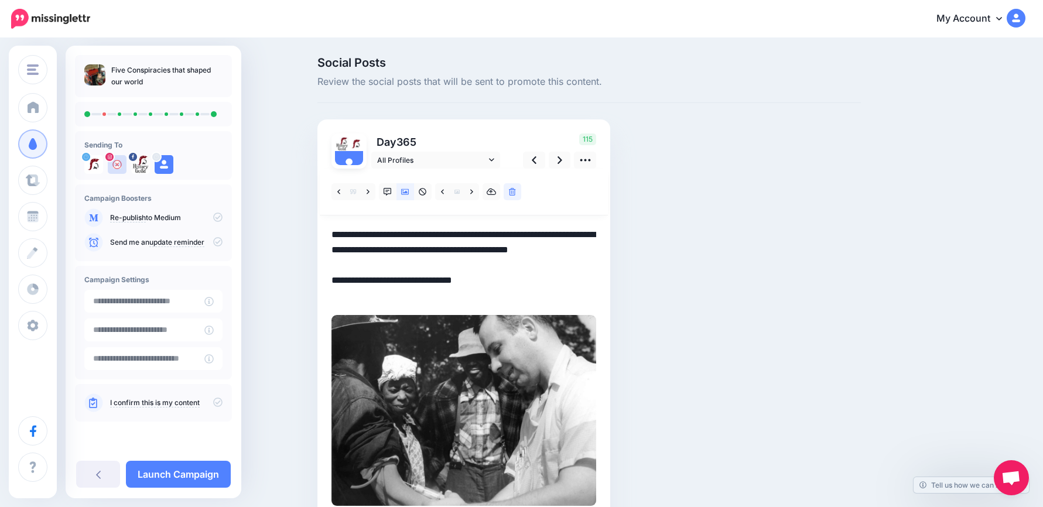
drag, startPoint x: 521, startPoint y: 295, endPoint x: 351, endPoint y: 227, distance: 183.0
click at [326, 216] on div "Day 365 All Profiles" at bounding box center [464, 320] width 293 height 401
paste textarea "**********"
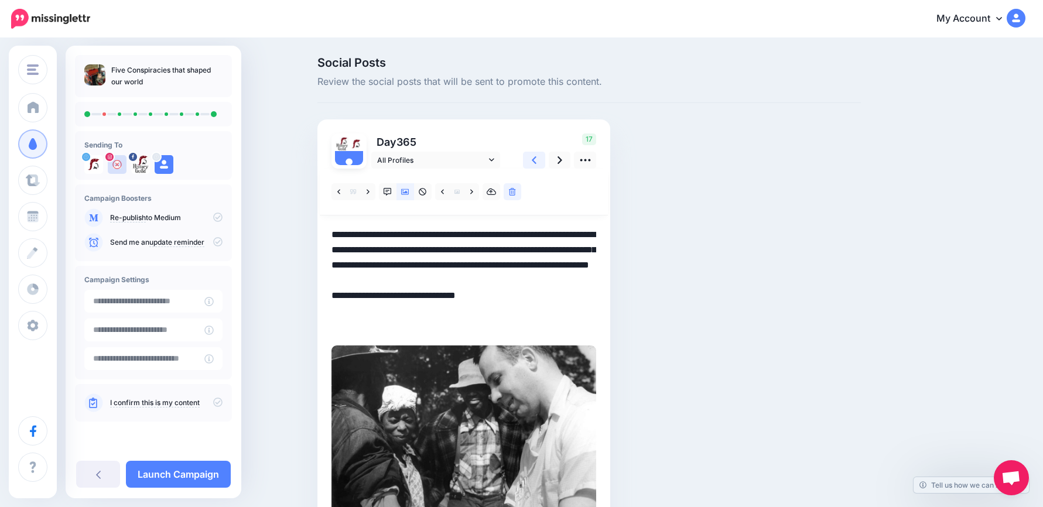
click at [537, 161] on icon at bounding box center [534, 160] width 5 height 12
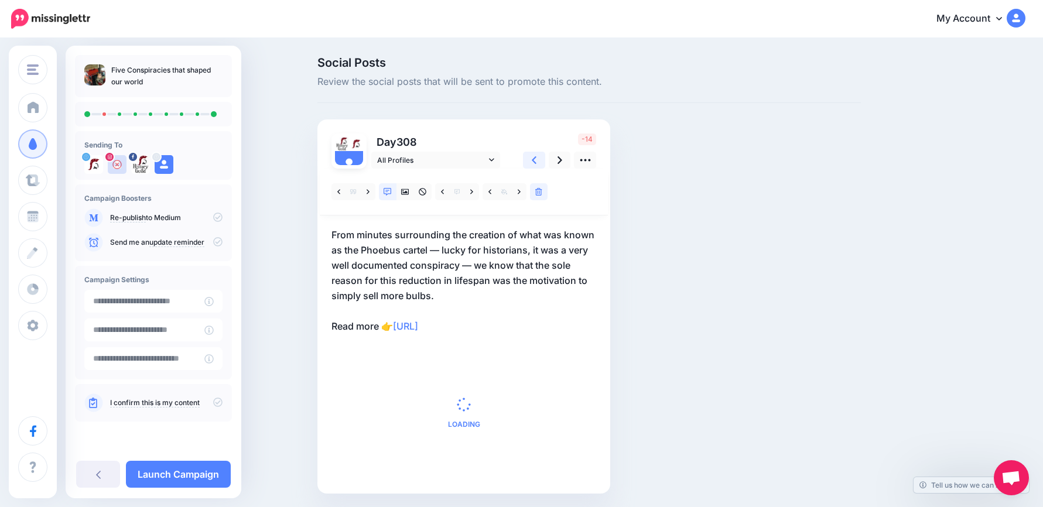
click at [537, 161] on icon at bounding box center [534, 160] width 5 height 12
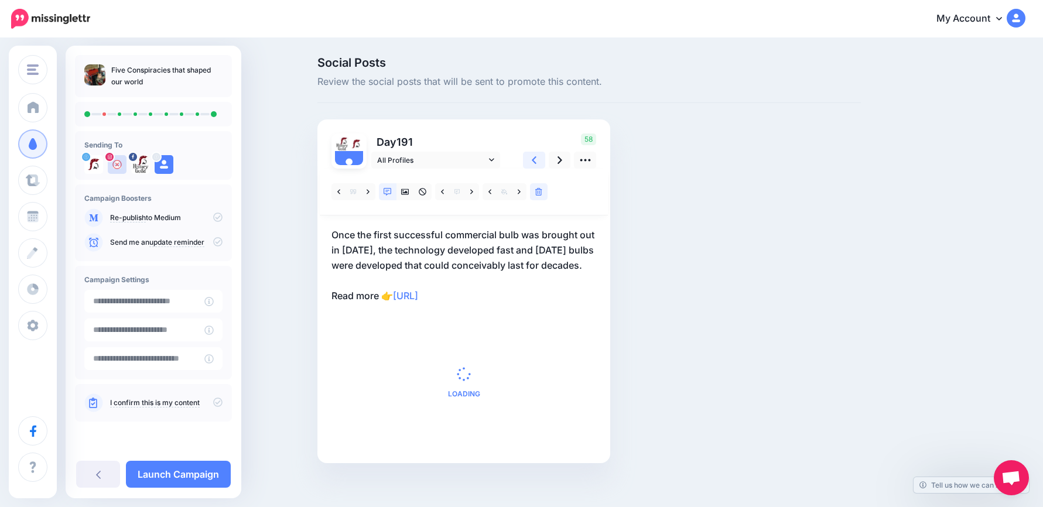
click at [537, 161] on icon at bounding box center [534, 160] width 5 height 12
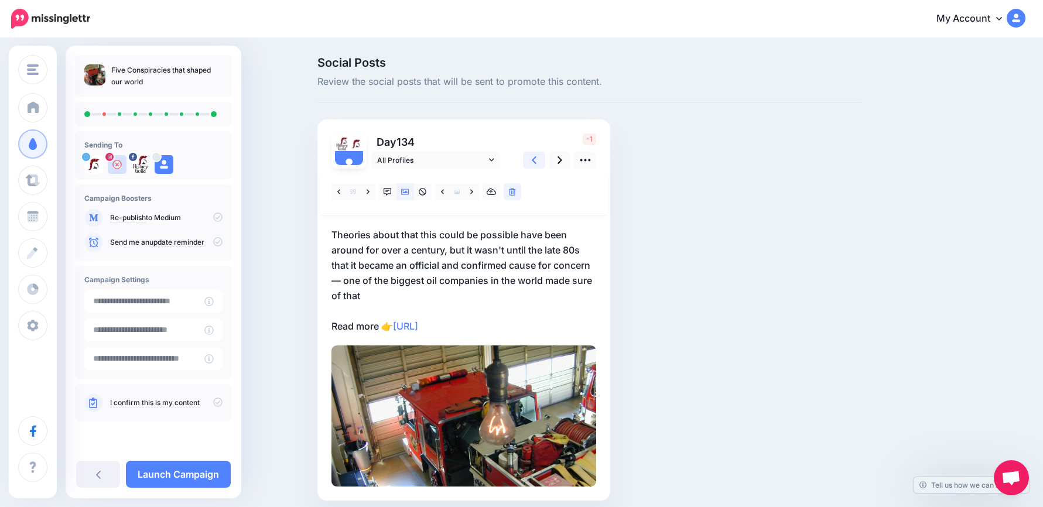
click at [537, 161] on icon at bounding box center [534, 160] width 5 height 12
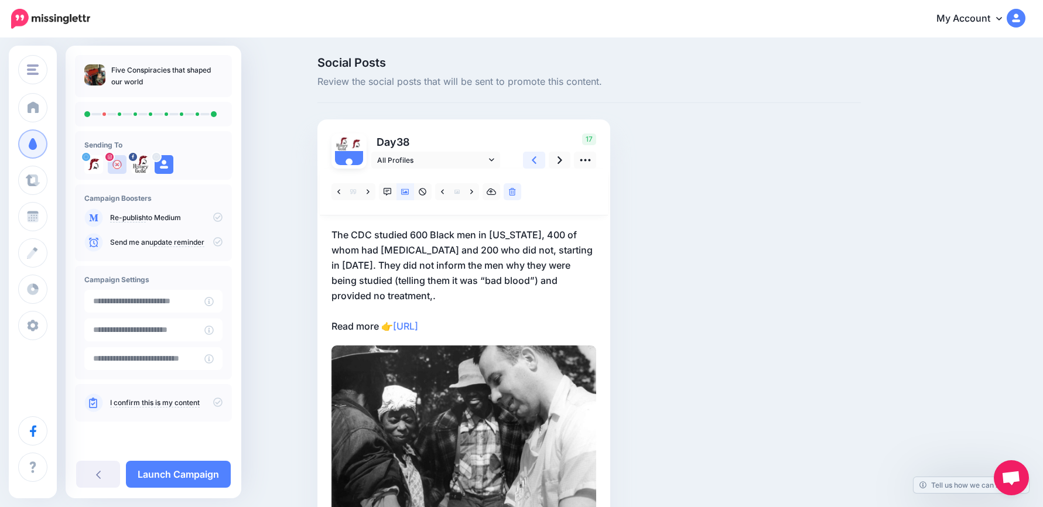
click at [537, 161] on icon at bounding box center [534, 160] width 5 height 12
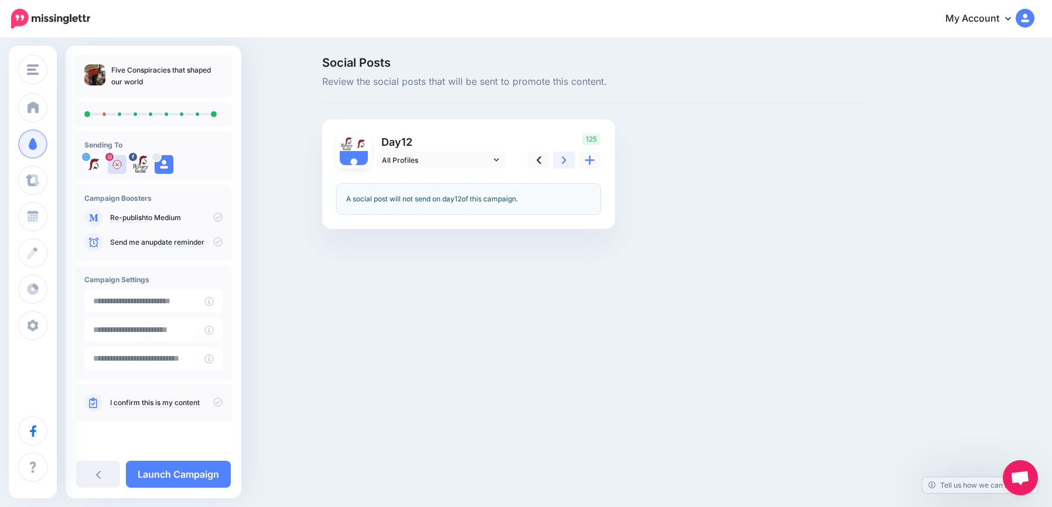
click at [559, 161] on link at bounding box center [564, 160] width 22 height 17
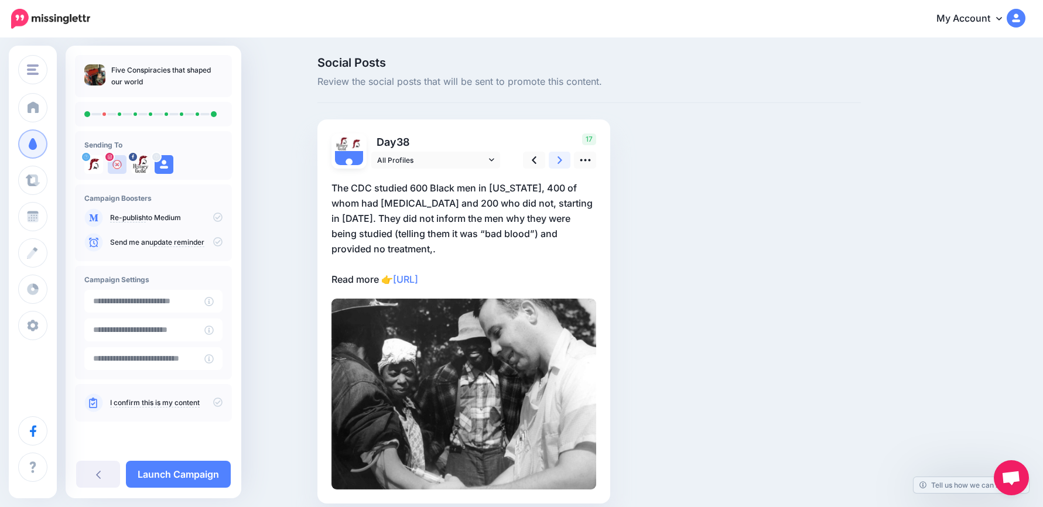
click at [559, 161] on link at bounding box center [560, 160] width 22 height 17
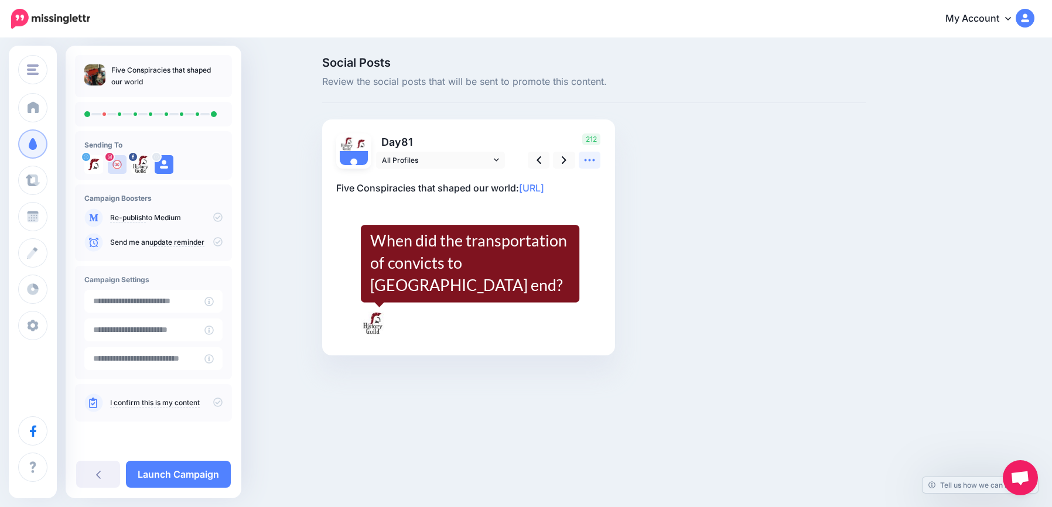
click at [590, 163] on icon at bounding box center [589, 160] width 12 height 12
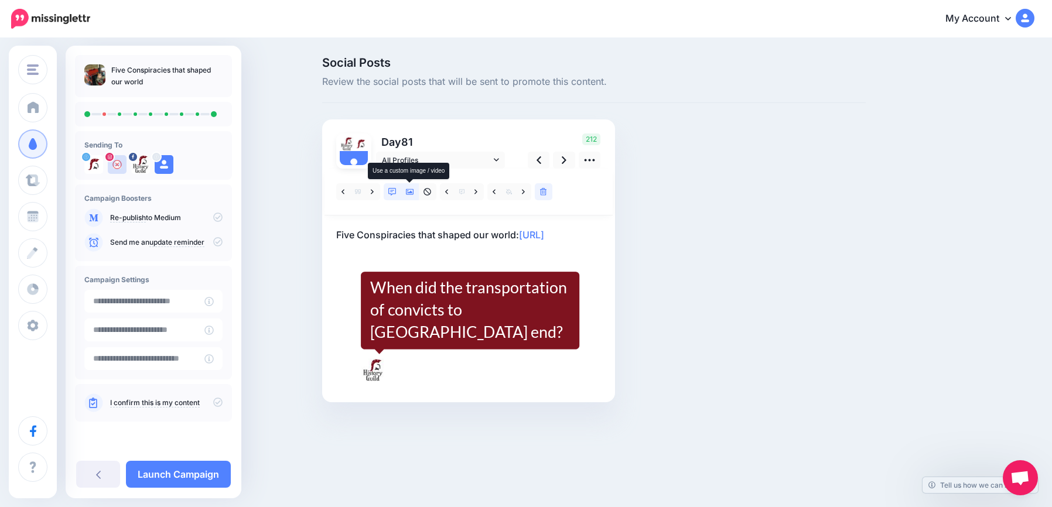
click at [407, 190] on icon at bounding box center [410, 192] width 8 height 8
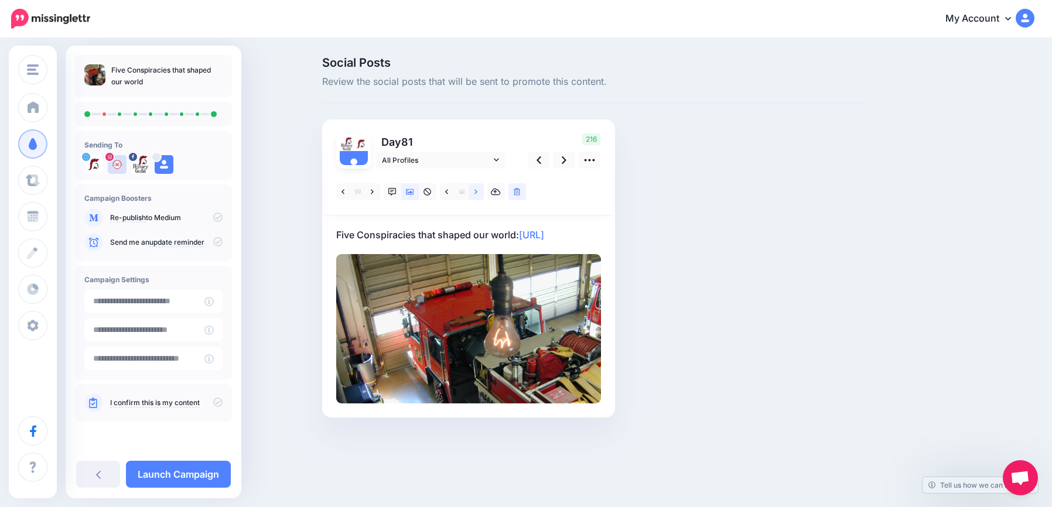
click at [474, 193] on link at bounding box center [476, 191] width 15 height 17
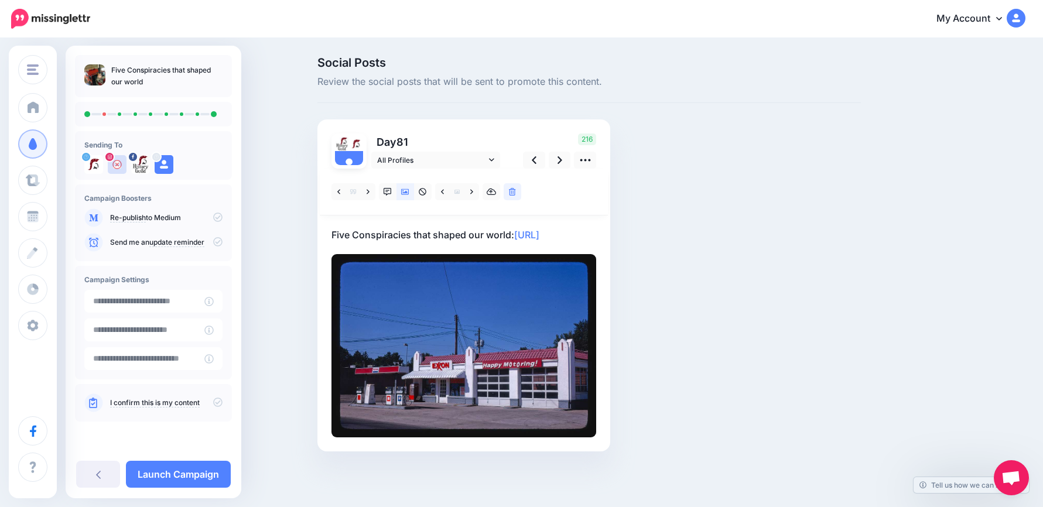
click at [336, 234] on div "Day 81 All Profiles" at bounding box center [464, 286] width 293 height 332
click at [337, 234] on p "Five Conspiracies that shaped our world: https://lttr.ai/Af7ie" at bounding box center [464, 234] width 265 height 15
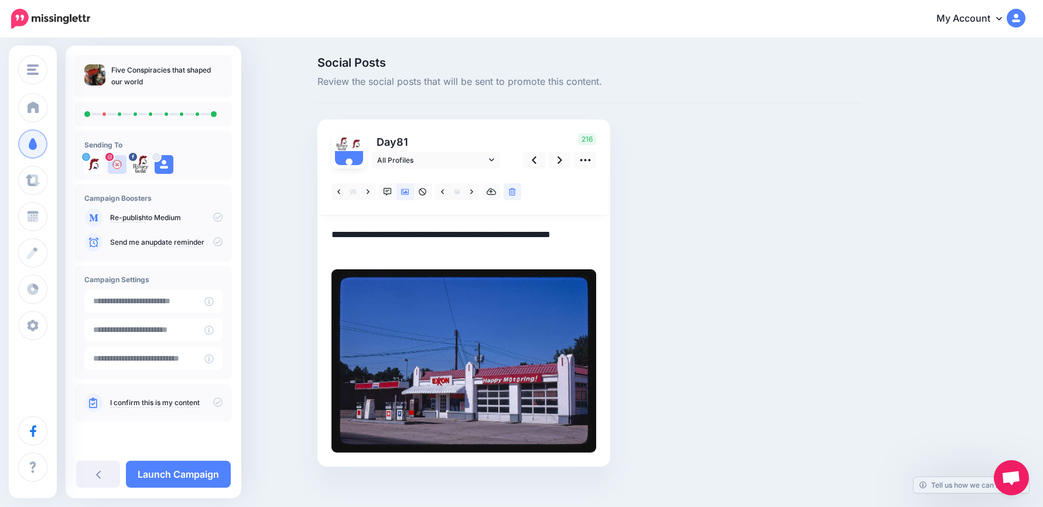
click at [339, 234] on textarea "**********" at bounding box center [464, 242] width 265 height 30
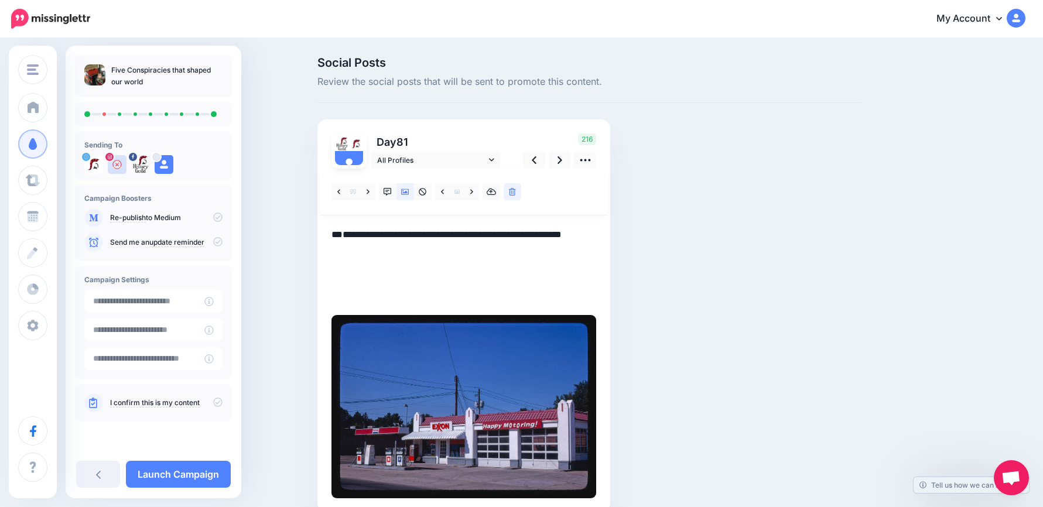
click at [375, 229] on textarea "**********" at bounding box center [464, 265] width 265 height 76
paste textarea "**********"
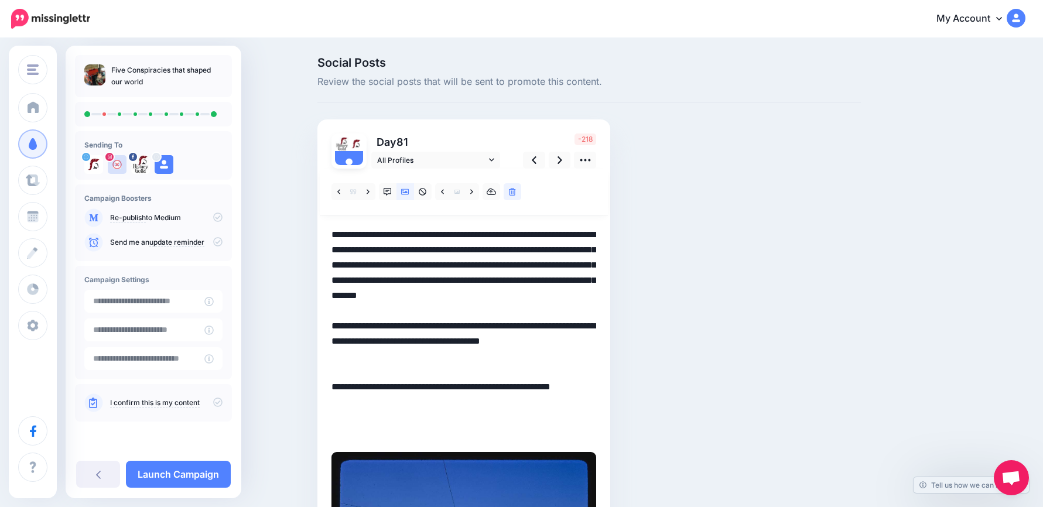
drag, startPoint x: 363, startPoint y: 235, endPoint x: 480, endPoint y: 239, distance: 117.2
click at [480, 239] on textarea "**********" at bounding box center [464, 333] width 265 height 213
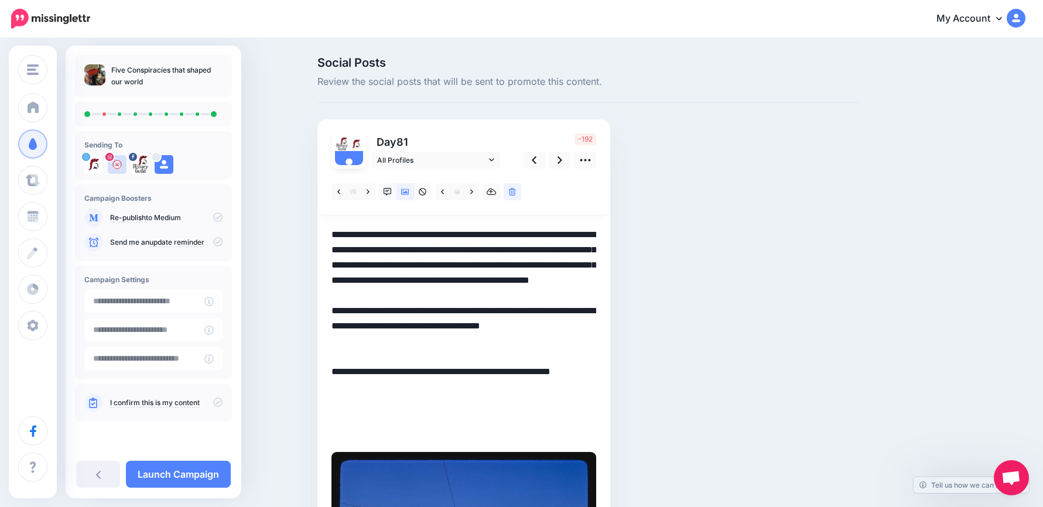
drag, startPoint x: 477, startPoint y: 277, endPoint x: 548, endPoint y: 333, distance: 90.9
click at [548, 333] on textarea "**********" at bounding box center [464, 333] width 265 height 213
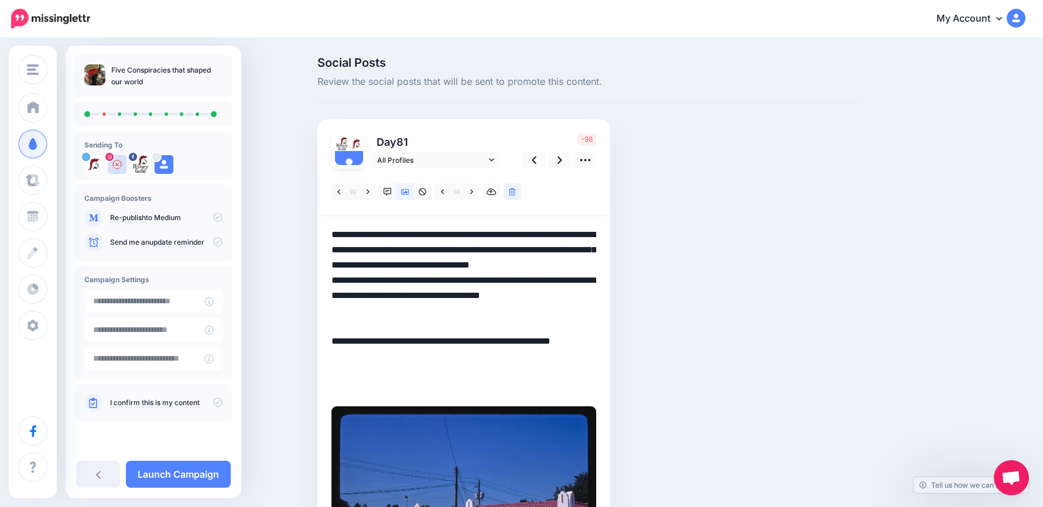
click at [337, 295] on textarea "**********" at bounding box center [464, 311] width 265 height 168
drag, startPoint x: 541, startPoint y: 250, endPoint x: 556, endPoint y: 278, distance: 31.5
click at [556, 278] on textarea "**********" at bounding box center [464, 311] width 265 height 168
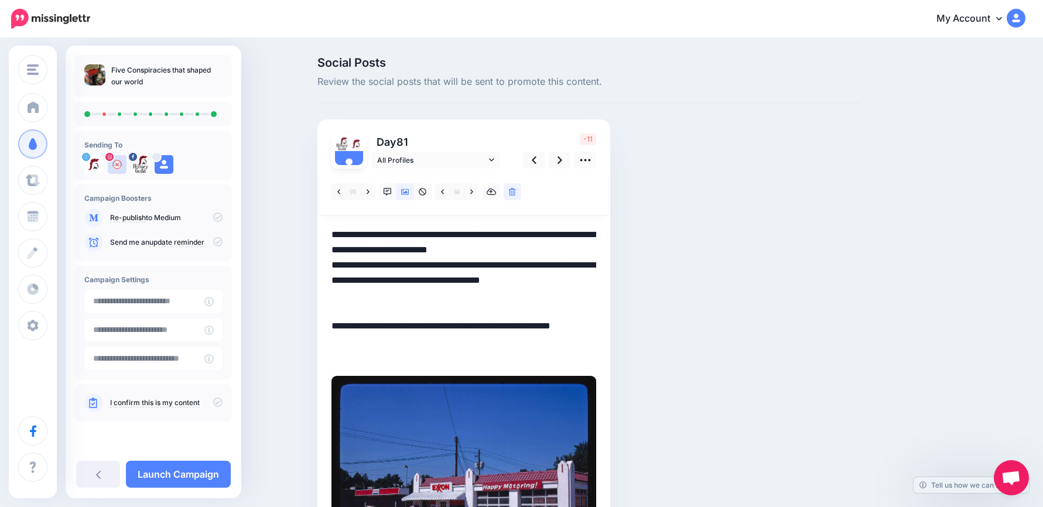
click at [334, 267] on div "Day 81 All Profiles" at bounding box center [464, 347] width 293 height 454
click at [337, 267] on textarea "**********" at bounding box center [464, 295] width 265 height 137
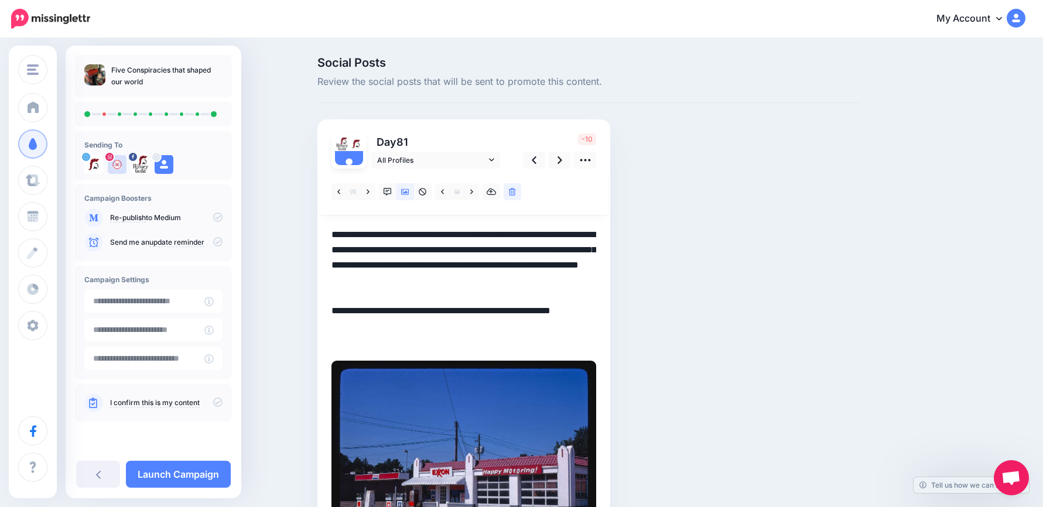
drag, startPoint x: 336, startPoint y: 262, endPoint x: 467, endPoint y: 268, distance: 131.3
click at [467, 268] on textarea "**********" at bounding box center [464, 288] width 265 height 122
drag, startPoint x: 332, startPoint y: 233, endPoint x: 482, endPoint y: 258, distance: 152.1
click at [482, 258] on div "Day 81 All Profiles" at bounding box center [464, 339] width 293 height 439
drag, startPoint x: 336, startPoint y: 236, endPoint x: 572, endPoint y: 342, distance: 259.1
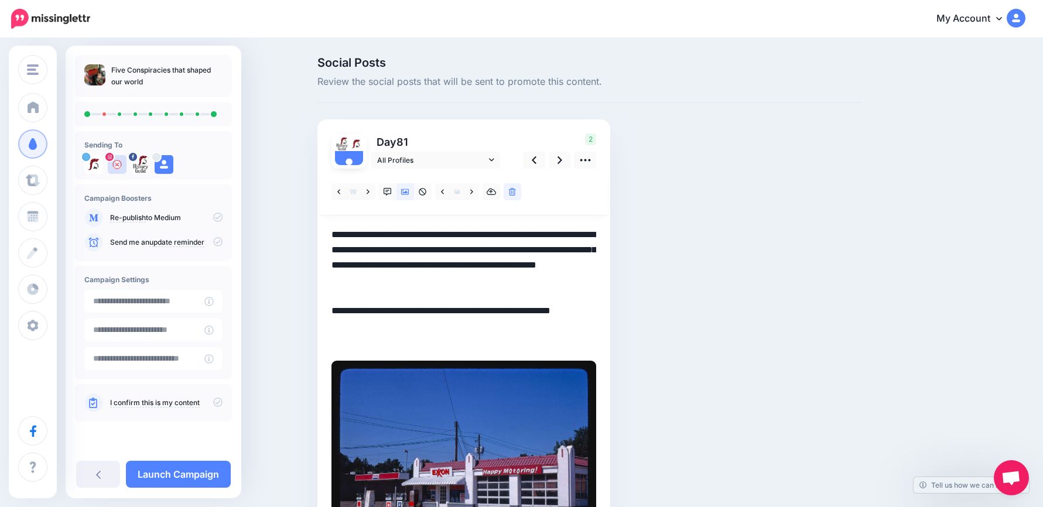
click at [572, 342] on textarea "**********" at bounding box center [464, 288] width 265 height 122
click at [577, 213] on div at bounding box center [464, 192] width 288 height 47
click at [568, 160] on link at bounding box center [560, 160] width 22 height 17
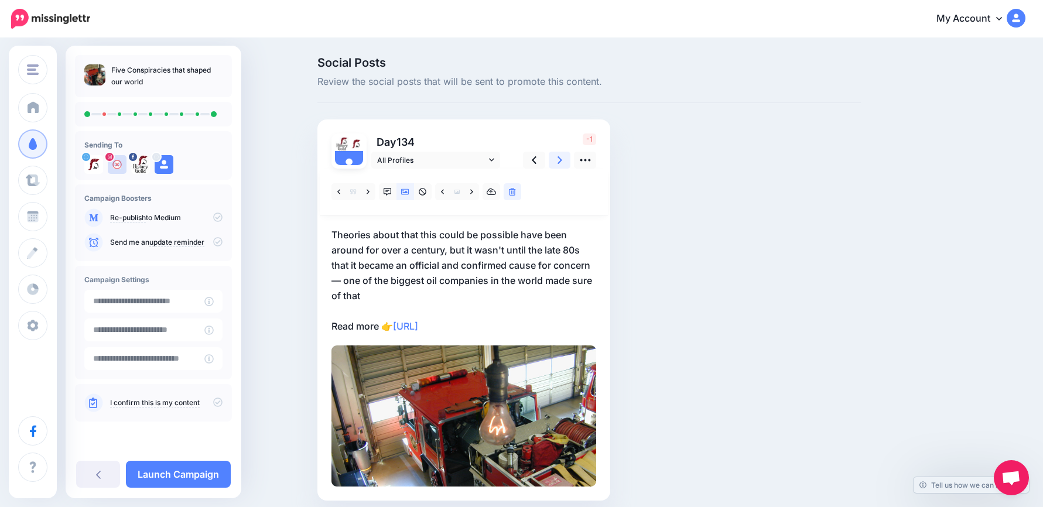
click at [568, 160] on link at bounding box center [560, 160] width 22 height 17
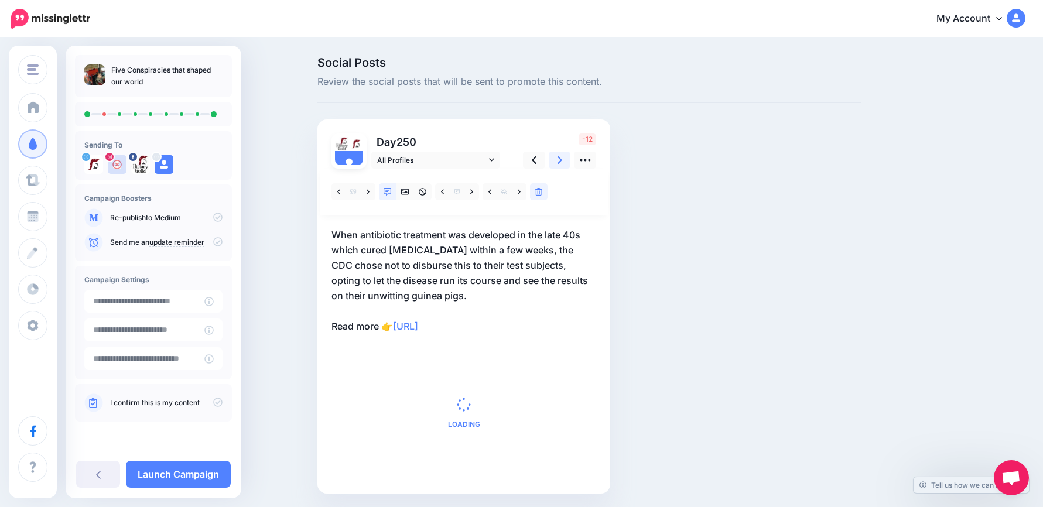
click at [568, 160] on link at bounding box center [560, 160] width 22 height 17
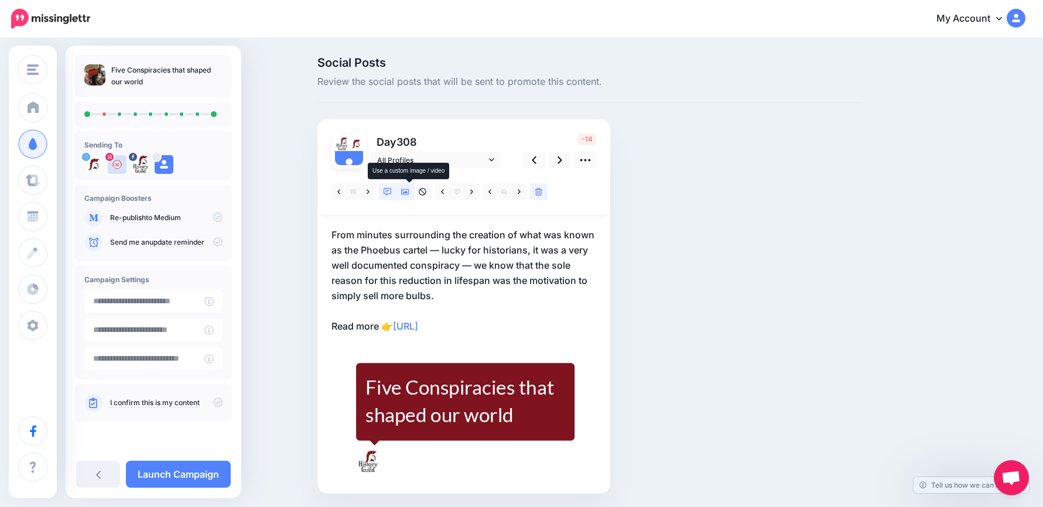
click at [409, 190] on icon at bounding box center [405, 192] width 8 height 8
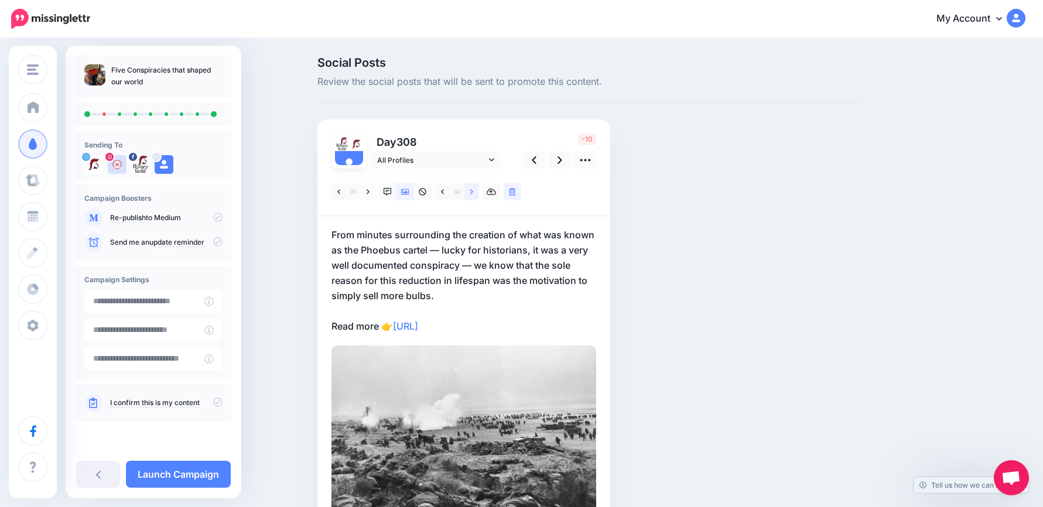
click at [478, 190] on link at bounding box center [472, 191] width 15 height 17
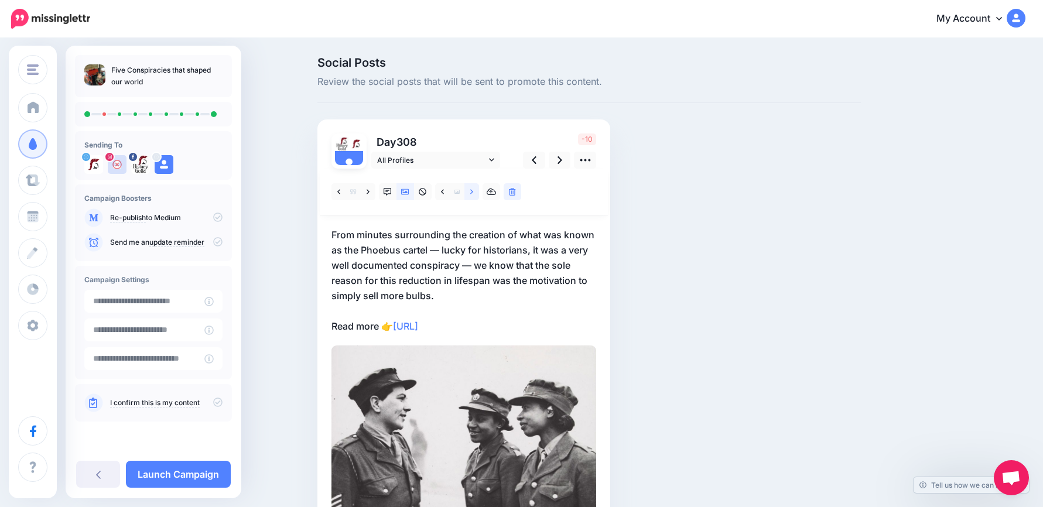
click at [478, 190] on link at bounding box center [472, 191] width 15 height 17
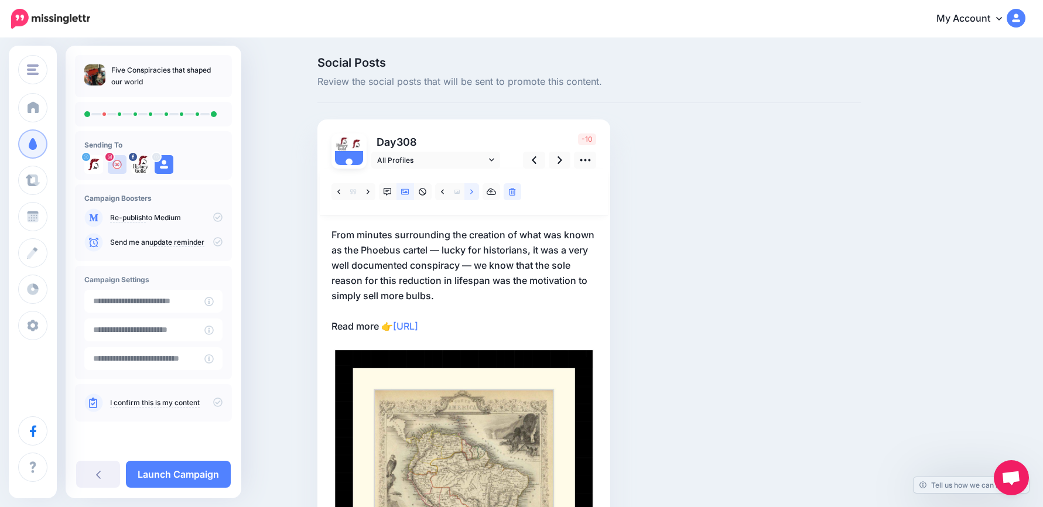
click at [478, 190] on link at bounding box center [472, 191] width 15 height 17
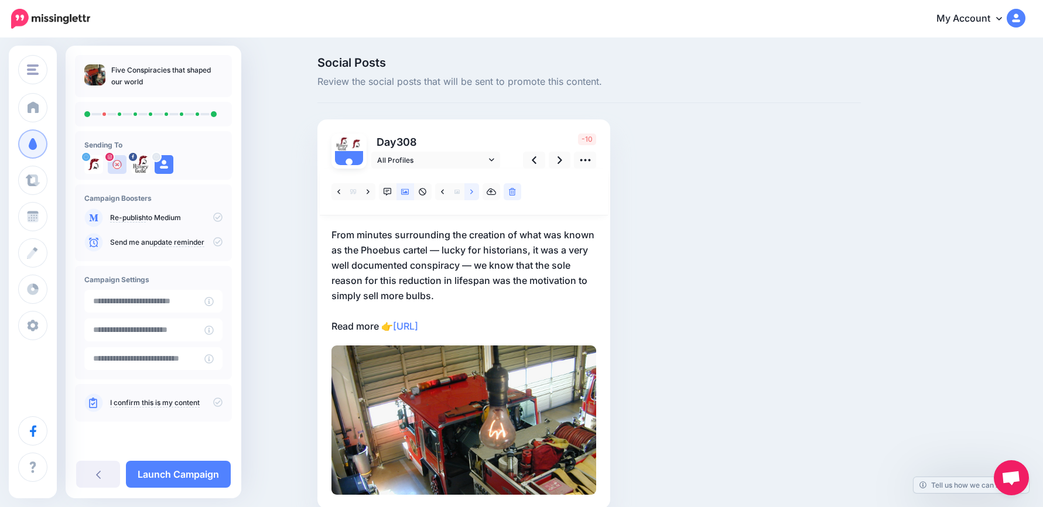
click at [478, 190] on link at bounding box center [472, 191] width 15 height 17
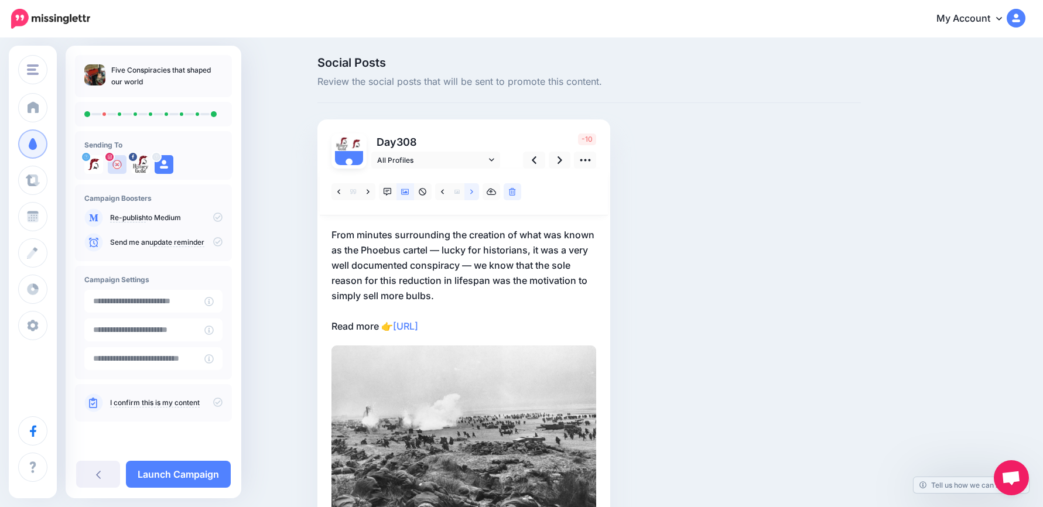
click at [478, 190] on link at bounding box center [472, 191] width 15 height 17
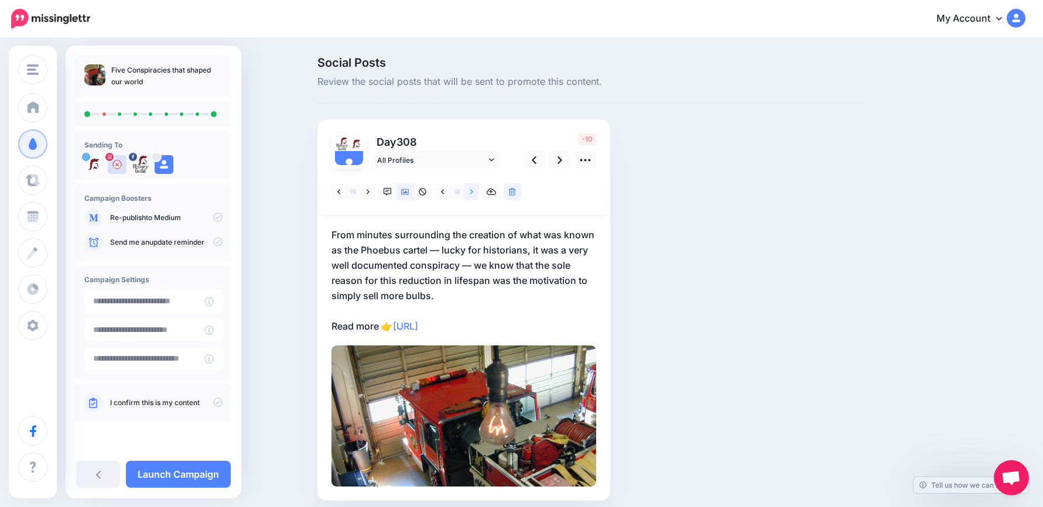
click at [478, 190] on link at bounding box center [472, 191] width 15 height 17
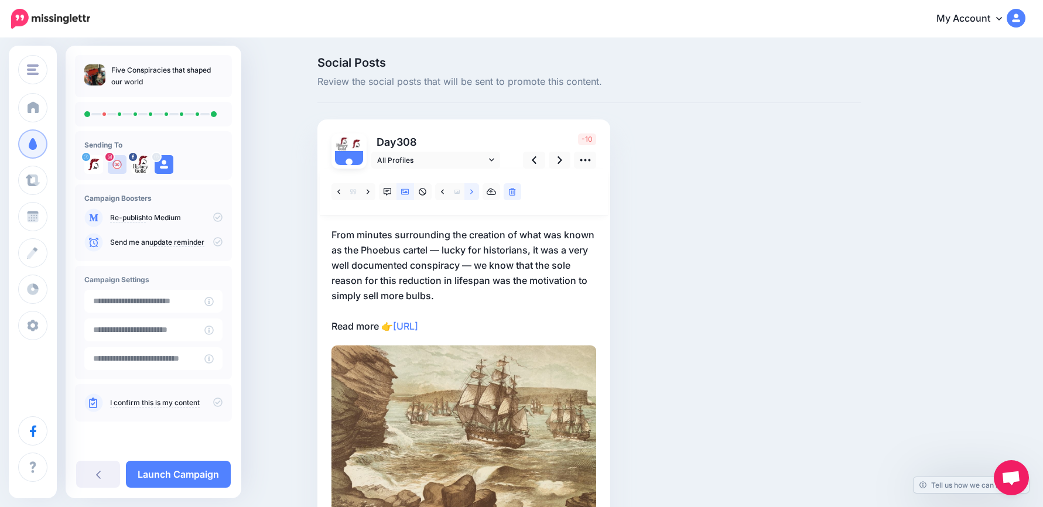
click at [478, 190] on link at bounding box center [472, 191] width 15 height 17
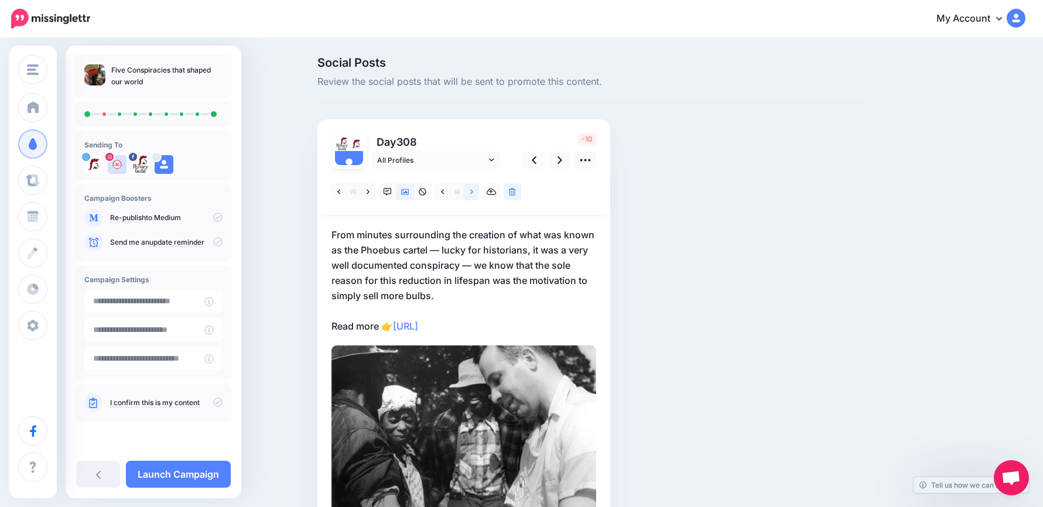
click at [478, 190] on link at bounding box center [472, 191] width 15 height 17
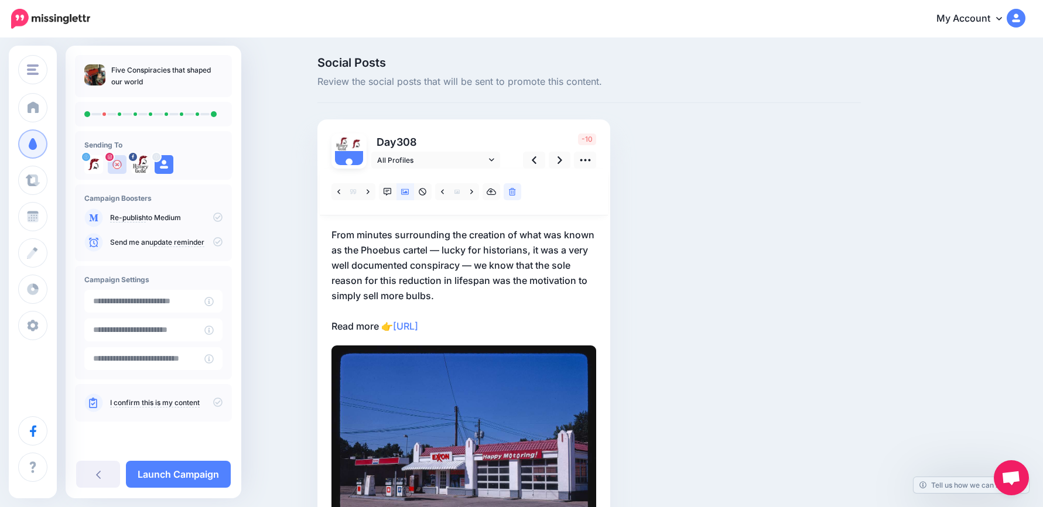
click at [482, 296] on p "From minutes surrounding the creation of what was known as the Phoebus cartel —…" at bounding box center [464, 280] width 265 height 107
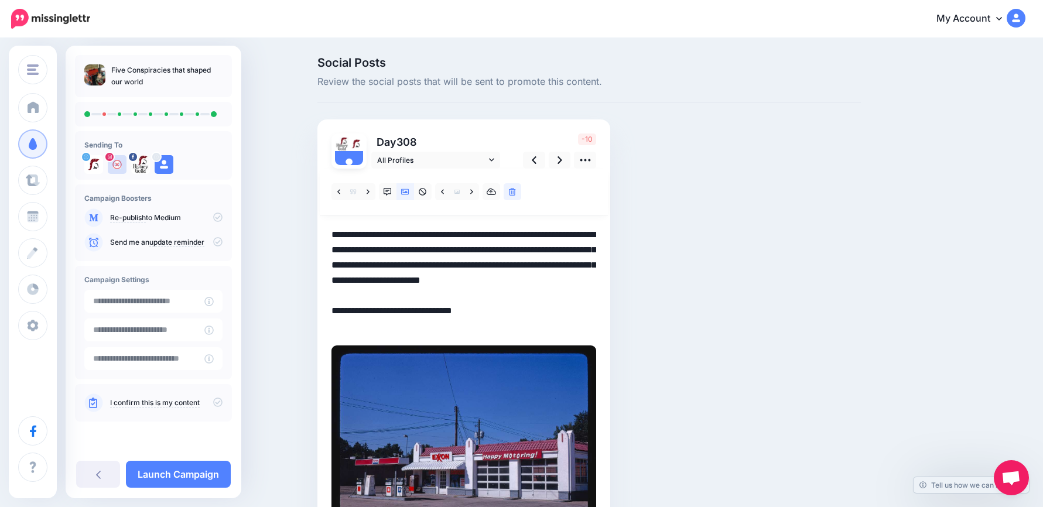
drag, startPoint x: 412, startPoint y: 270, endPoint x: 295, endPoint y: 228, distance: 125.1
click at [295, 228] on div "Social Posts Review the social posts that will be sent to promote this content.…" at bounding box center [521, 317] width 1043 height 557
paste textarea "**********"
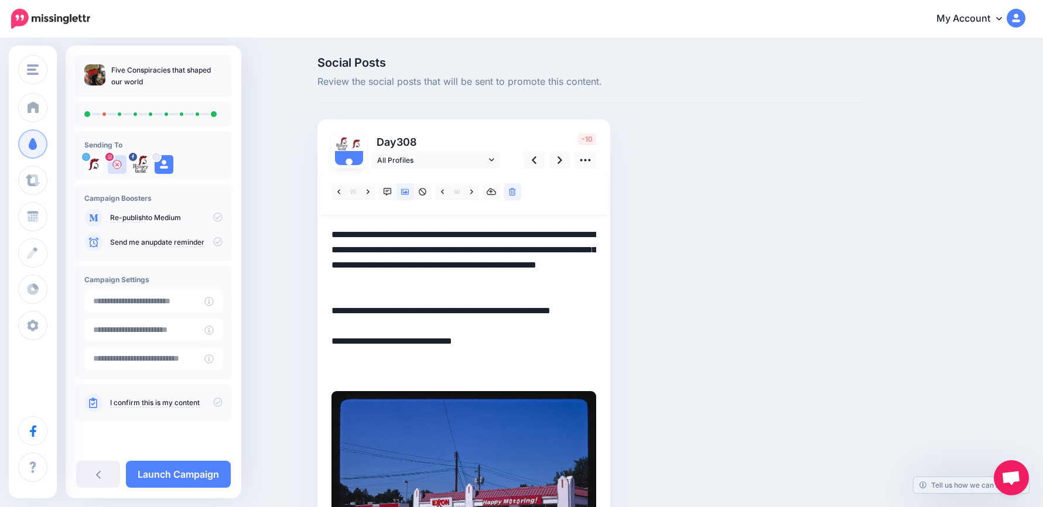
drag, startPoint x: 506, startPoint y: 368, endPoint x: 349, endPoint y: 351, distance: 158.5
click at [349, 351] on textarea "**********" at bounding box center [464, 303] width 265 height 152
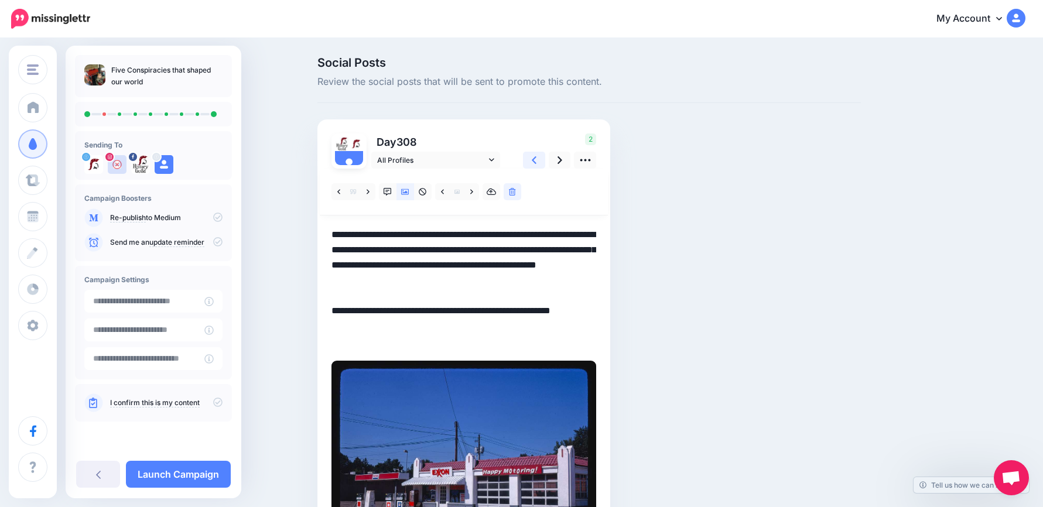
type textarea "**********"
click at [545, 161] on link at bounding box center [534, 160] width 22 height 17
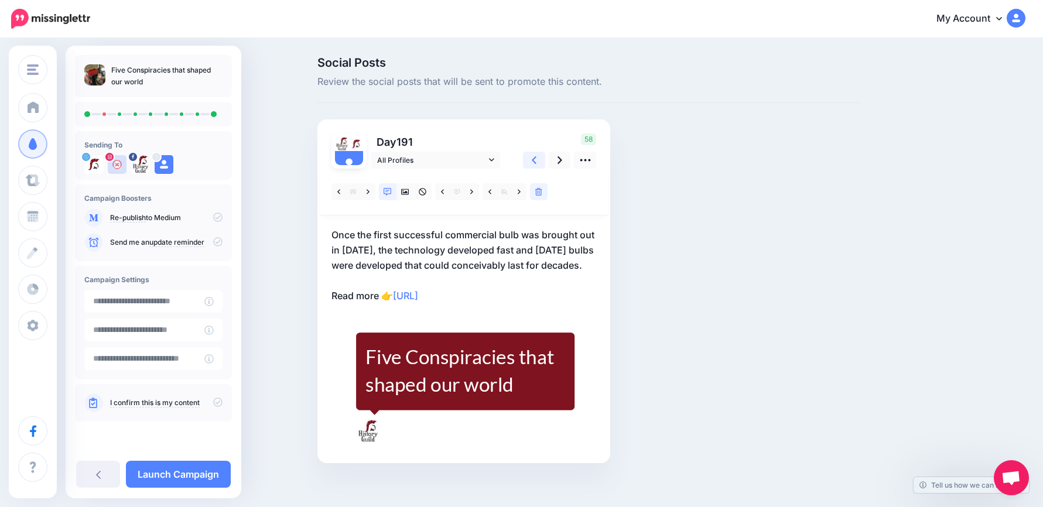
click at [545, 161] on link at bounding box center [534, 160] width 22 height 17
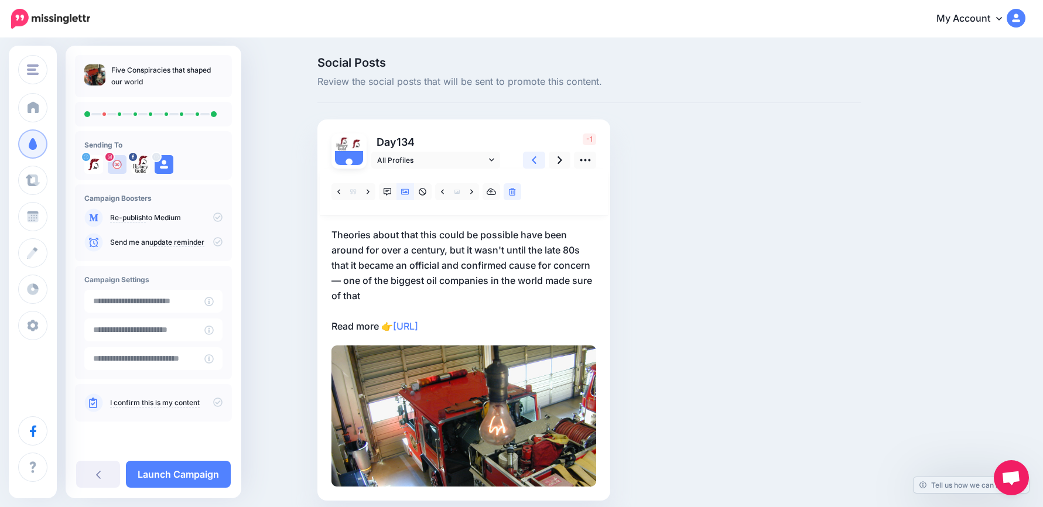
click at [545, 161] on link at bounding box center [534, 160] width 22 height 17
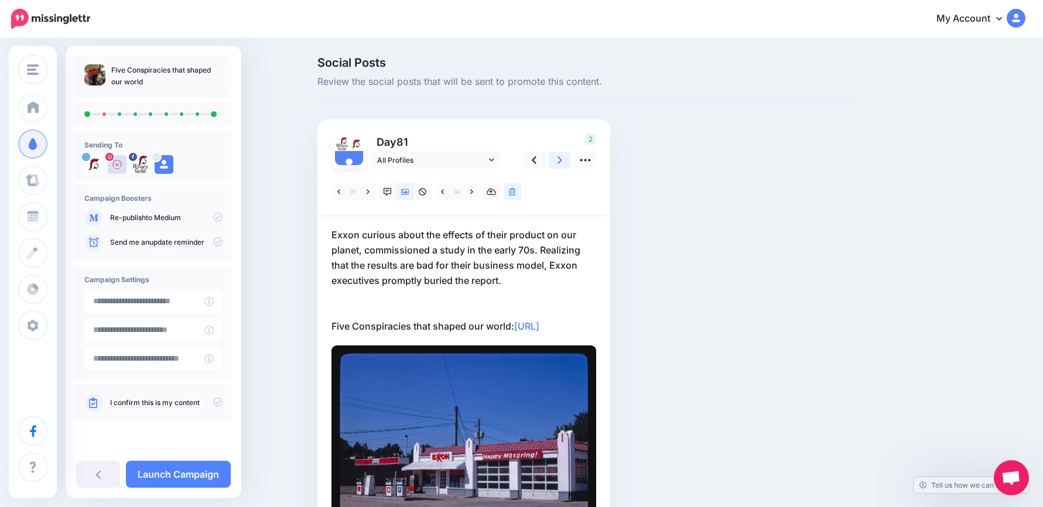
click at [562, 163] on icon at bounding box center [560, 160] width 5 height 8
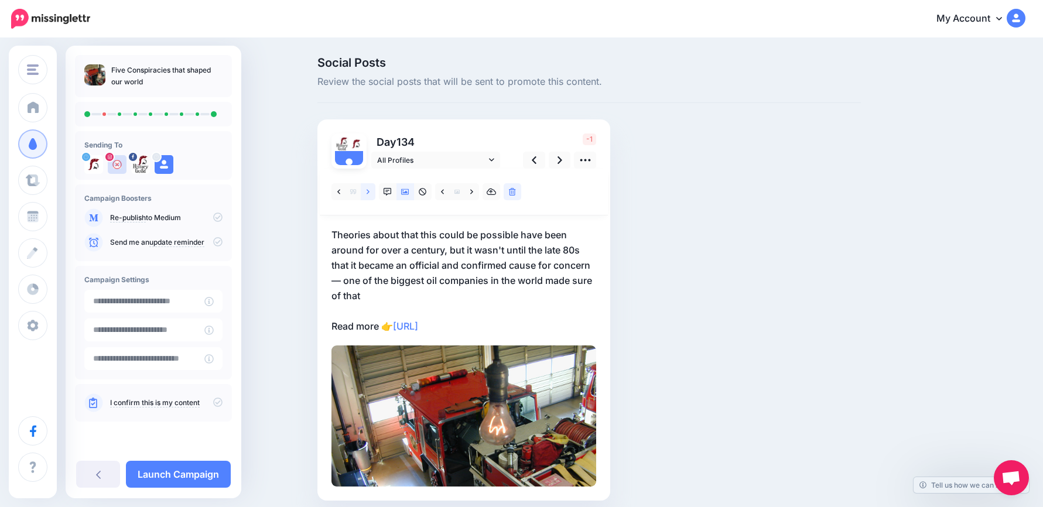
click at [370, 192] on icon at bounding box center [368, 192] width 3 height 8
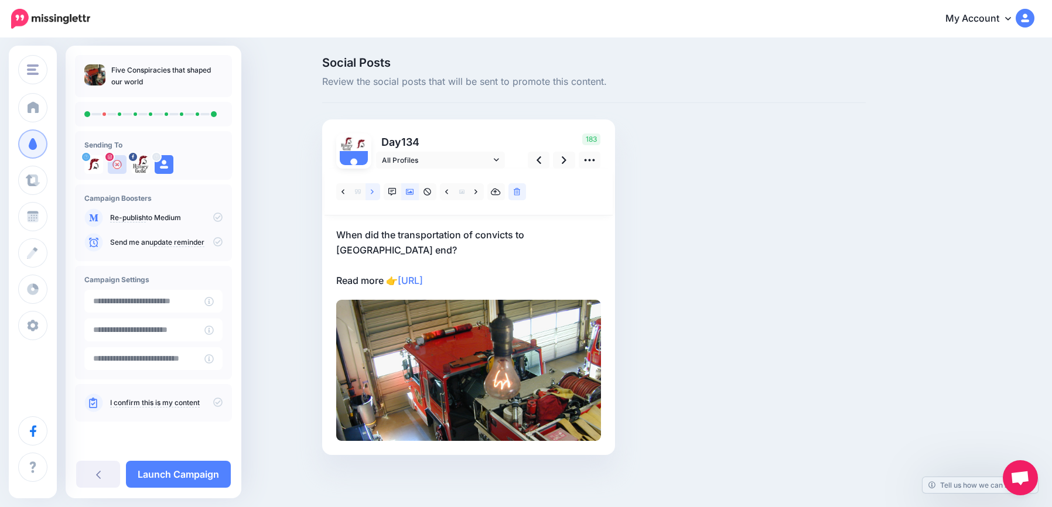
click at [373, 193] on icon at bounding box center [372, 191] width 3 height 5
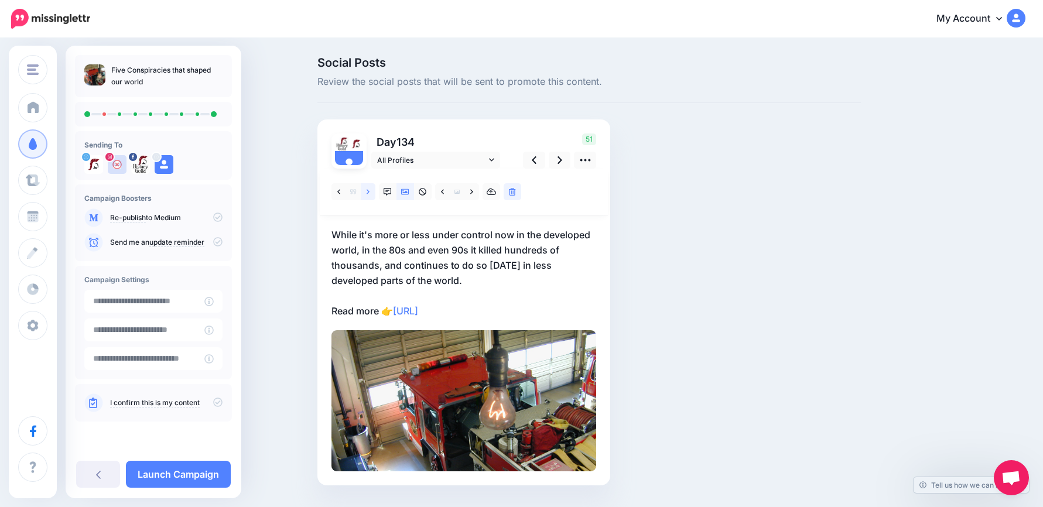
click at [370, 193] on icon at bounding box center [368, 191] width 3 height 5
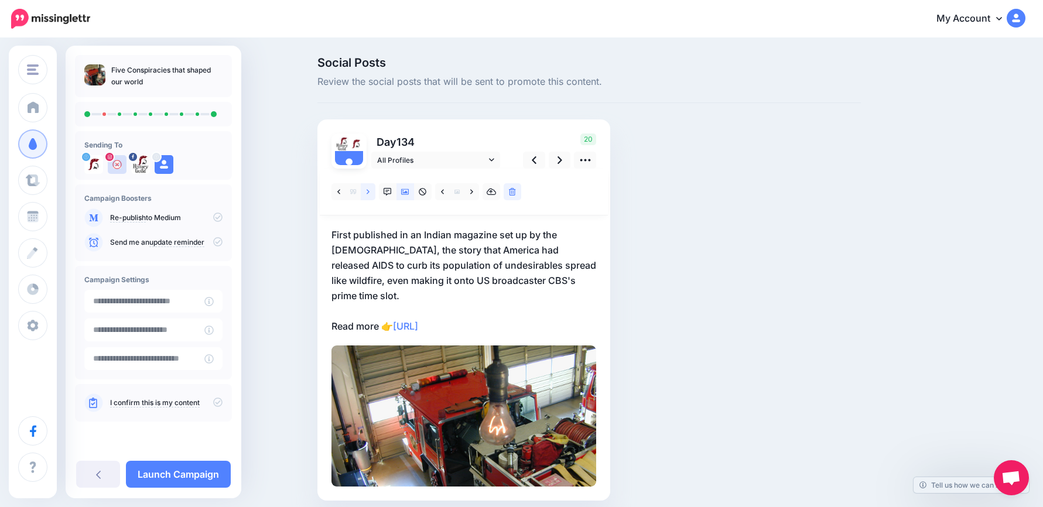
click at [370, 193] on icon at bounding box center [368, 191] width 3 height 5
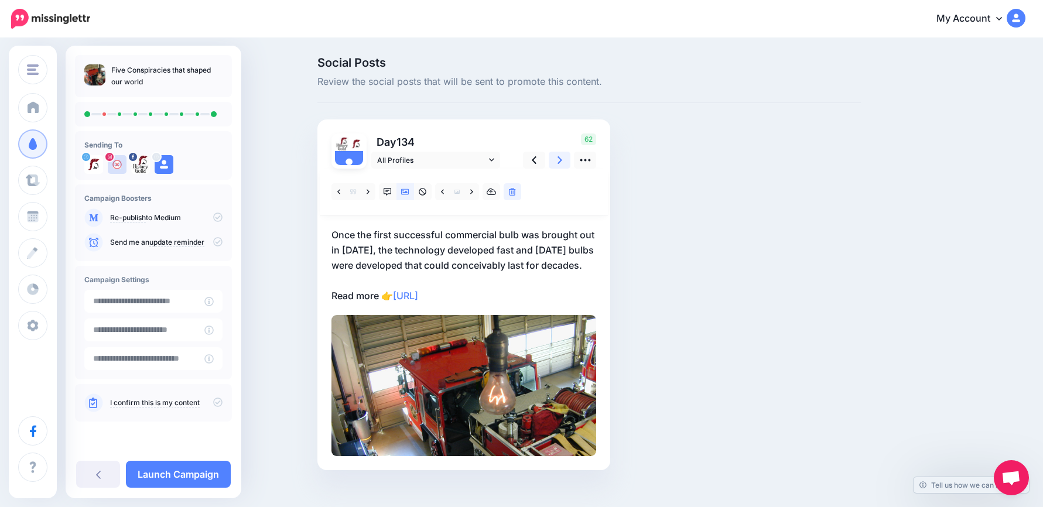
click at [558, 163] on link at bounding box center [560, 160] width 22 height 17
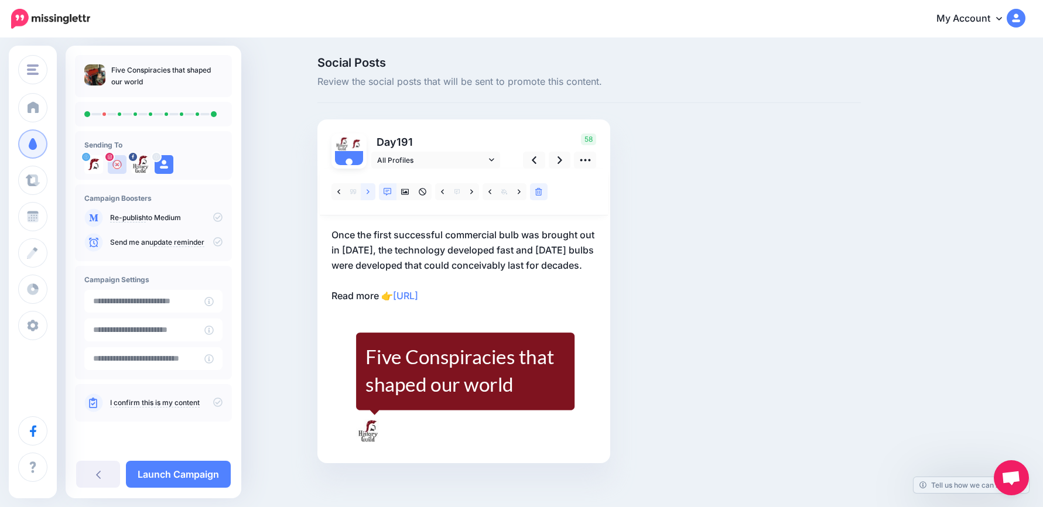
click at [370, 192] on icon at bounding box center [368, 192] width 3 height 8
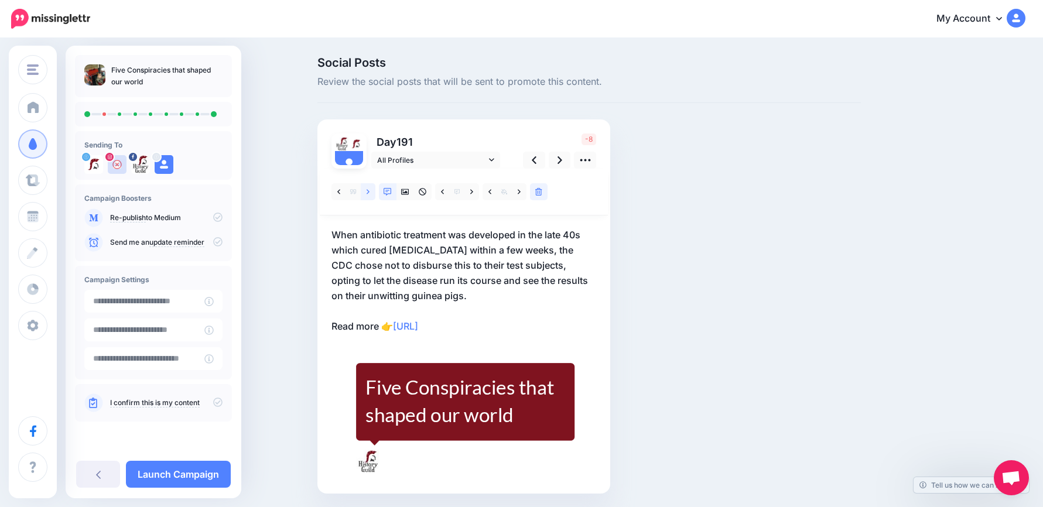
click at [375, 190] on link at bounding box center [368, 191] width 15 height 17
click at [375, 187] on link at bounding box center [368, 191] width 15 height 17
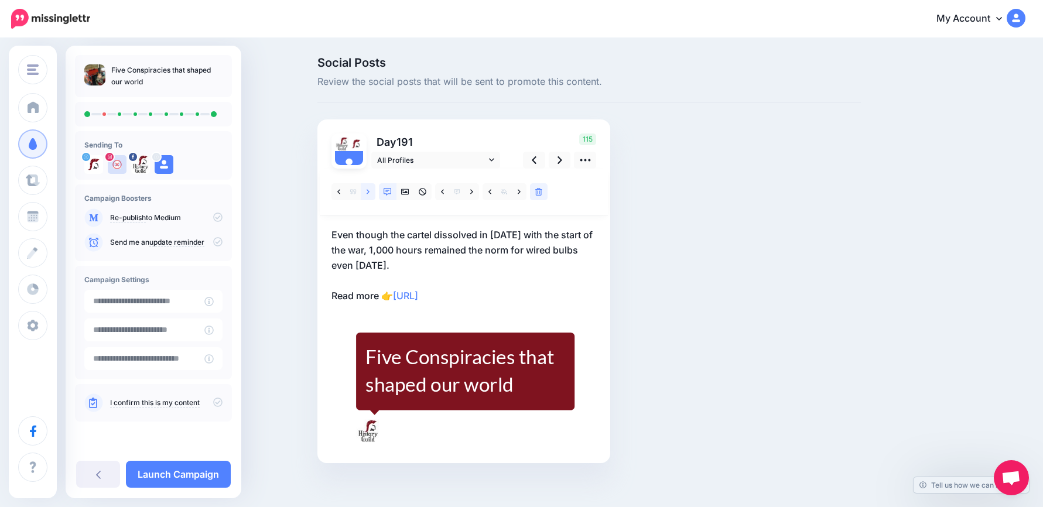
click at [375, 188] on link at bounding box center [368, 191] width 15 height 17
click at [568, 161] on link at bounding box center [560, 160] width 22 height 17
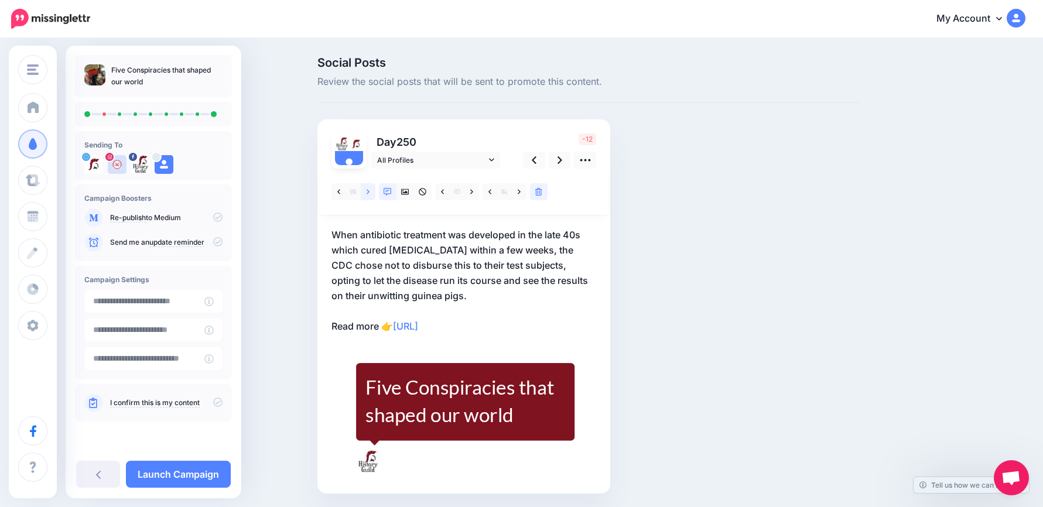
click at [375, 191] on link at bounding box center [368, 191] width 15 height 17
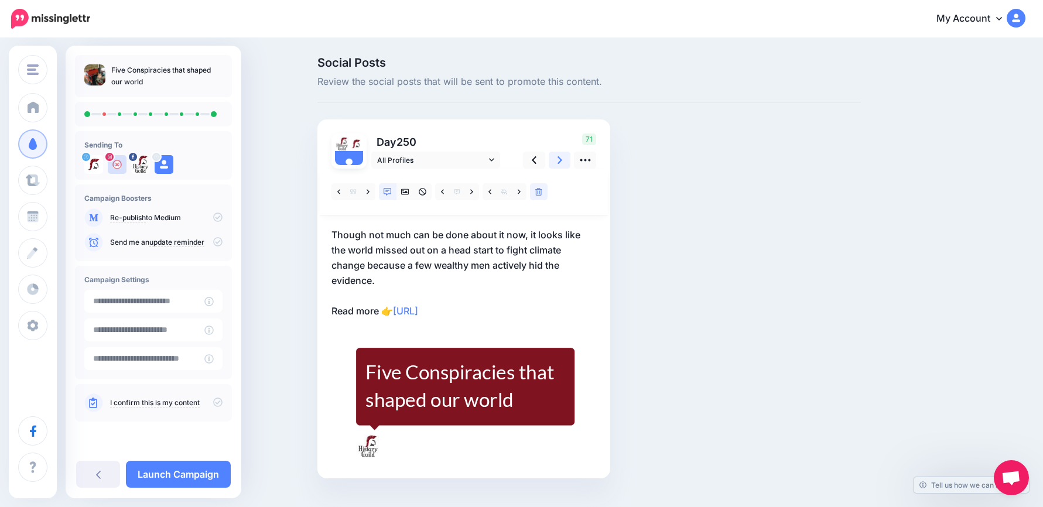
click at [562, 165] on icon at bounding box center [560, 160] width 5 height 12
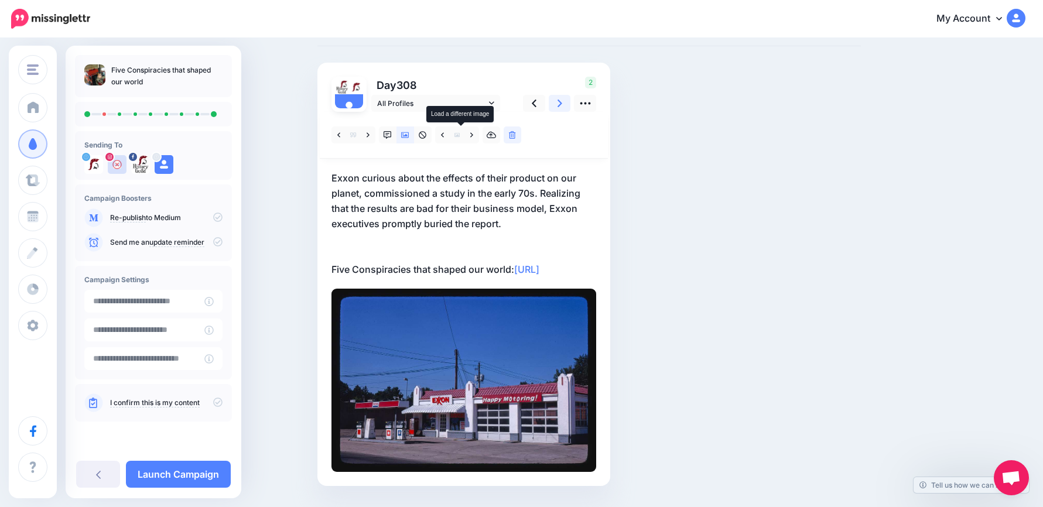
scroll to position [104, 0]
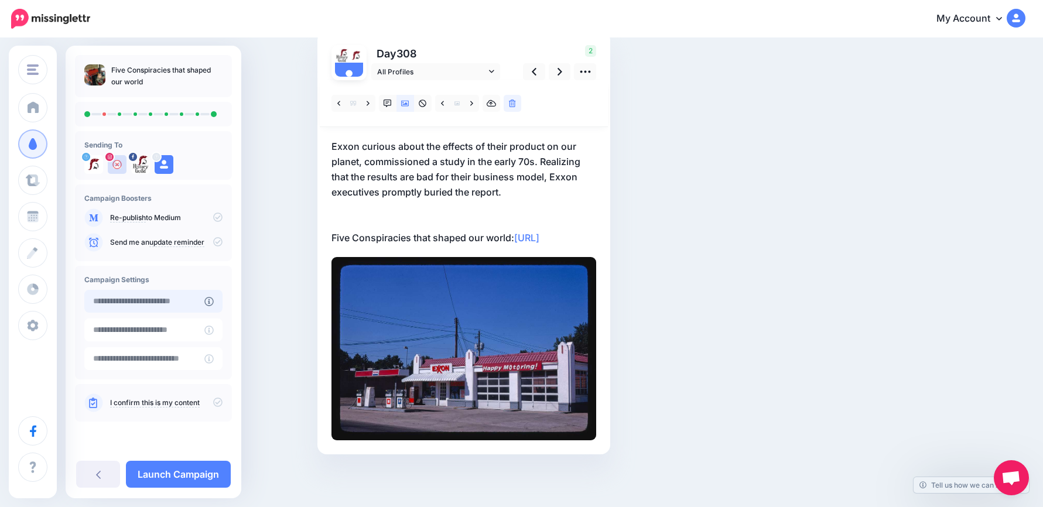
click at [163, 301] on input "text" at bounding box center [144, 301] width 120 height 23
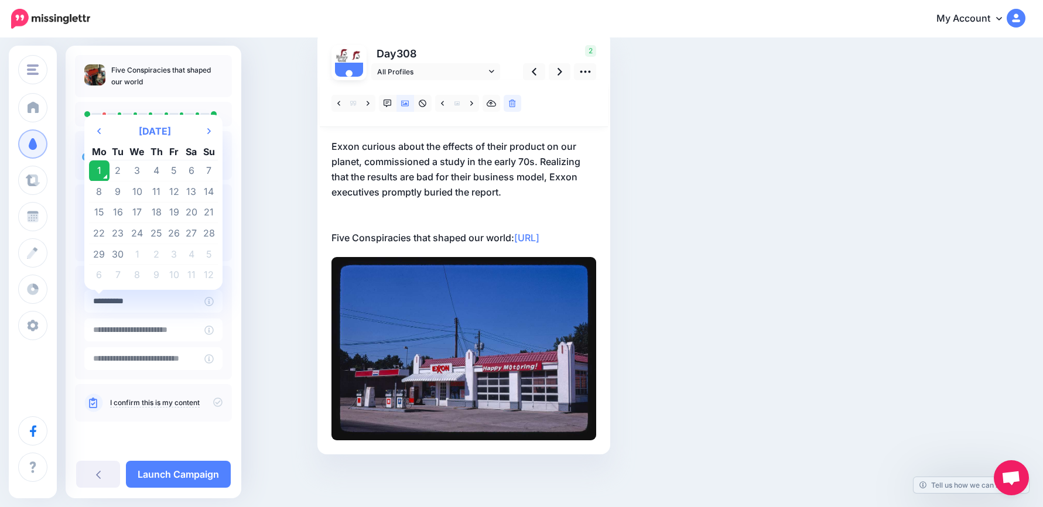
click at [100, 254] on td "29" at bounding box center [99, 254] width 21 height 21
type input "**********"
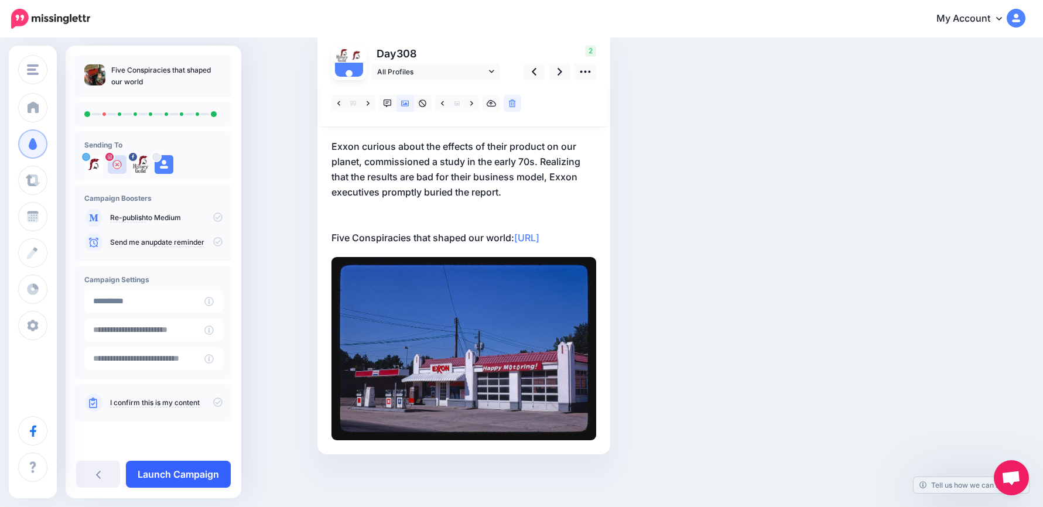
click at [199, 474] on link "Launch Campaign" at bounding box center [178, 474] width 105 height 27
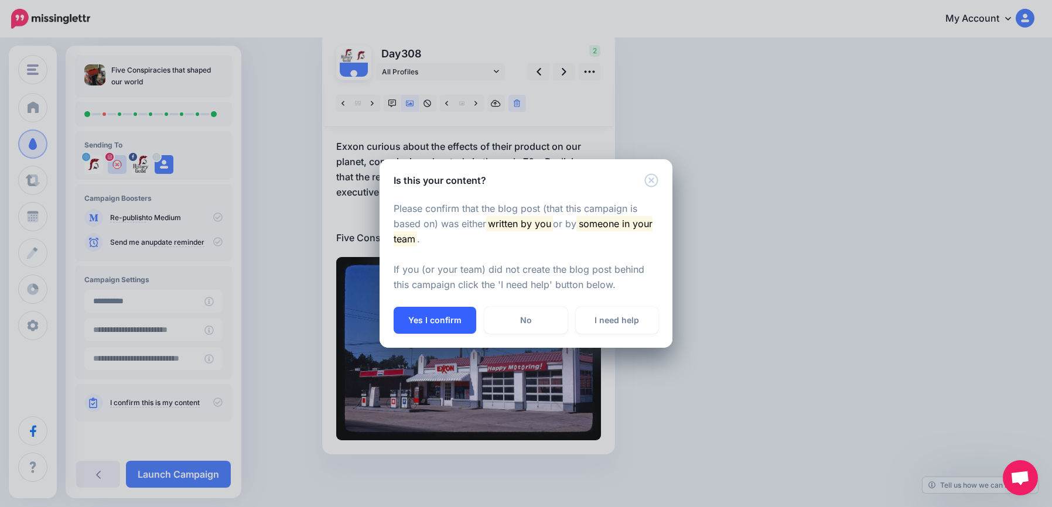
click at [433, 317] on button "Yes I confirm" at bounding box center [435, 320] width 83 height 27
